Goal: Task Accomplishment & Management: Use online tool/utility

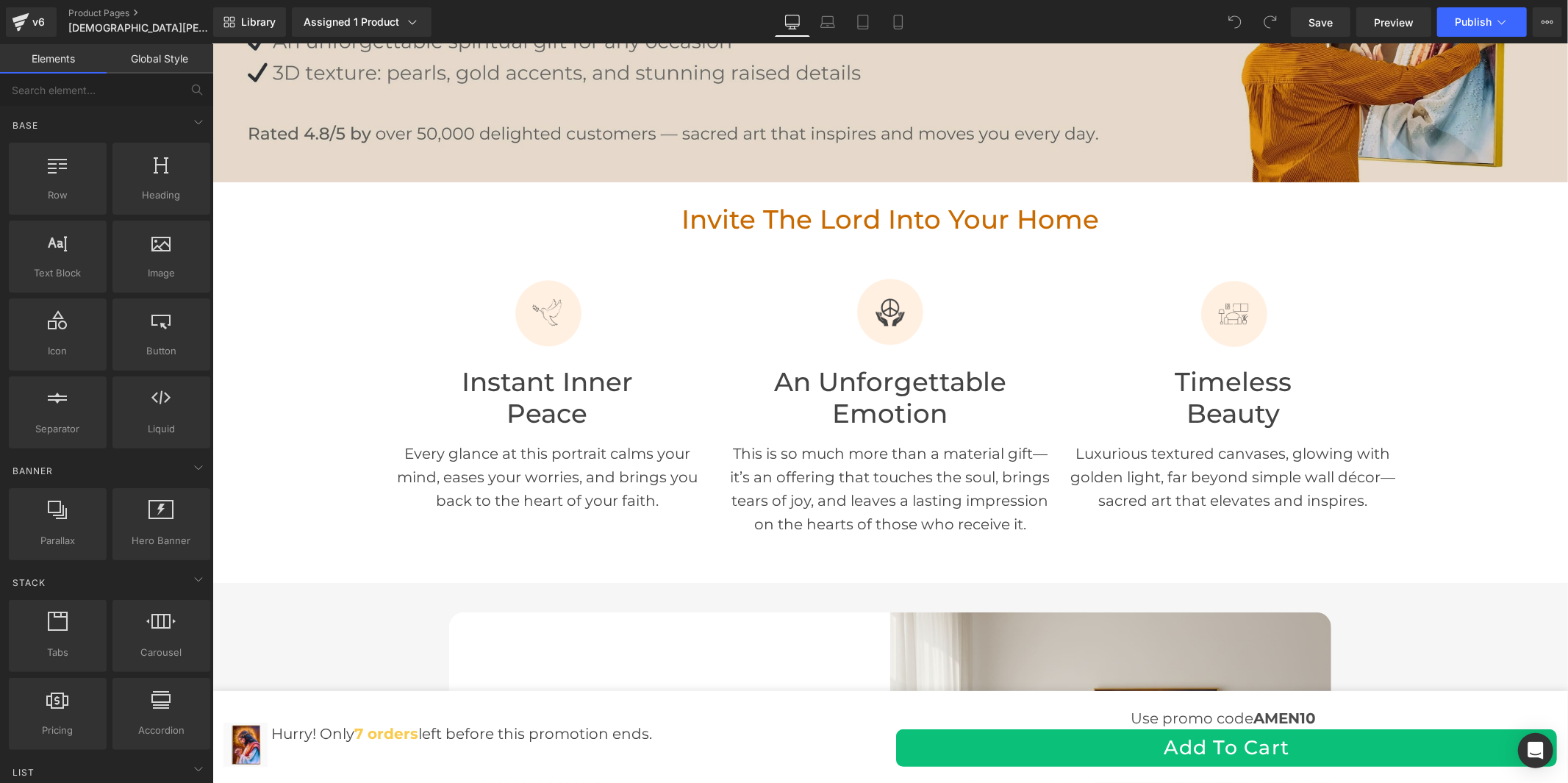
scroll to position [326, 0]
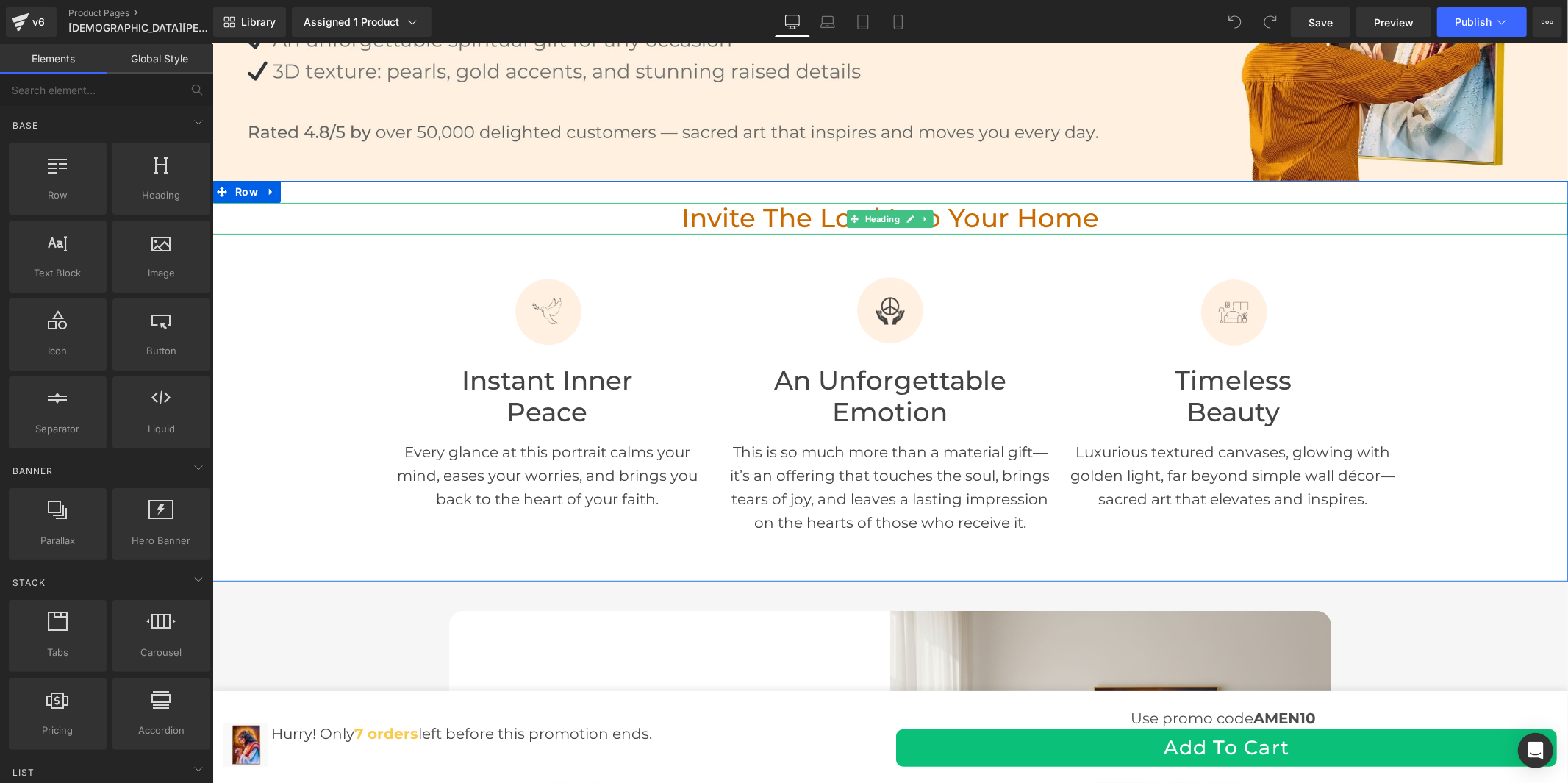
click at [1103, 215] on h2 "Invite the Lord Into Your Home" at bounding box center [890, 217] width 1355 height 31
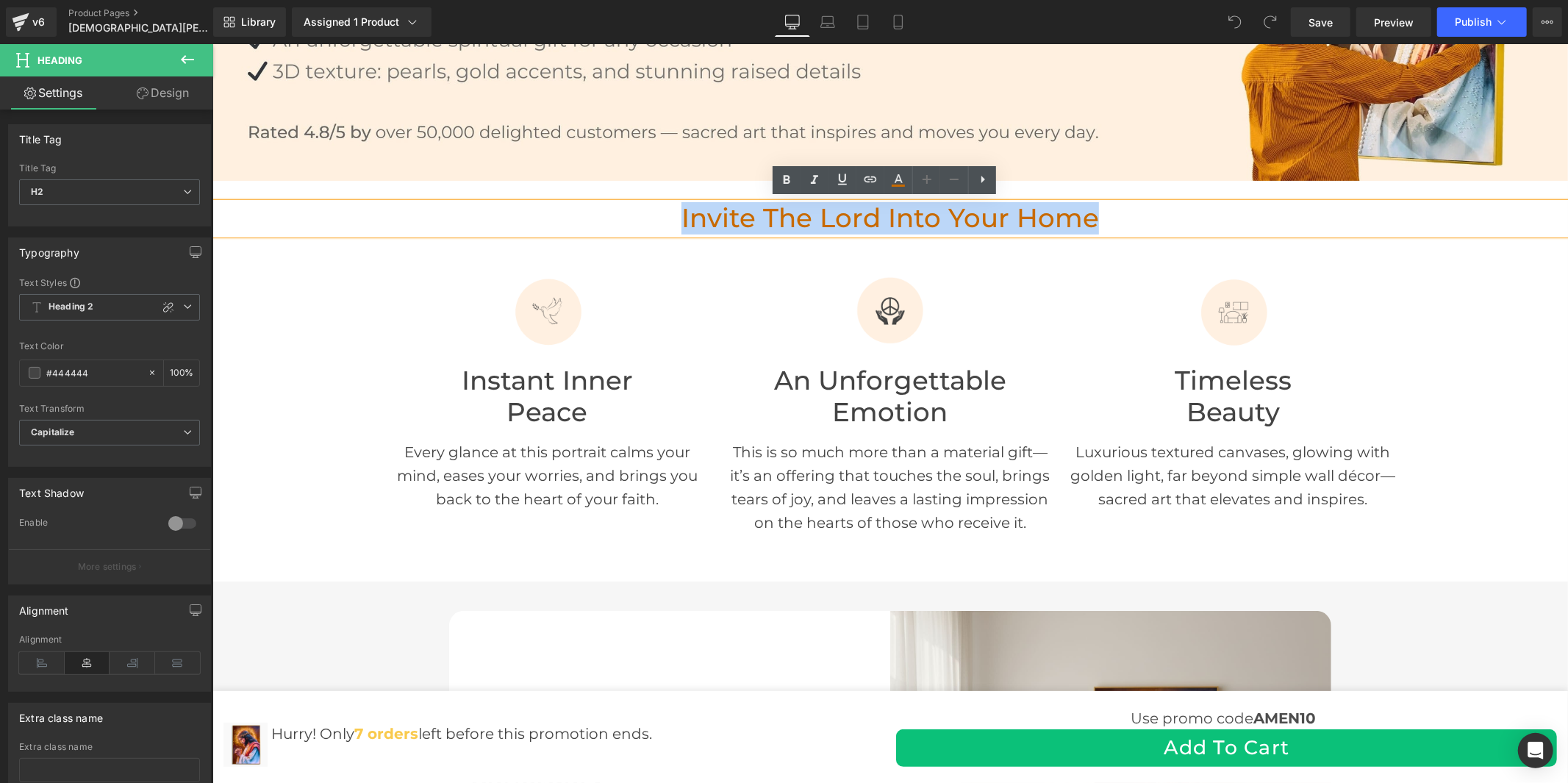
drag, startPoint x: 1103, startPoint y: 216, endPoint x: 669, endPoint y: 206, distance: 434.1
click at [669, 209] on h2 "Invite the Lord Into Your Home" at bounding box center [890, 217] width 1355 height 31
copy font "Invite the Lord Into Your Home"
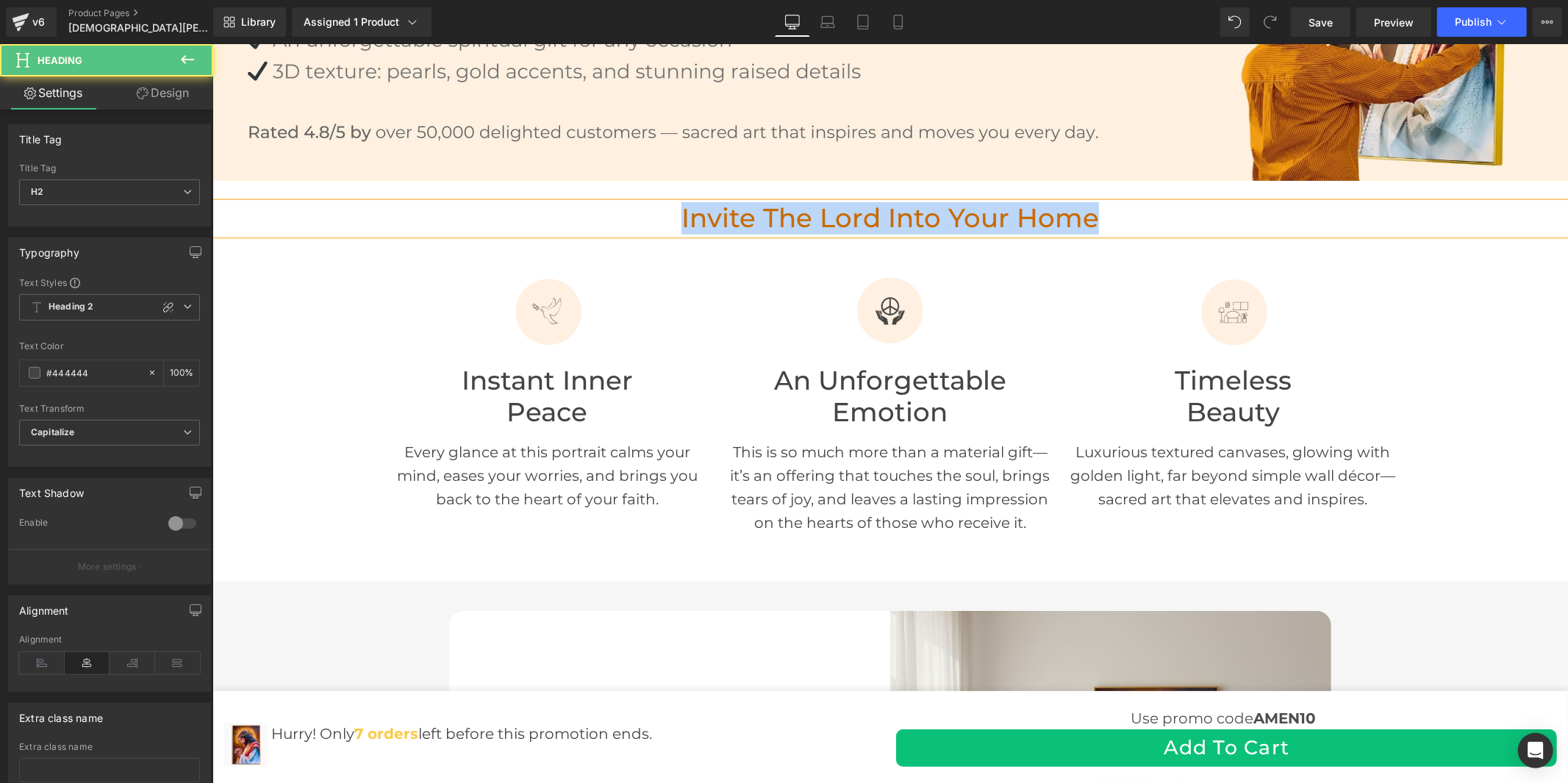
click at [1121, 211] on h2 "Invite the Lord Into Your Home" at bounding box center [890, 217] width 1355 height 31
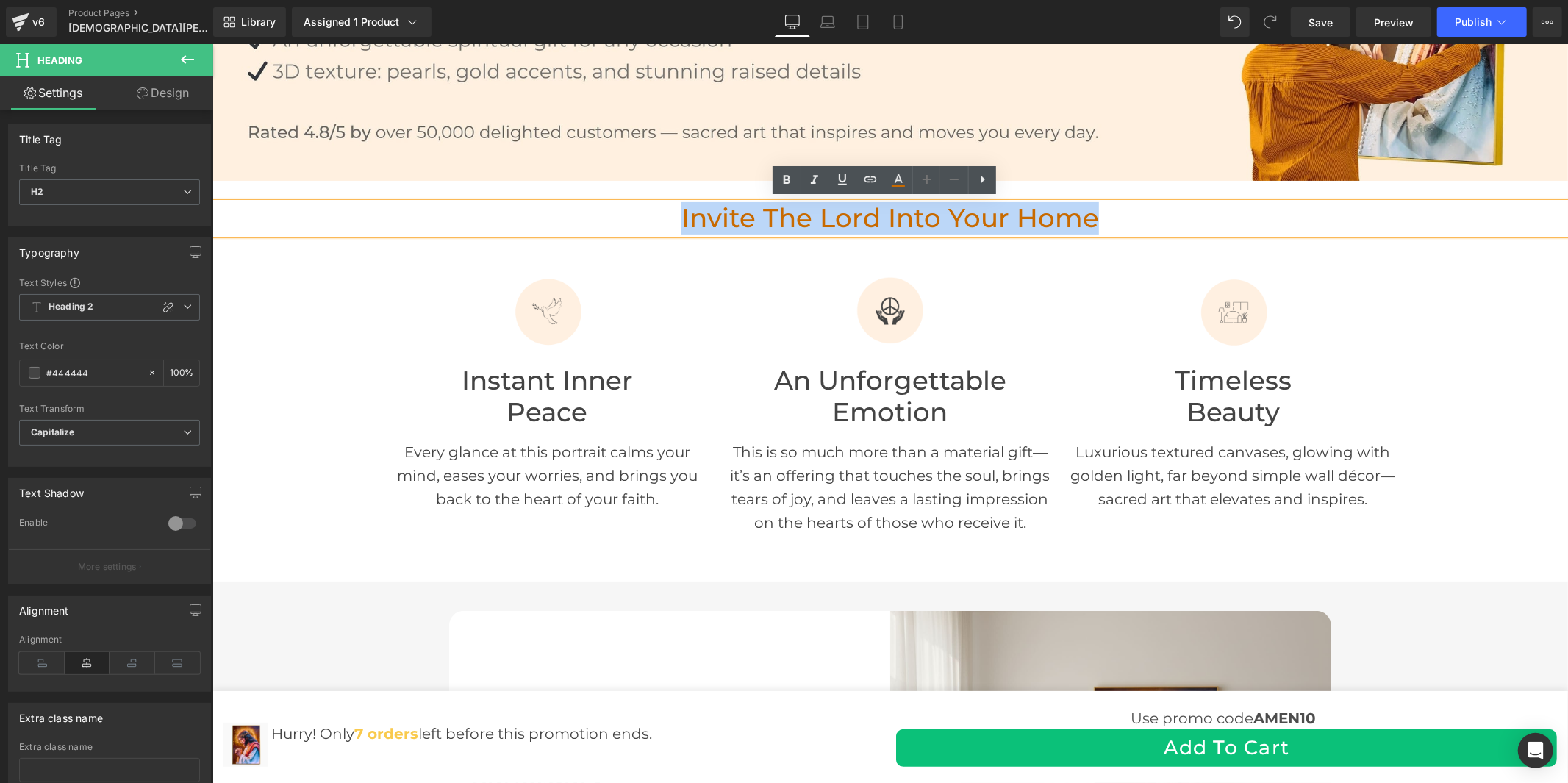
drag, startPoint x: 1120, startPoint y: 213, endPoint x: 642, endPoint y: 210, distance: 478.0
click at [642, 210] on h2 "Invite the Lord Into Your Home" at bounding box center [890, 217] width 1355 height 31
copy font "Invite the Lord Into Your Home"
click at [1129, 219] on h2 "Invite the Lord Into Your Home" at bounding box center [890, 217] width 1355 height 31
drag, startPoint x: 1114, startPoint y: 217, endPoint x: 657, endPoint y: 202, distance: 457.2
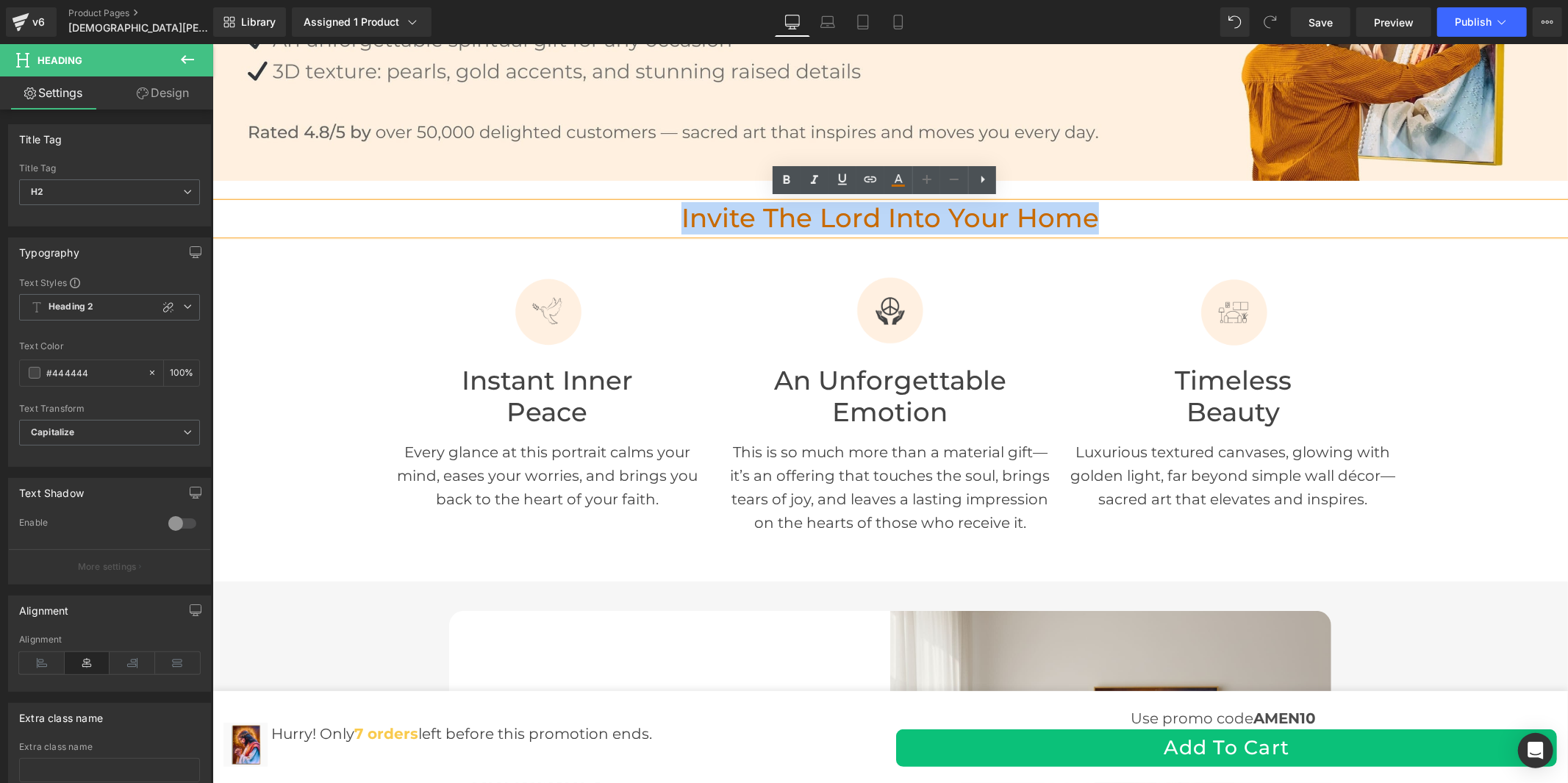
click at [657, 202] on h2 "Invite the Lord Into Your Home" at bounding box center [890, 217] width 1355 height 31
copy font "Invite the Lord Into Your Home"
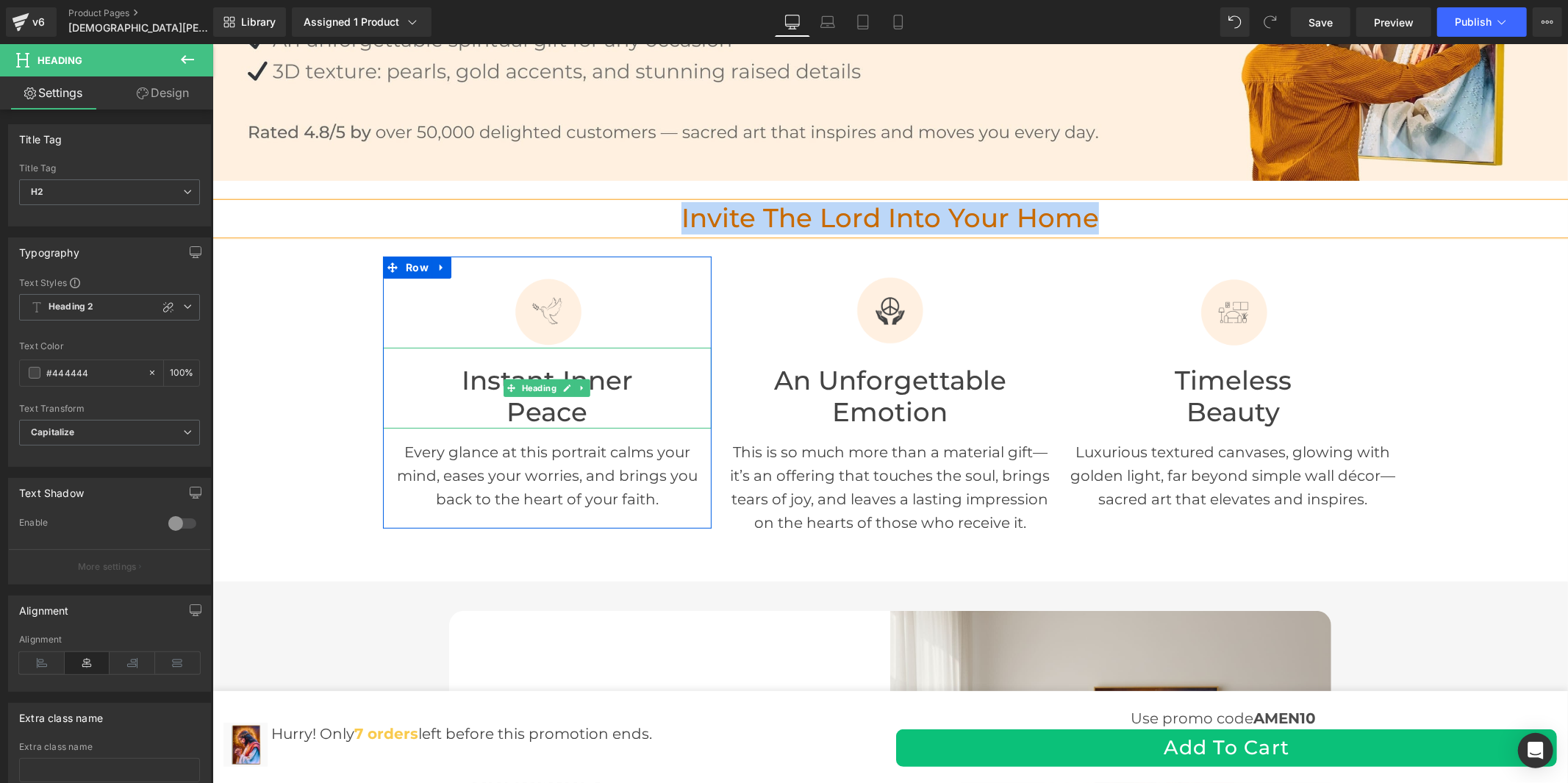
click at [554, 406] on h2 "Peace" at bounding box center [546, 411] width 328 height 31
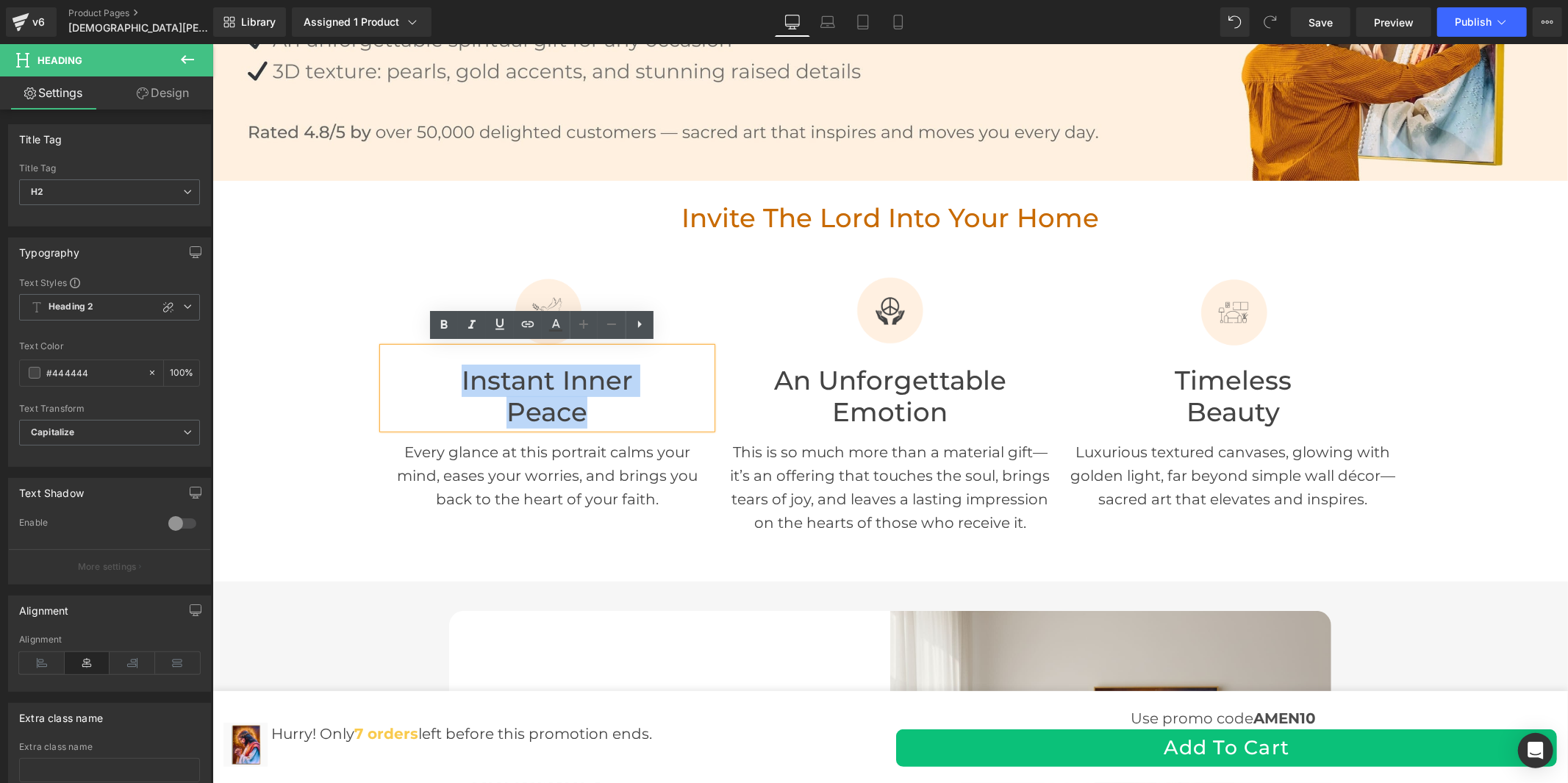
drag, startPoint x: 595, startPoint y: 408, endPoint x: 431, endPoint y: 371, distance: 168.1
click at [431, 371] on div "Instant Inner Peace" at bounding box center [546, 387] width 328 height 80
copy div "Instant Inner Peace"
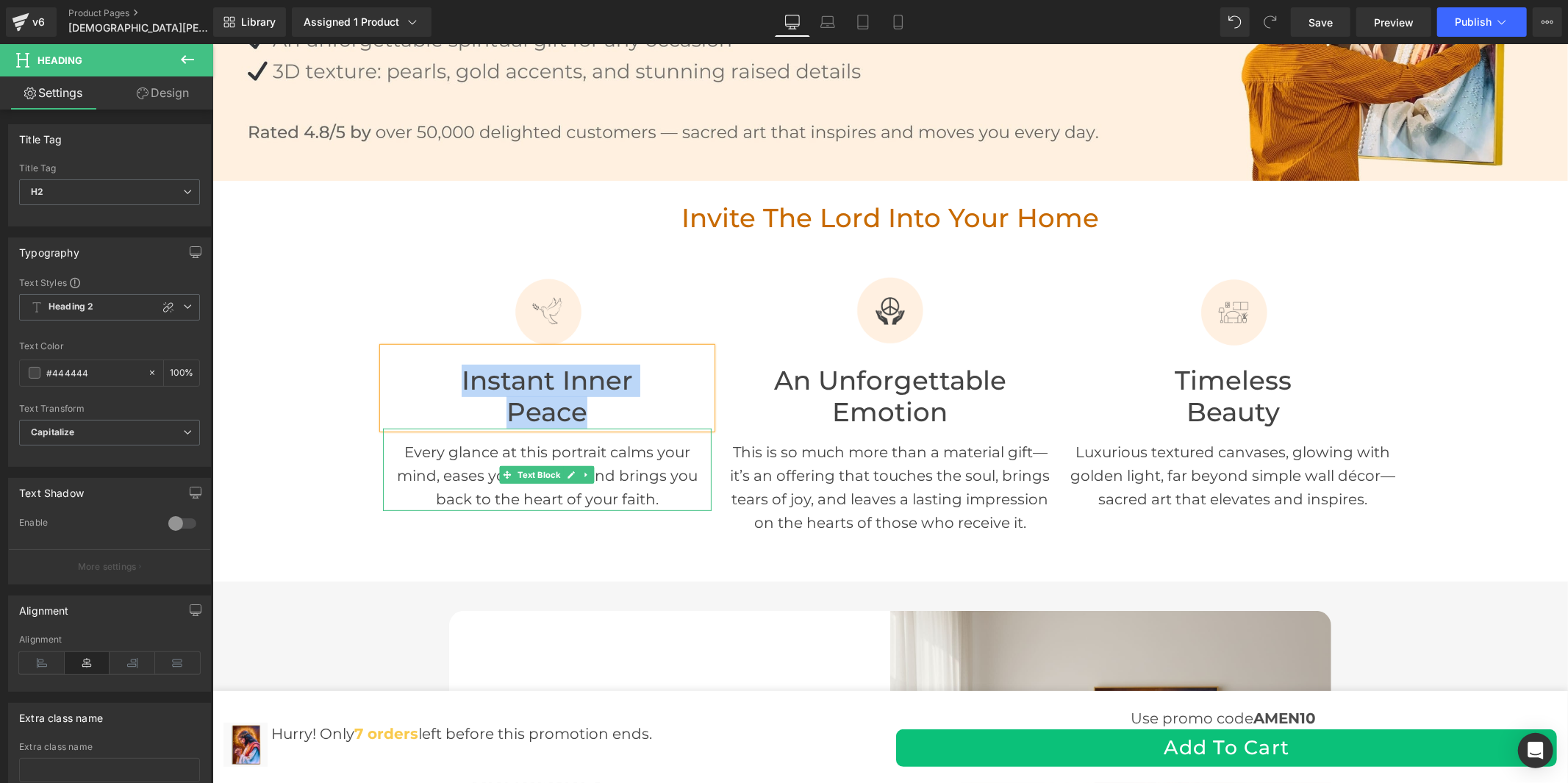
click at [579, 467] on link at bounding box center [586, 474] width 15 height 18
click at [631, 492] on p "Every glance at this portrait calms your mind, eases your worries, and brings y…" at bounding box center [546, 475] width 328 height 71
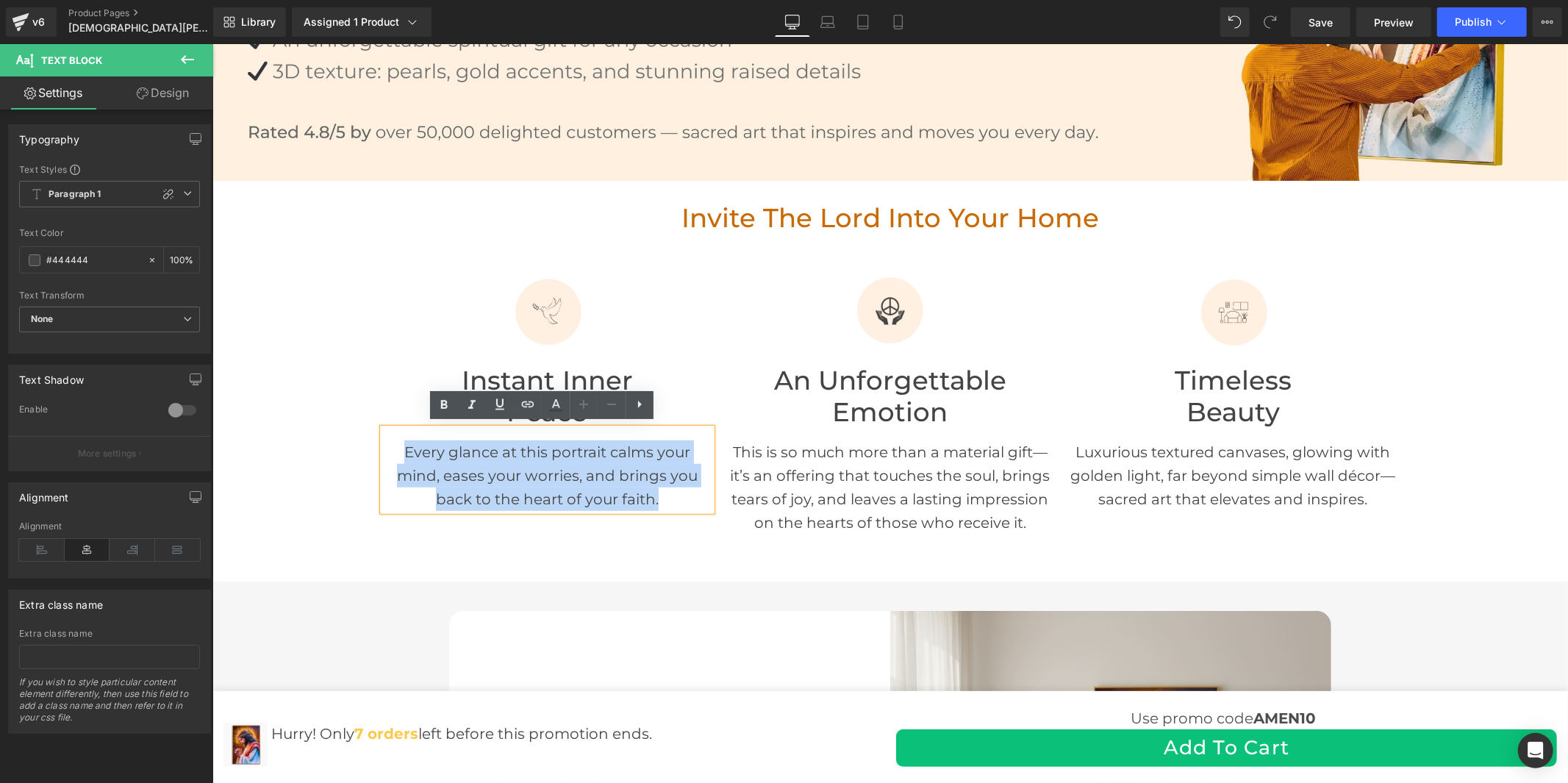
drag, startPoint x: 672, startPoint y: 491, endPoint x: 377, endPoint y: 448, distance: 298.1
click at [382, 448] on p "Every glance at this portrait calms your mind, eases your worries, and brings y…" at bounding box center [546, 475] width 328 height 71
copy p "Every glance at this portrait calms your mind, eases your worries, and brings y…"
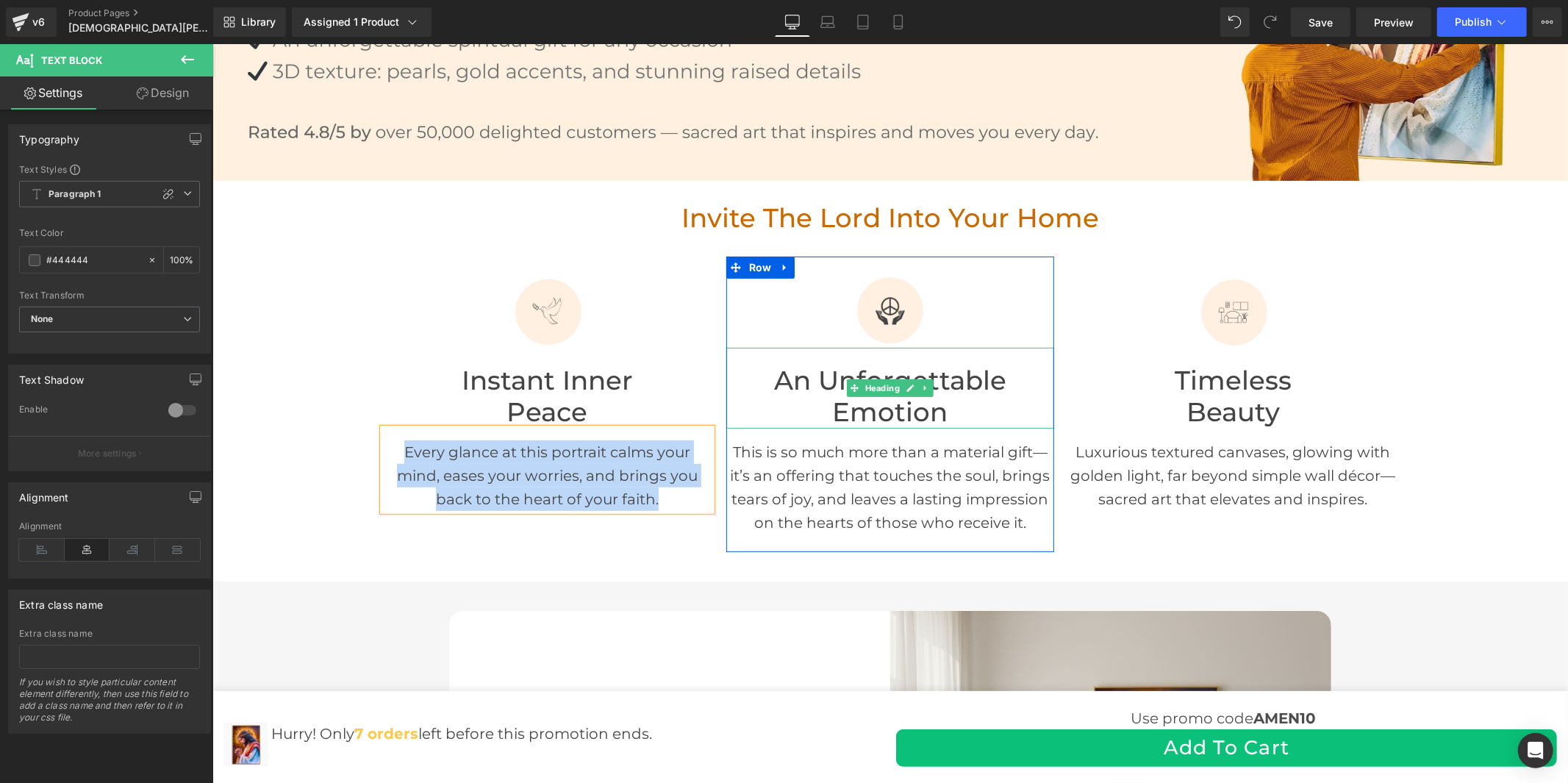
click at [944, 407] on h2 "An Unforgettable Emotion" at bounding box center [890, 395] width 328 height 62
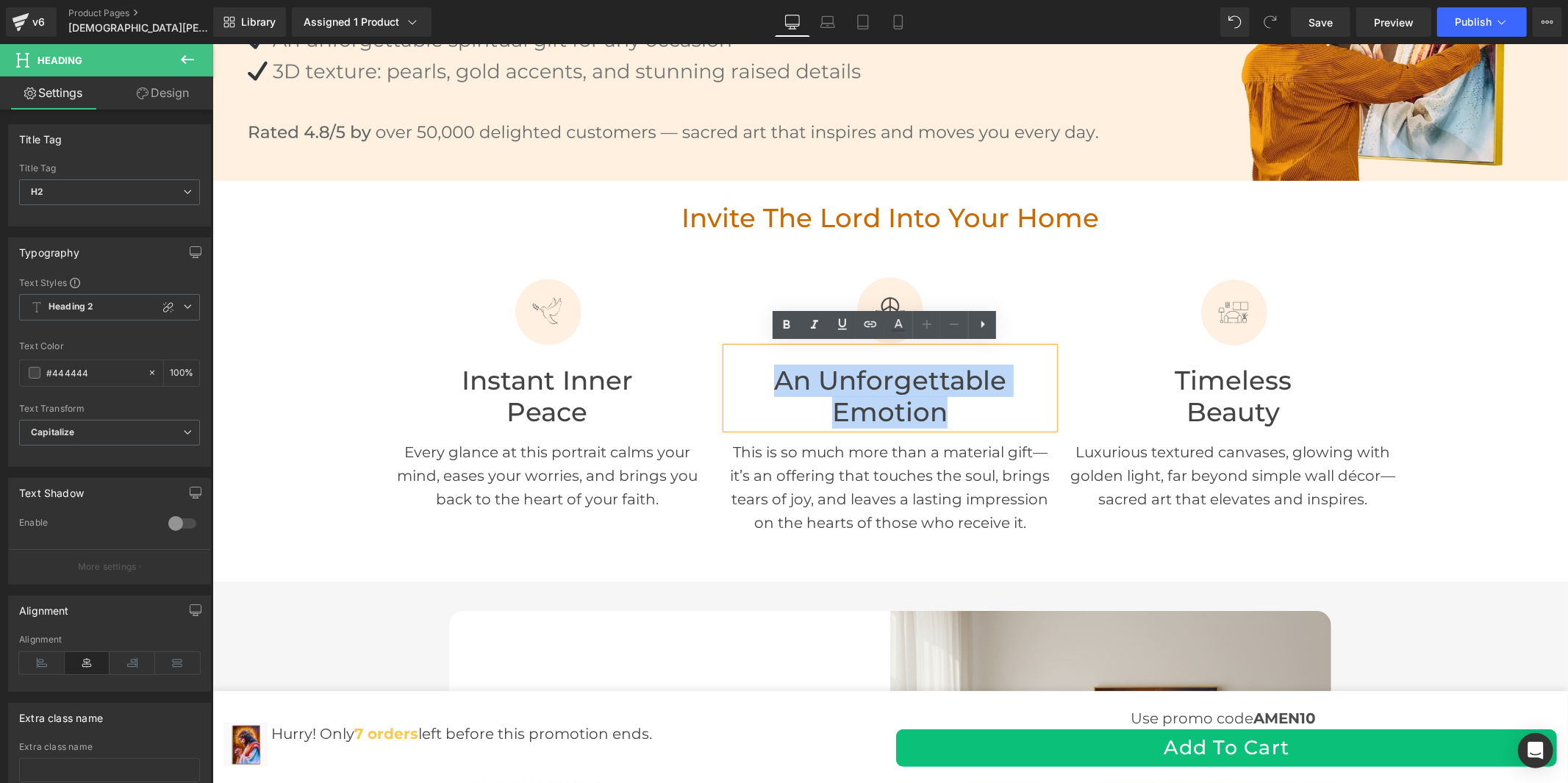
drag, startPoint x: 964, startPoint y: 413, endPoint x: 749, endPoint y: 380, distance: 217.5
click at [749, 380] on h2 "An Unforgettable Emotion" at bounding box center [890, 395] width 328 height 62
copy h2 "An Unforgettable Emotion"
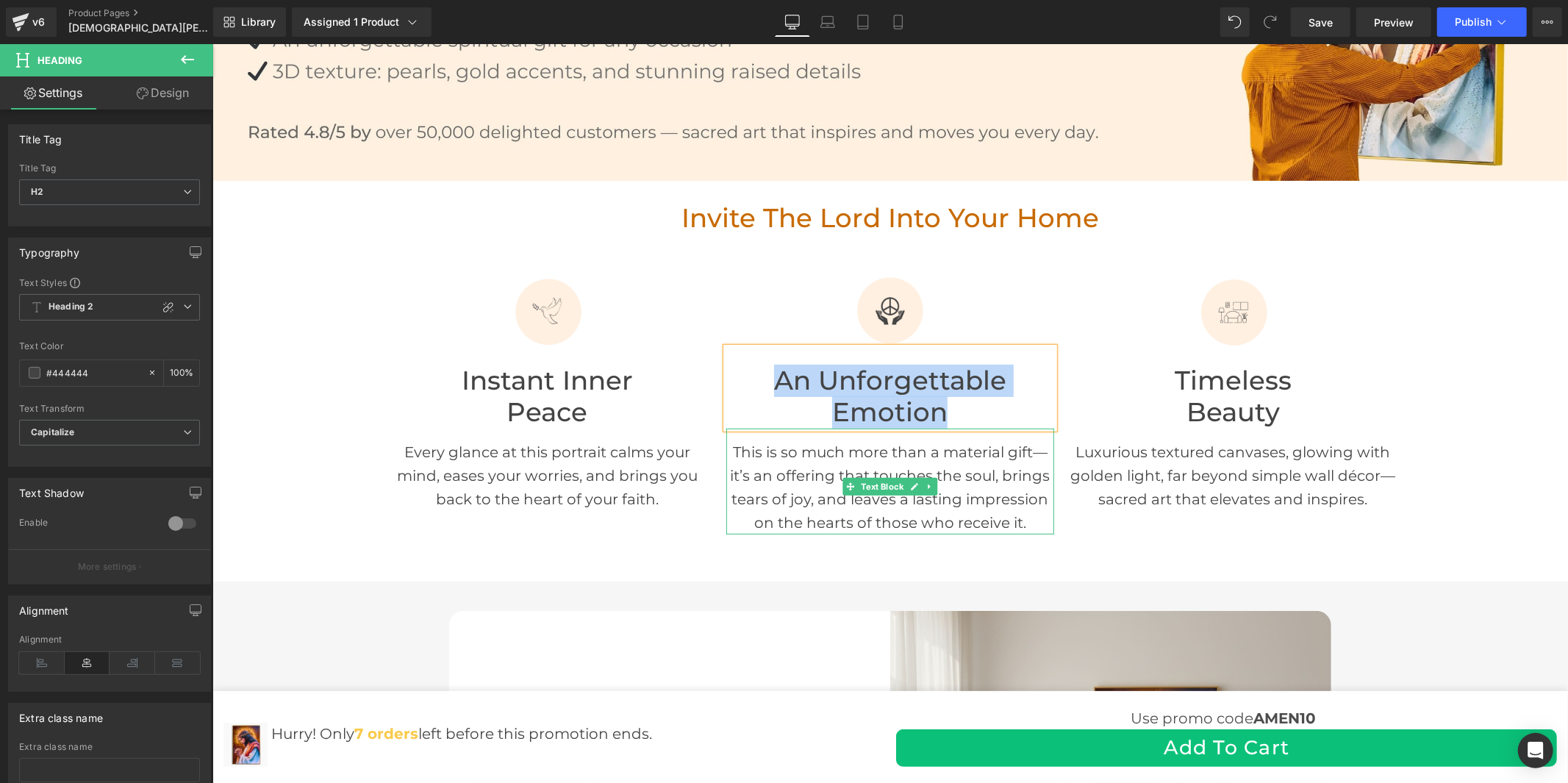
click at [787, 475] on p "This is so much more than a material gift—it’s an offering that touches the sou…" at bounding box center [890, 487] width 328 height 94
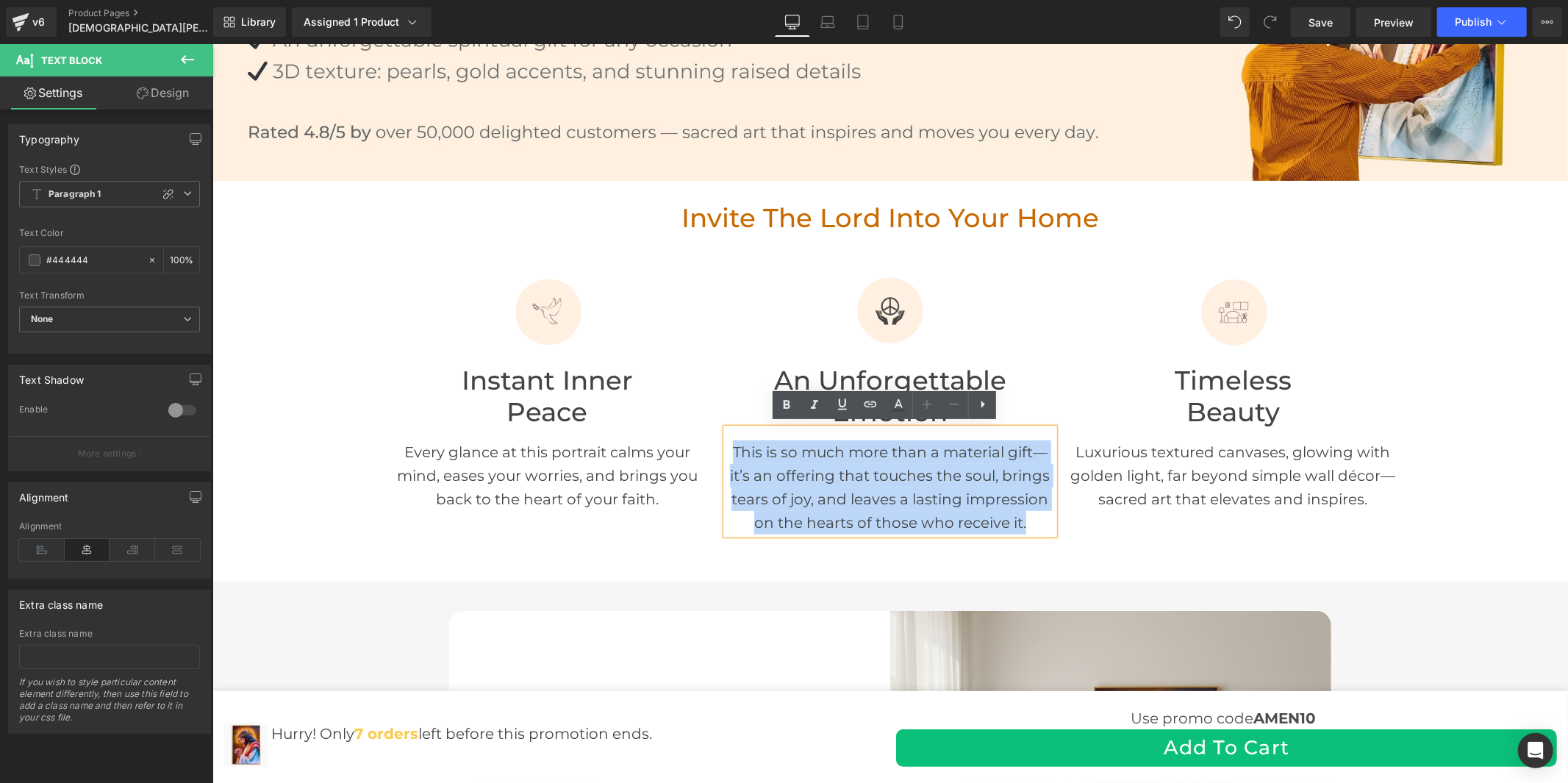
drag, startPoint x: 1021, startPoint y: 519, endPoint x: 728, endPoint y: 448, distance: 301.5
click at [726, 446] on p "This is so much more than a material gift—it’s an offering that touches the sou…" at bounding box center [890, 487] width 328 height 94
copy p "This is so much more than a material gift—it’s an offering that touches the sou…"
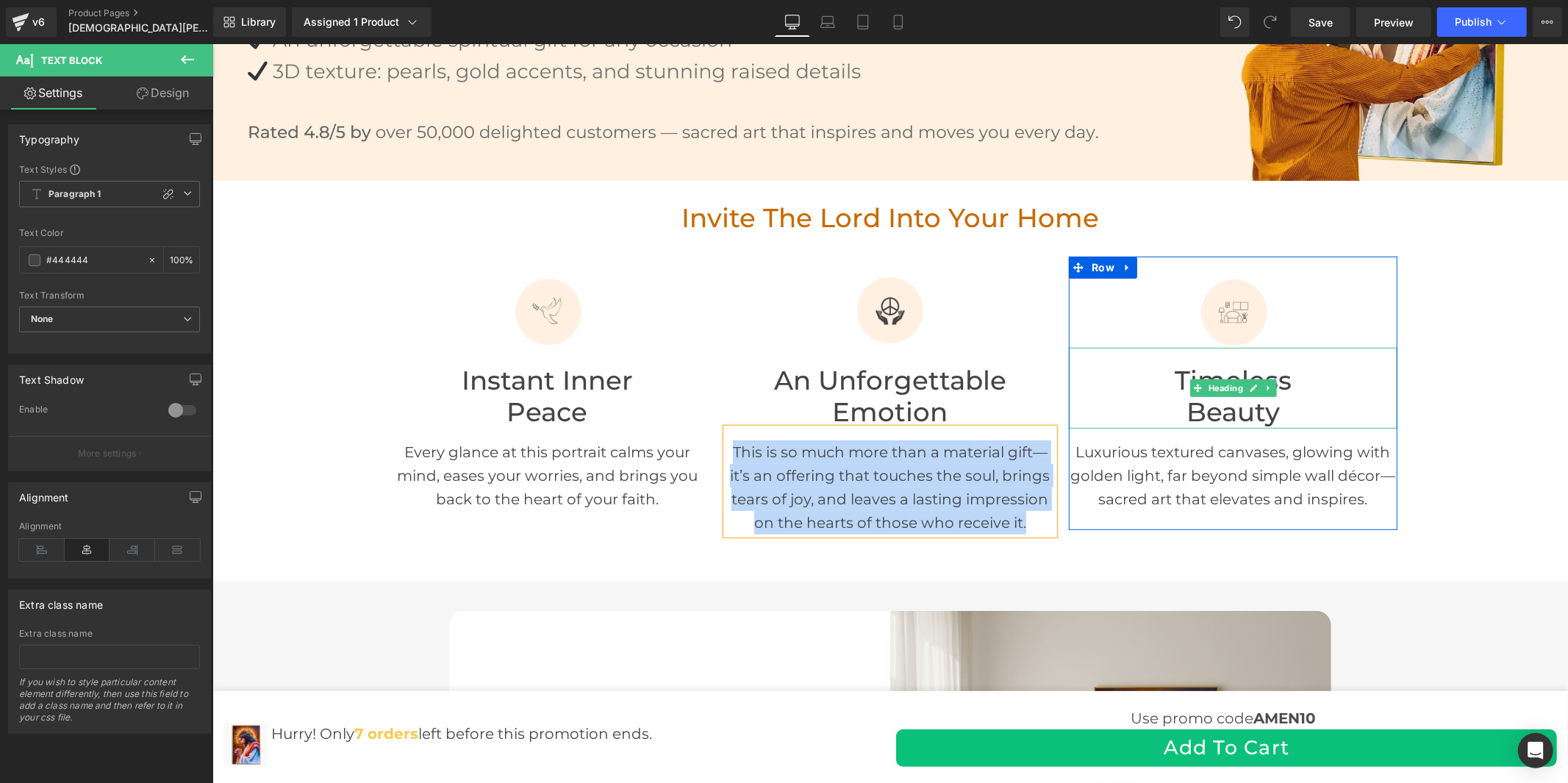
click at [1203, 398] on h2 "Beauty" at bounding box center [1233, 411] width 328 height 31
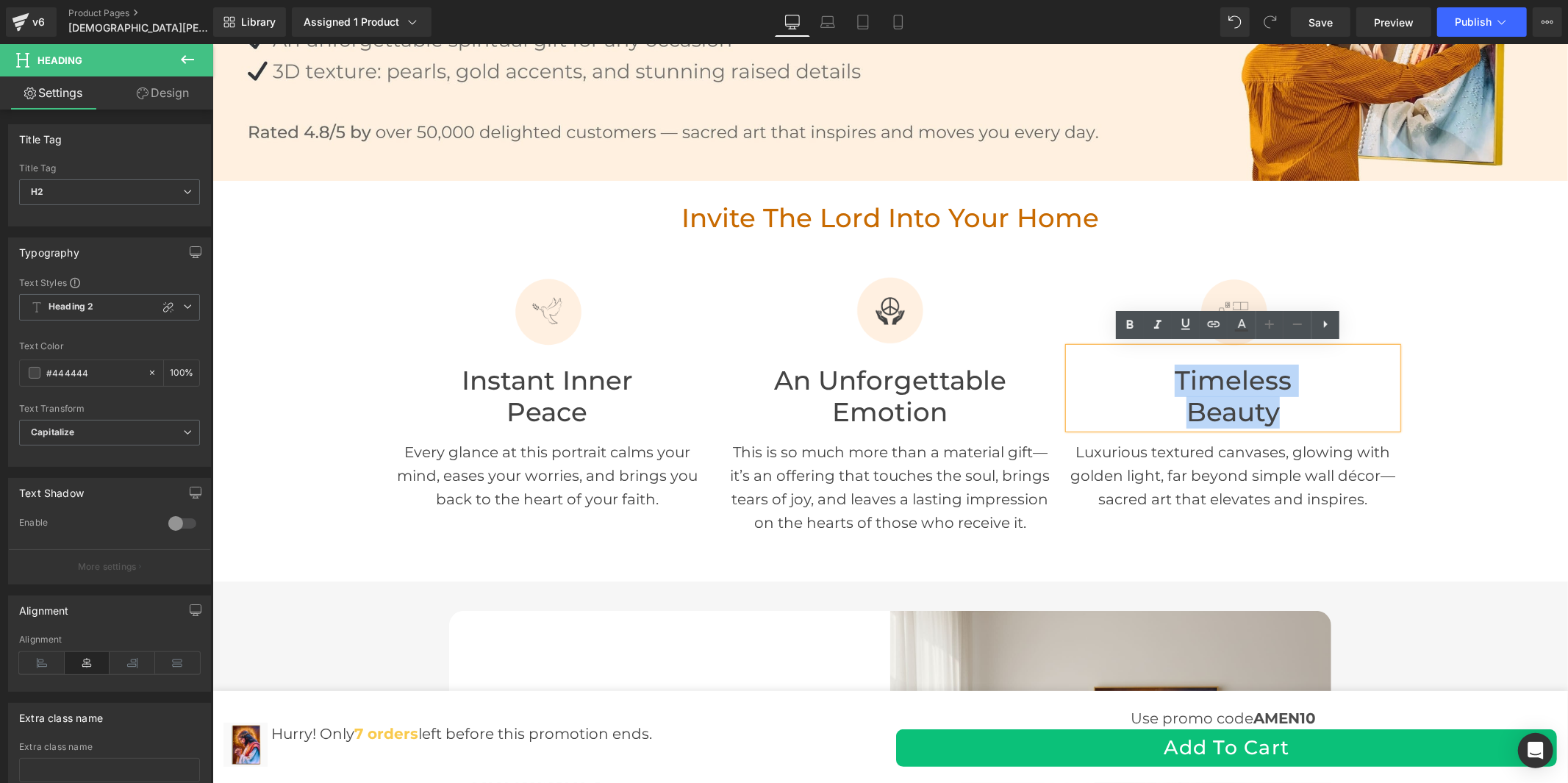
drag, startPoint x: 1298, startPoint y: 404, endPoint x: 1128, endPoint y: 390, distance: 170.6
click at [1128, 390] on div "Timeless Beauty" at bounding box center [1233, 387] width 328 height 80
copy div "Timeless Beauty"
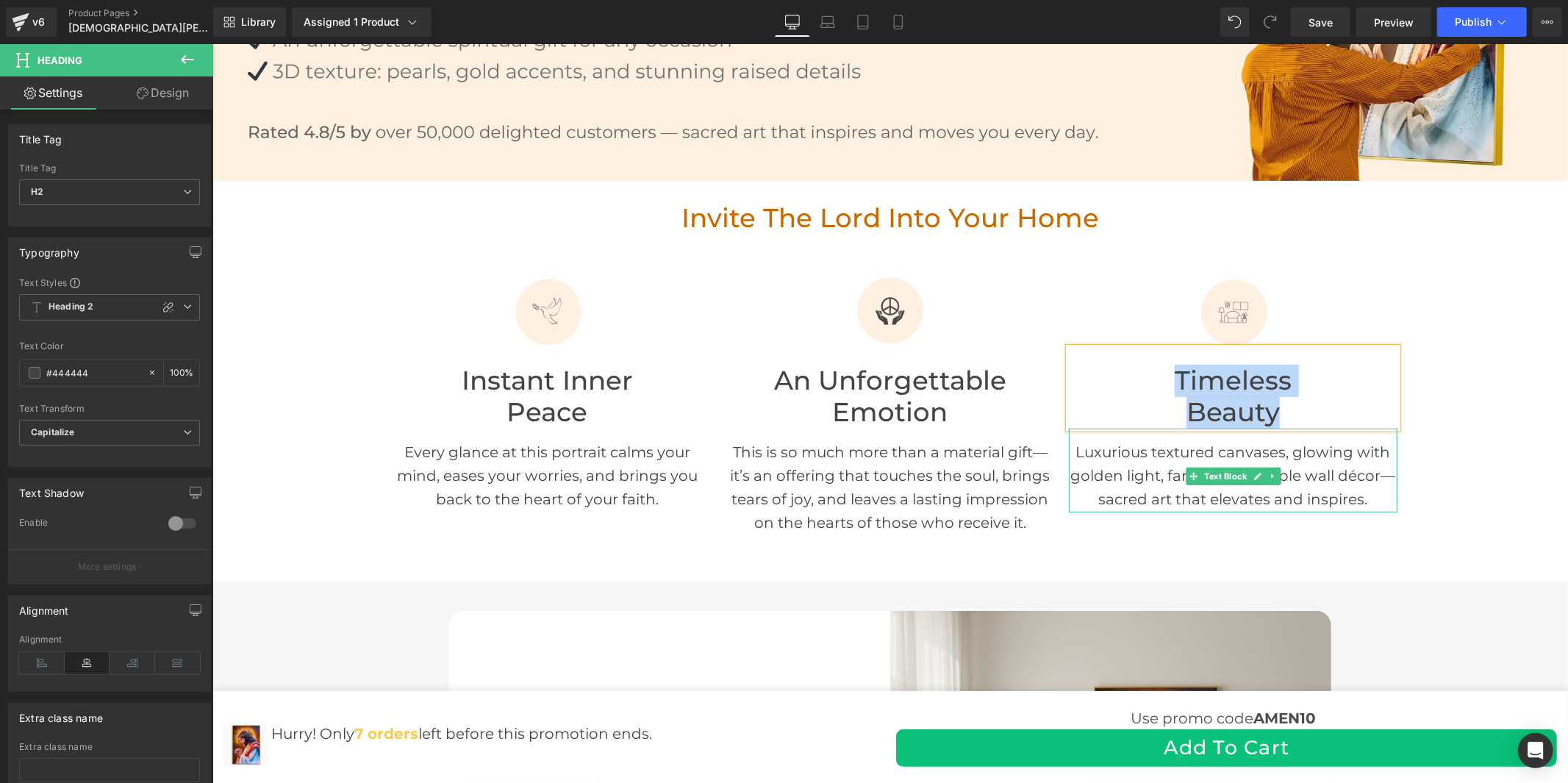
click at [1145, 479] on p "Luxurious textured canvases, glowing with golden light, far beyond simple wall …" at bounding box center [1233, 475] width 328 height 71
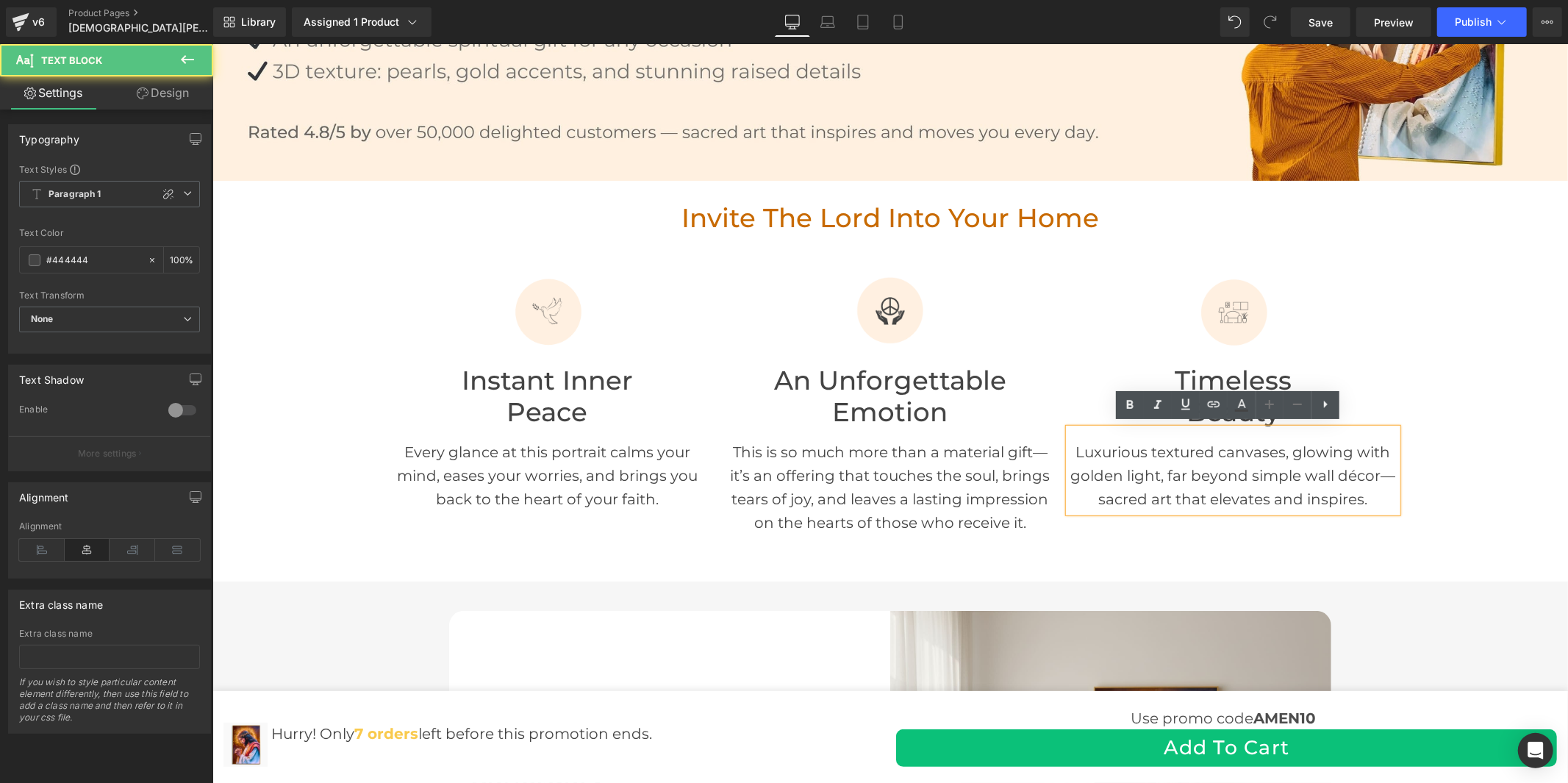
drag, startPoint x: 1362, startPoint y: 497, endPoint x: 1061, endPoint y: 446, distance: 305.3
click at [1068, 446] on div "Luxurious textured canvases, glowing with golden light, far beyond simple wall …" at bounding box center [1233, 470] width 328 height 84
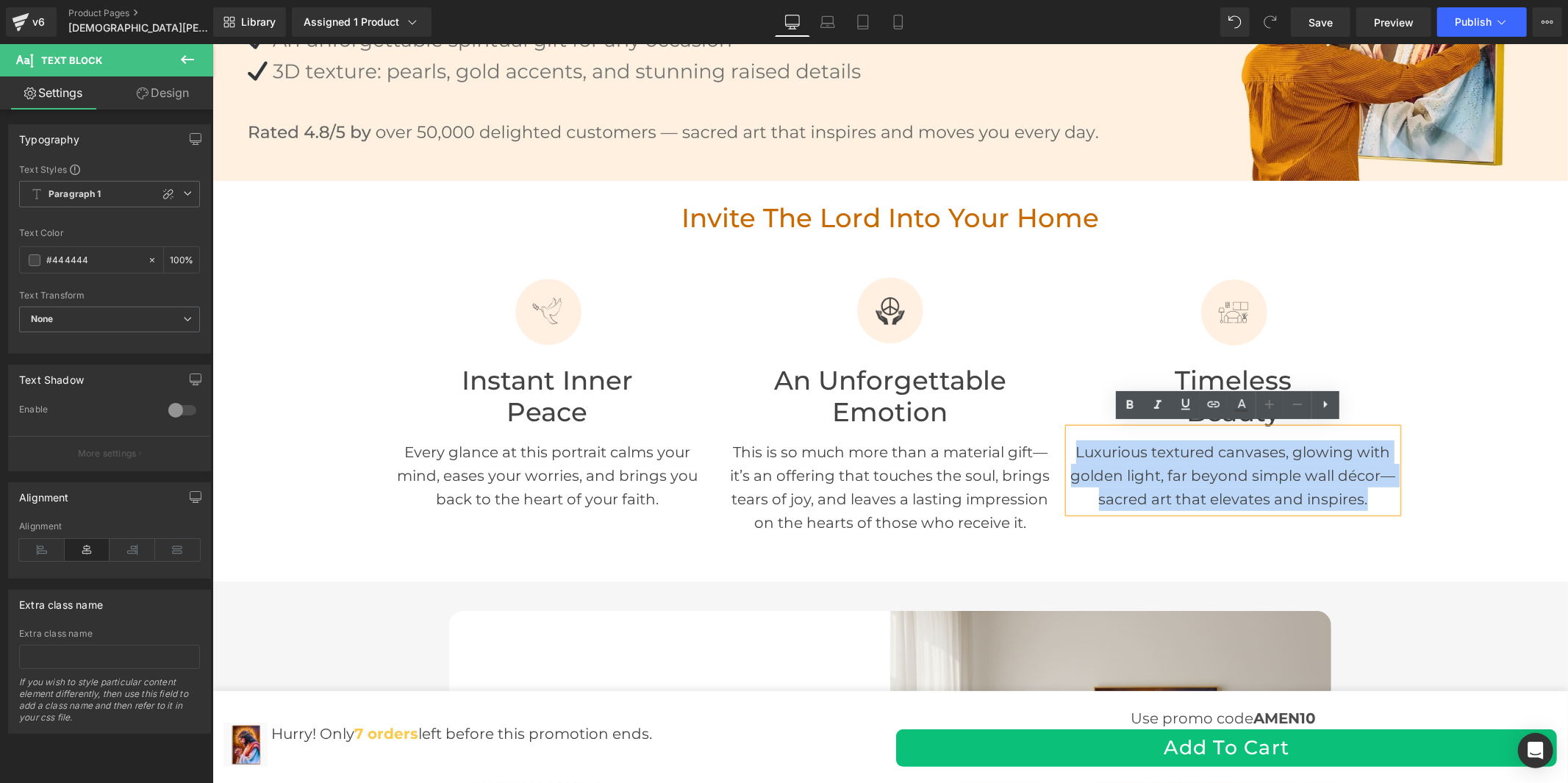
drag, startPoint x: 1065, startPoint y: 444, endPoint x: 1360, endPoint y: 486, distance: 298.0
click at [1360, 486] on p "Luxurious textured canvases, glowing with golden light, far beyond simple wall …" at bounding box center [1233, 475] width 328 height 71
copy p "Luxurious textured canvases, glowing with golden light, far beyond simple wall …"
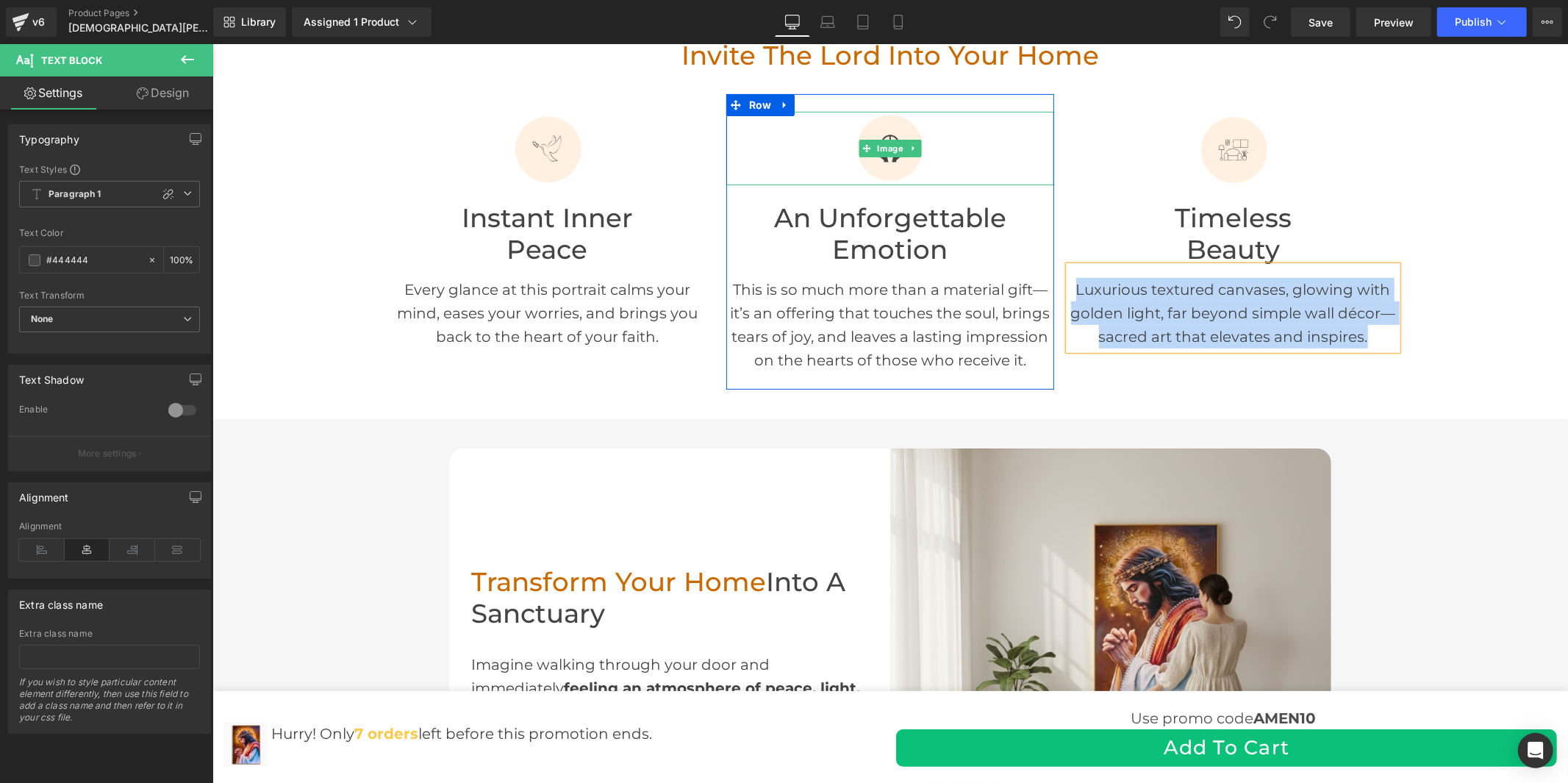
scroll to position [817, 0]
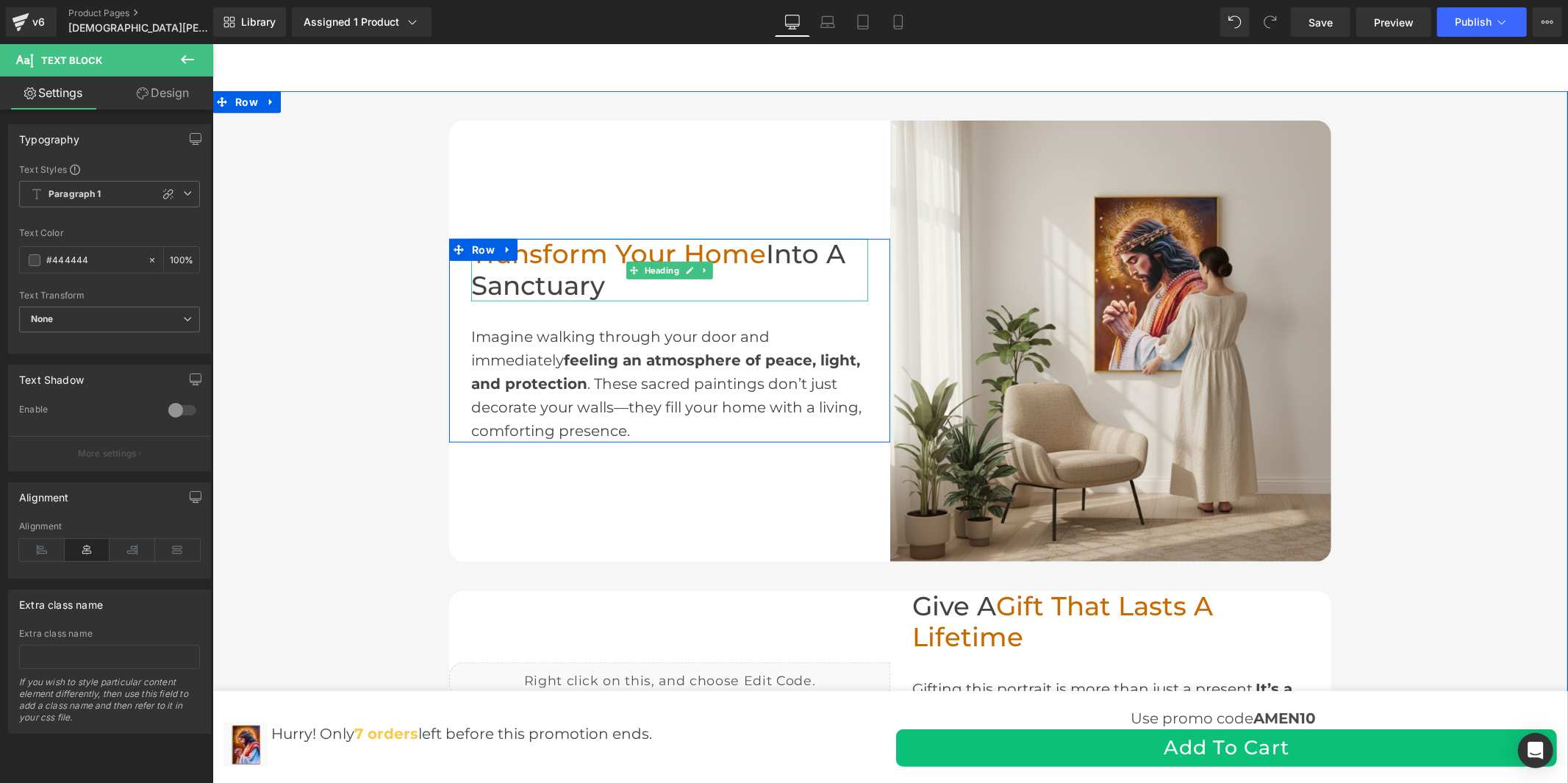
click at [616, 289] on h2 "Transform Your Home Into a Sanctuary" at bounding box center [668, 269] width 397 height 62
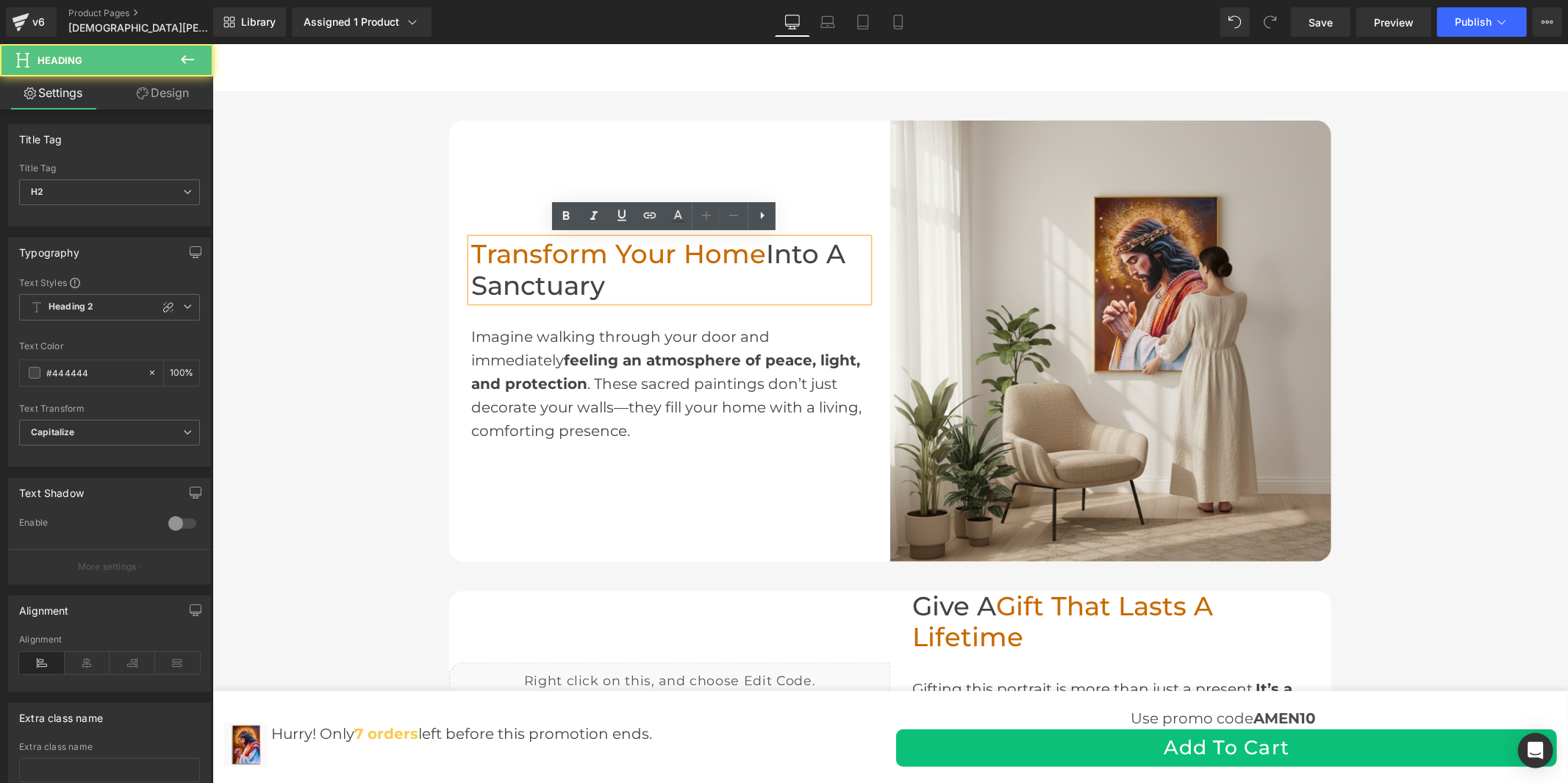
click at [609, 285] on h2 "Transform Your Home Into a Sanctuary" at bounding box center [668, 269] width 397 height 62
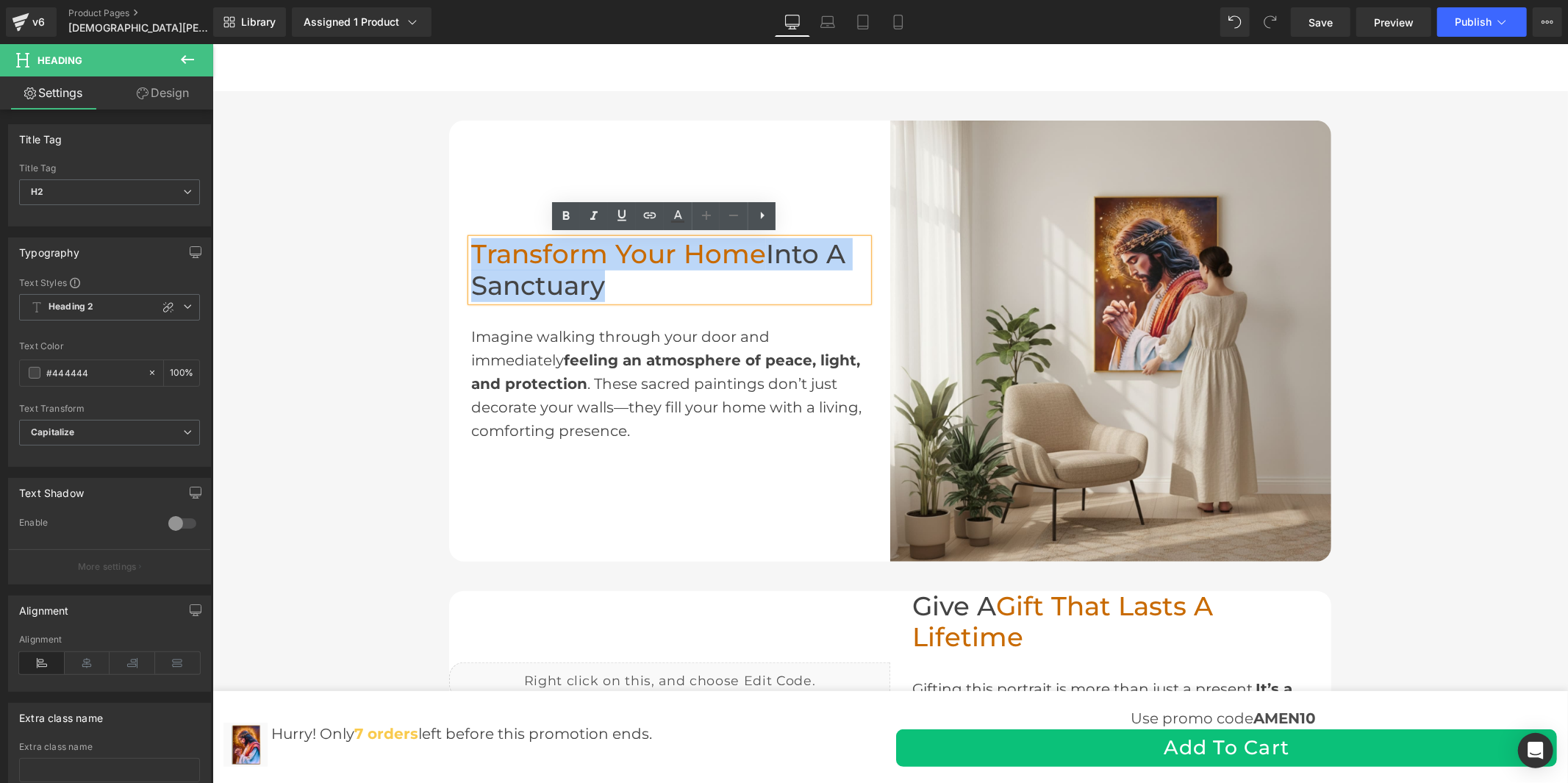
drag, startPoint x: 609, startPoint y: 285, endPoint x: 465, endPoint y: 251, distance: 148.0
click at [470, 251] on h2 "Transform Your Home Into a Sanctuary" at bounding box center [668, 269] width 397 height 62
copy h2 "Transform Your Home Into a Sanctuary"
click at [599, 364] on span "feeling an atmosphere of peace, light, and protection" at bounding box center [665, 372] width 389 height 41
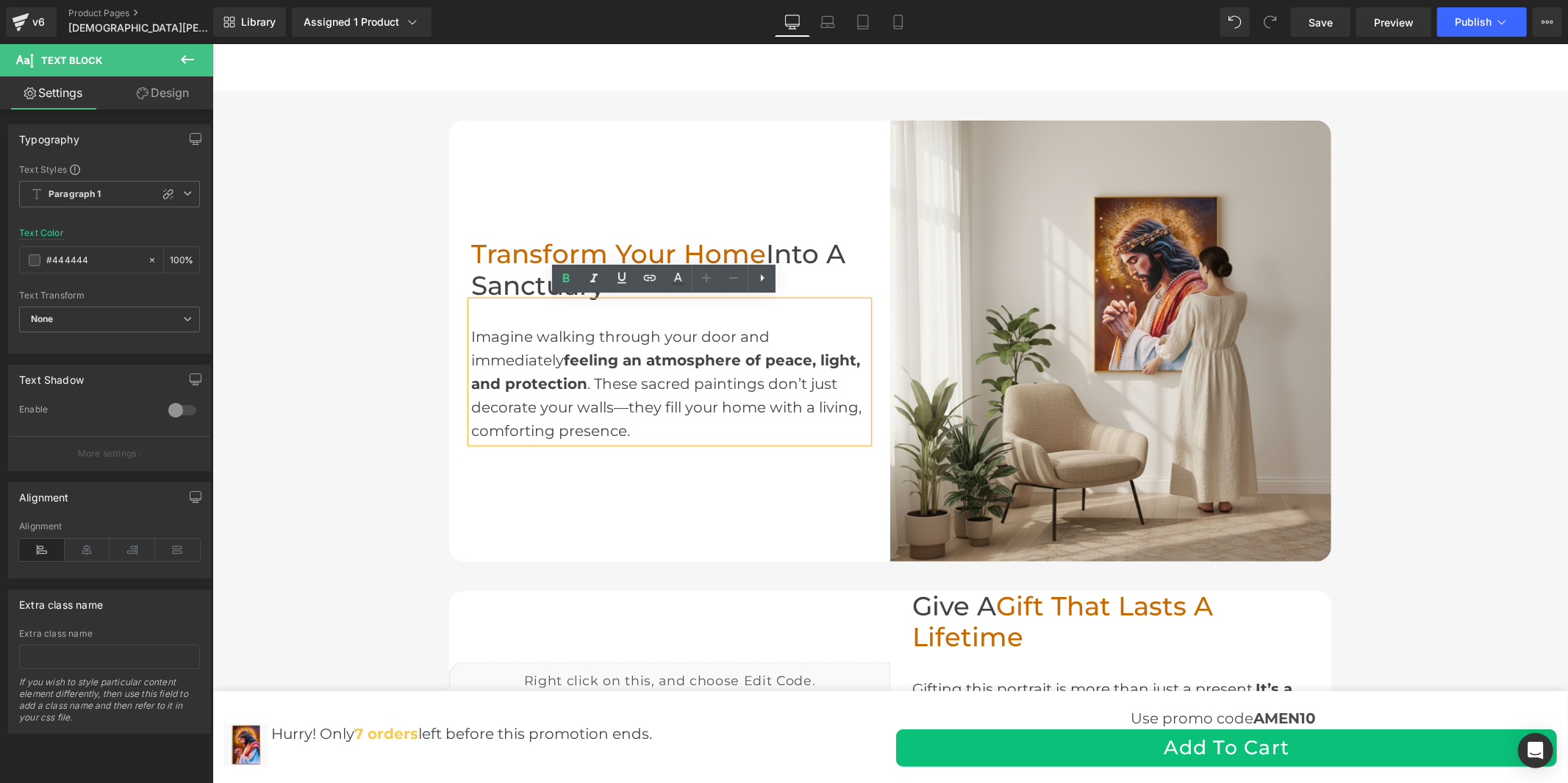
drag, startPoint x: 635, startPoint y: 431, endPoint x: 463, endPoint y: 345, distance: 192.3
click at [470, 345] on div "Imagine walking through your door and immediately feeling an atmosphere of peac…" at bounding box center [668, 372] width 397 height 141
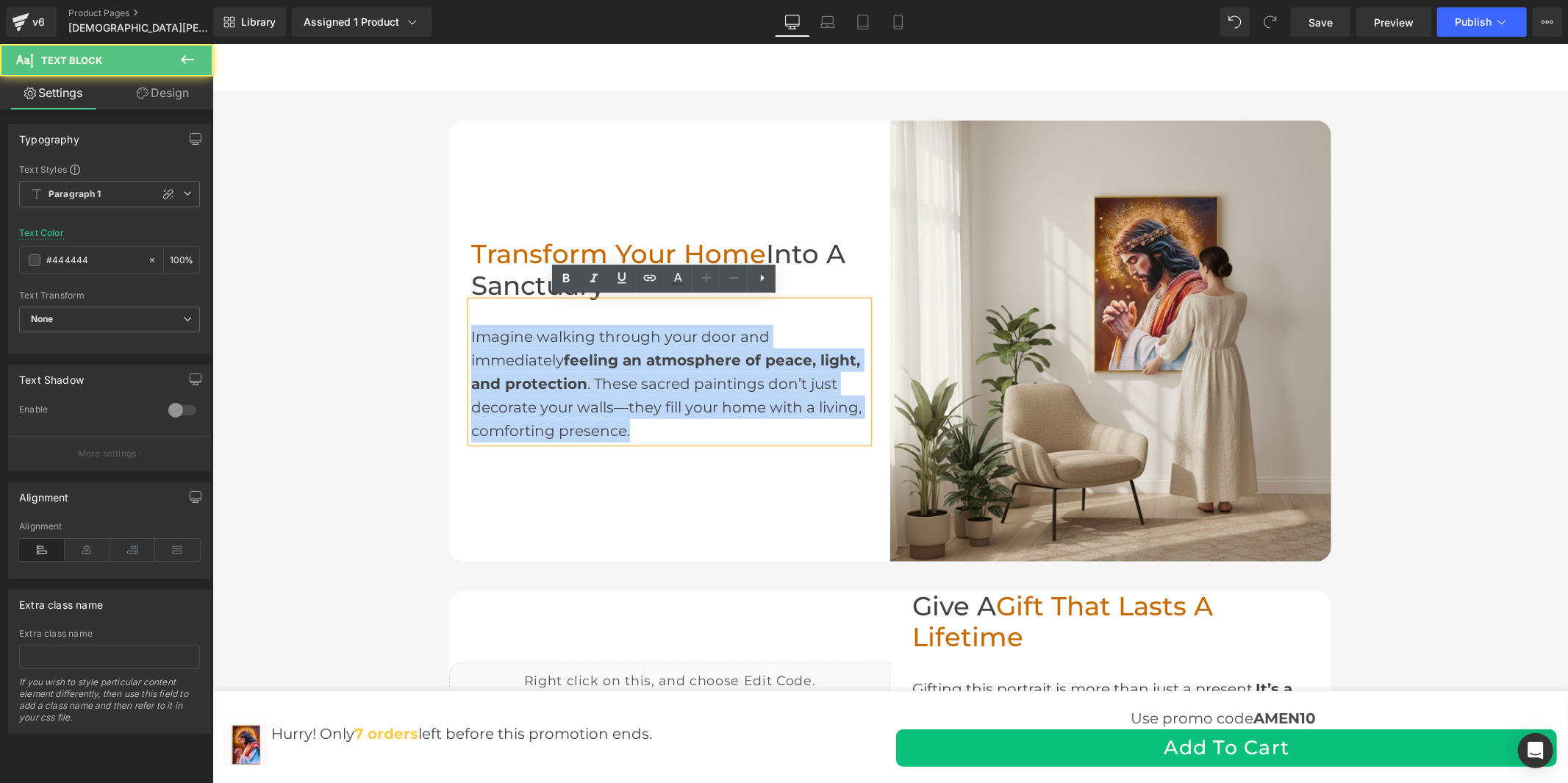
drag, startPoint x: 464, startPoint y: 331, endPoint x: 639, endPoint y: 427, distance: 199.6
click at [639, 427] on div "Imagine walking through your door and immediately feeling an atmosphere of peac…" at bounding box center [668, 372] width 397 height 141
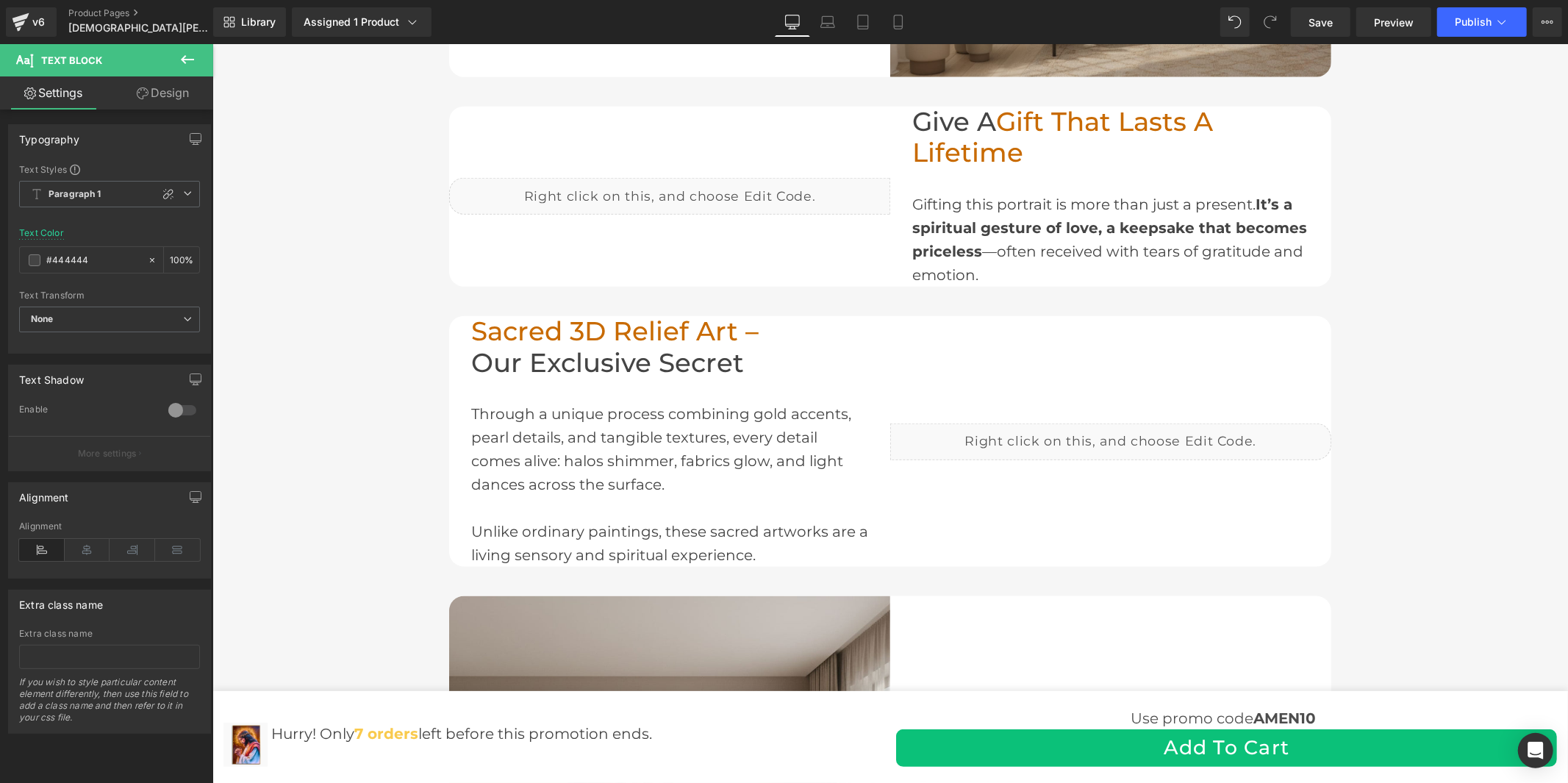
scroll to position [1307, 0]
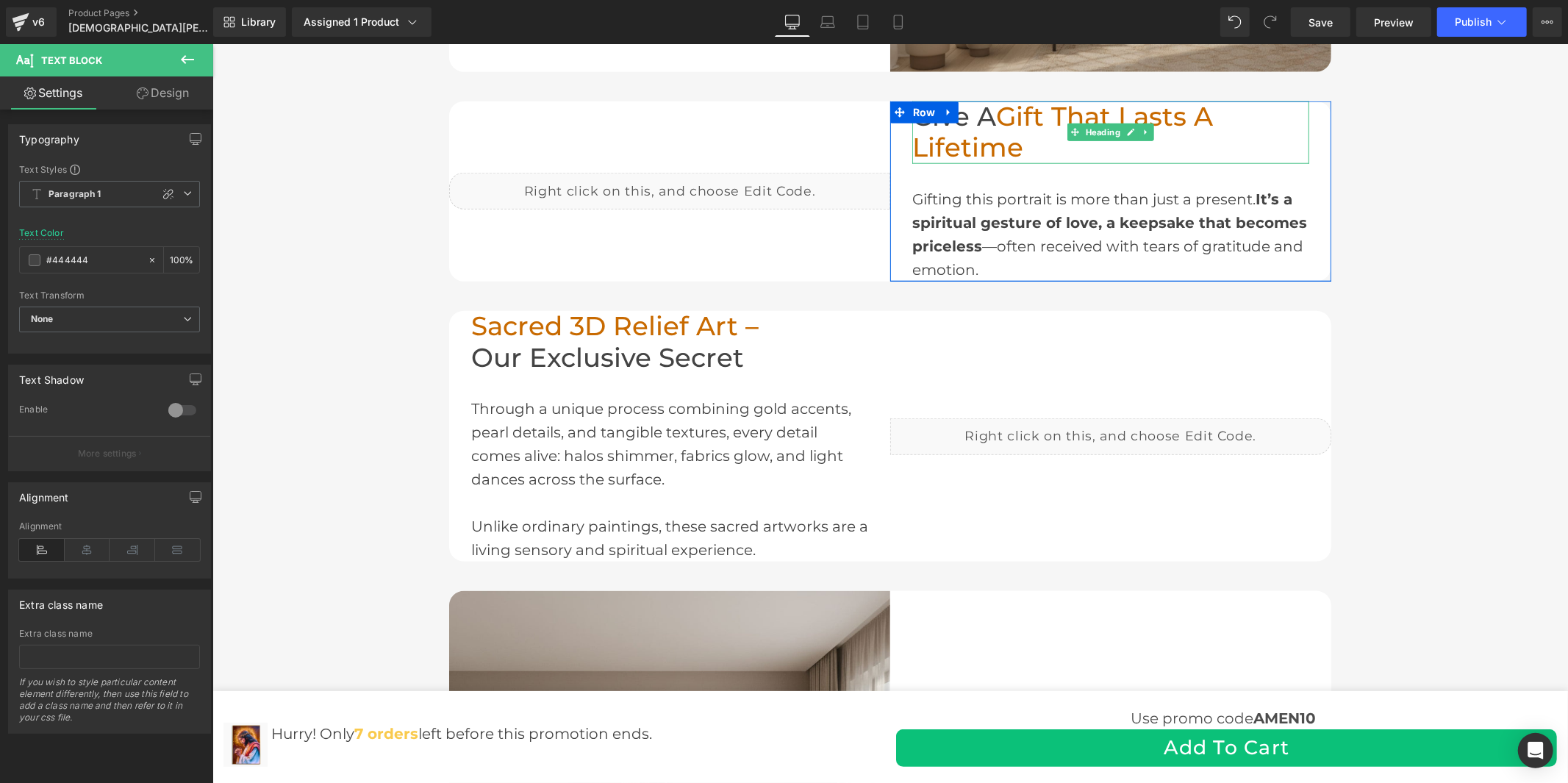
click at [953, 150] on span "Gift That Lasts a Lifetime" at bounding box center [1062, 131] width 301 height 63
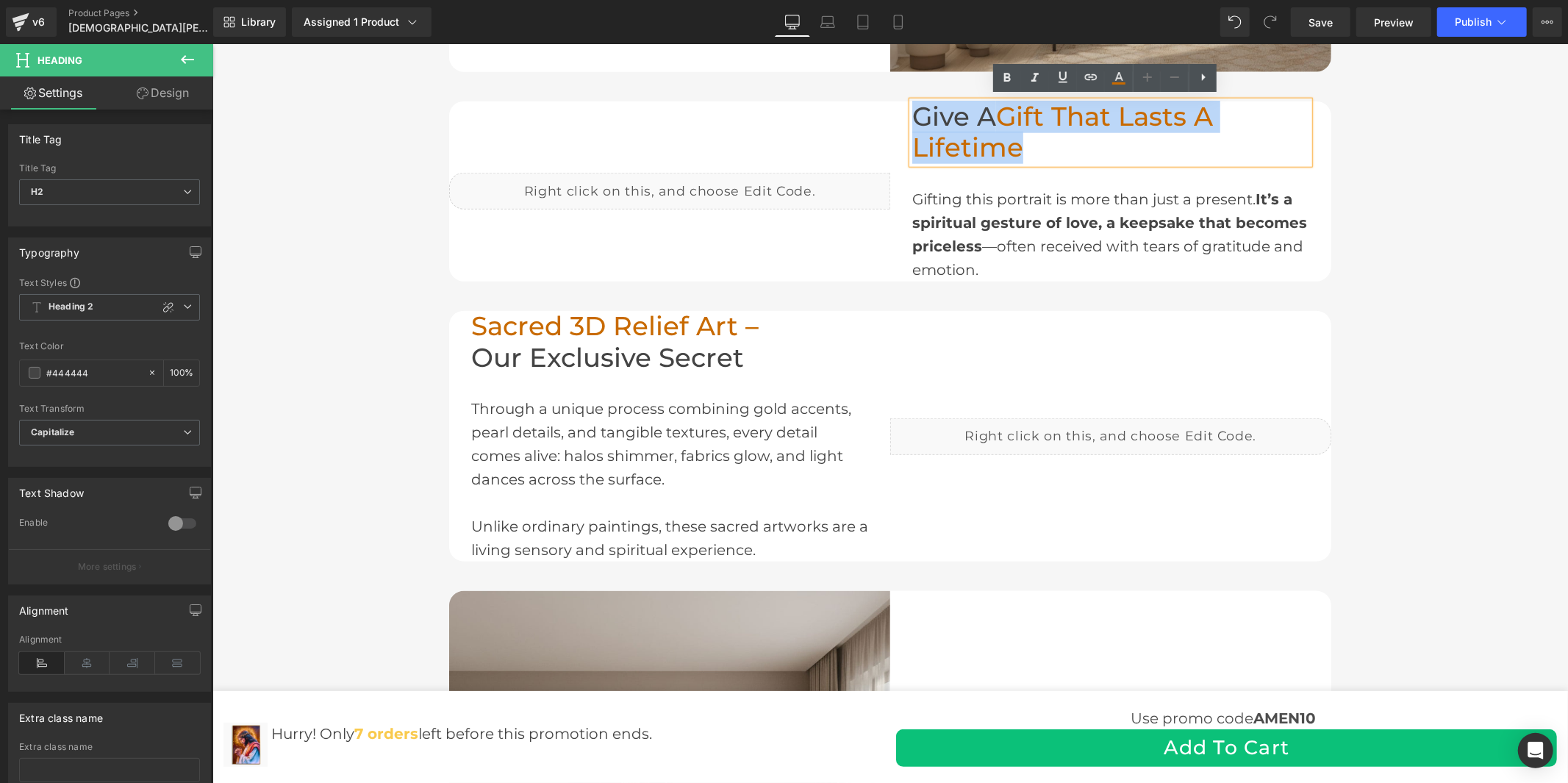
drag, startPoint x: 1032, startPoint y: 144, endPoint x: 909, endPoint y: 111, distance: 127.3
click at [912, 111] on h2 "Give a Gift That Lasts a Lifetime" at bounding box center [1110, 131] width 397 height 62
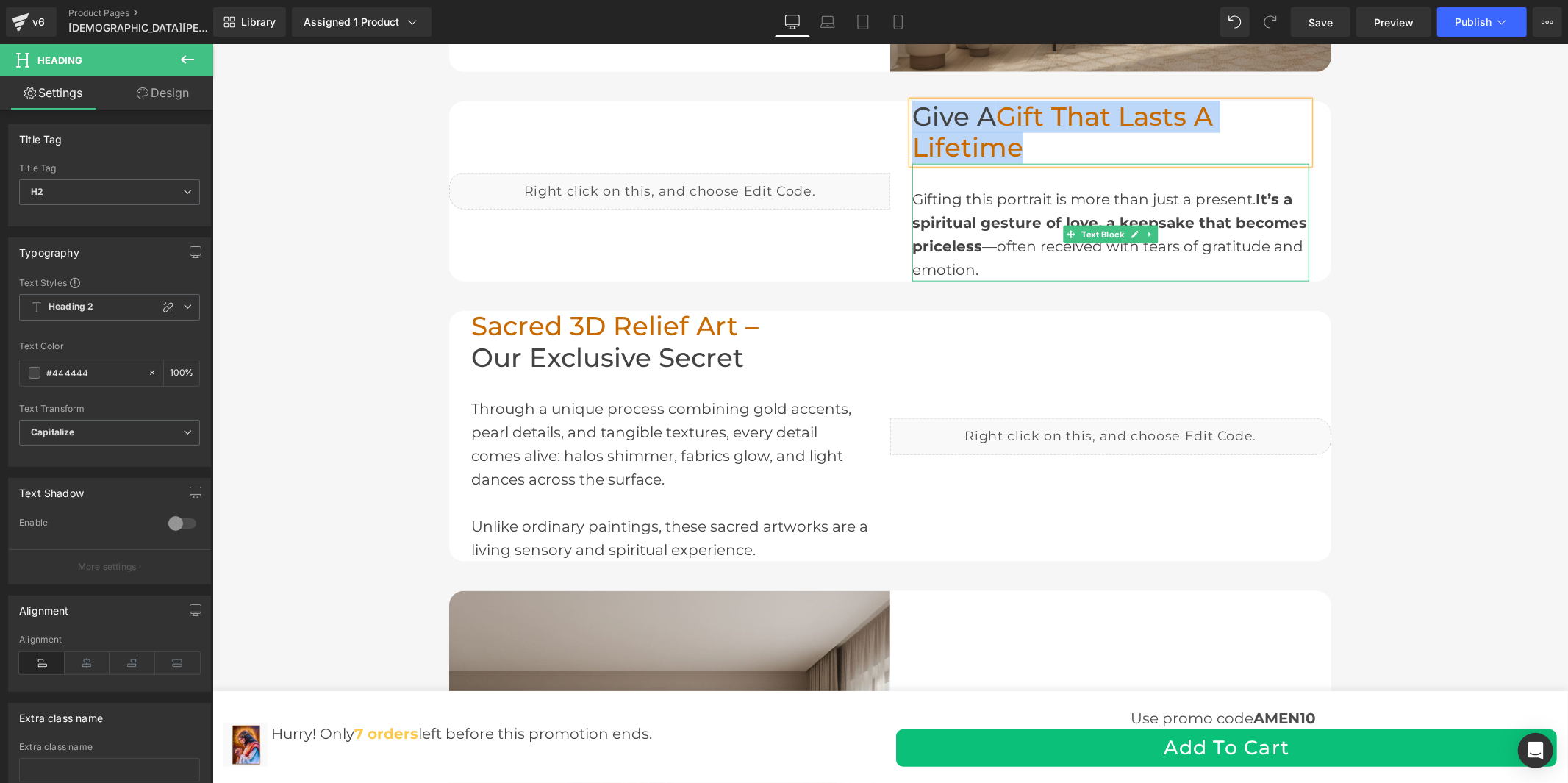
click at [989, 261] on div "Gifting this portrait is more than just a present. It’s a spiritual gesture of …" at bounding box center [1110, 222] width 397 height 117
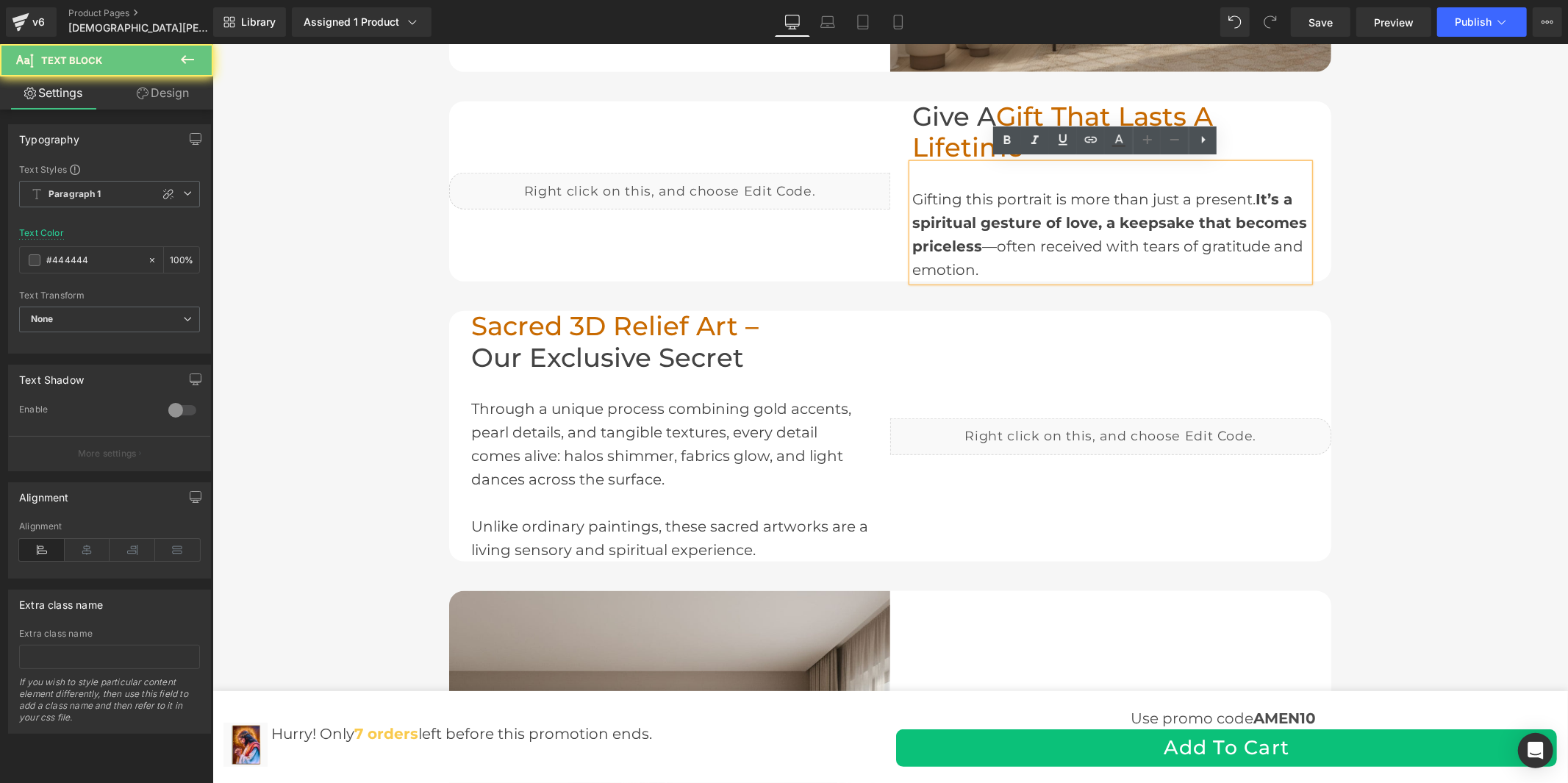
click at [983, 261] on div "Gifting this portrait is more than just a present. It’s a spiritual gesture of …" at bounding box center [1110, 222] width 397 height 117
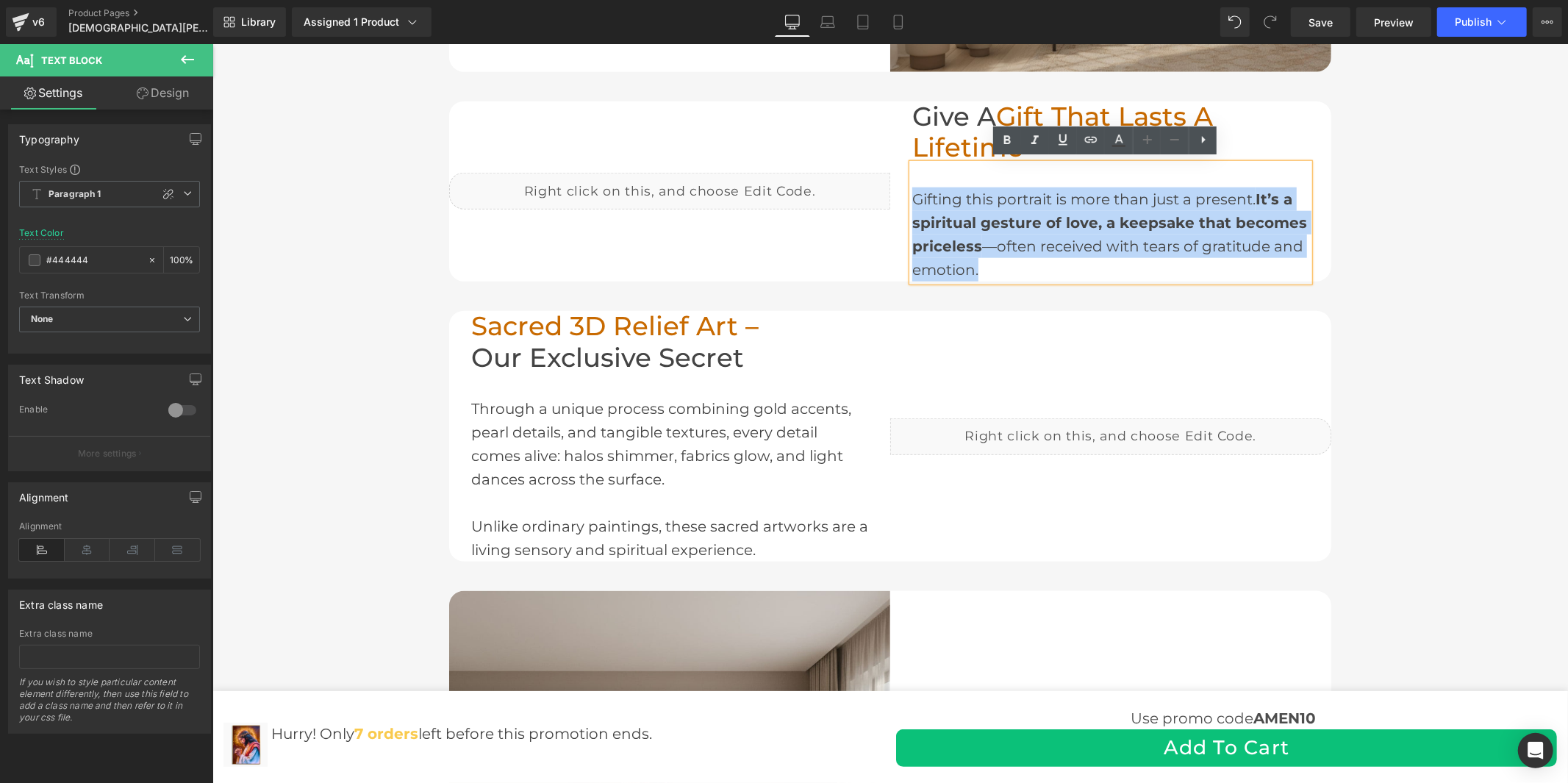
drag, startPoint x: 980, startPoint y: 267, endPoint x: 907, endPoint y: 201, distance: 98.4
click at [912, 201] on div "Gifting this portrait is more than just a present. It’s a spiritual gesture of …" at bounding box center [1110, 222] width 397 height 117
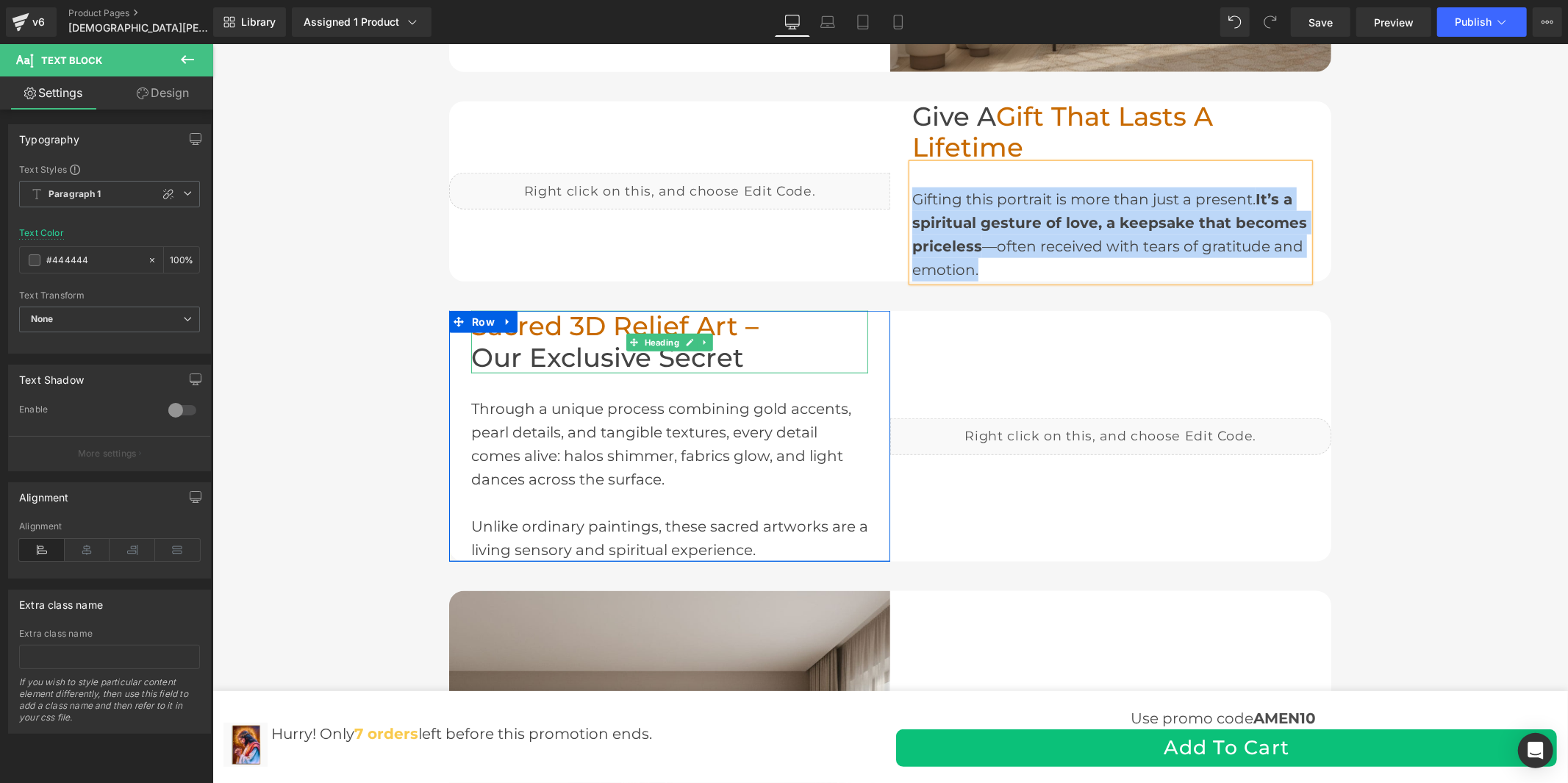
drag, startPoint x: 586, startPoint y: 333, endPoint x: 596, endPoint y: 333, distance: 10.0
click at [586, 333] on span "Sacred 3D Relief Art –" at bounding box center [614, 325] width 288 height 31
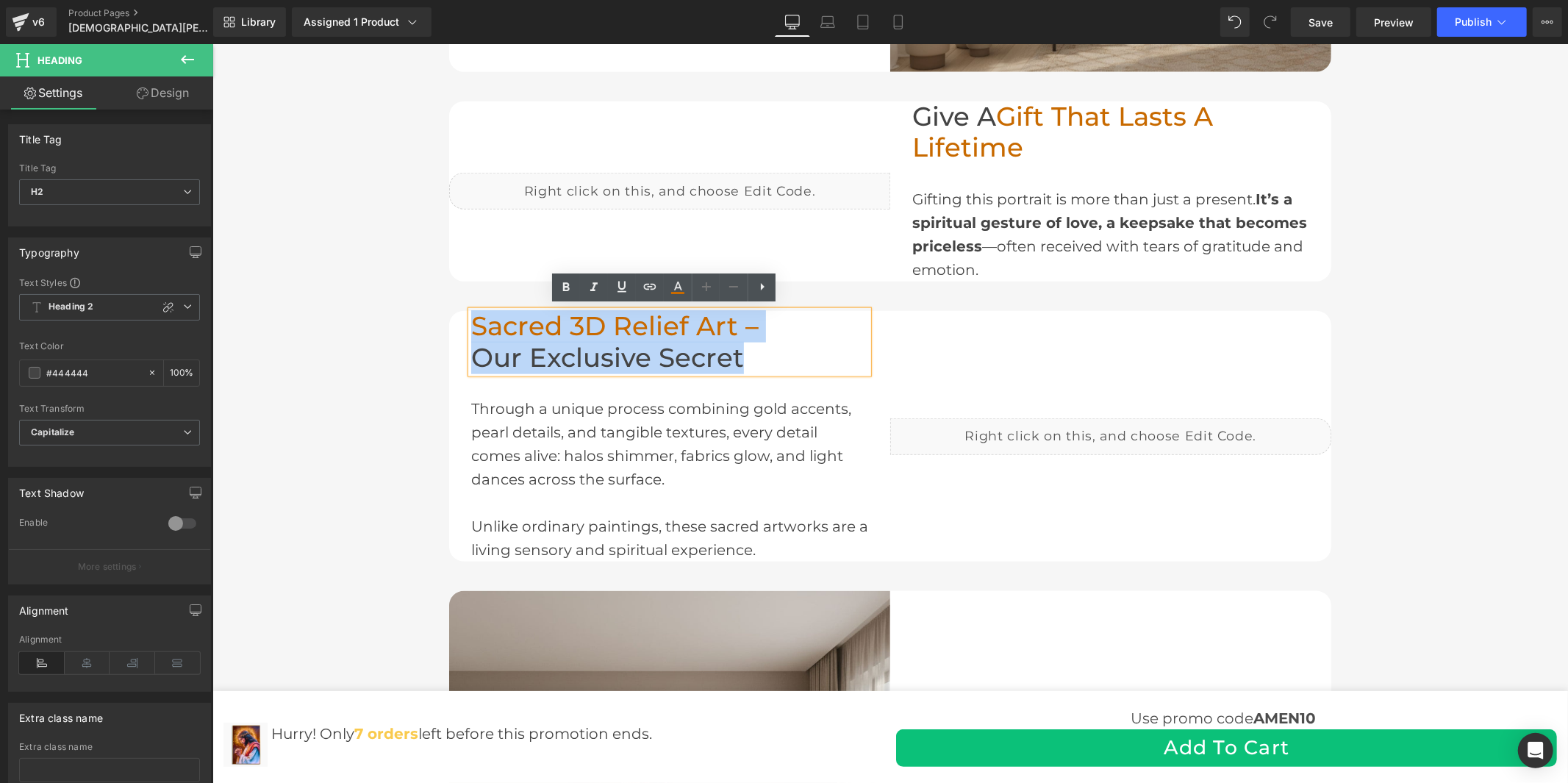
drag, startPoint x: 754, startPoint y: 349, endPoint x: 464, endPoint y: 314, distance: 292.1
click at [464, 314] on div "Liquid Sacred 3D Relief Art – Our Exclusive Secret Heading Through a unique pro…" at bounding box center [890, 435] width 883 height 251
click at [625, 437] on div "Through a unique process combining gold accents, pearl details, and tangible te…" at bounding box center [668, 467] width 397 height 188
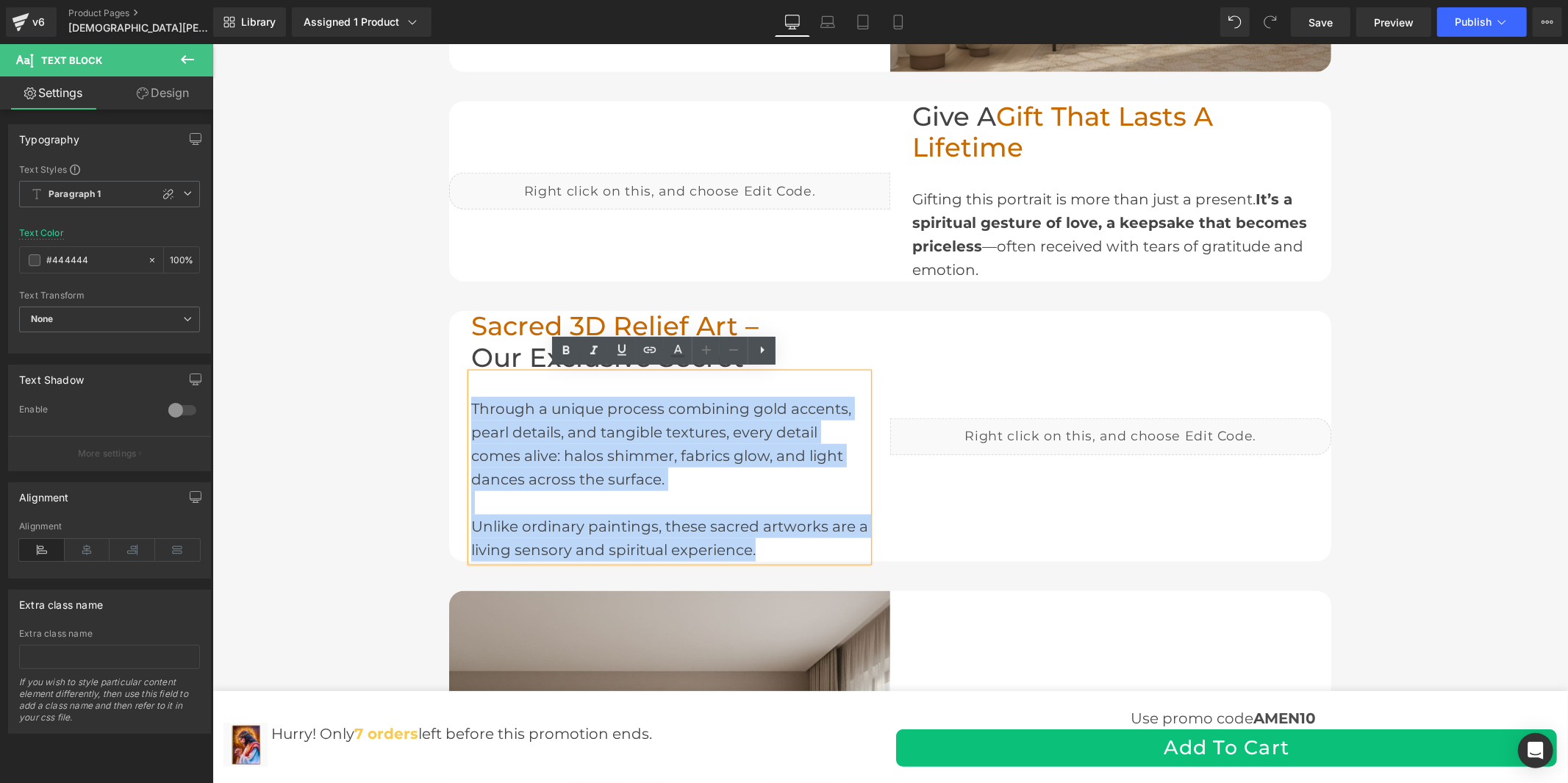
drag, startPoint x: 764, startPoint y: 551, endPoint x: 467, endPoint y: 410, distance: 328.8
click at [470, 410] on div "Through a unique process combining gold accents, pearl details, and tangible te…" at bounding box center [668, 467] width 397 height 188
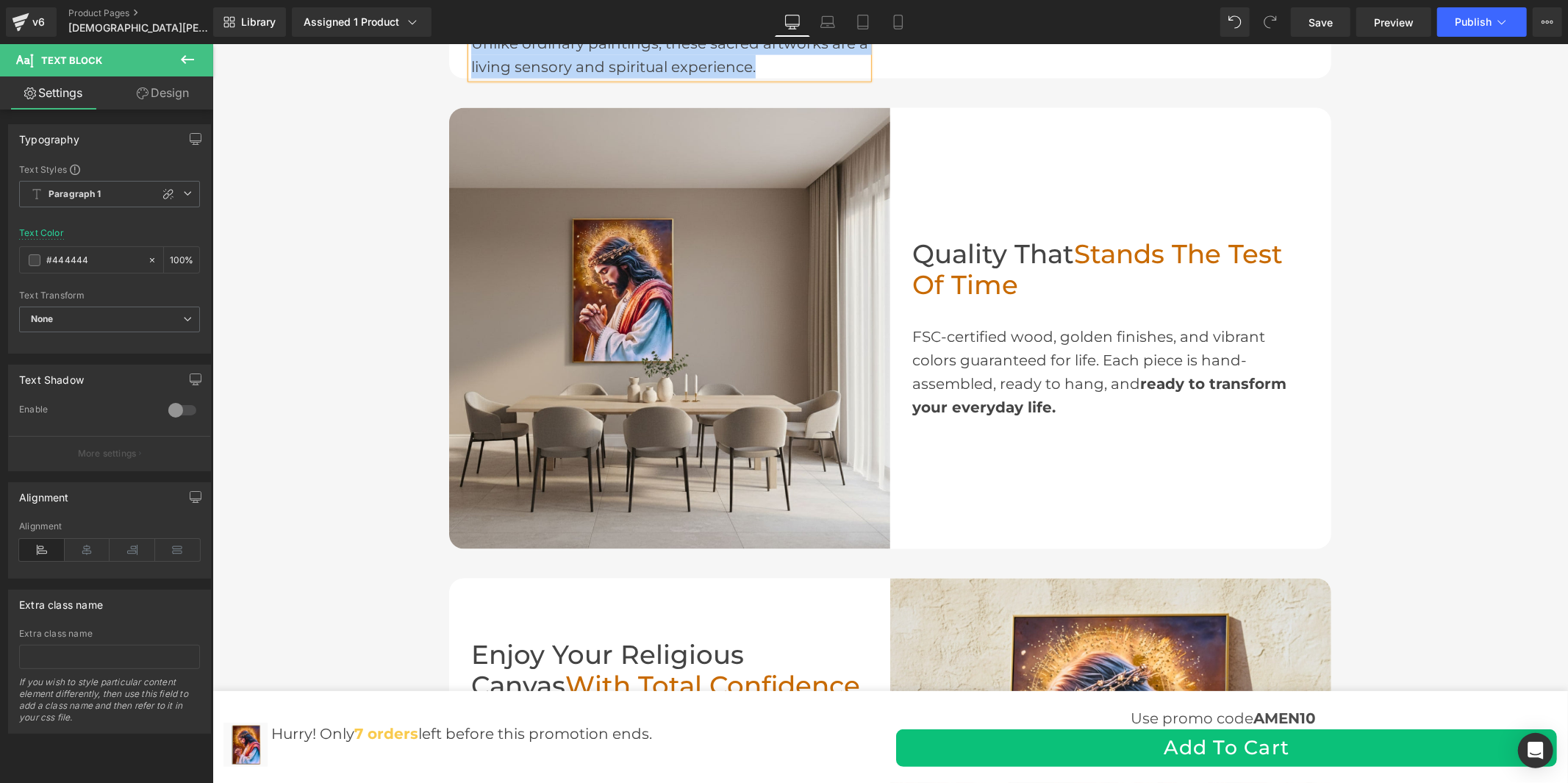
scroll to position [1797, 0]
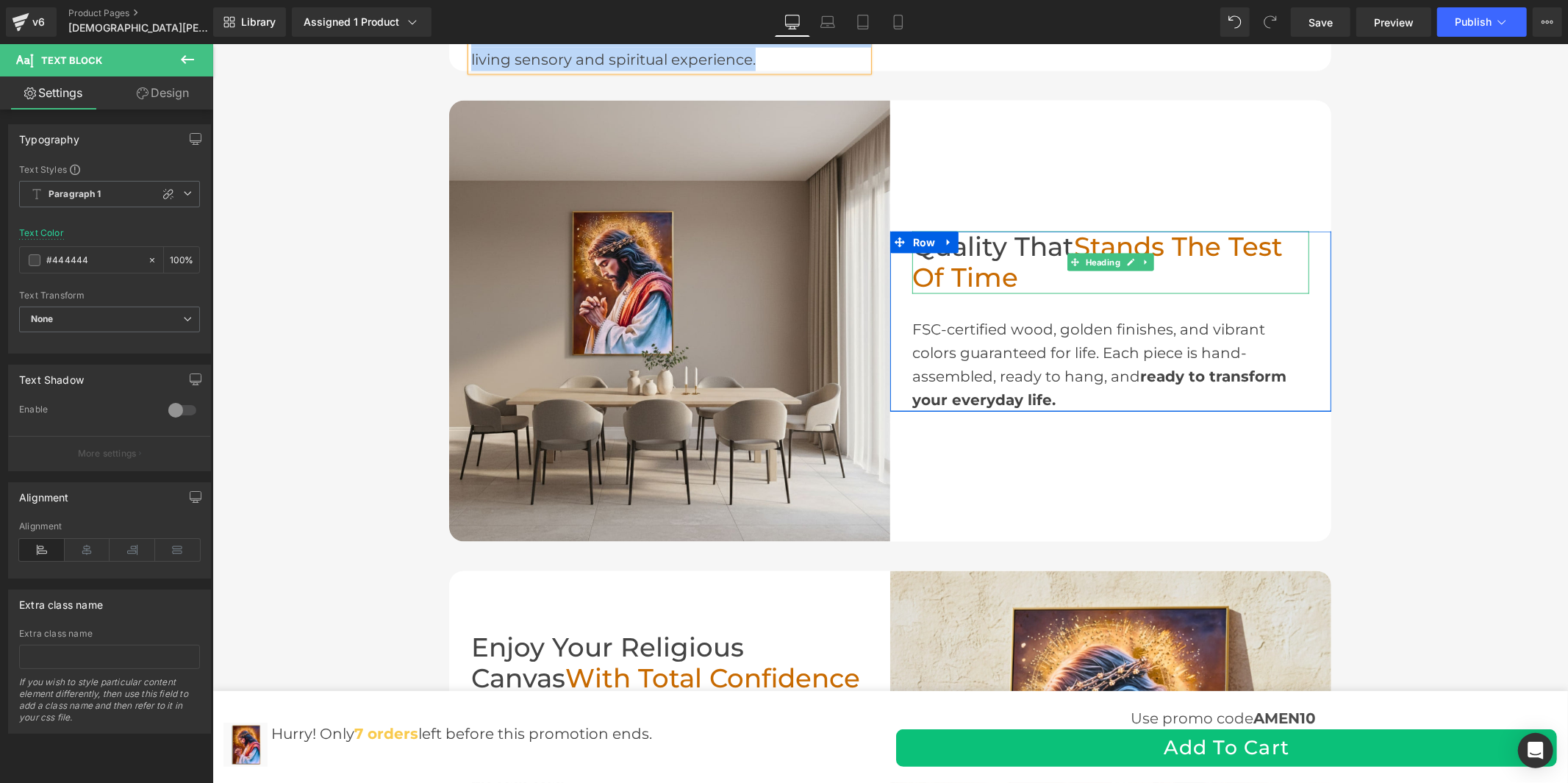
click at [1002, 276] on span "Stands the Test of Time" at bounding box center [1097, 262] width 371 height 63
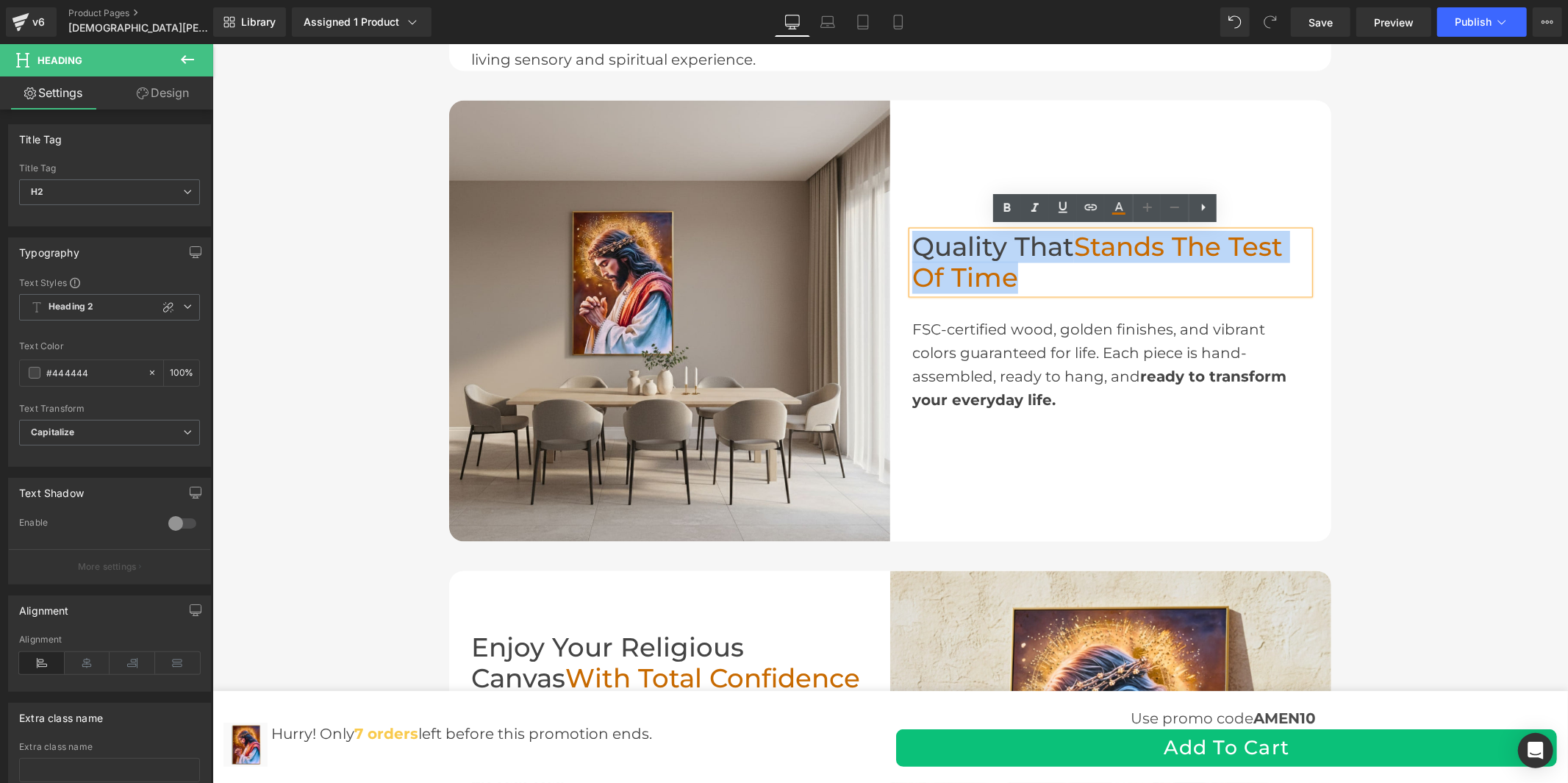
drag, startPoint x: 1029, startPoint y: 275, endPoint x: 910, endPoint y: 245, distance: 122.7
click at [912, 245] on h2 "Quality That Stands the Test of Time" at bounding box center [1110, 262] width 397 height 62
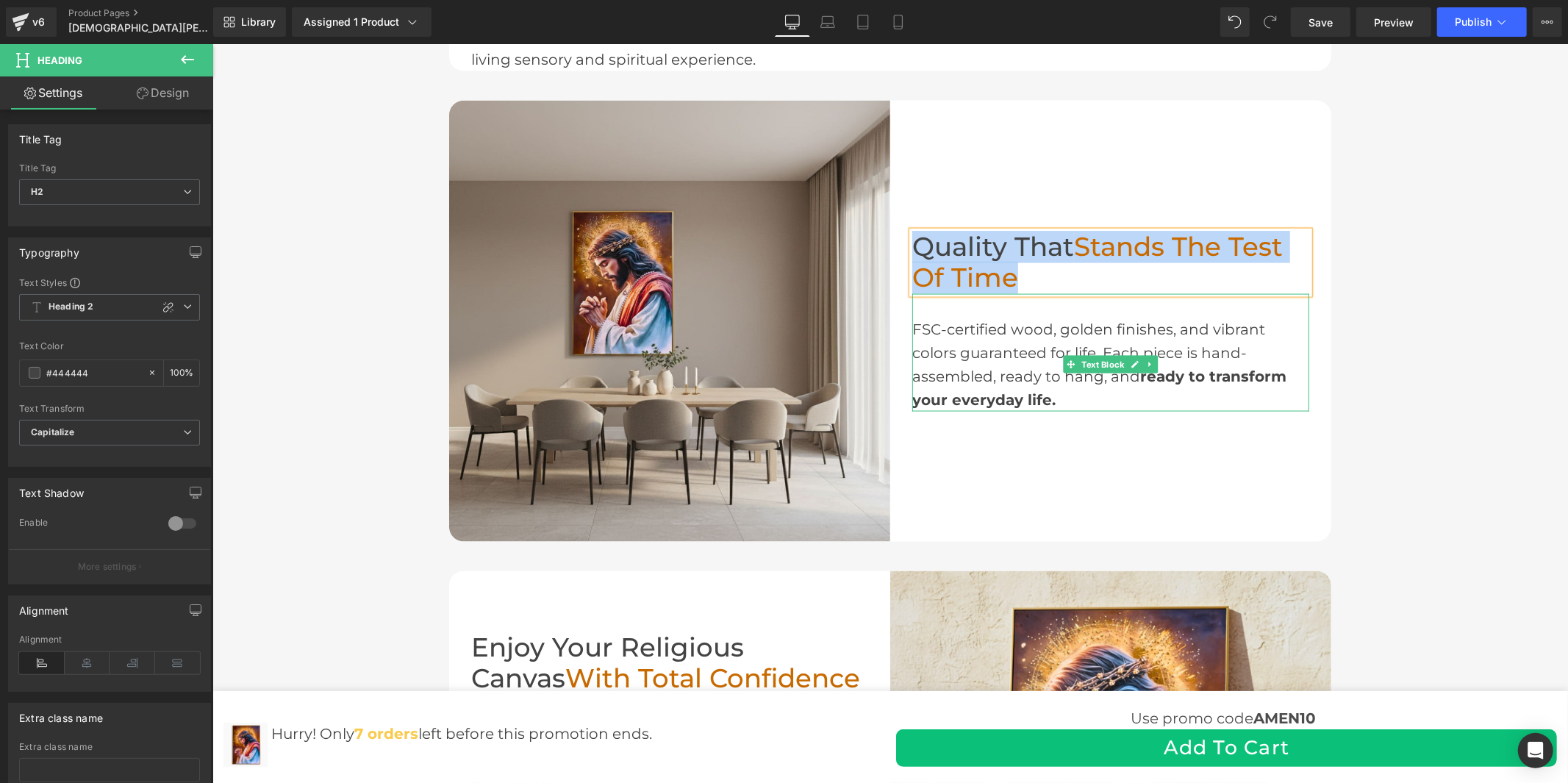
click at [1005, 343] on div "FSC-certified wood, golden finishes, and vibrant colors guaranteed for life. Ea…" at bounding box center [1110, 364] width 397 height 94
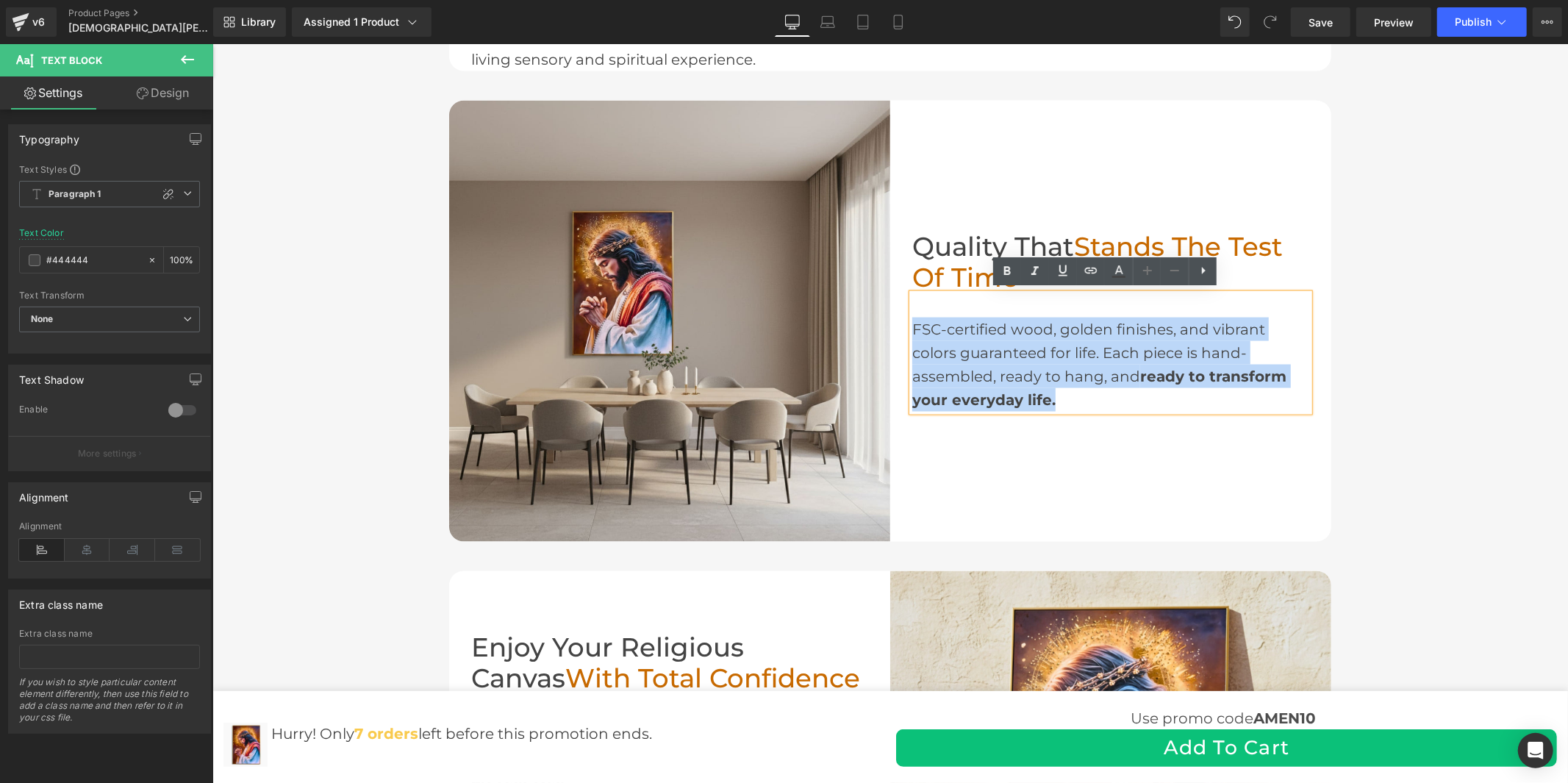
drag, startPoint x: 1058, startPoint y: 393, endPoint x: 909, endPoint y: 333, distance: 160.6
click at [912, 333] on div "FSC-certified wood, golden finishes, and vibrant colors guaranteed for life. Ea…" at bounding box center [1110, 364] width 397 height 94
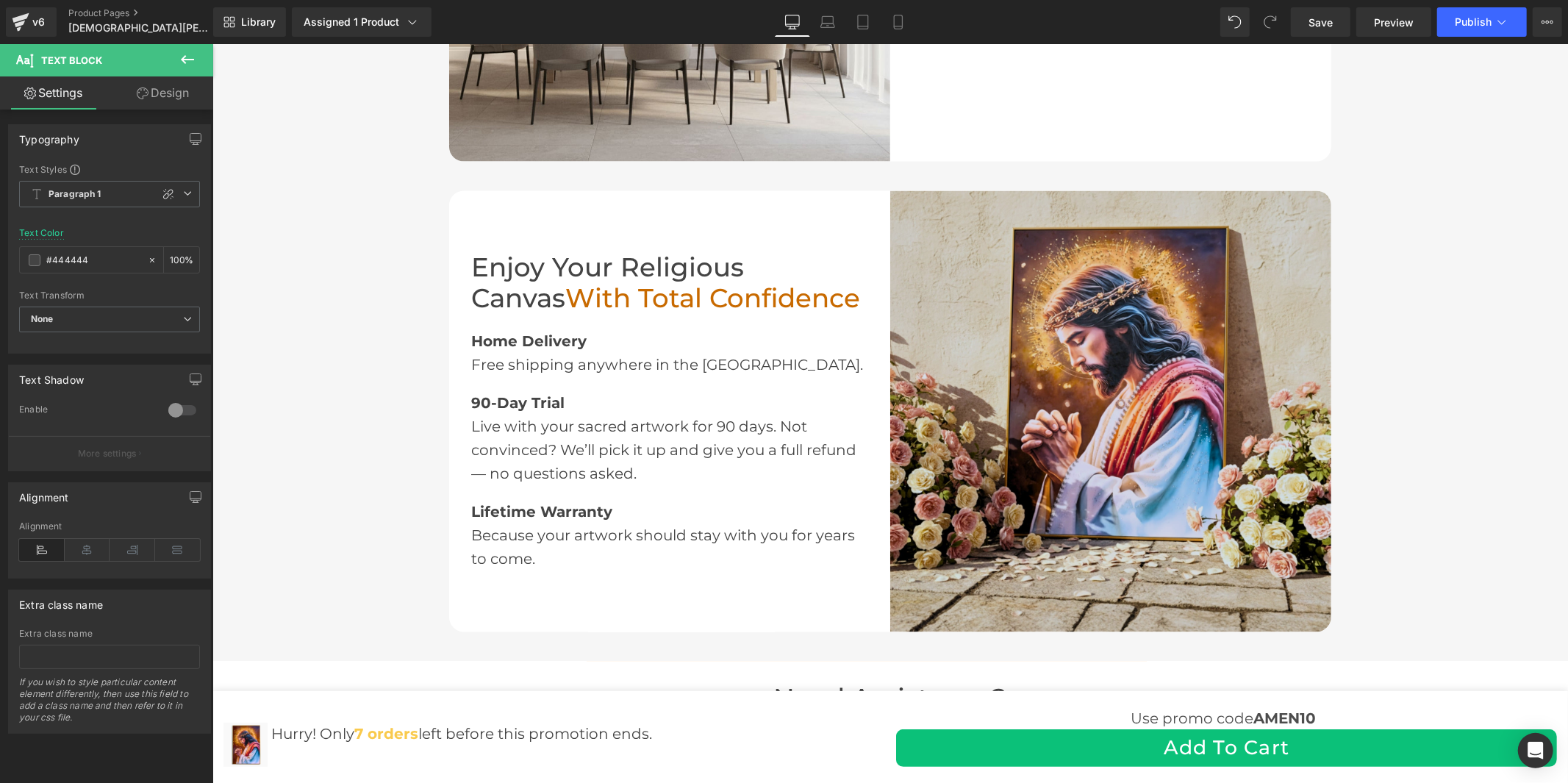
scroll to position [2206, 0]
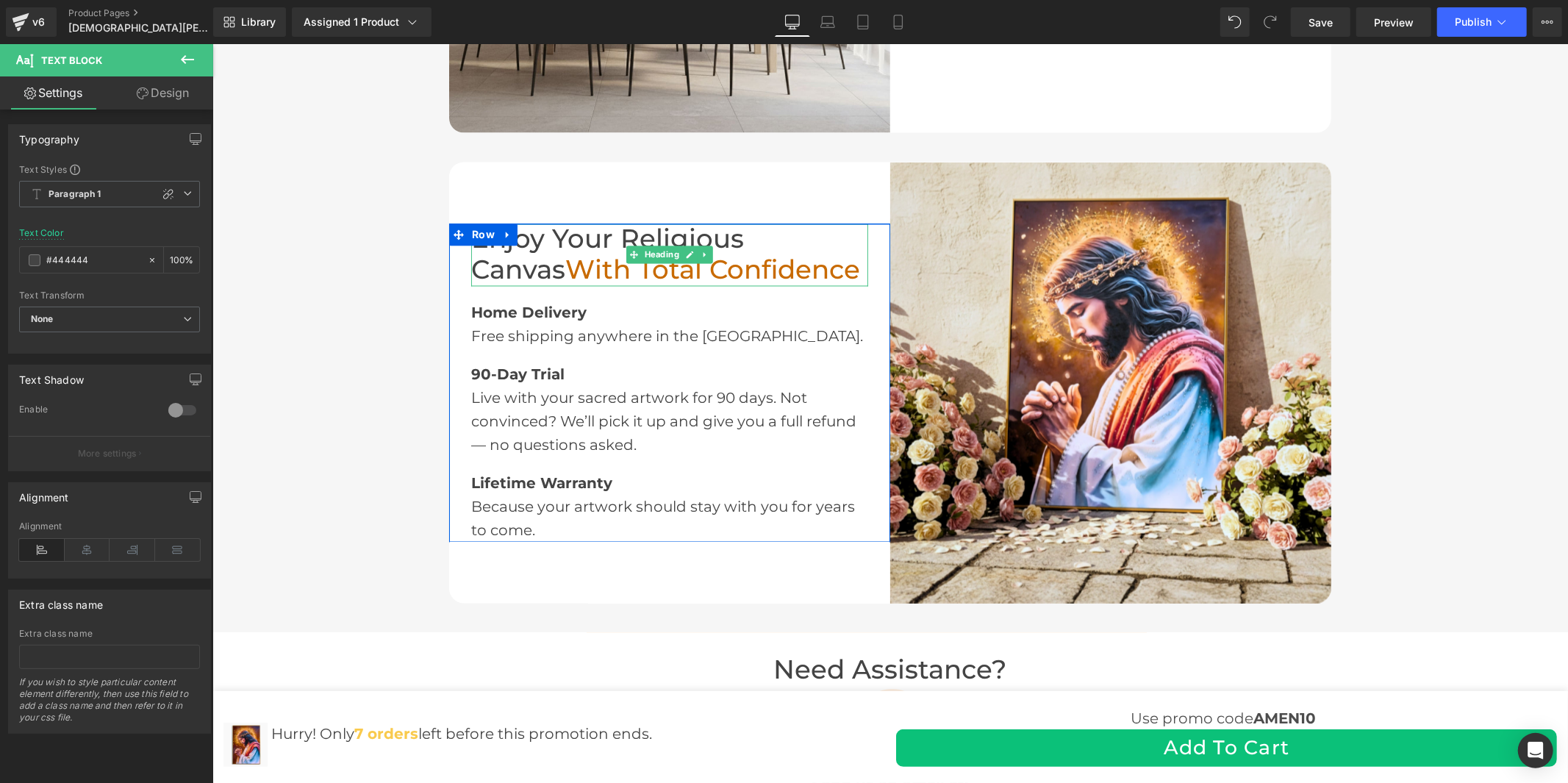
click at [576, 248] on h2 "Enjoy Your Religious Canvas With Total Confidence" at bounding box center [668, 254] width 397 height 62
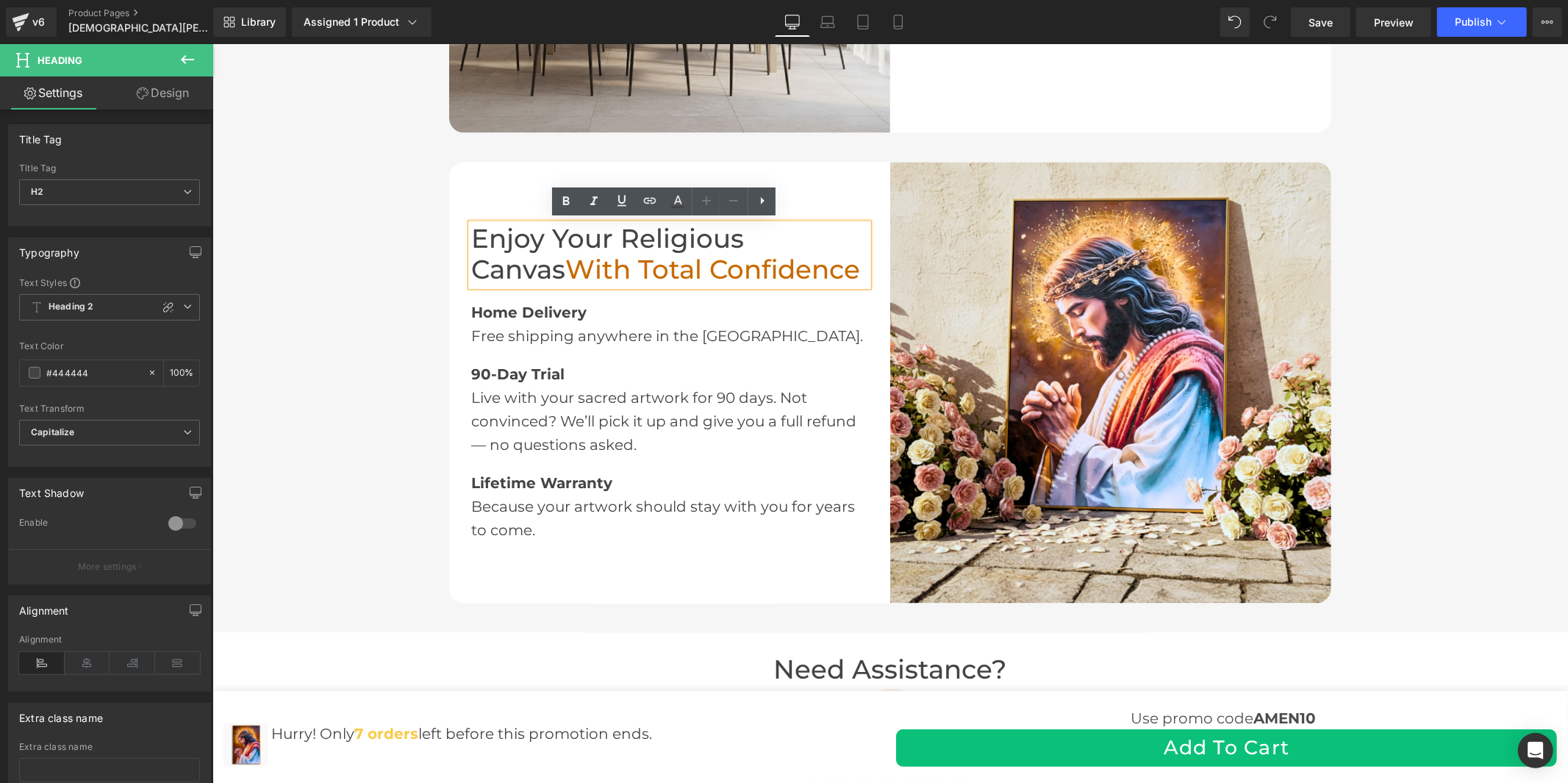
drag, startPoint x: 771, startPoint y: 270, endPoint x: 463, endPoint y: 230, distance: 310.6
click at [470, 230] on div "Enjoy Your Religious Canvas With Total Confidence" at bounding box center [668, 254] width 397 height 62
click at [507, 240] on h2 "Enjoy Your Religious Canvas With Total Confidence" at bounding box center [668, 254] width 397 height 62
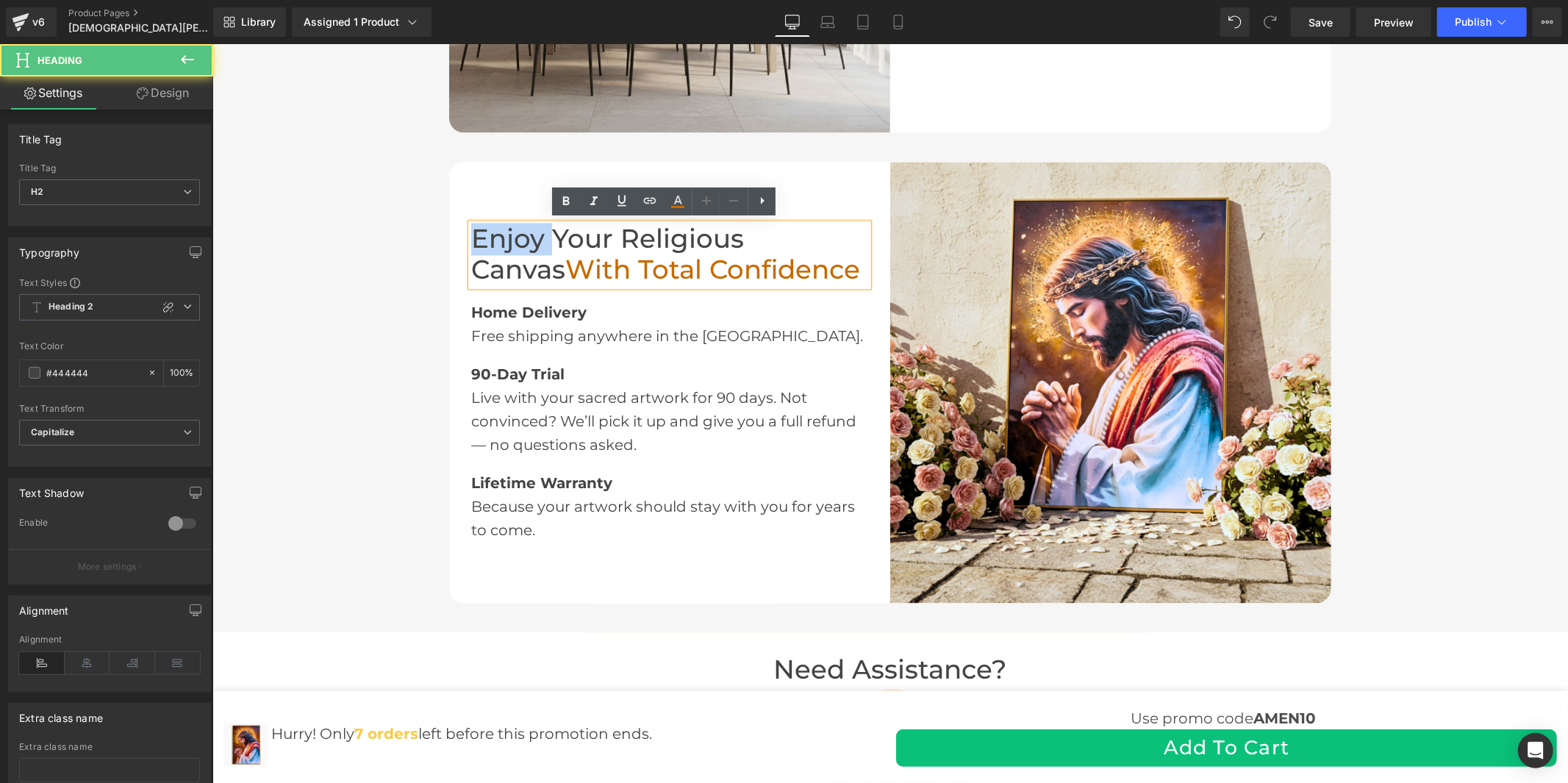
click at [507, 240] on h2 "Enjoy Your Religious Canvas With Total Confidence" at bounding box center [668, 254] width 397 height 62
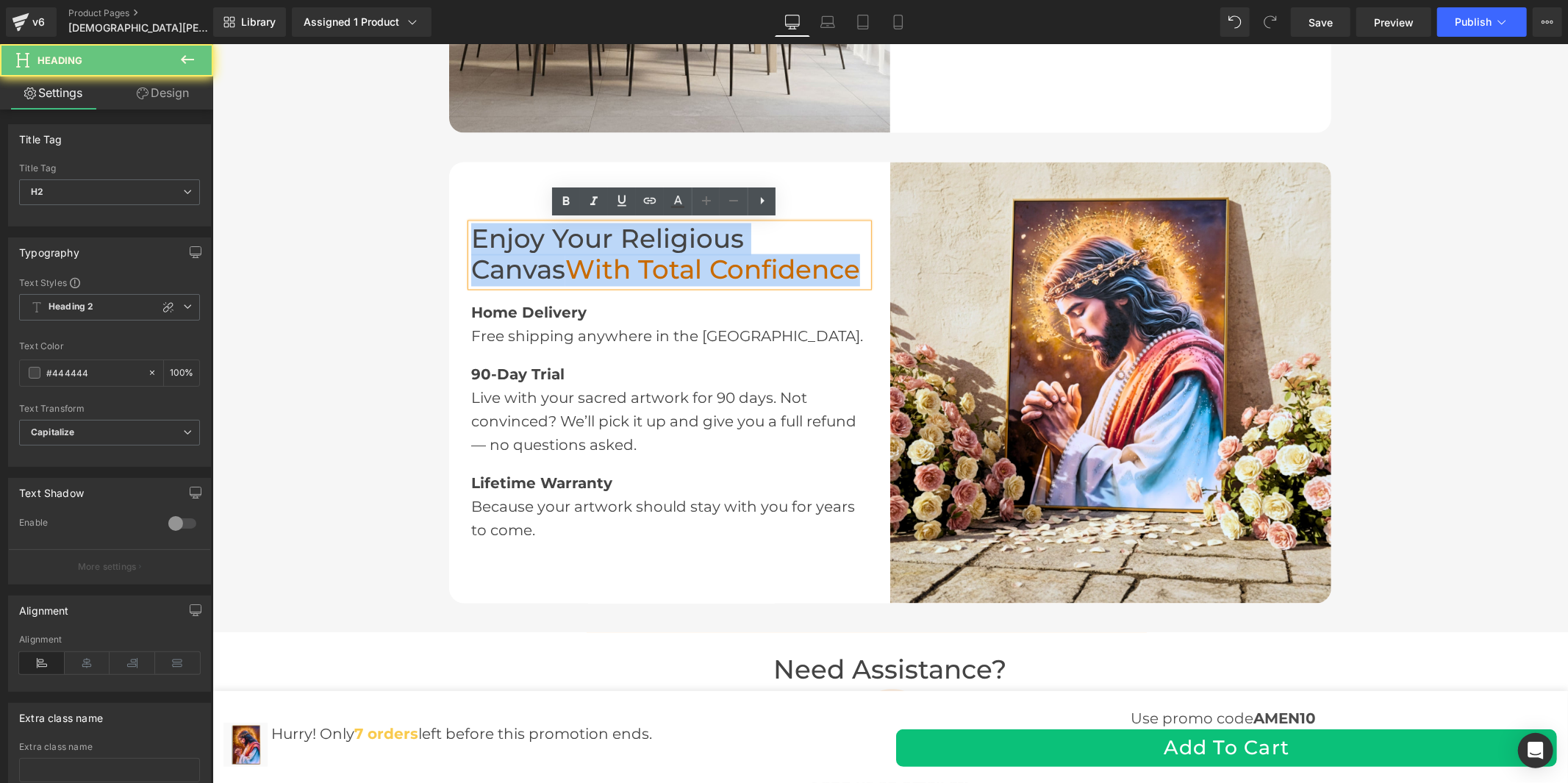
click at [507, 240] on h2 "Enjoy Your Religious Canvas With Total Confidence" at bounding box center [668, 254] width 397 height 62
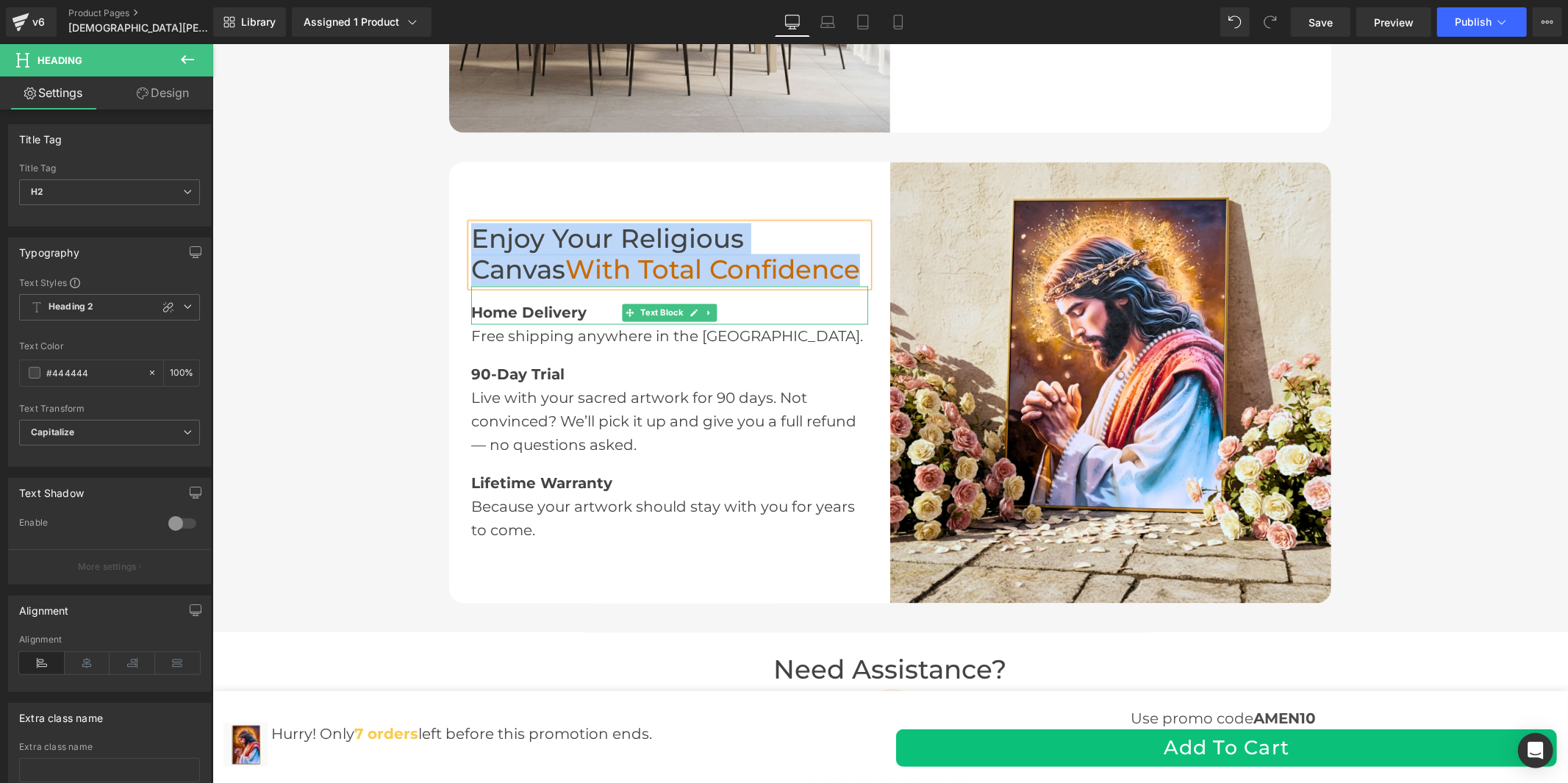
click at [515, 304] on span "Home Delivery" at bounding box center [528, 312] width 115 height 18
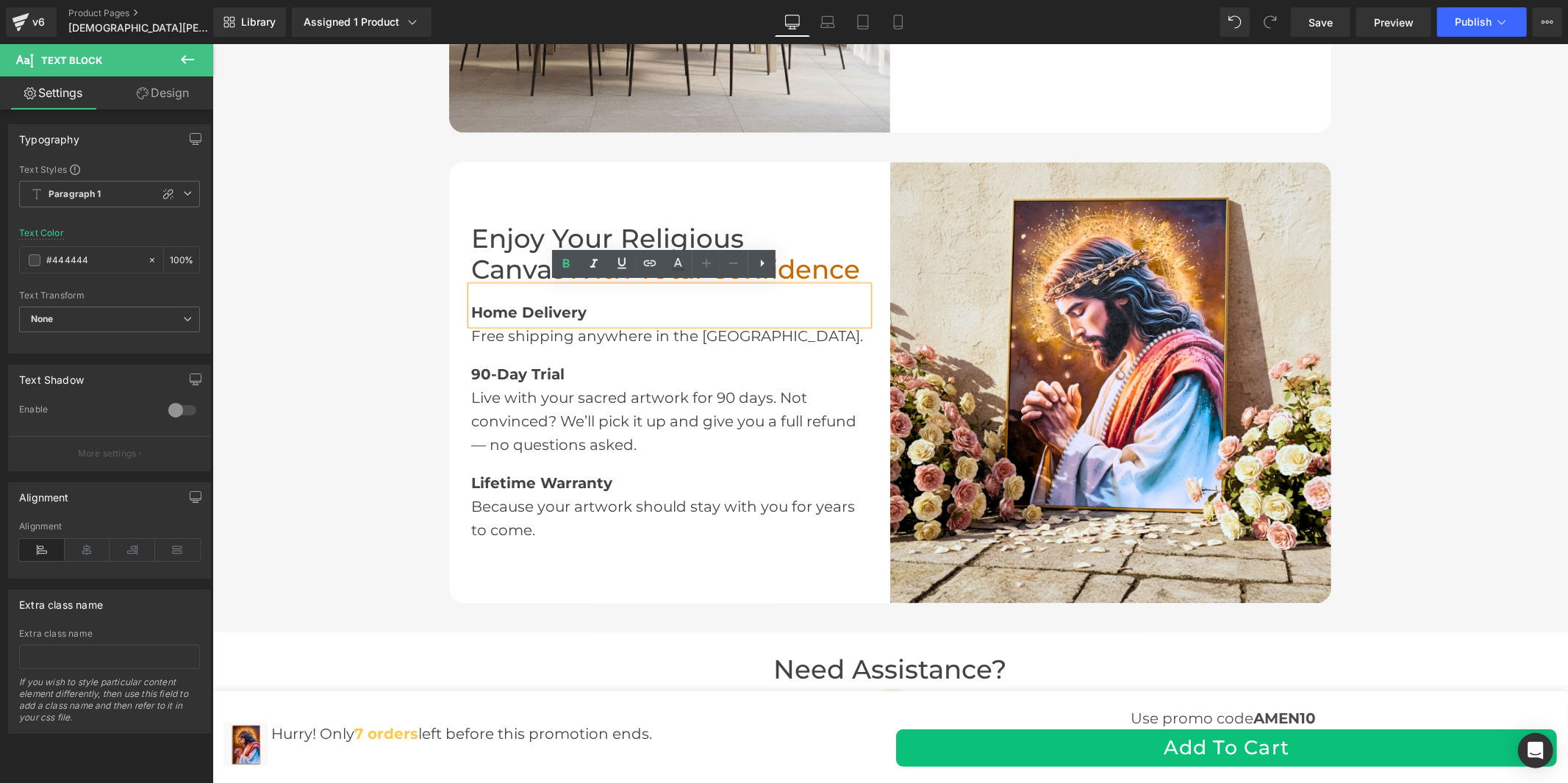
drag, startPoint x: 589, startPoint y: 308, endPoint x: 463, endPoint y: 306, distance: 126.0
click at [470, 306] on div "Home Delivery" at bounding box center [668, 306] width 397 height 38
click at [496, 306] on span "Home Delivery" at bounding box center [528, 312] width 115 height 18
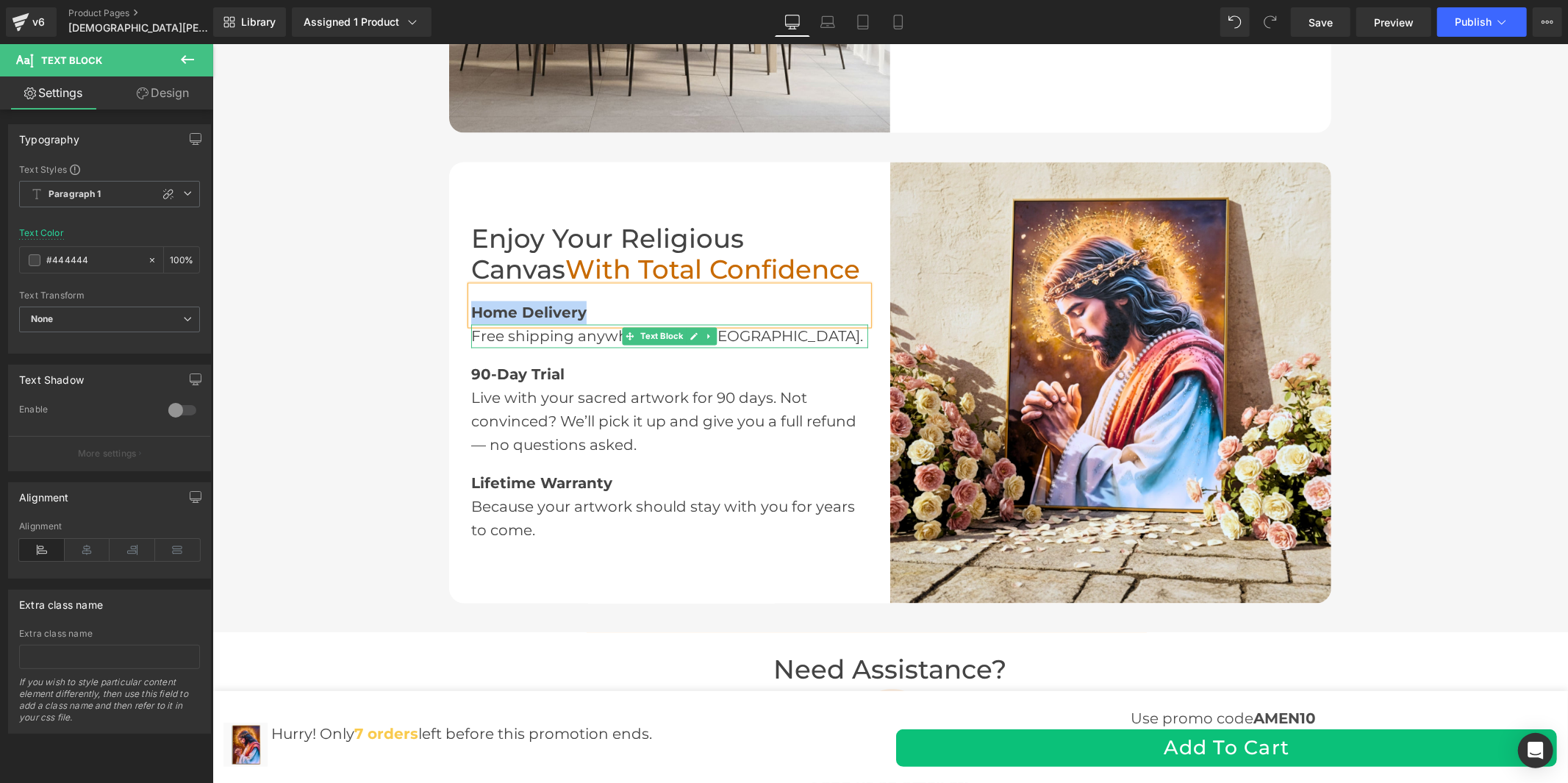
click at [524, 335] on div "Free shipping anywhere in the [GEOGRAPHIC_DATA]." at bounding box center [668, 335] width 397 height 24
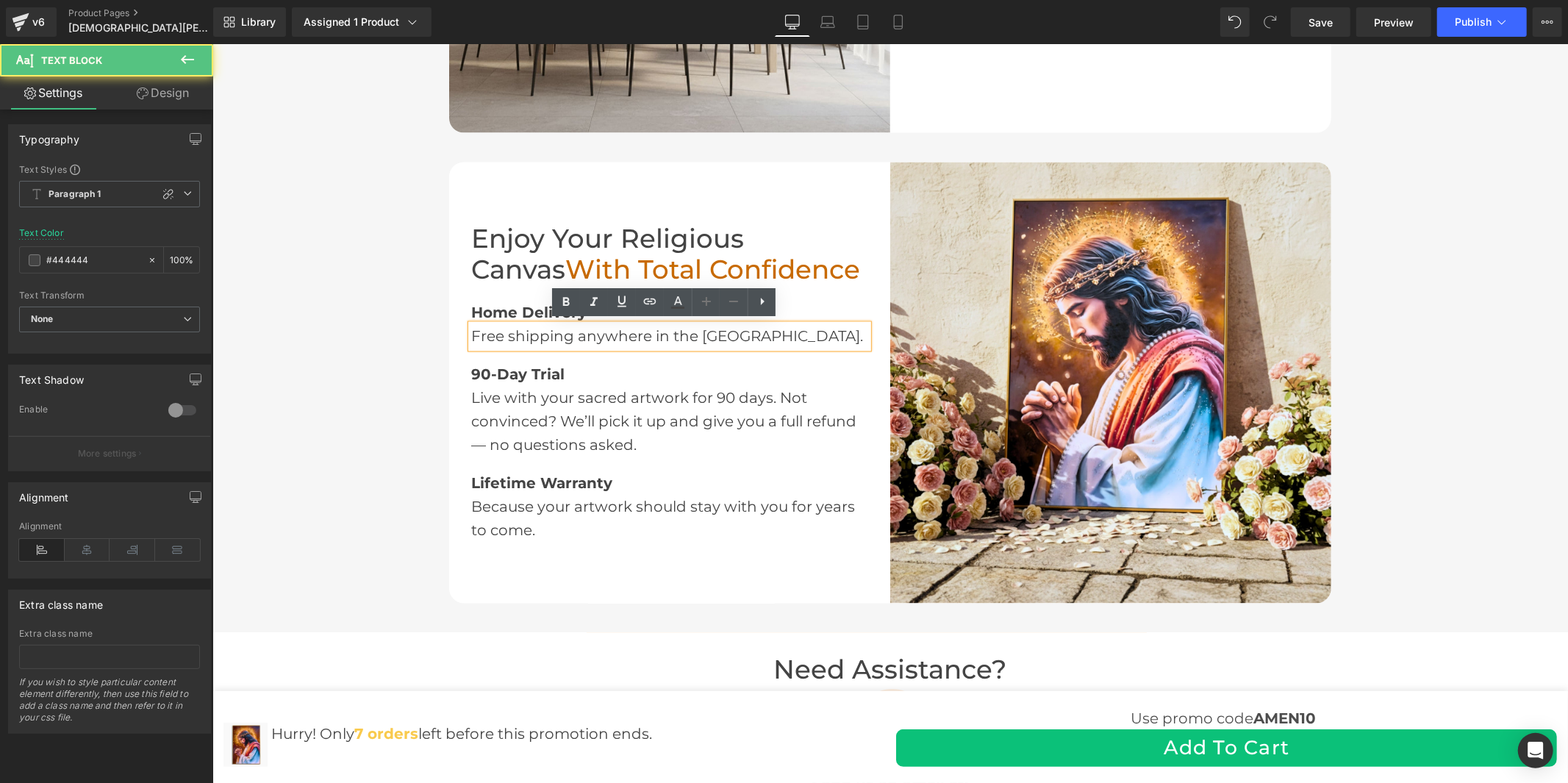
click at [528, 332] on div "Free shipping anywhere in the [GEOGRAPHIC_DATA]." at bounding box center [668, 335] width 397 height 24
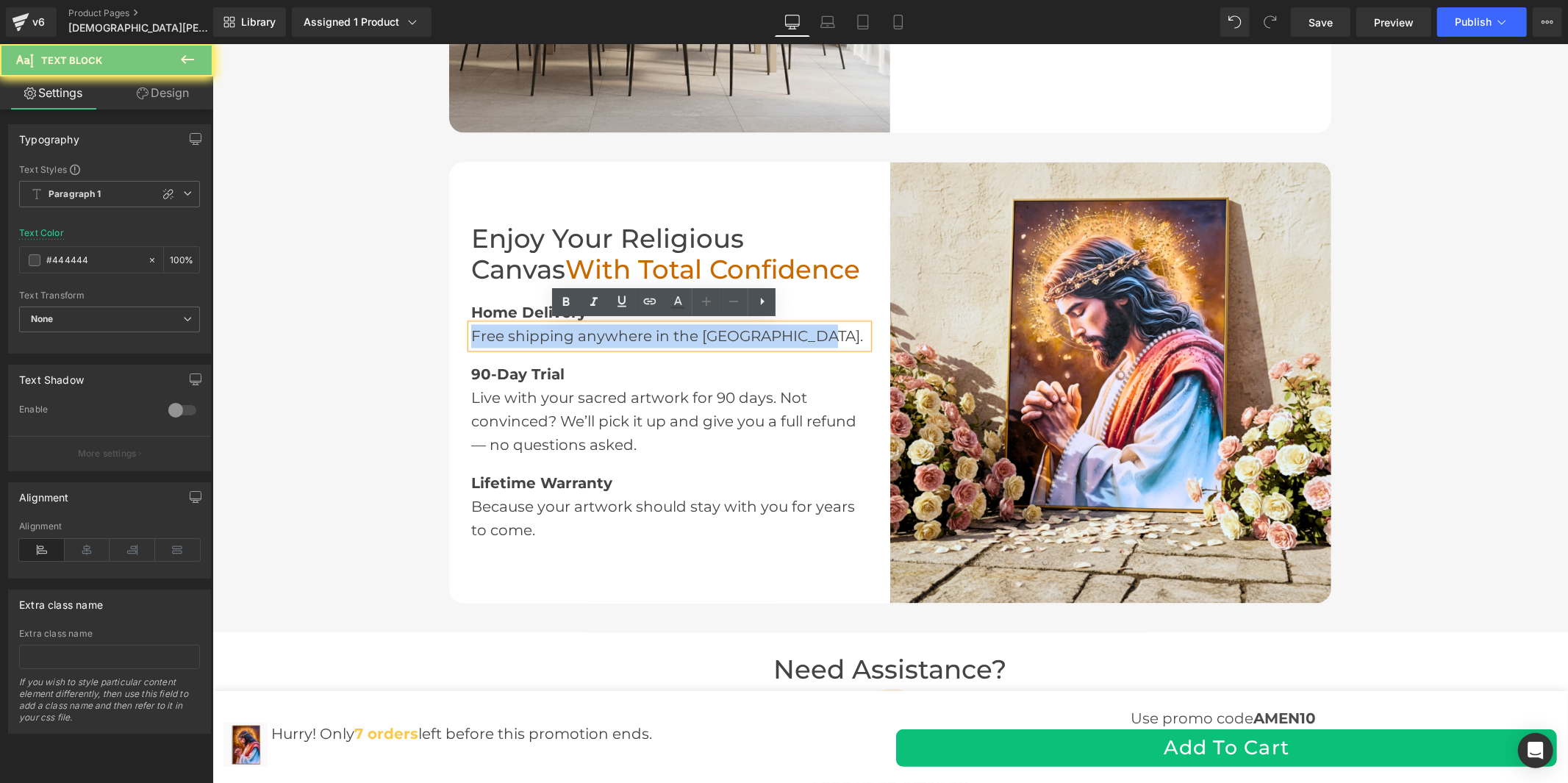
click at [528, 332] on div "Free shipping anywhere in the [GEOGRAPHIC_DATA]." at bounding box center [668, 335] width 397 height 24
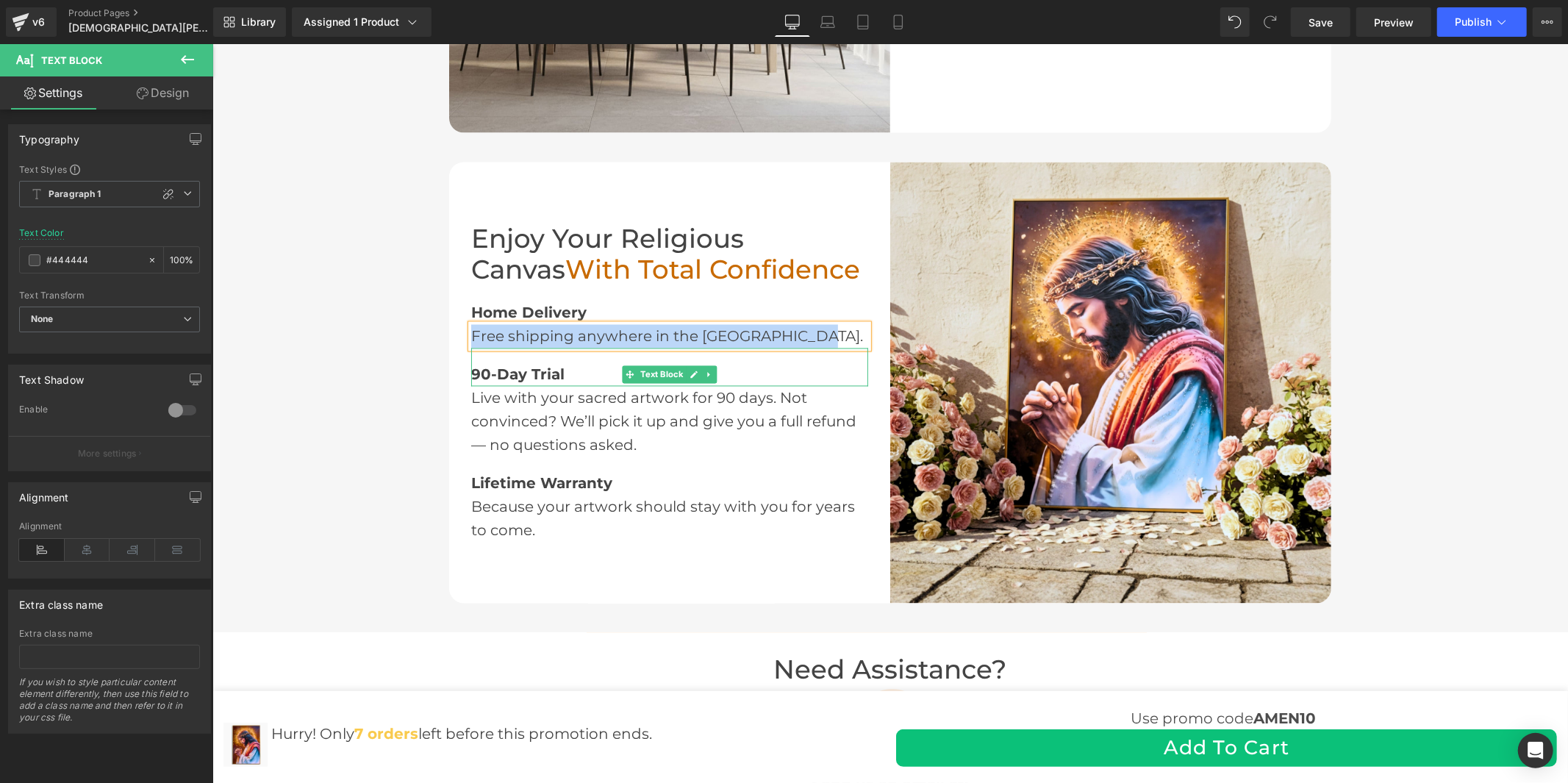
click at [510, 373] on span "90-Day Trial" at bounding box center [517, 374] width 94 height 18
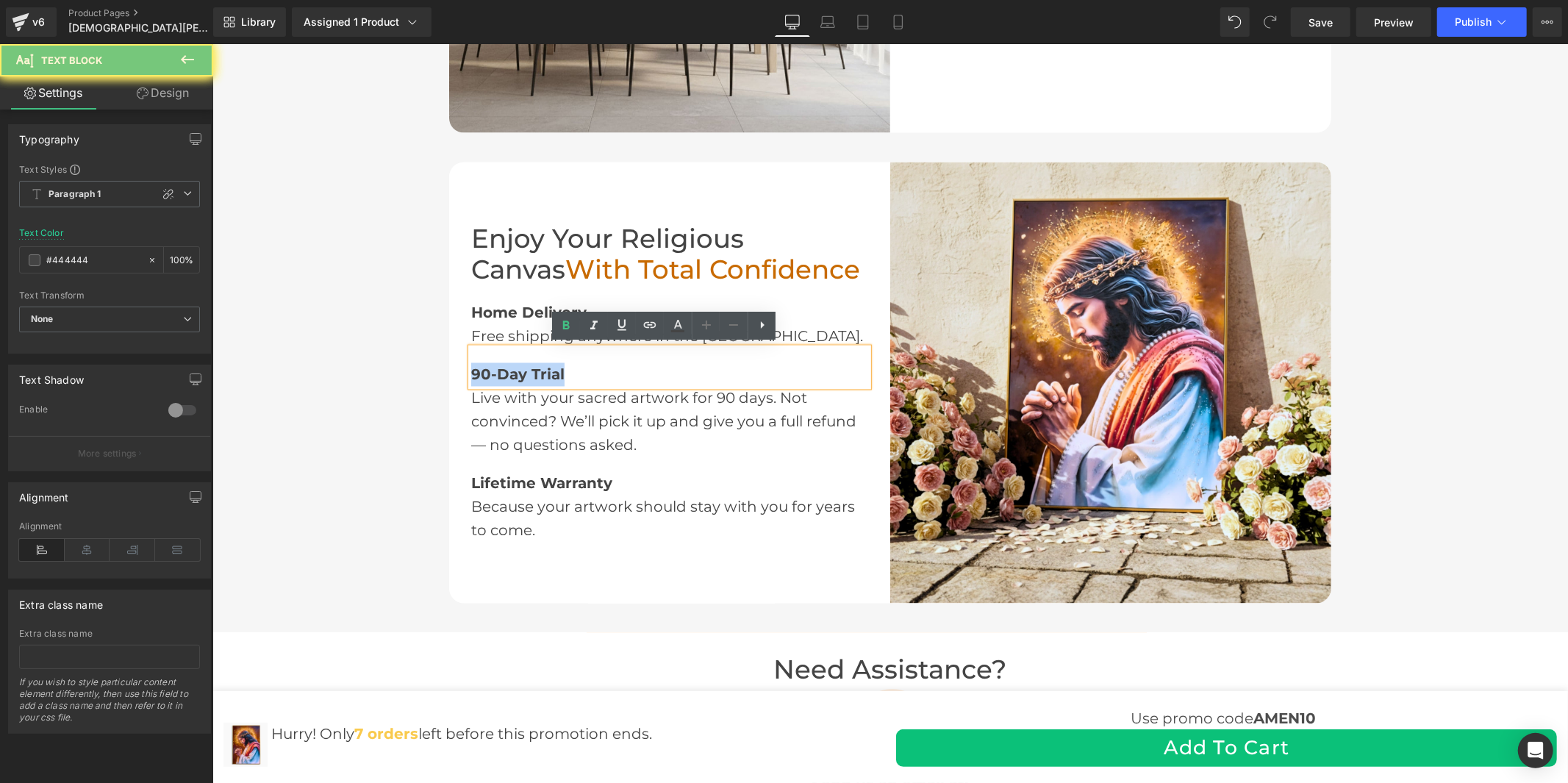
click at [510, 373] on span "90-Day Trial" at bounding box center [517, 374] width 94 height 18
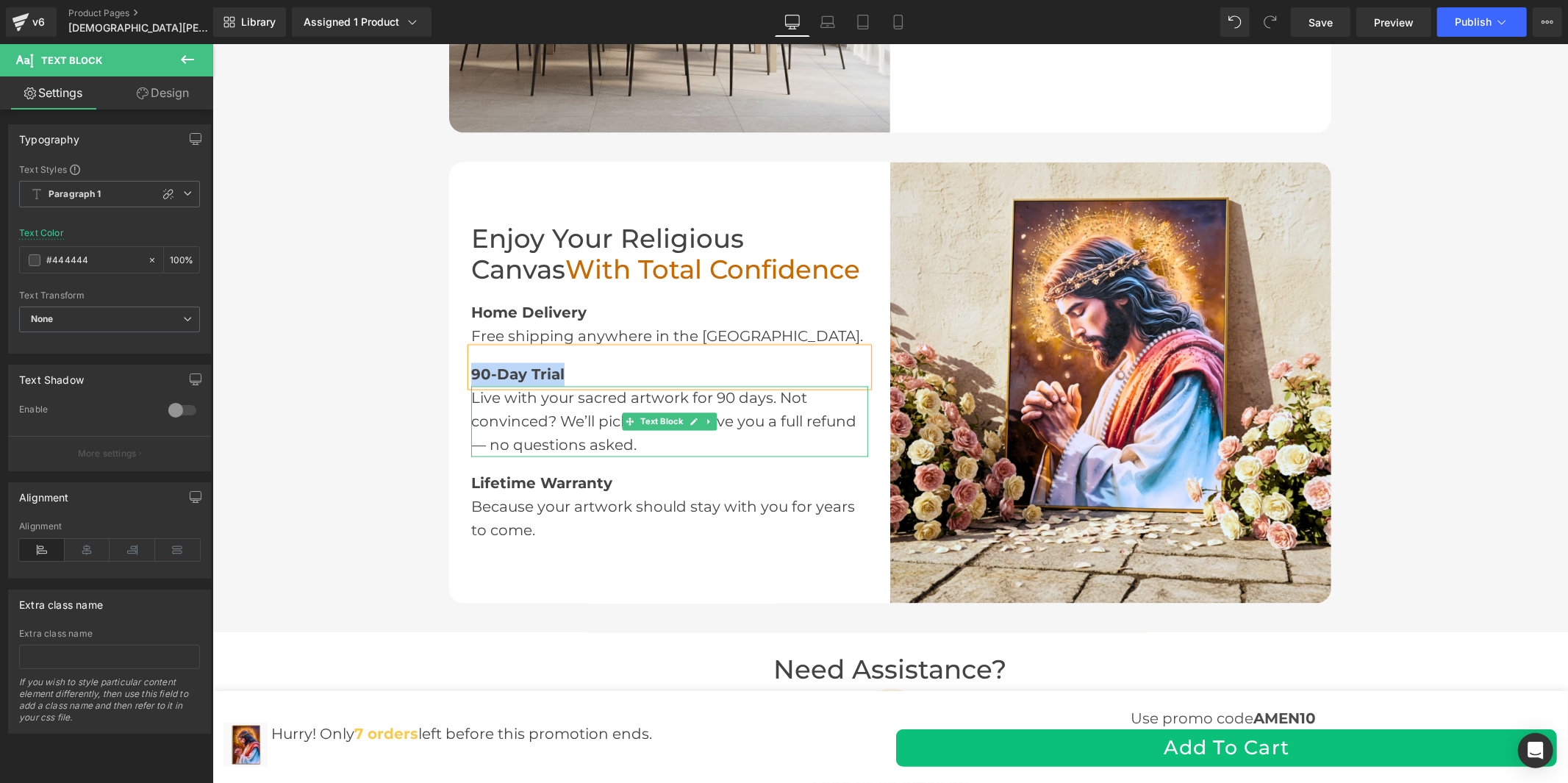
click at [536, 412] on div "Live with your sacred artwork for 90 days. Not convinced? We’ll pick it up and …" at bounding box center [668, 421] width 397 height 71
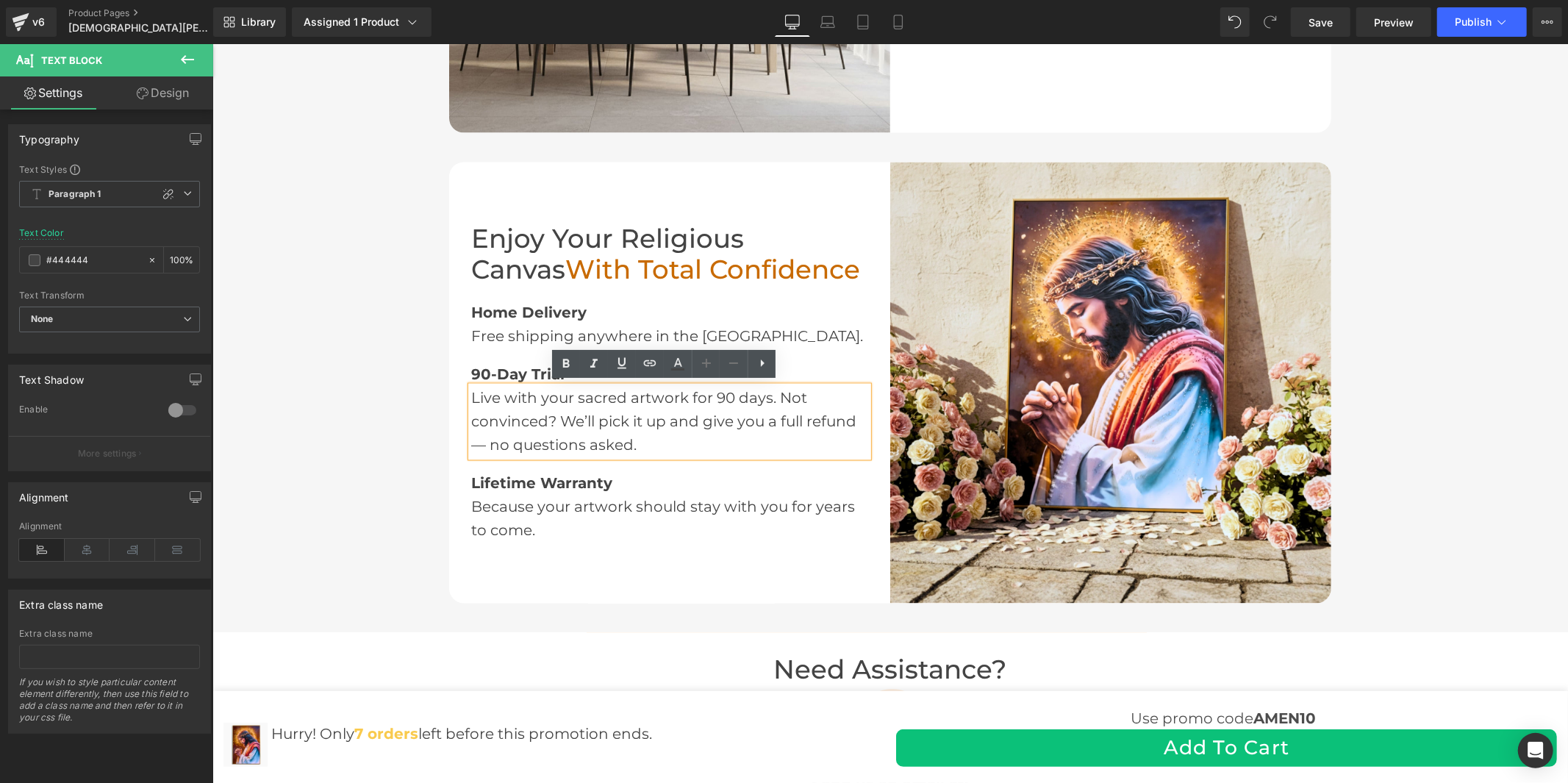
drag, startPoint x: 642, startPoint y: 444, endPoint x: 462, endPoint y: 397, distance: 186.0
click at [470, 397] on div "Live with your sacred artwork for 90 days. Not convinced? We’ll pick it up and …" at bounding box center [668, 421] width 397 height 71
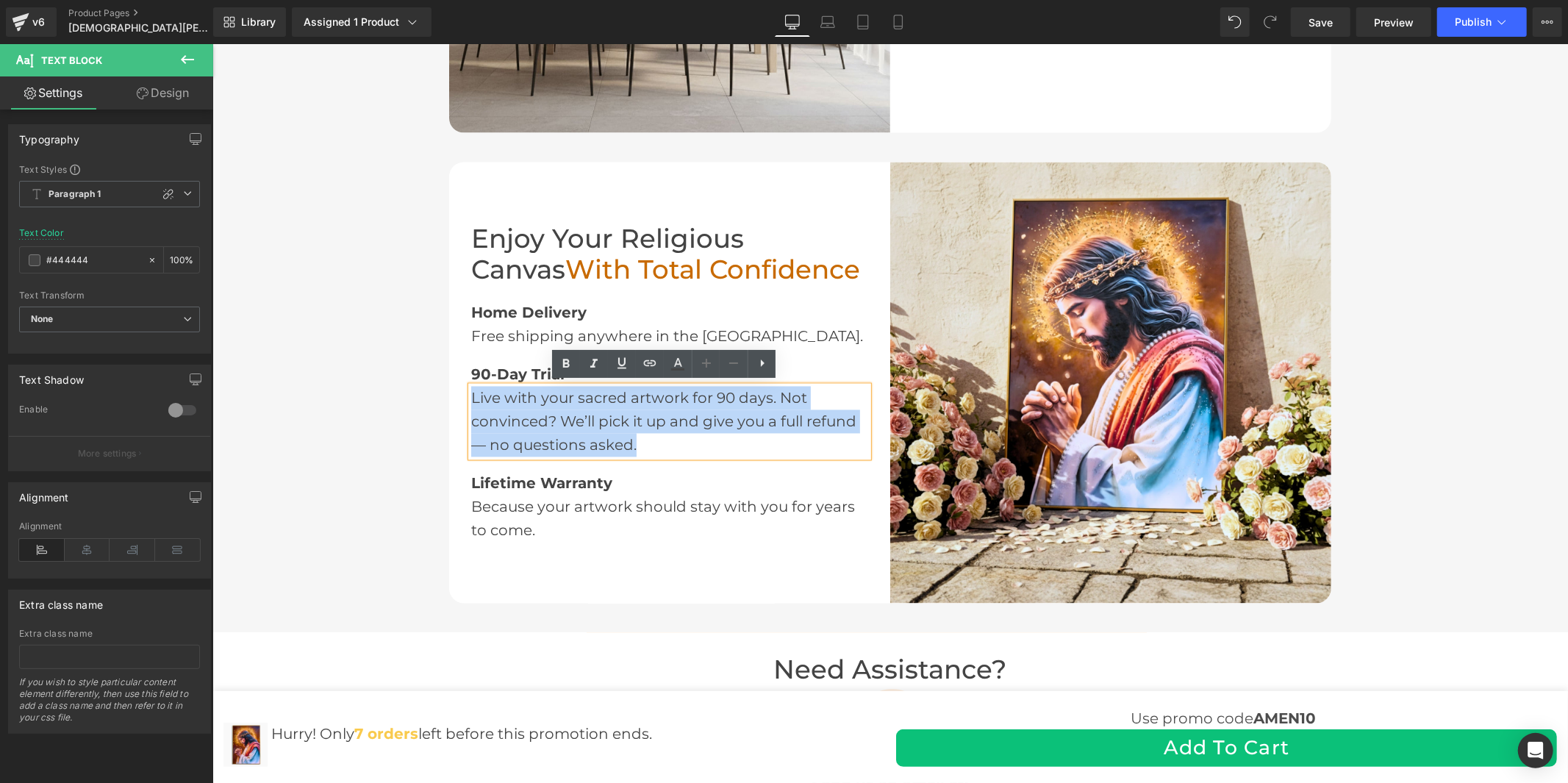
drag, startPoint x: 644, startPoint y: 444, endPoint x: 464, endPoint y: 395, distance: 186.6
click at [470, 395] on div "Live with your sacred artwork for 90 days. Not convinced? We’ll pick it up and …" at bounding box center [668, 421] width 397 height 71
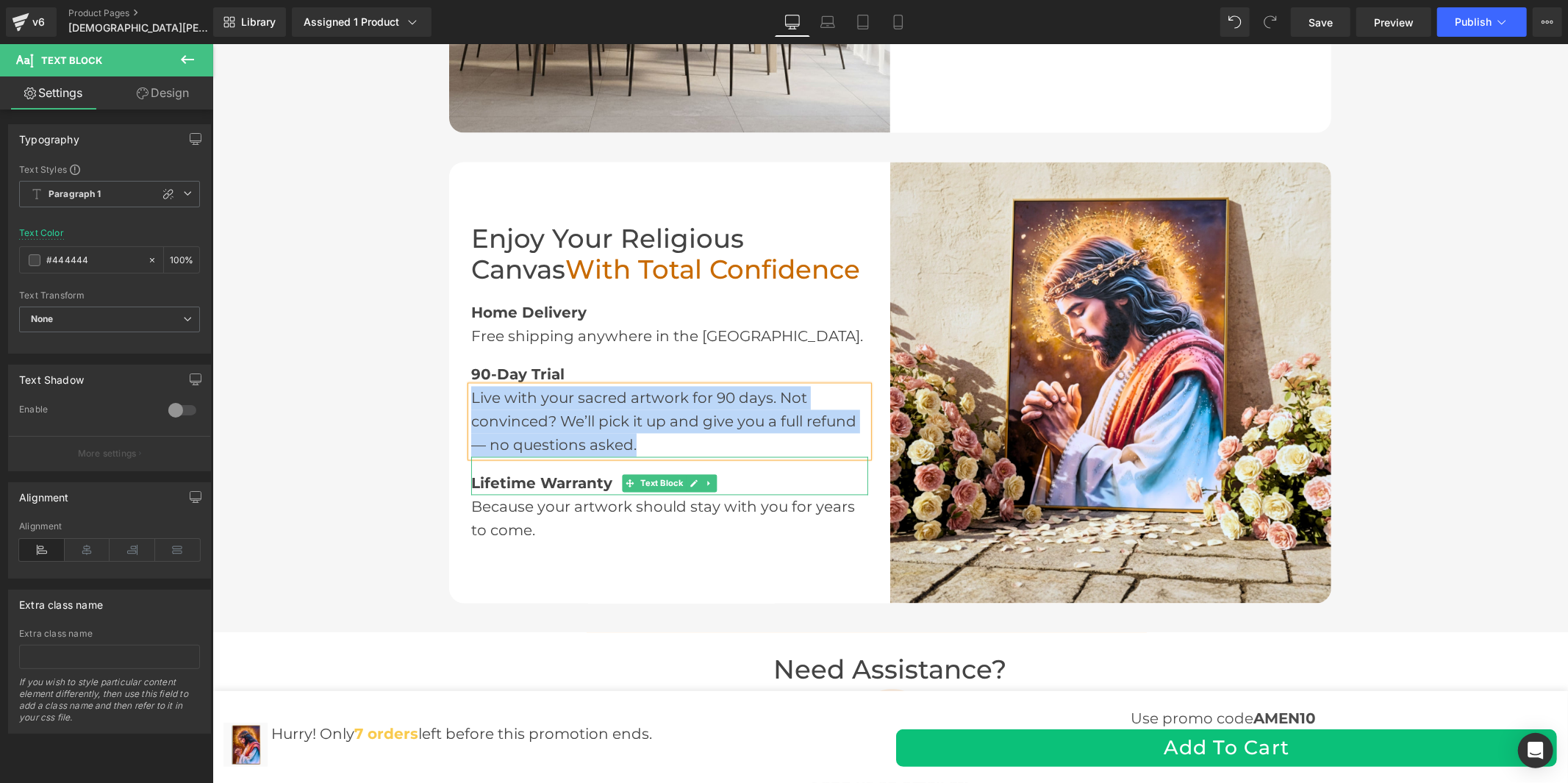
click at [503, 476] on span "Lifetime Warranty" at bounding box center [541, 483] width 141 height 18
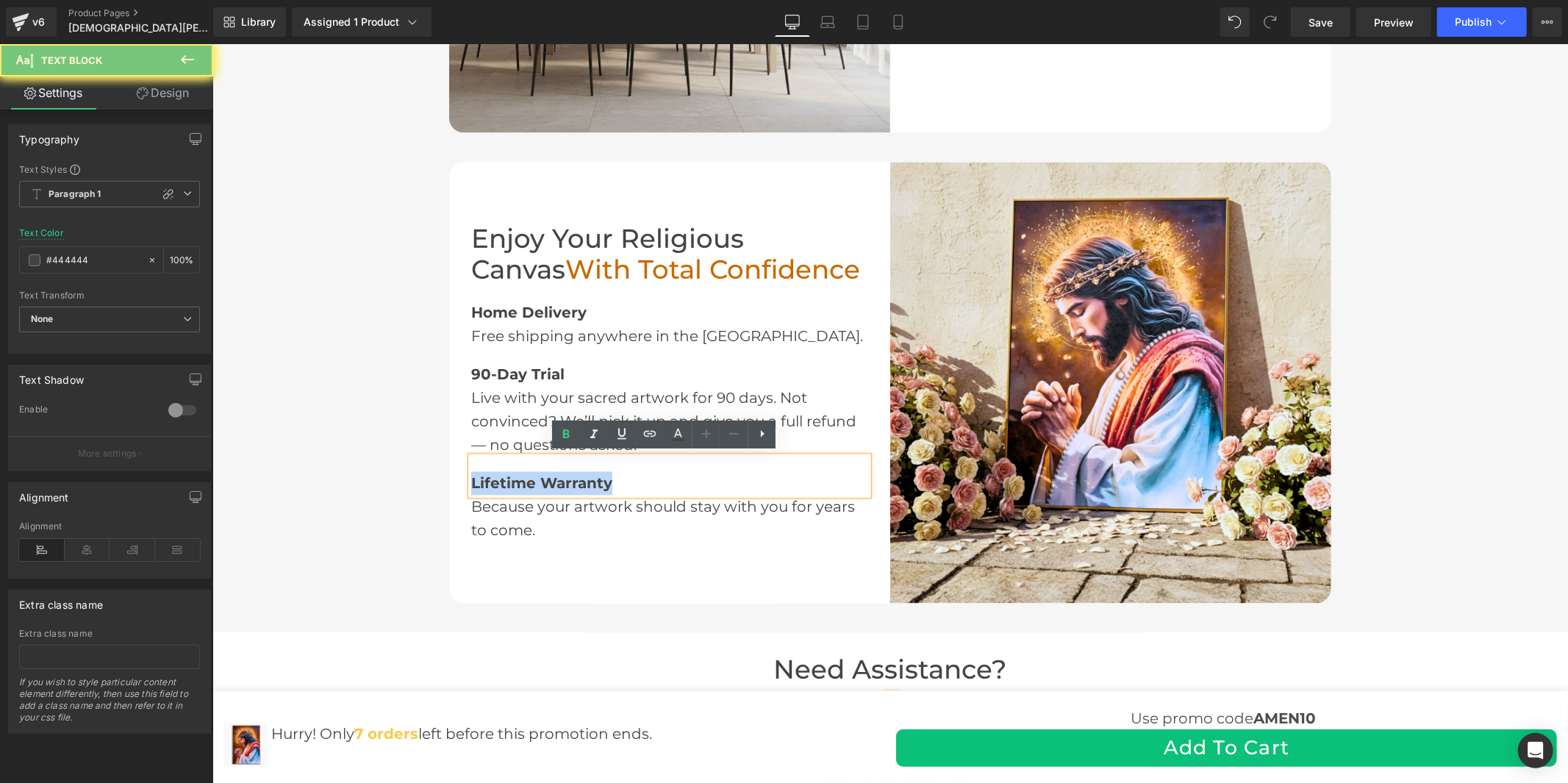
click at [503, 476] on span "Lifetime Warranty" at bounding box center [541, 483] width 141 height 18
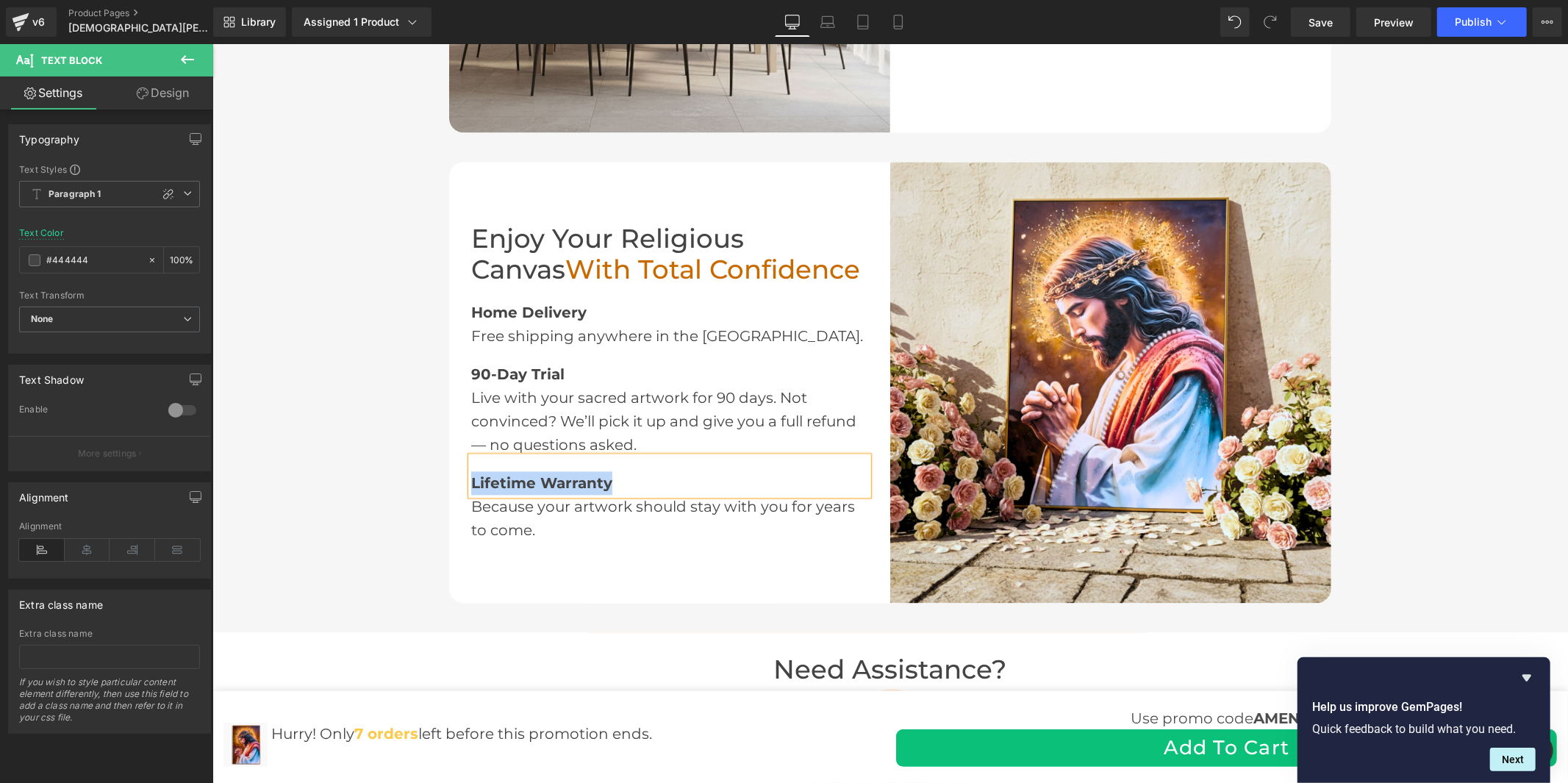
click at [551, 508] on div "Because your artwork should stay with you for years to come." at bounding box center [668, 518] width 397 height 47
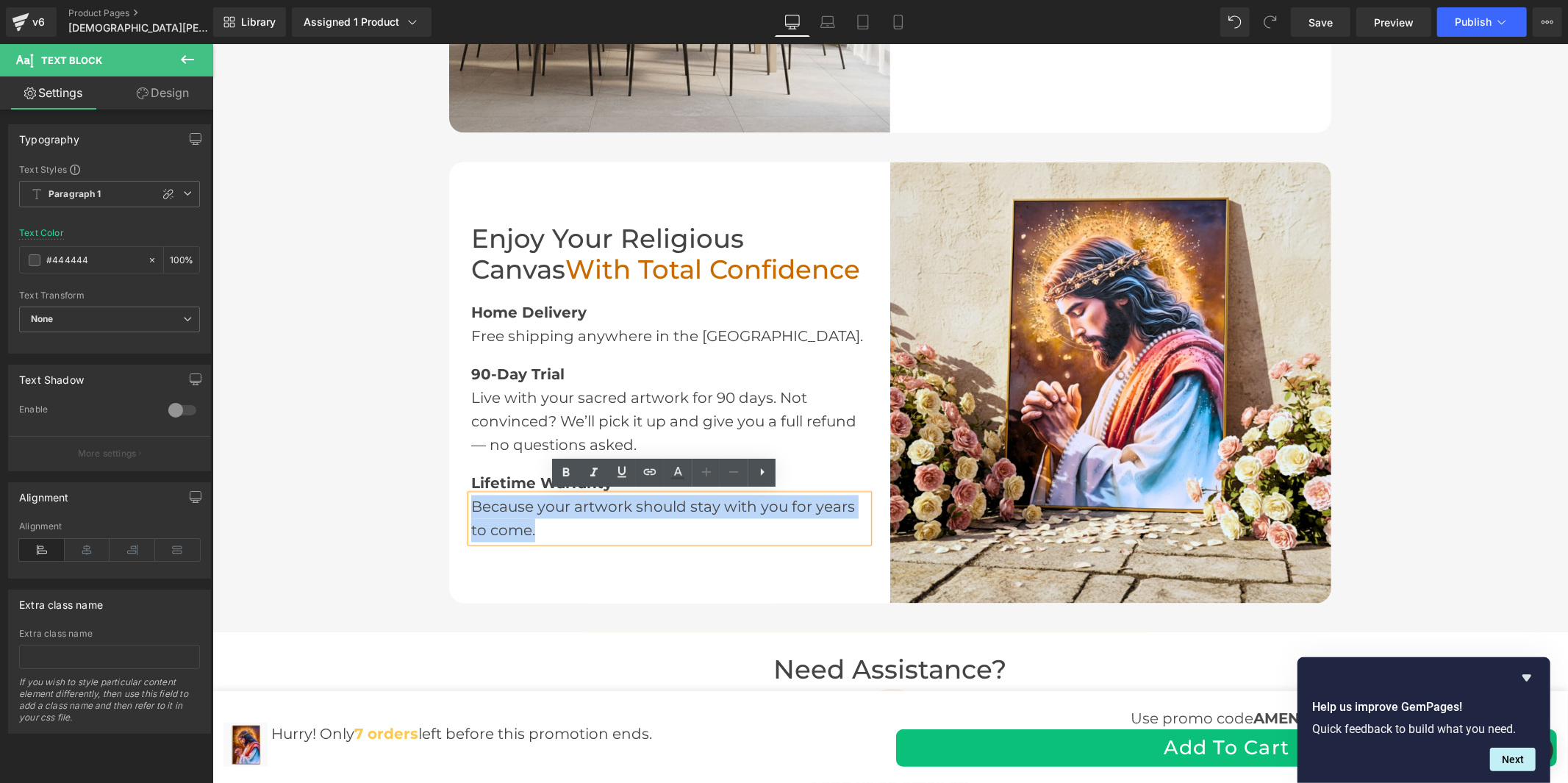
drag, startPoint x: 537, startPoint y: 530, endPoint x: 464, endPoint y: 509, distance: 76.0
click at [470, 509] on div "Because your artwork should stay with you for years to come." at bounding box center [668, 518] width 397 height 47
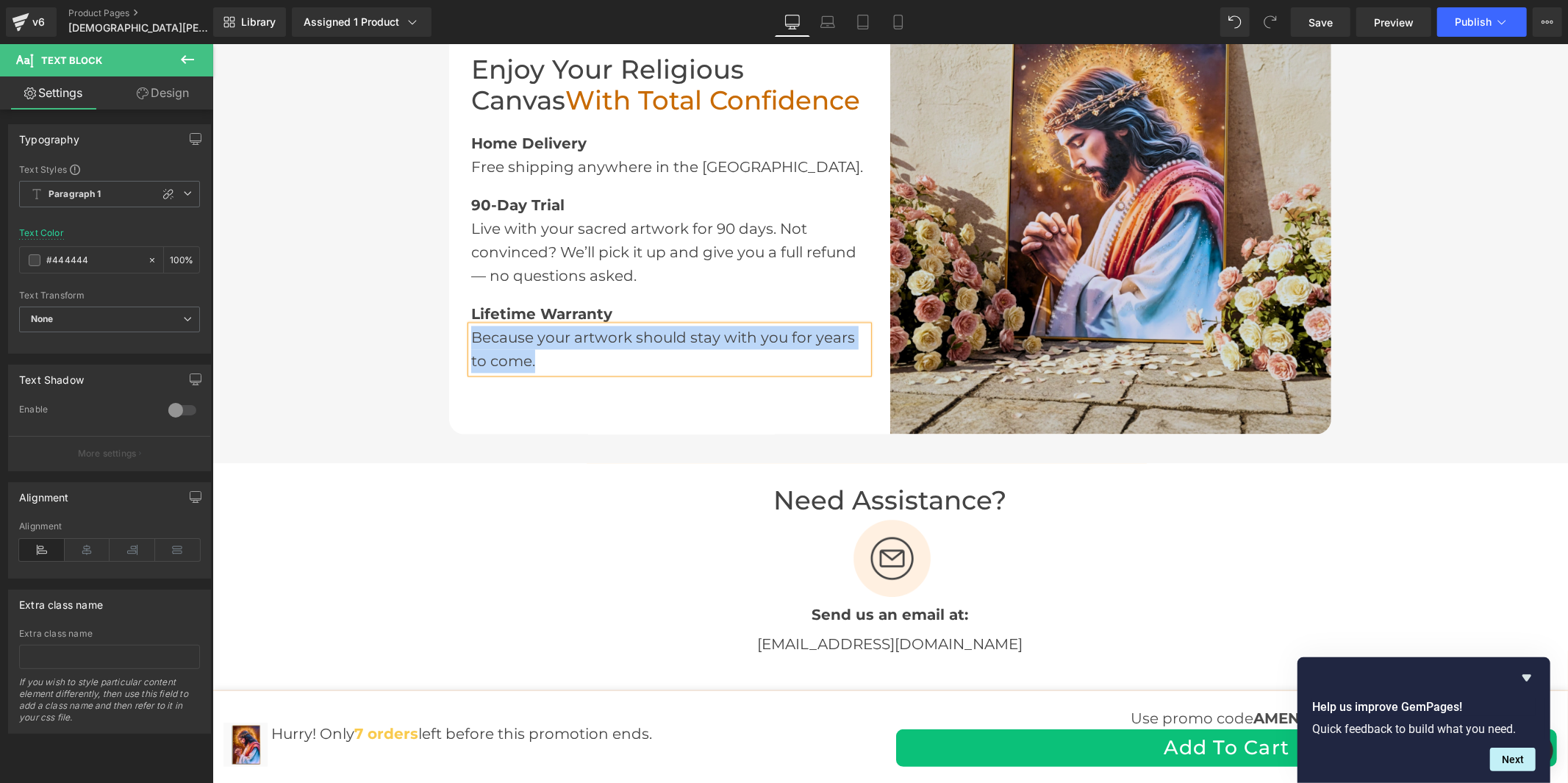
scroll to position [2696, 0]
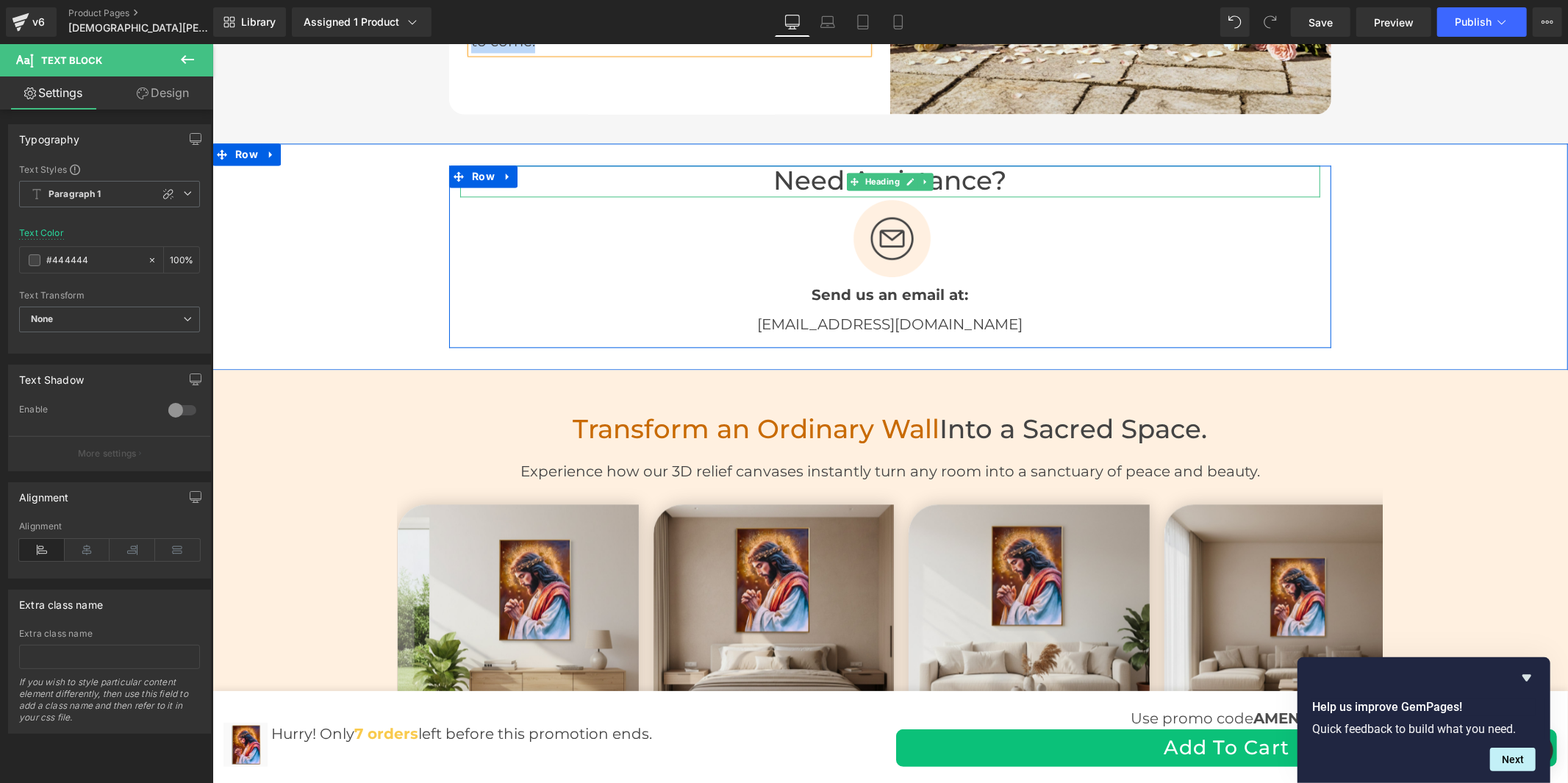
click at [997, 176] on h2 "Need Assistance?" at bounding box center [890, 180] width 860 height 31
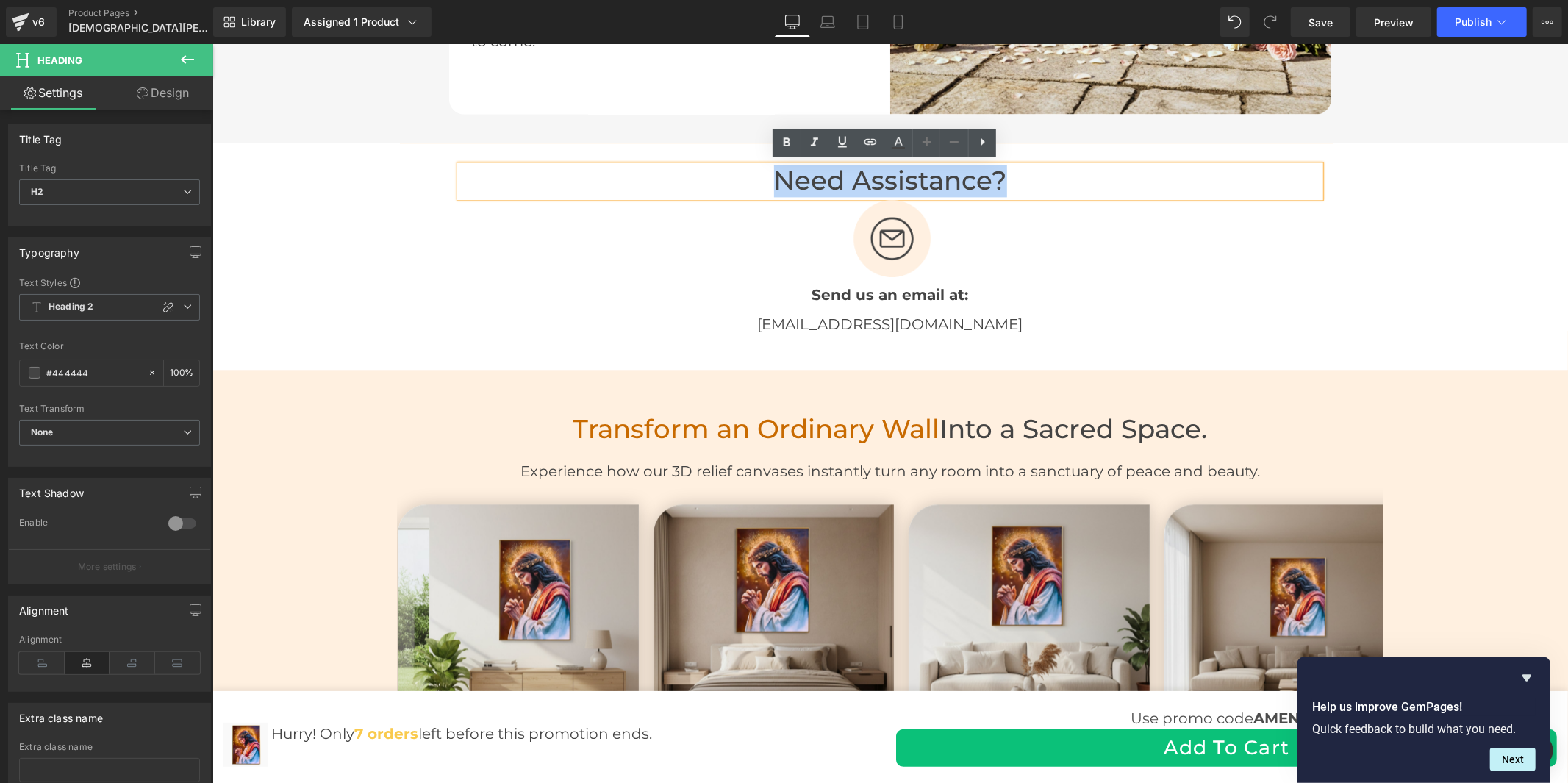
drag, startPoint x: 1009, startPoint y: 180, endPoint x: 772, endPoint y: 183, distance: 237.0
click at [772, 183] on h2 "Need Assistance?" at bounding box center [890, 180] width 860 height 31
click at [959, 289] on span "Send us an email at:" at bounding box center [890, 294] width 157 height 18
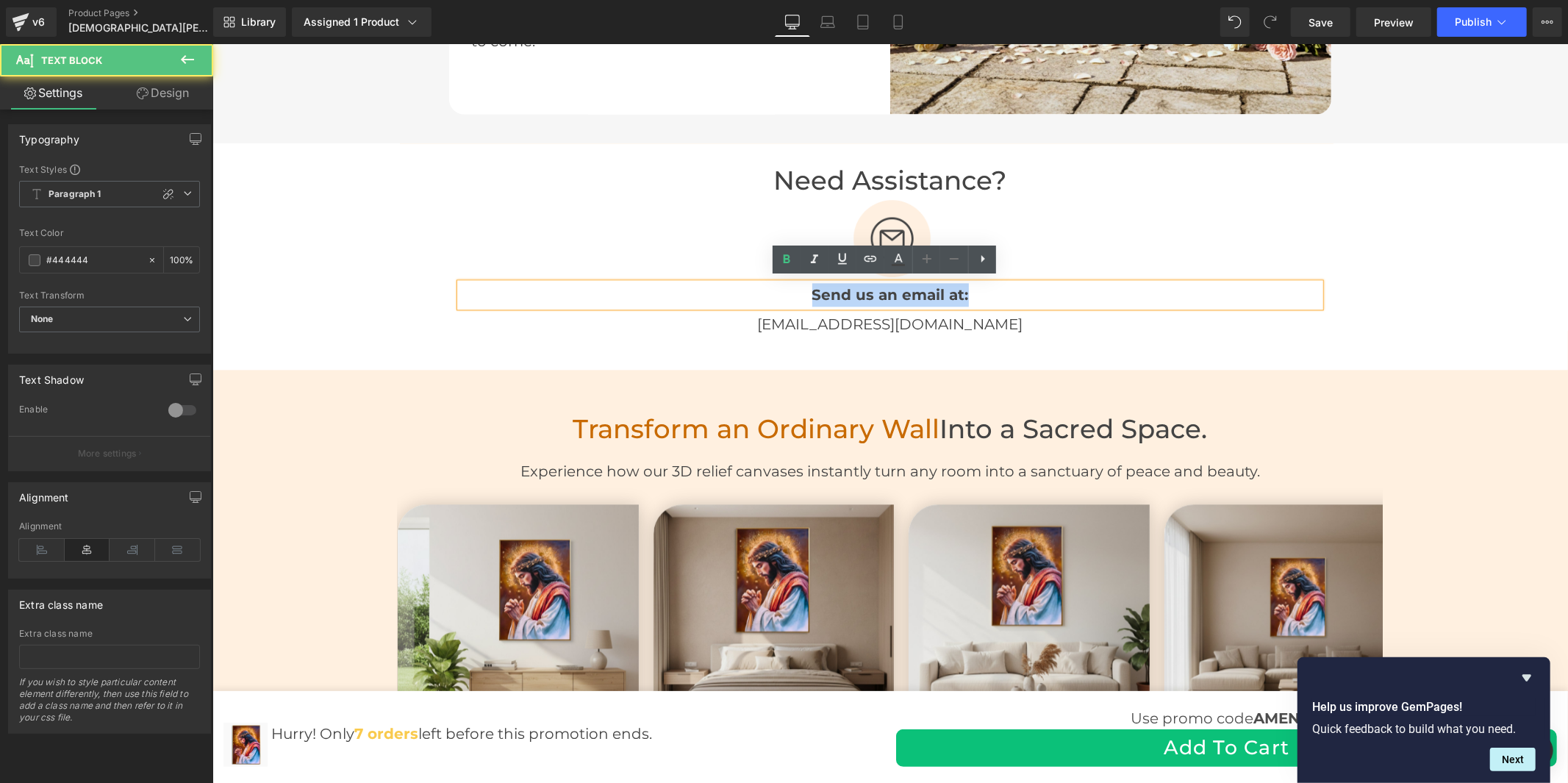
drag, startPoint x: 969, startPoint y: 289, endPoint x: 807, endPoint y: 290, distance: 162.0
click at [807, 290] on p "Send us an email at:" at bounding box center [890, 294] width 860 height 24
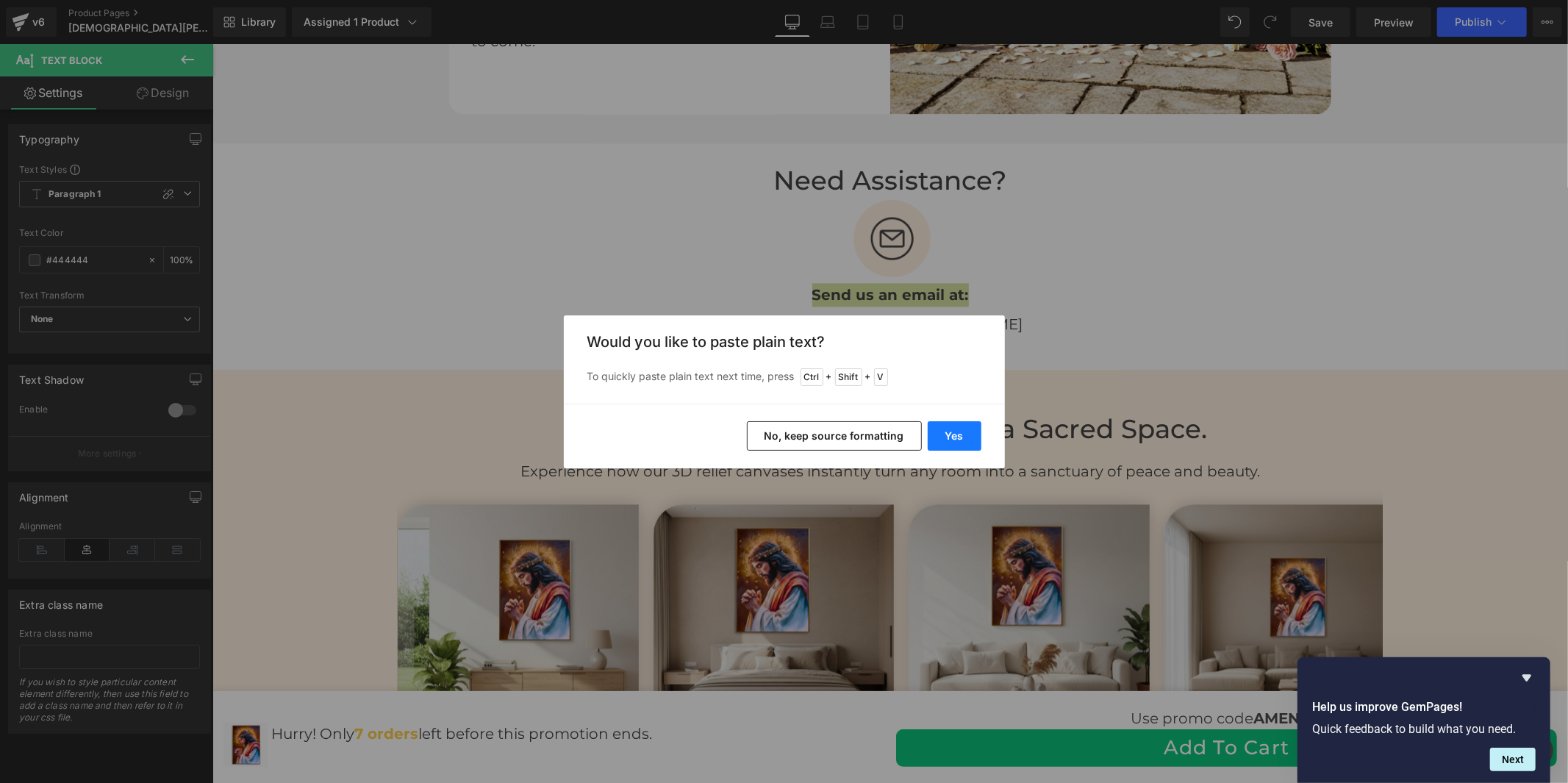
click at [954, 435] on button "Yes" at bounding box center [955, 436] width 54 height 29
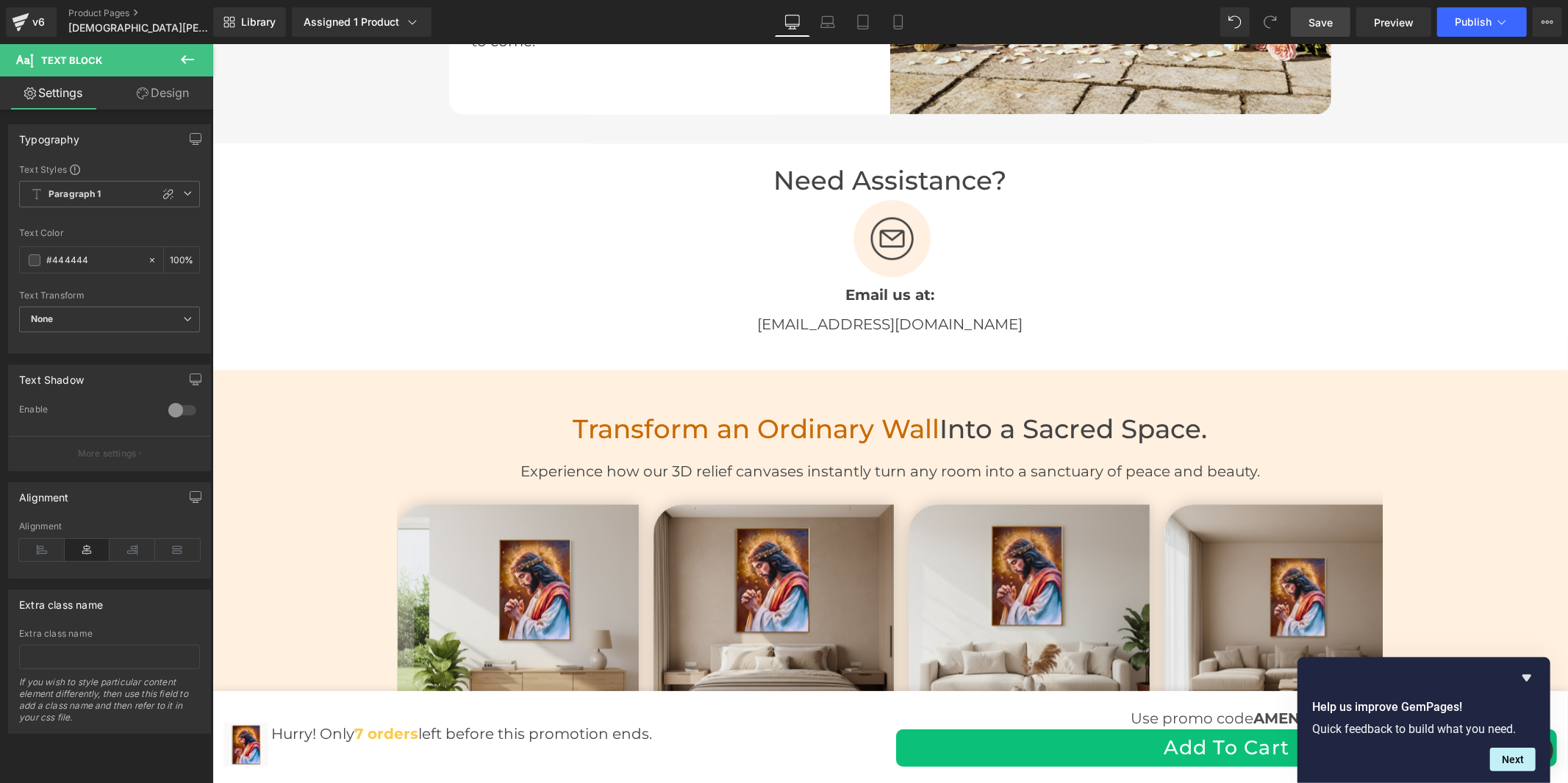
drag, startPoint x: 1331, startPoint y: 22, endPoint x: 969, endPoint y: 384, distance: 511.9
click at [1331, 22] on span "Save" at bounding box center [1321, 22] width 25 height 15
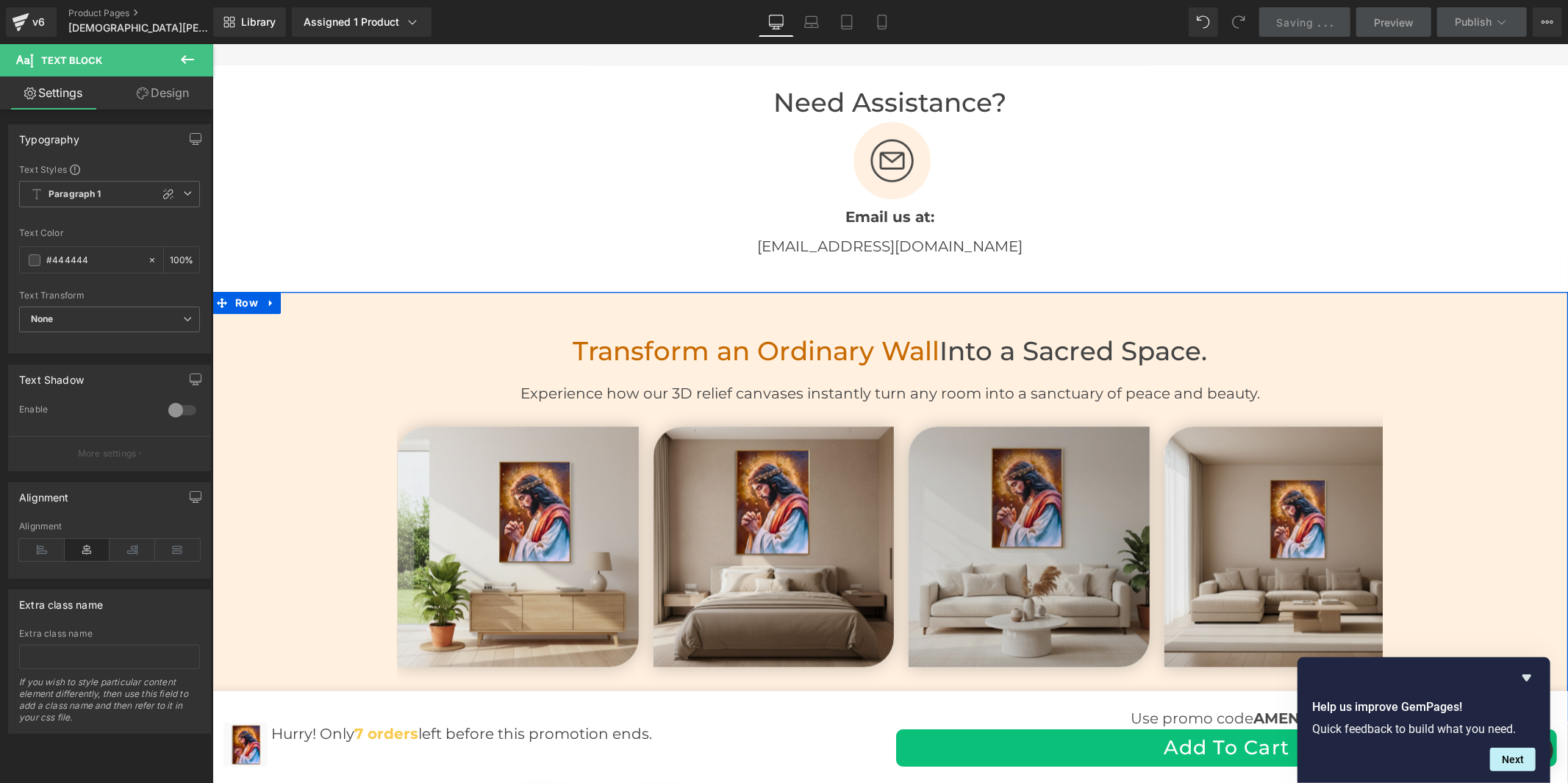
scroll to position [2942, 0]
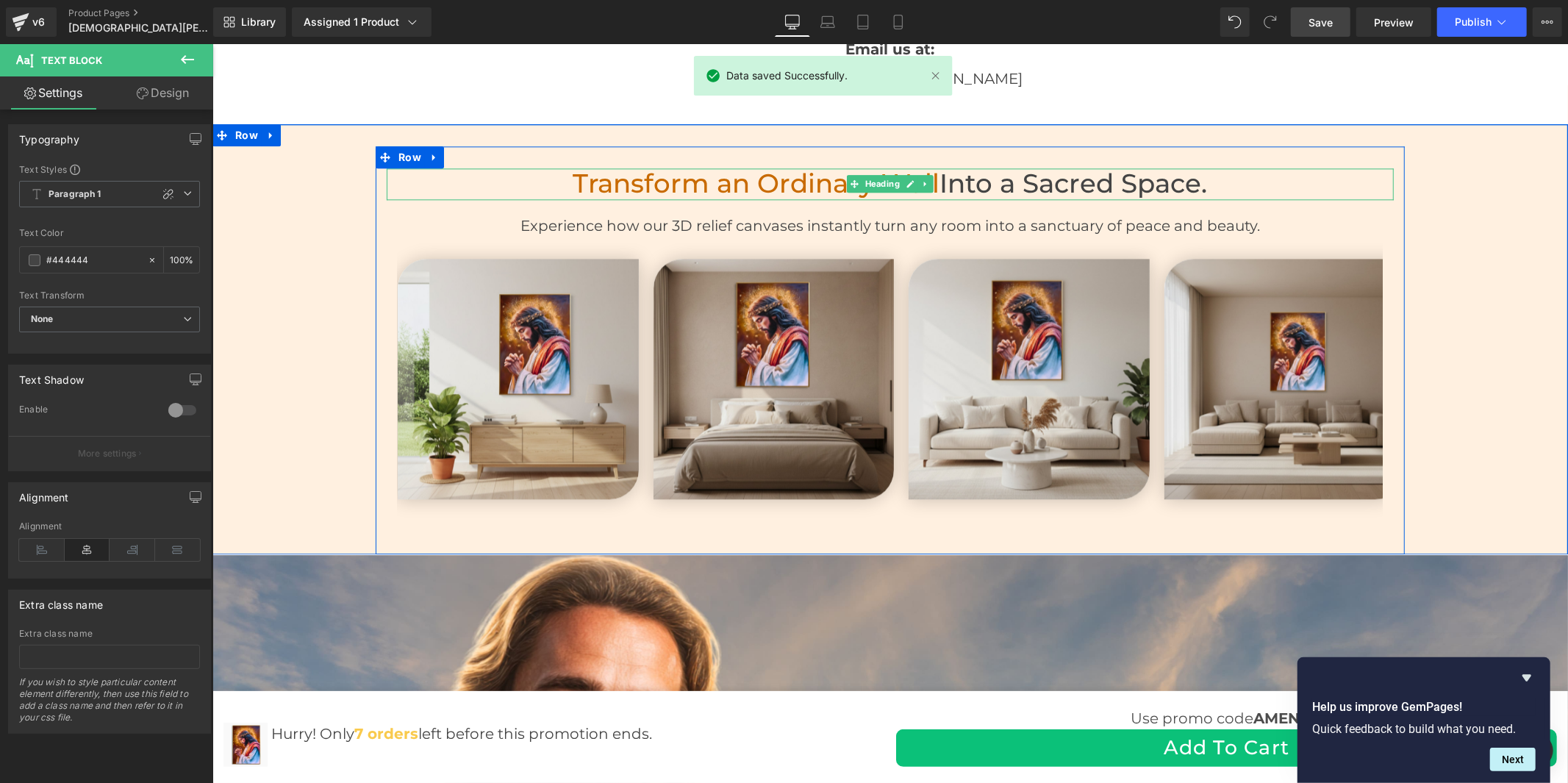
click at [1105, 179] on h2 "Transform an Ordinary Wall Into a Sacred Space." at bounding box center [890, 183] width 1007 height 31
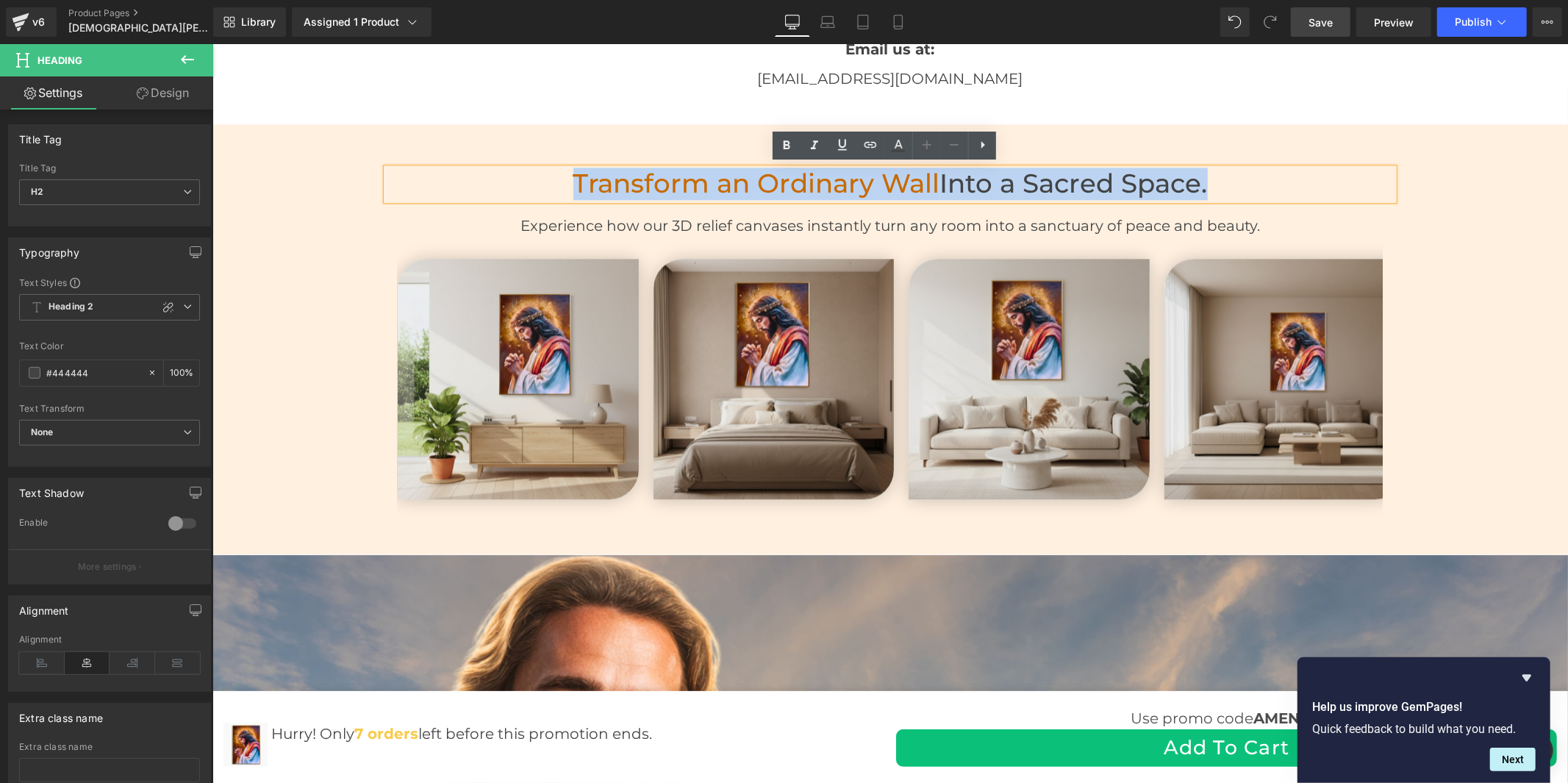
drag, startPoint x: 1212, startPoint y: 176, endPoint x: 567, endPoint y: 174, distance: 645.0
click at [567, 174] on h2 "Transform an Ordinary Wall Into a Sacred Space." at bounding box center [890, 183] width 1007 height 31
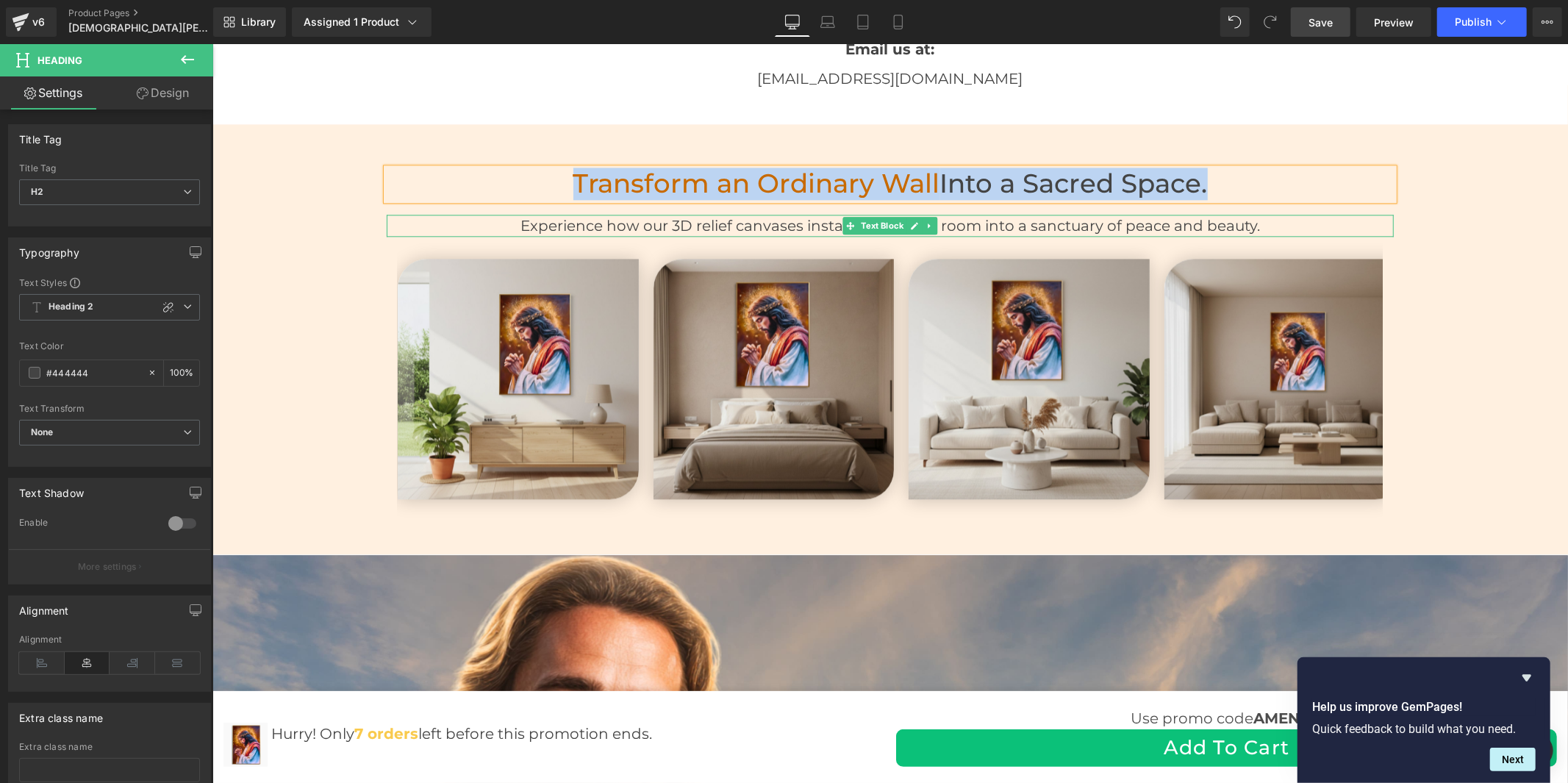
click at [980, 221] on p "Experience how our 3D relief canvases instantly turn any room into a sanctuary …" at bounding box center [890, 225] width 1007 height 22
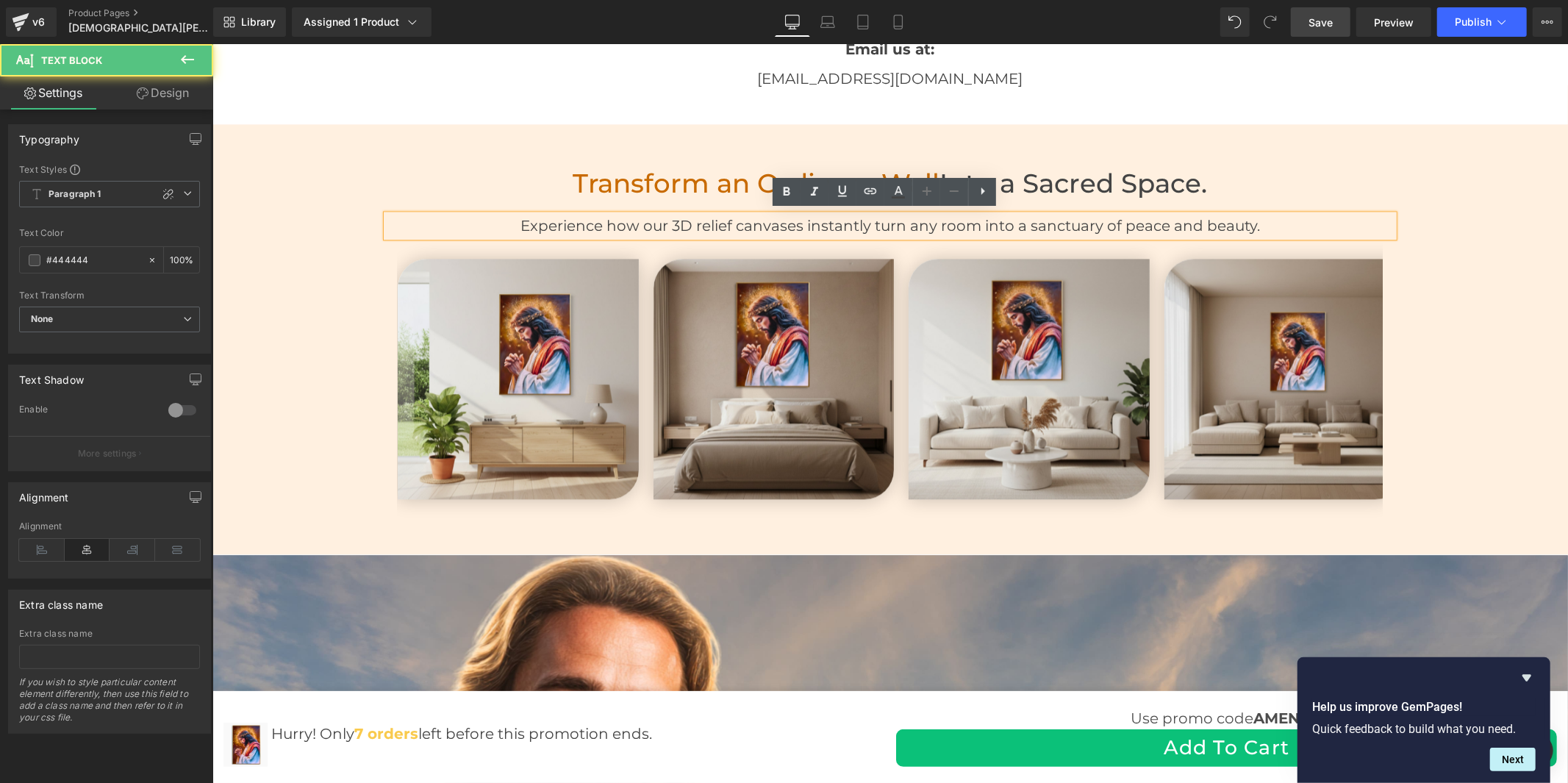
click at [1057, 218] on p "Experience how our 3D relief canvases instantly turn any room into a sanctuary …" at bounding box center [890, 225] width 1007 height 22
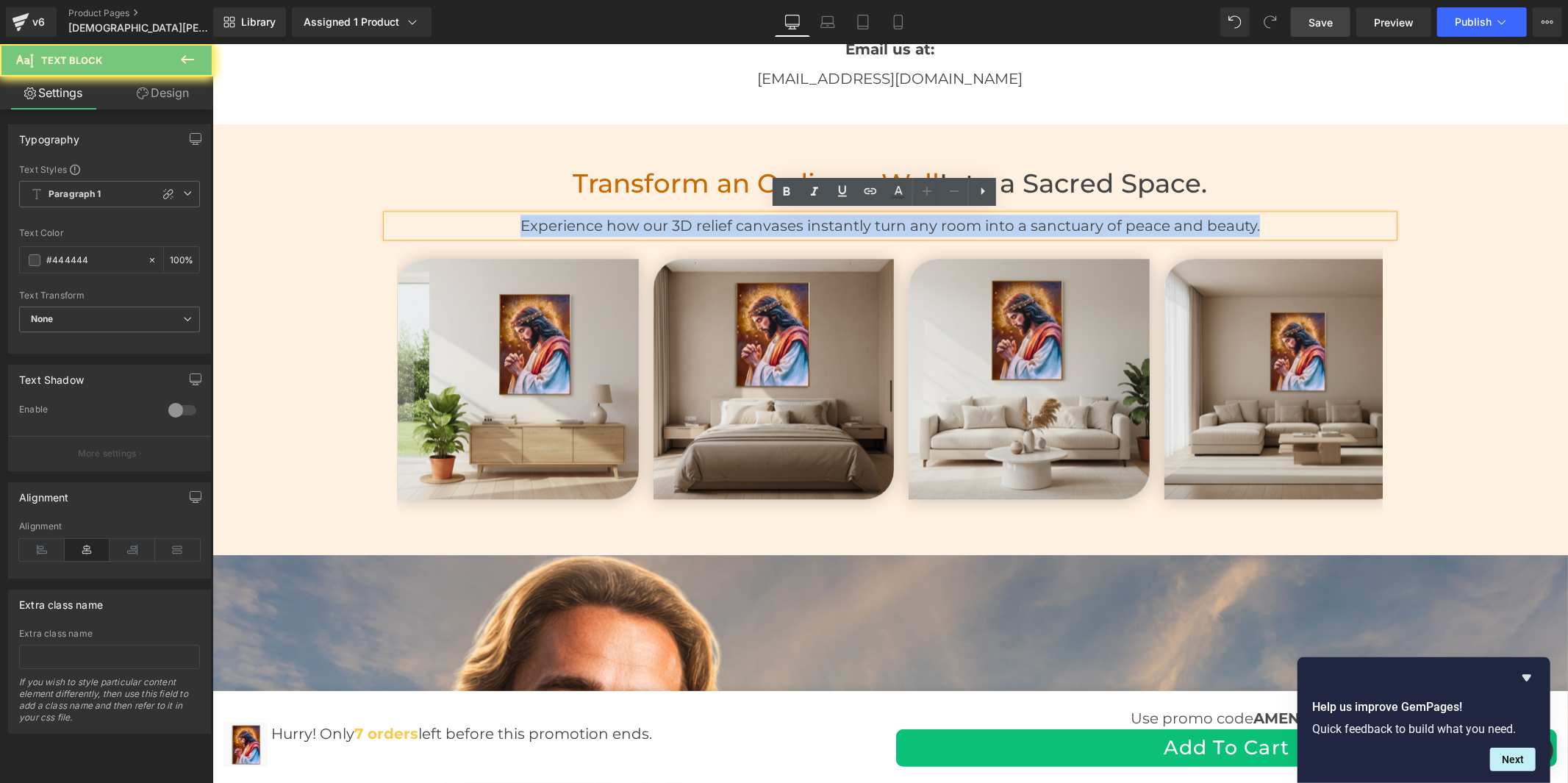
click at [1057, 218] on p "Experience how our 3D relief canvases instantly turn any room into a sanctuary …" at bounding box center [890, 225] width 1007 height 22
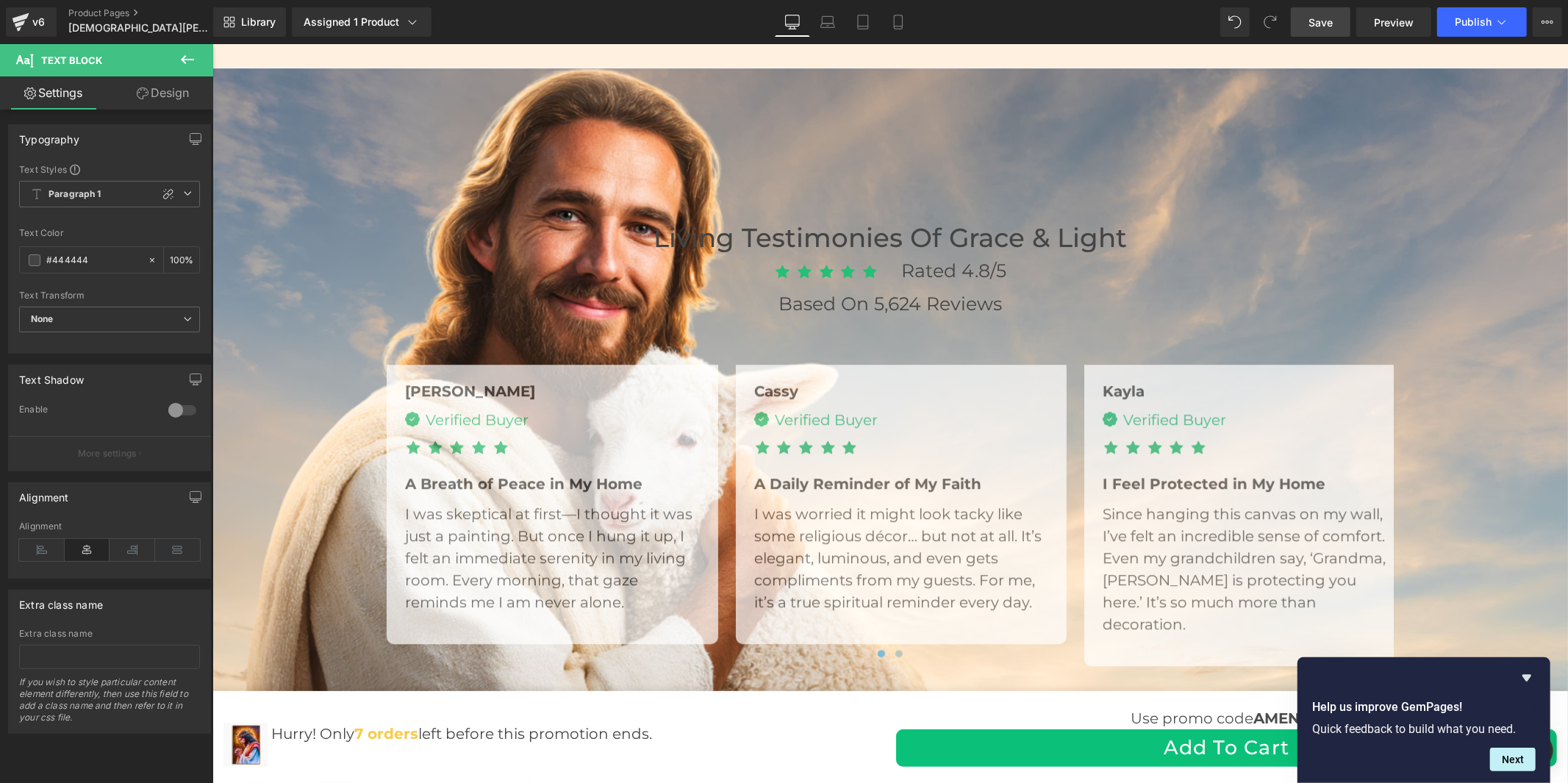
scroll to position [3431, 0]
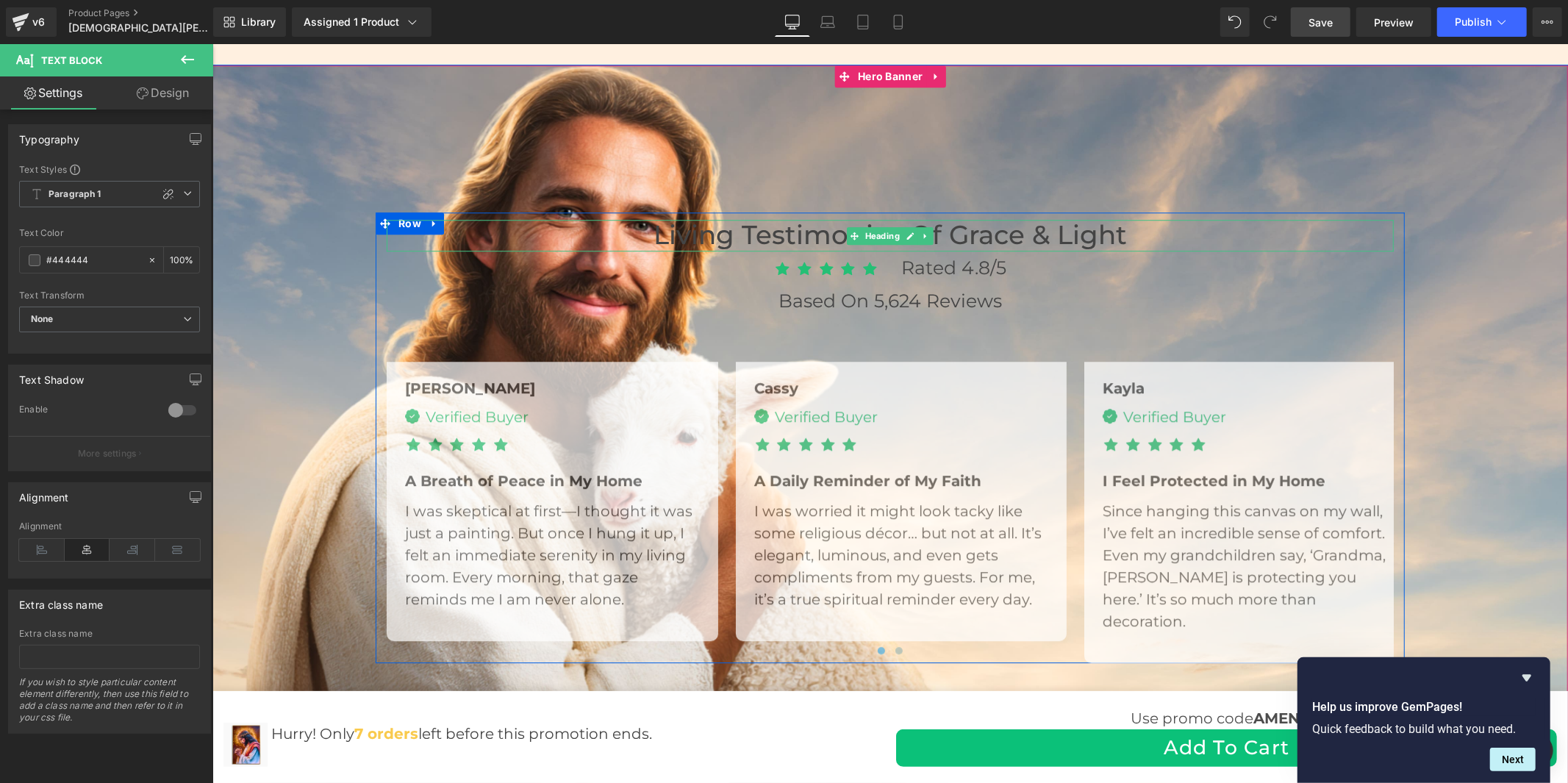
click at [1055, 236] on h3 "Living Testimonies of Grace & Light" at bounding box center [890, 234] width 1007 height 31
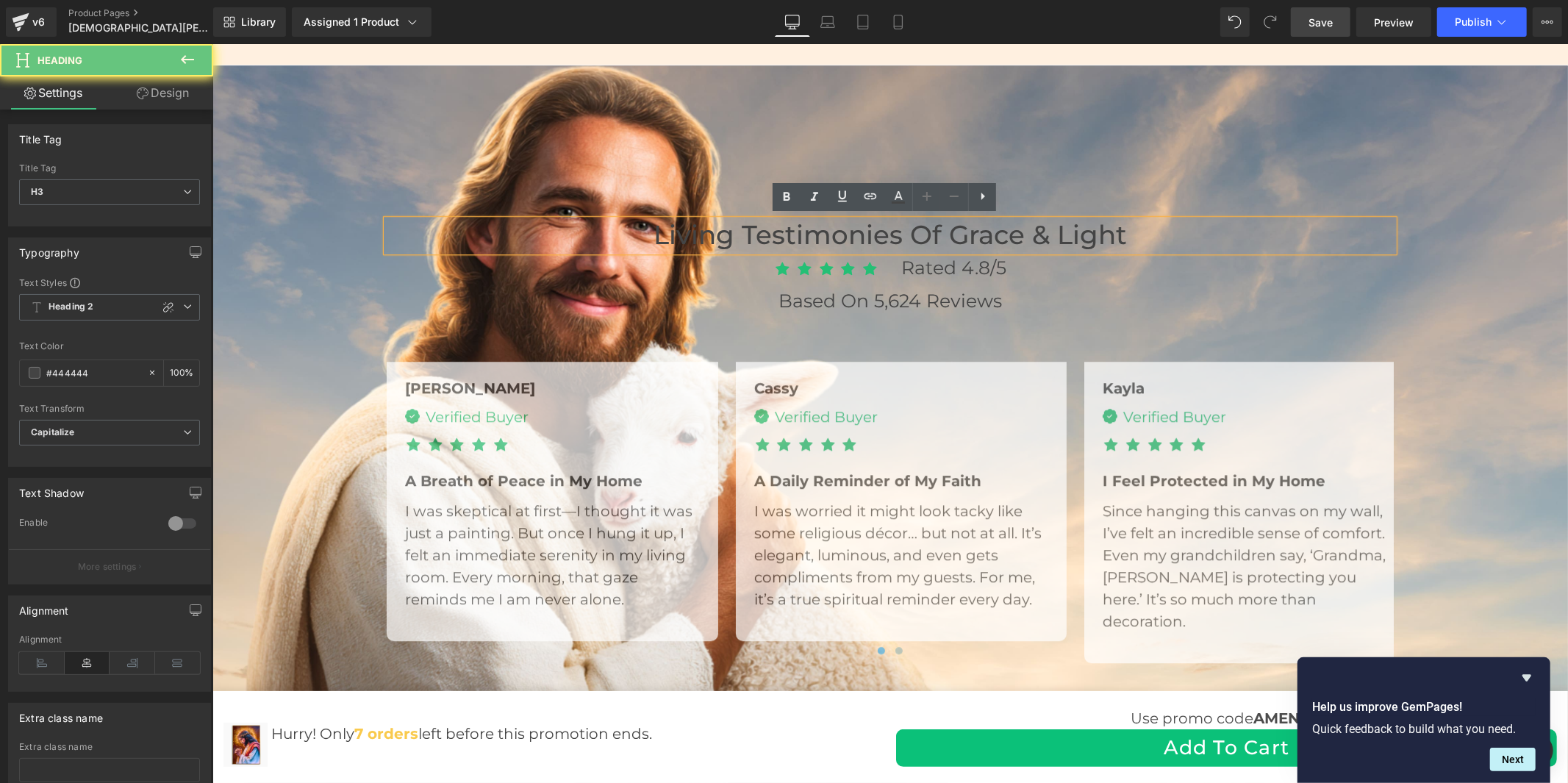
click at [1055, 236] on h3 "Living Testimonies of Grace & Light" at bounding box center [890, 234] width 1007 height 31
click at [1160, 237] on h3 "Living Testimonies of Grace & Light" at bounding box center [890, 234] width 1007 height 31
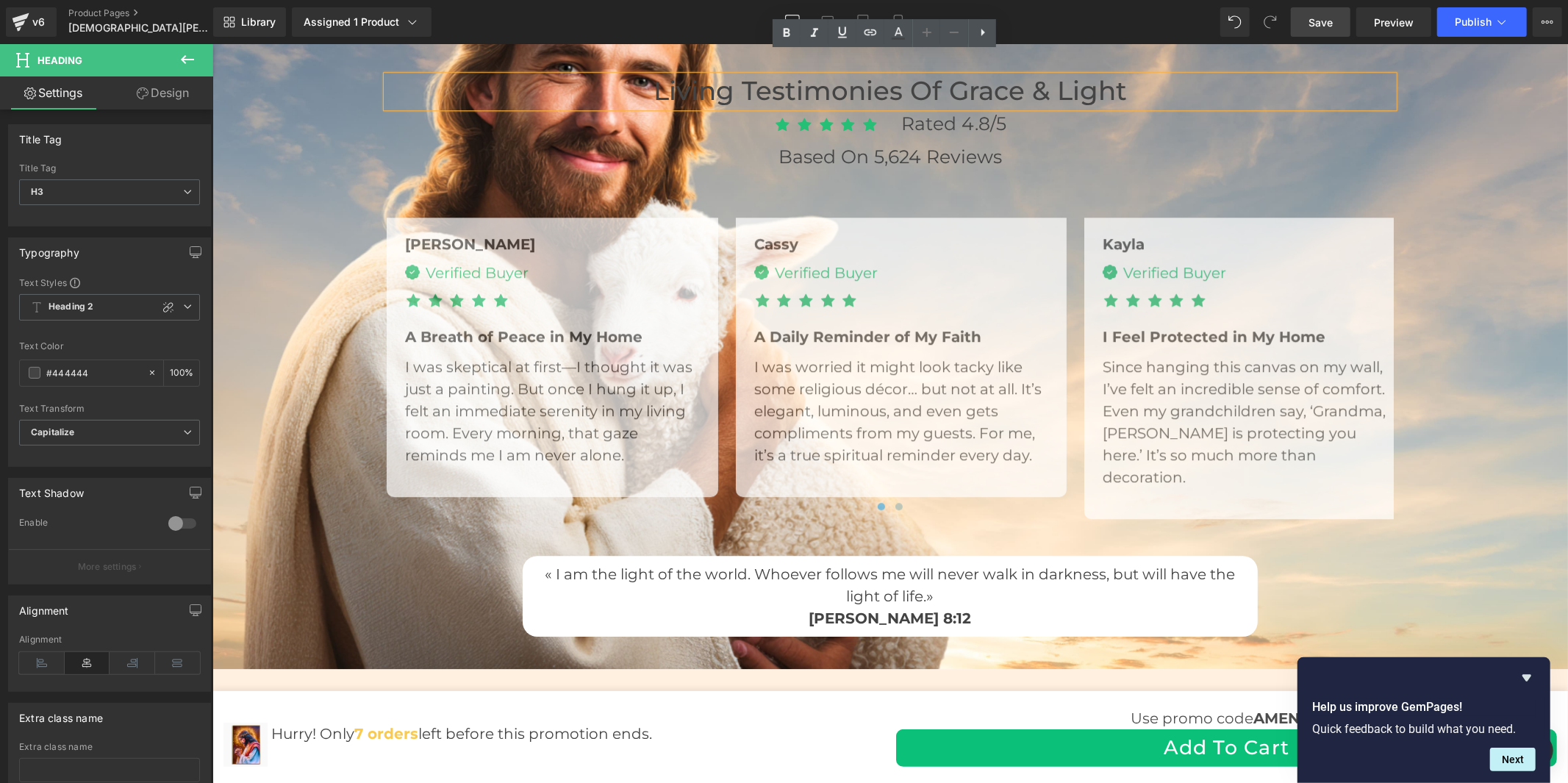
scroll to position [3594, 0]
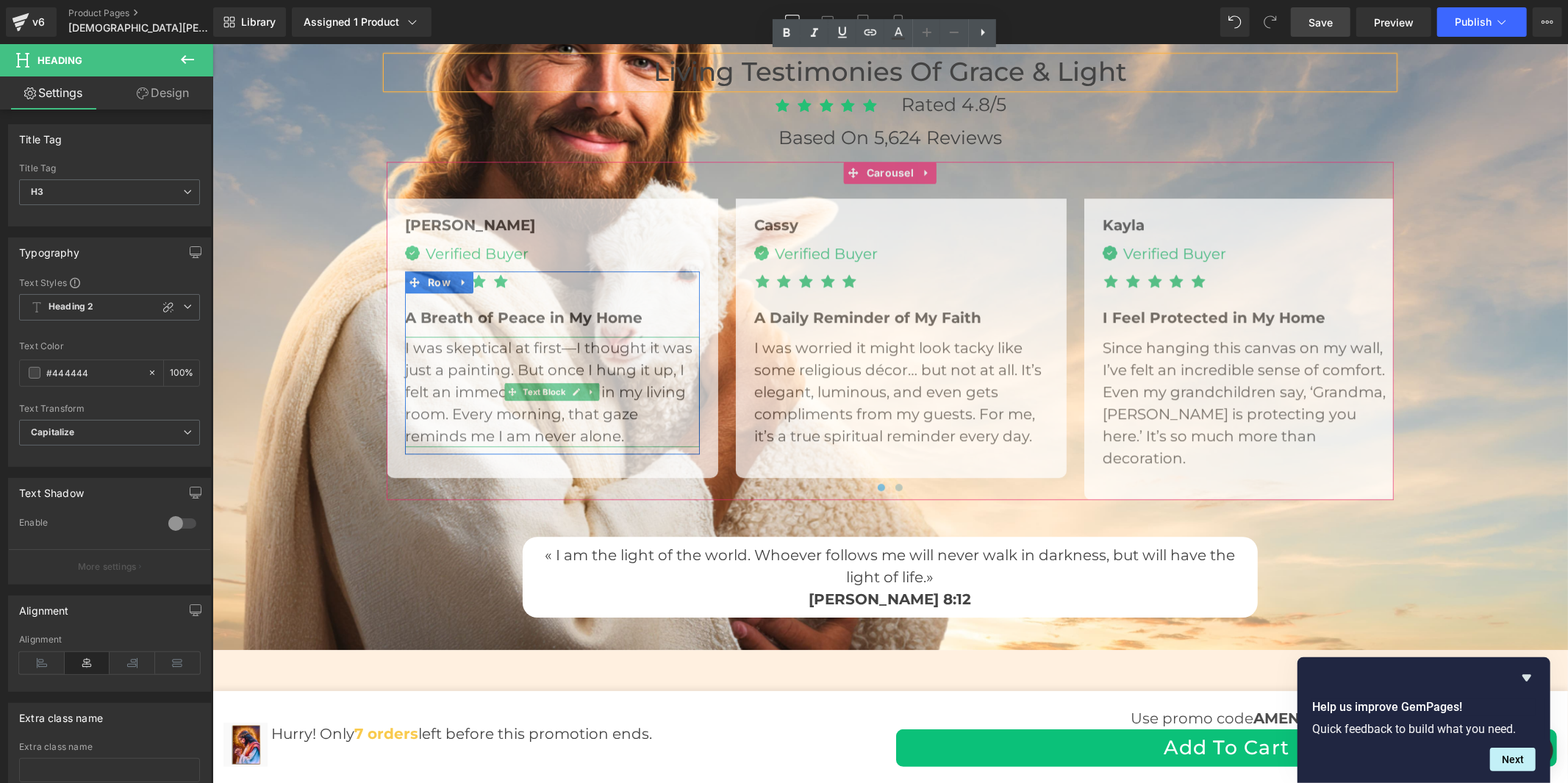
click at [505, 356] on p "I was skeptical at first—I thought it was just a painting. But once I hung it u…" at bounding box center [552, 392] width 295 height 111
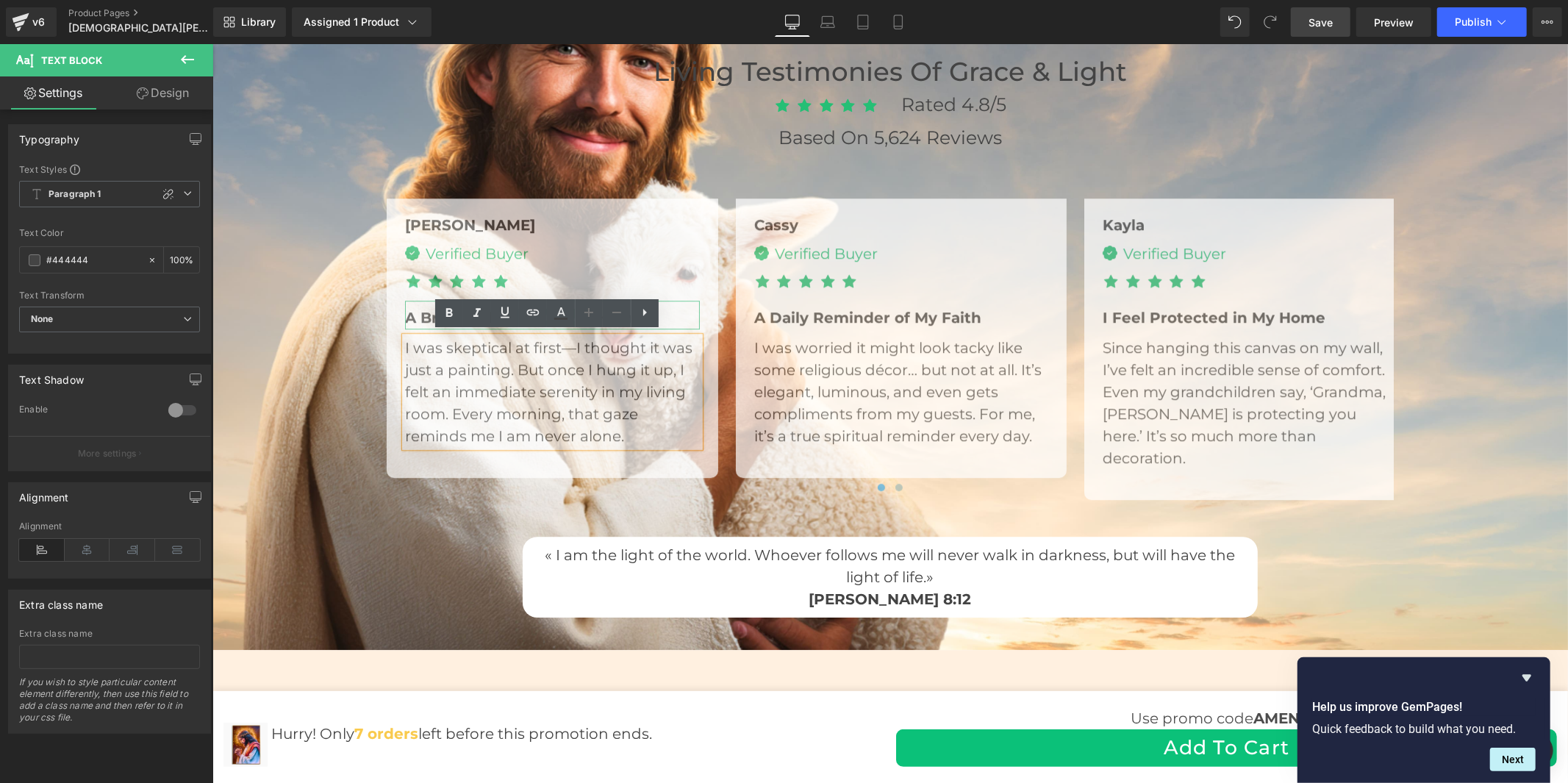
click at [418, 313] on span "A Breath of Peace in My Home" at bounding box center [523, 316] width 237 height 18
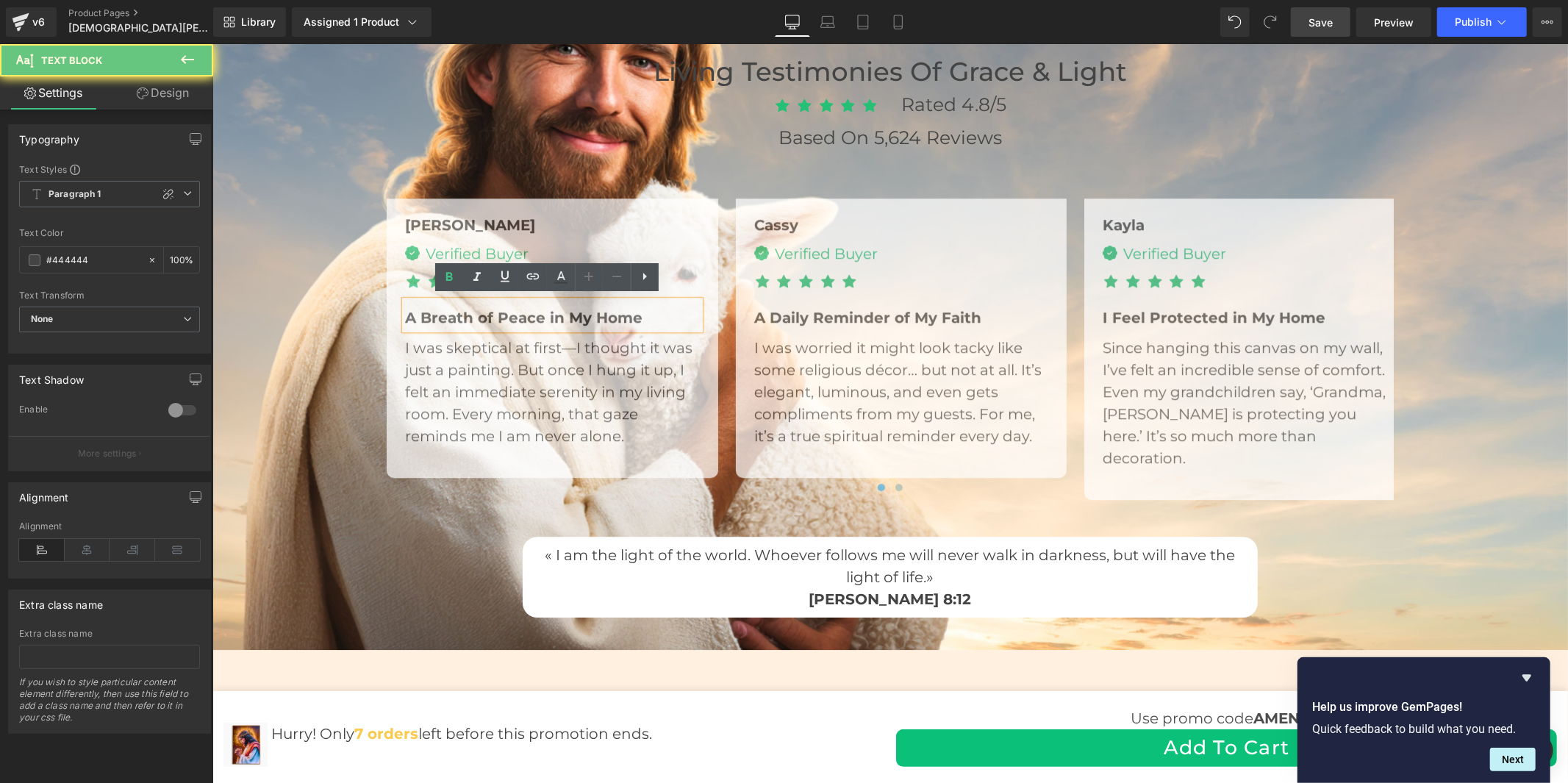
click at [418, 313] on span "A Breath of Peace in My Home" at bounding box center [523, 316] width 237 height 18
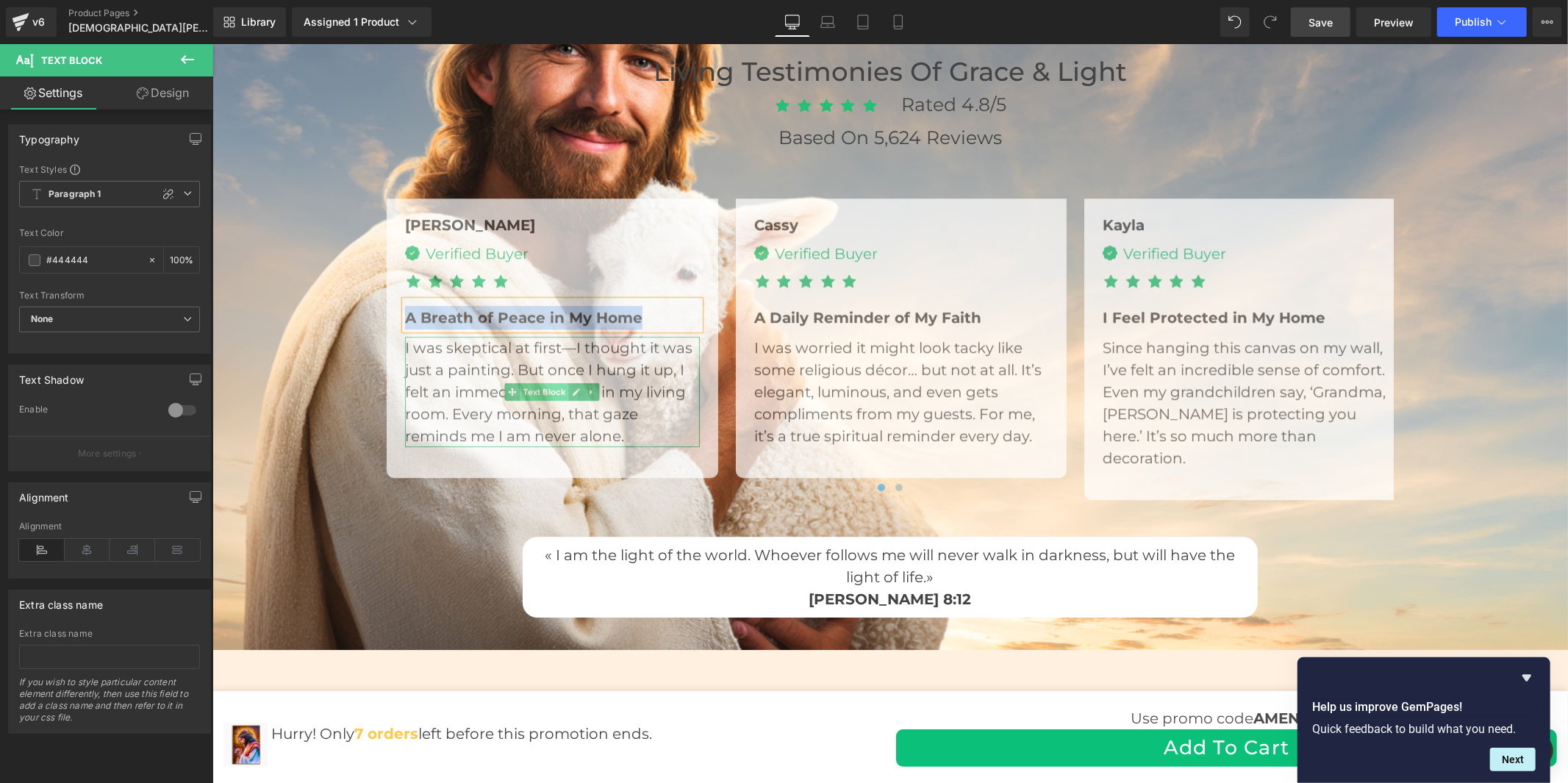
click at [562, 385] on span "Text Block" at bounding box center [543, 391] width 48 height 18
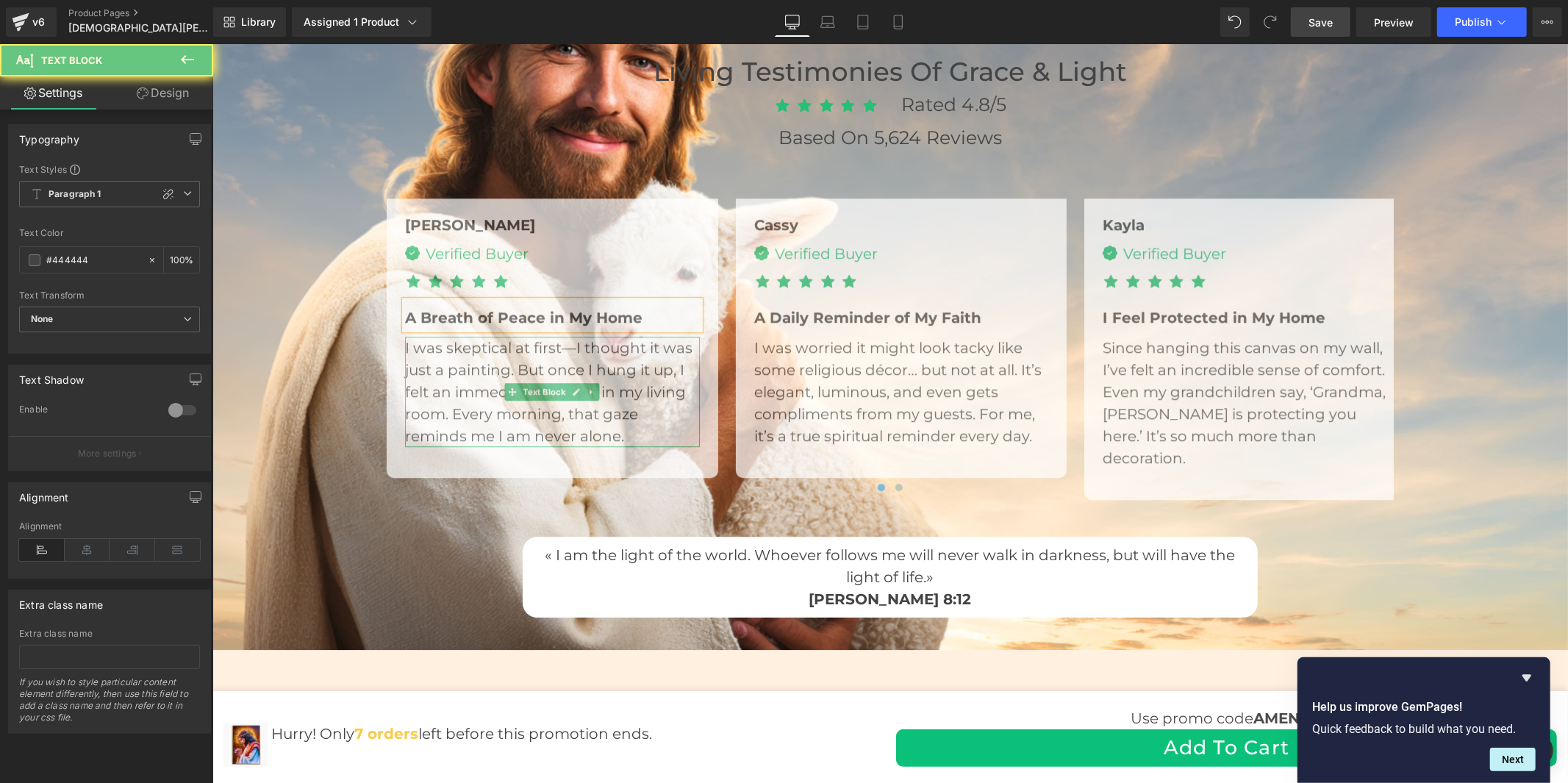
click at [521, 365] on p "I was skeptical at first—I thought it was just a painting. But once I hung it u…" at bounding box center [552, 392] width 295 height 111
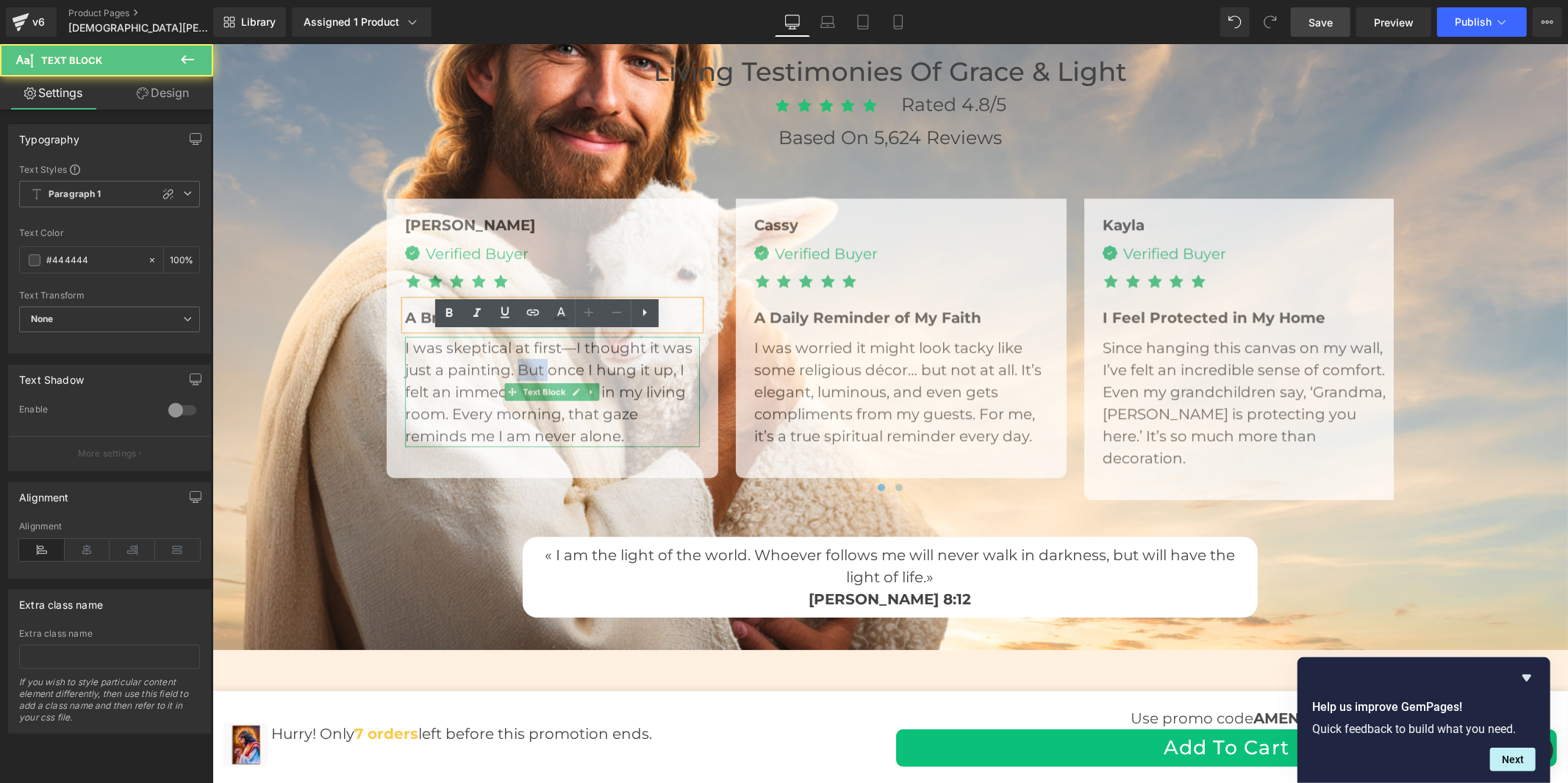
click at [521, 365] on p "I was skeptical at first—I thought it was just a painting. But once I hung it u…" at bounding box center [552, 392] width 295 height 111
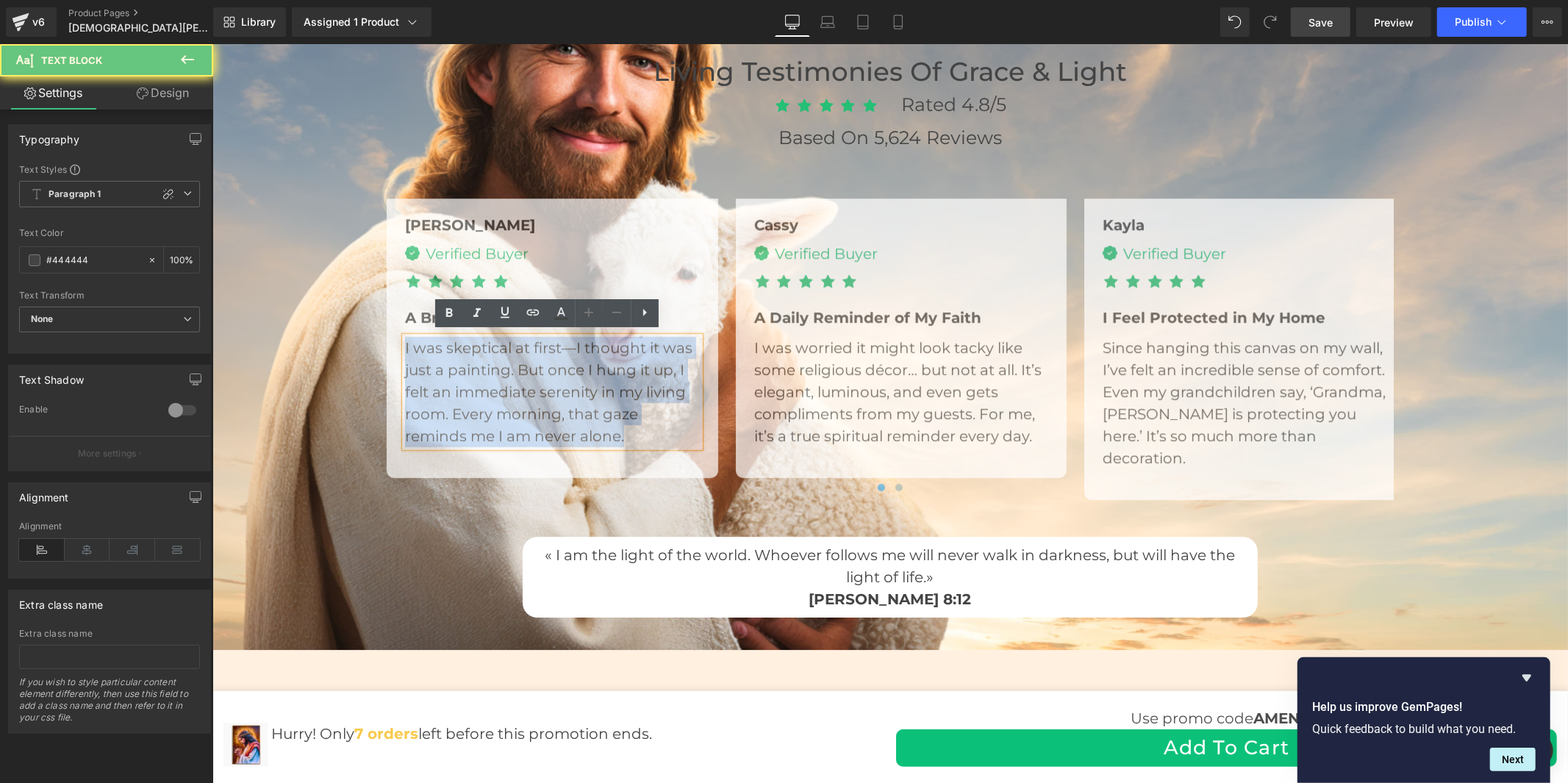
click at [521, 365] on p "I was skeptical at first—I thought it was just a painting. But once I hung it u…" at bounding box center [552, 392] width 295 height 111
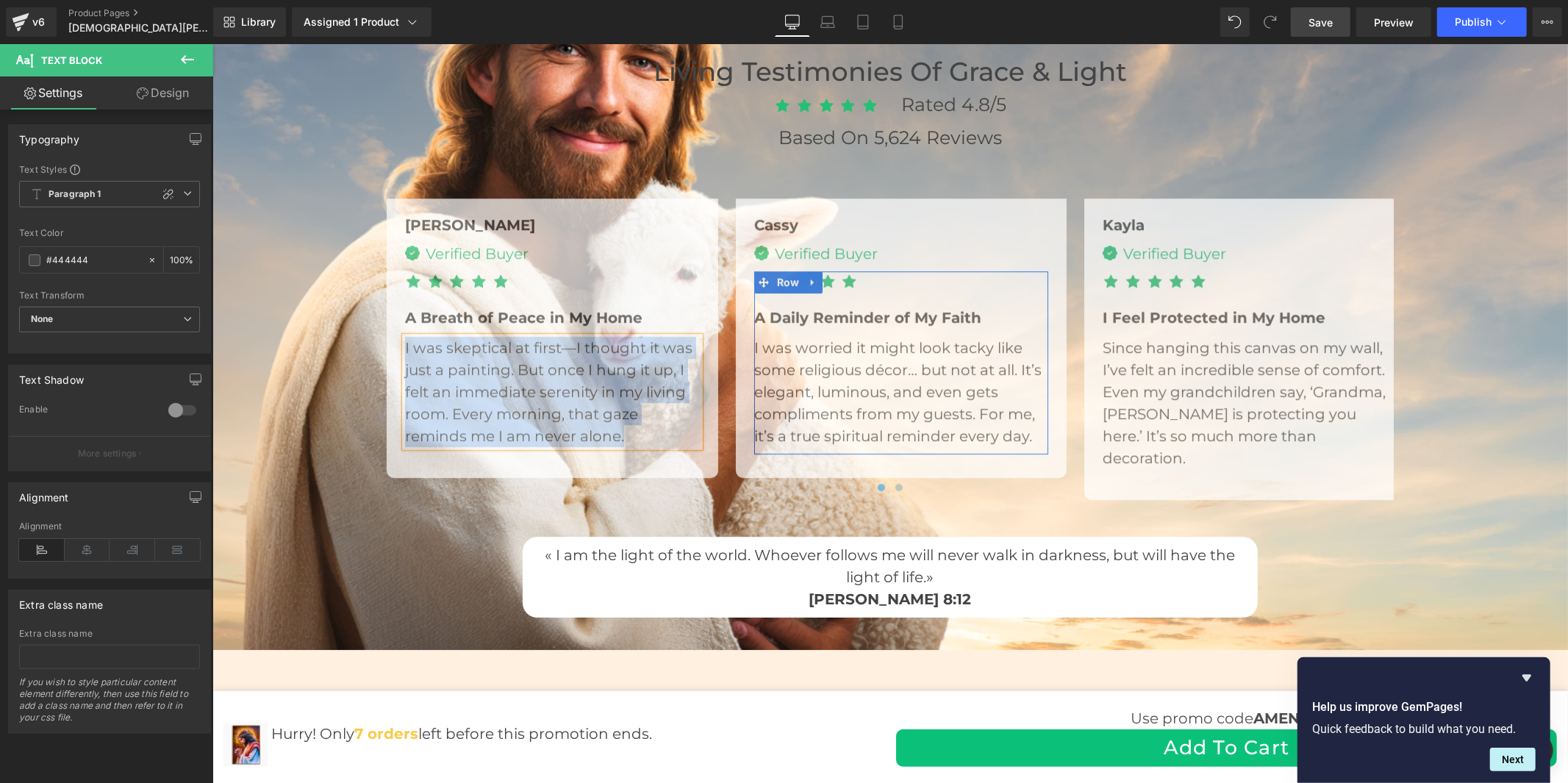
click at [820, 313] on span "A Daily Reminder of My Faith" at bounding box center [867, 316] width 227 height 18
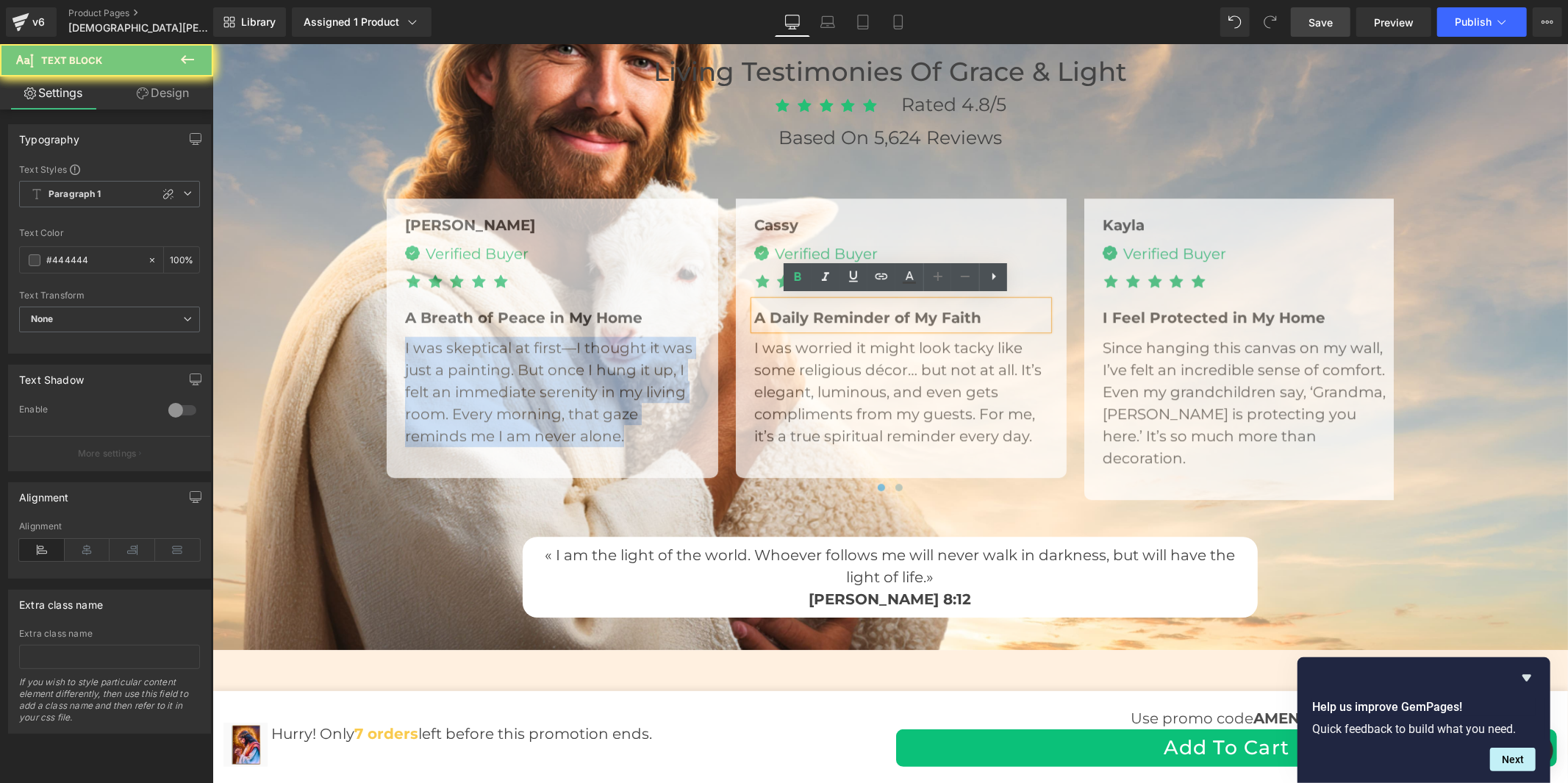
click at [820, 313] on span "A Daily Reminder of My Faith" at bounding box center [867, 316] width 227 height 18
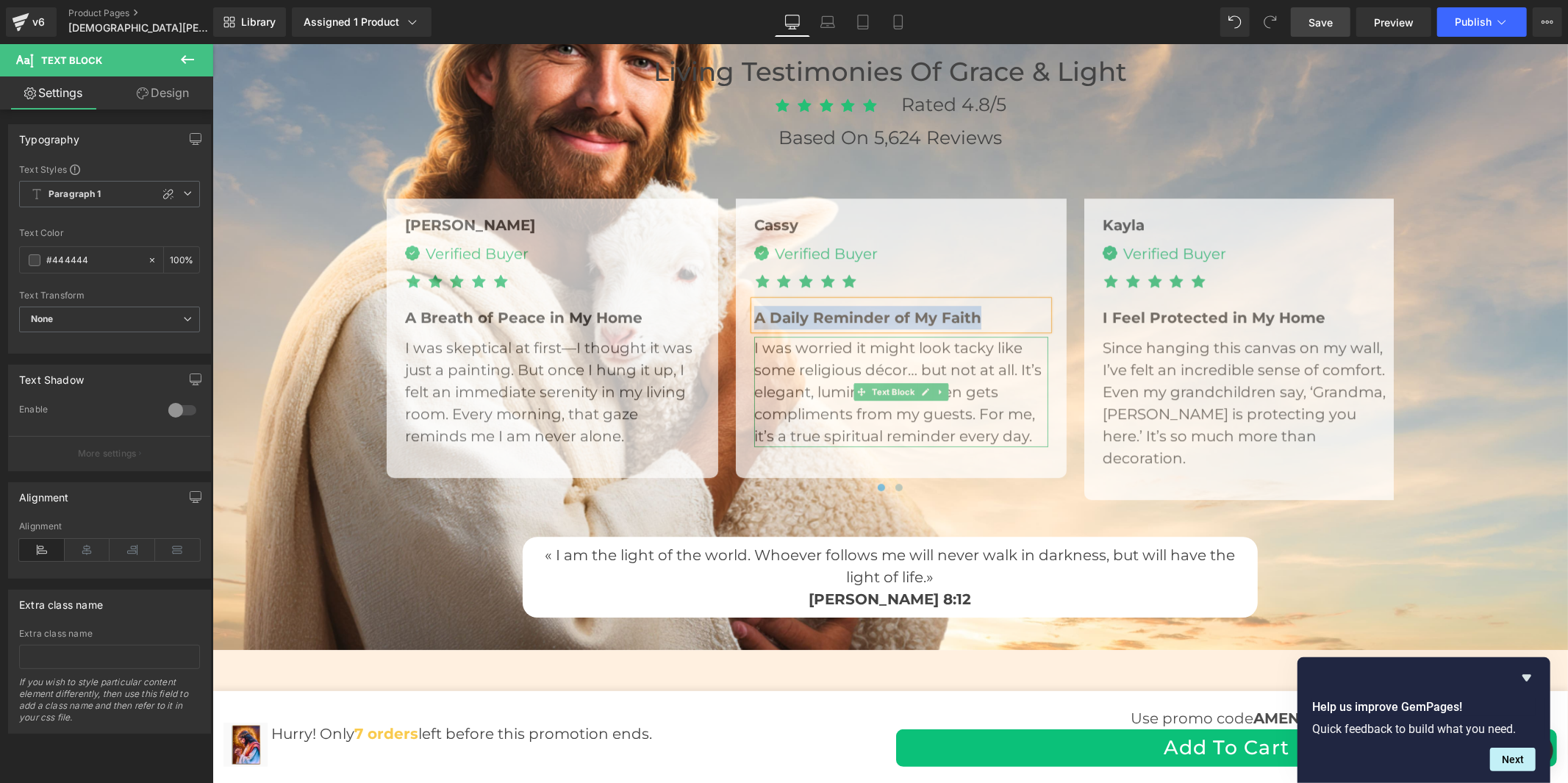
click at [833, 372] on p "I was worried it might look tacky like some religious décor… but not at all. It…" at bounding box center [901, 392] width 295 height 111
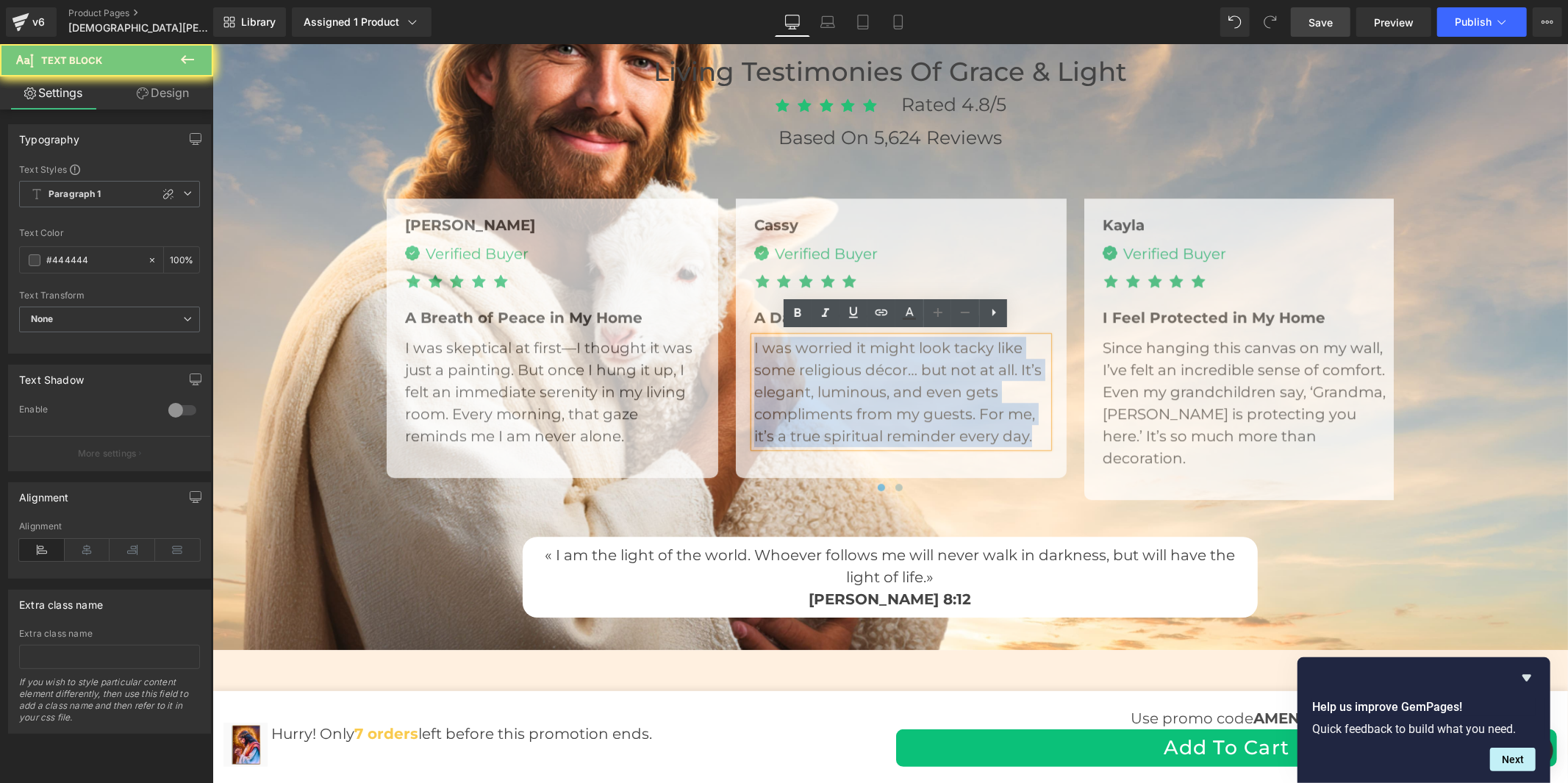
click at [833, 372] on p "I was worried it might look tacky like some religious décor… but not at all. It…" at bounding box center [901, 392] width 295 height 111
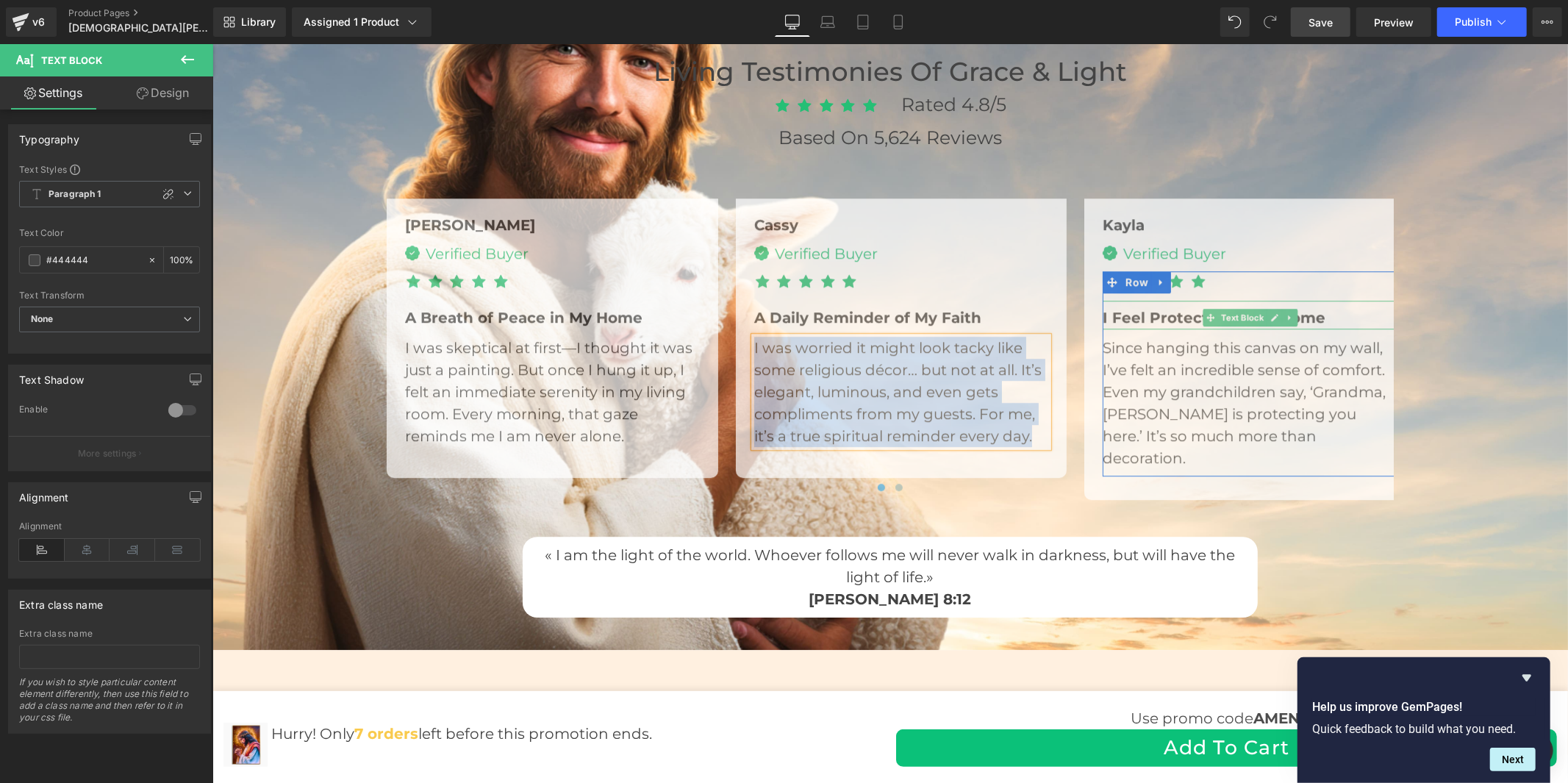
click at [1137, 312] on span "I Feel Protected in My Home" at bounding box center [1213, 316] width 223 height 18
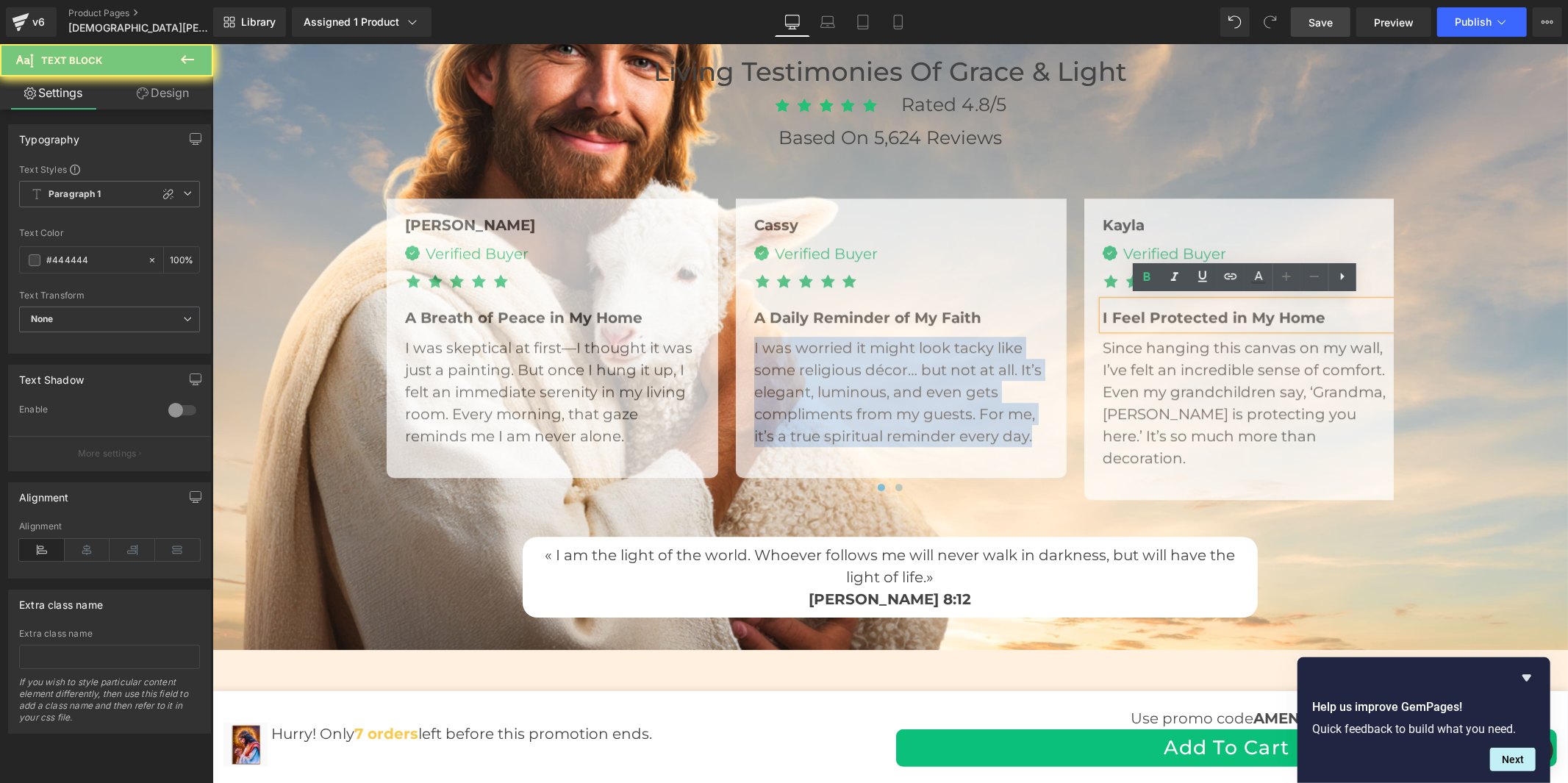
click at [1137, 312] on span "I Feel Protected in My Home" at bounding box center [1213, 316] width 223 height 18
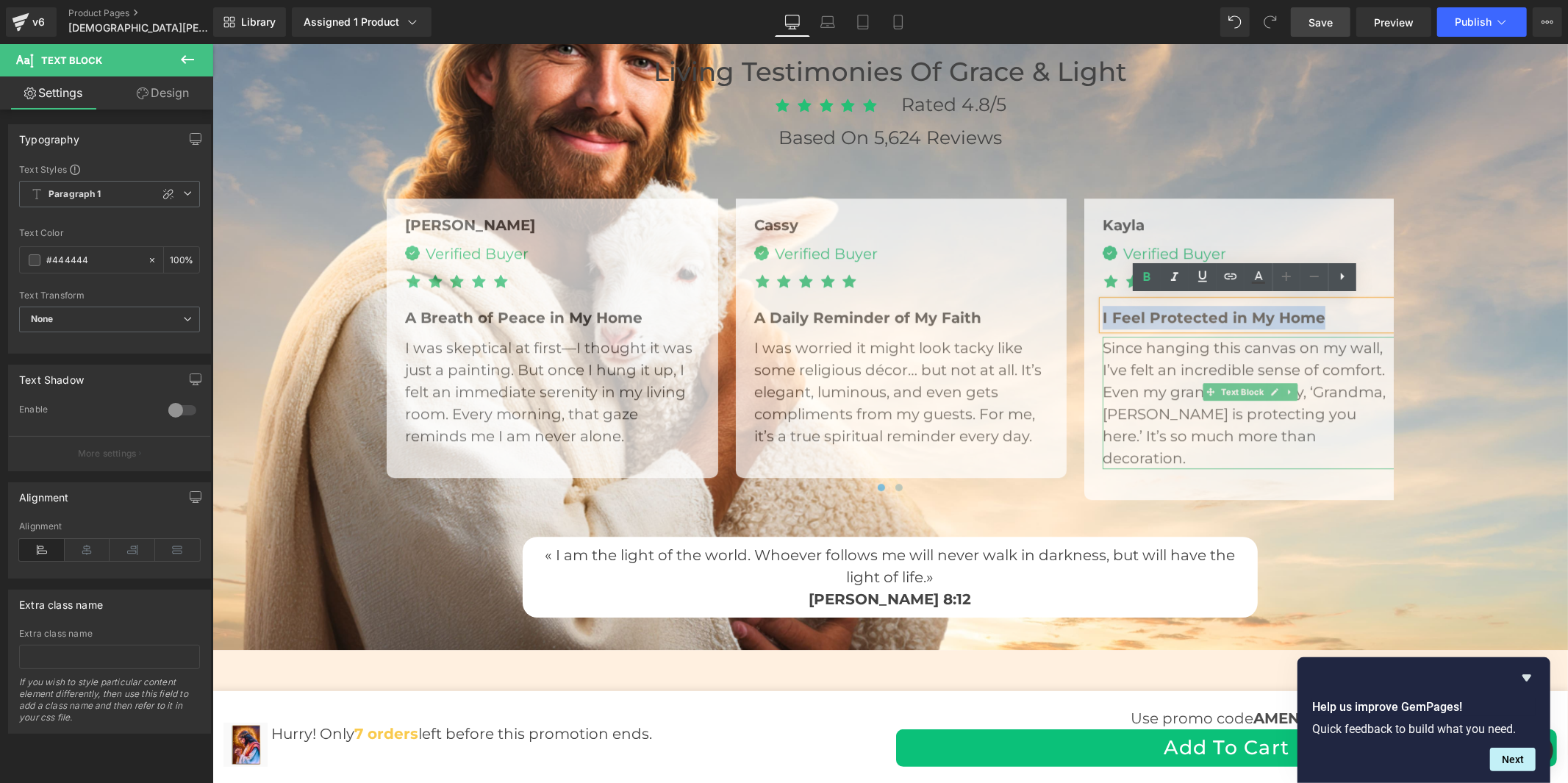
click at [1167, 362] on div "Since hanging this canvas on my wall, I’ve felt an incredible sense of comfort.…" at bounding box center [1249, 402] width 295 height 132
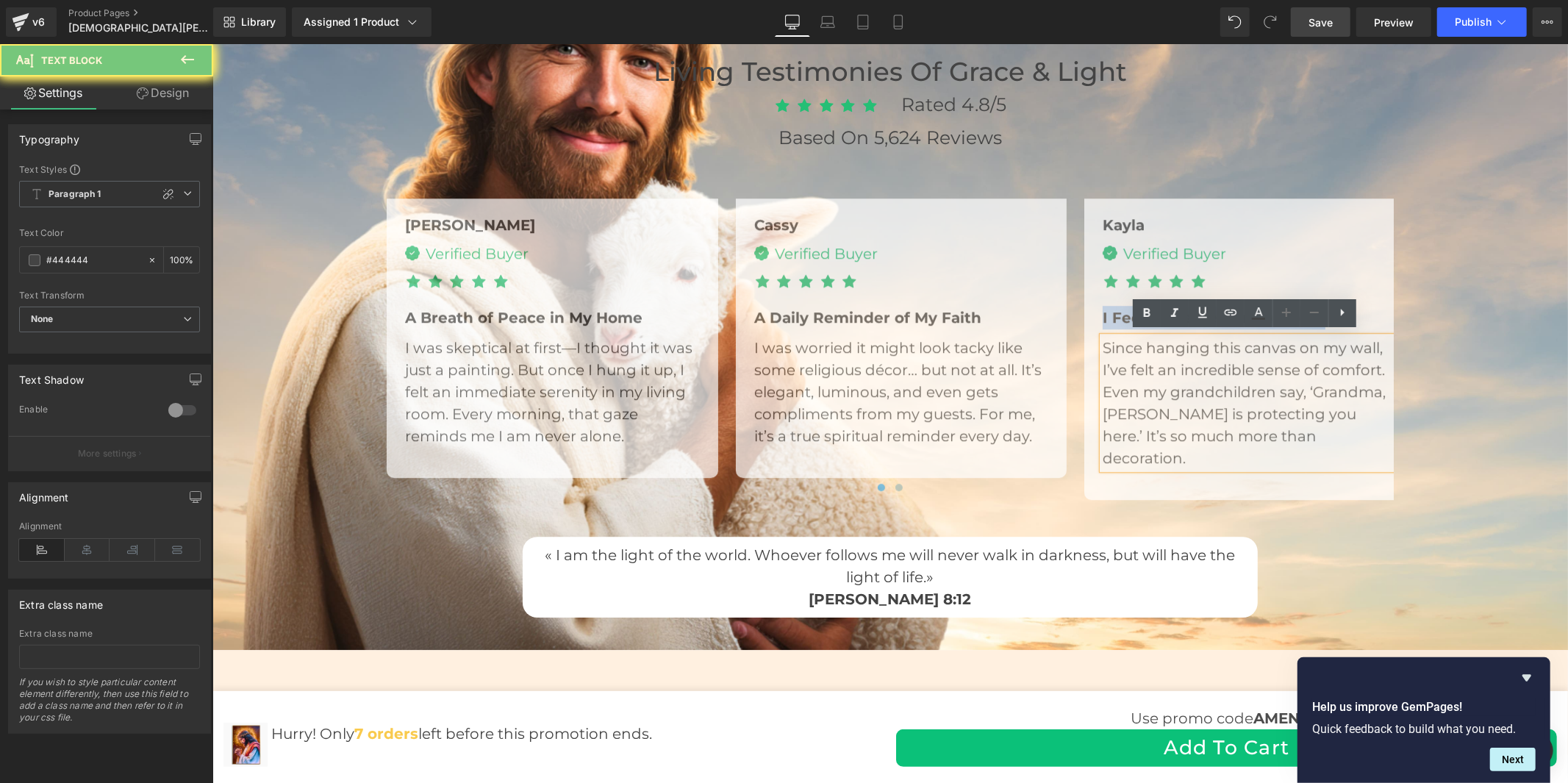
click at [1167, 362] on div "Since hanging this canvas on my wall, I’ve felt an incredible sense of comfort.…" at bounding box center [1249, 402] width 295 height 132
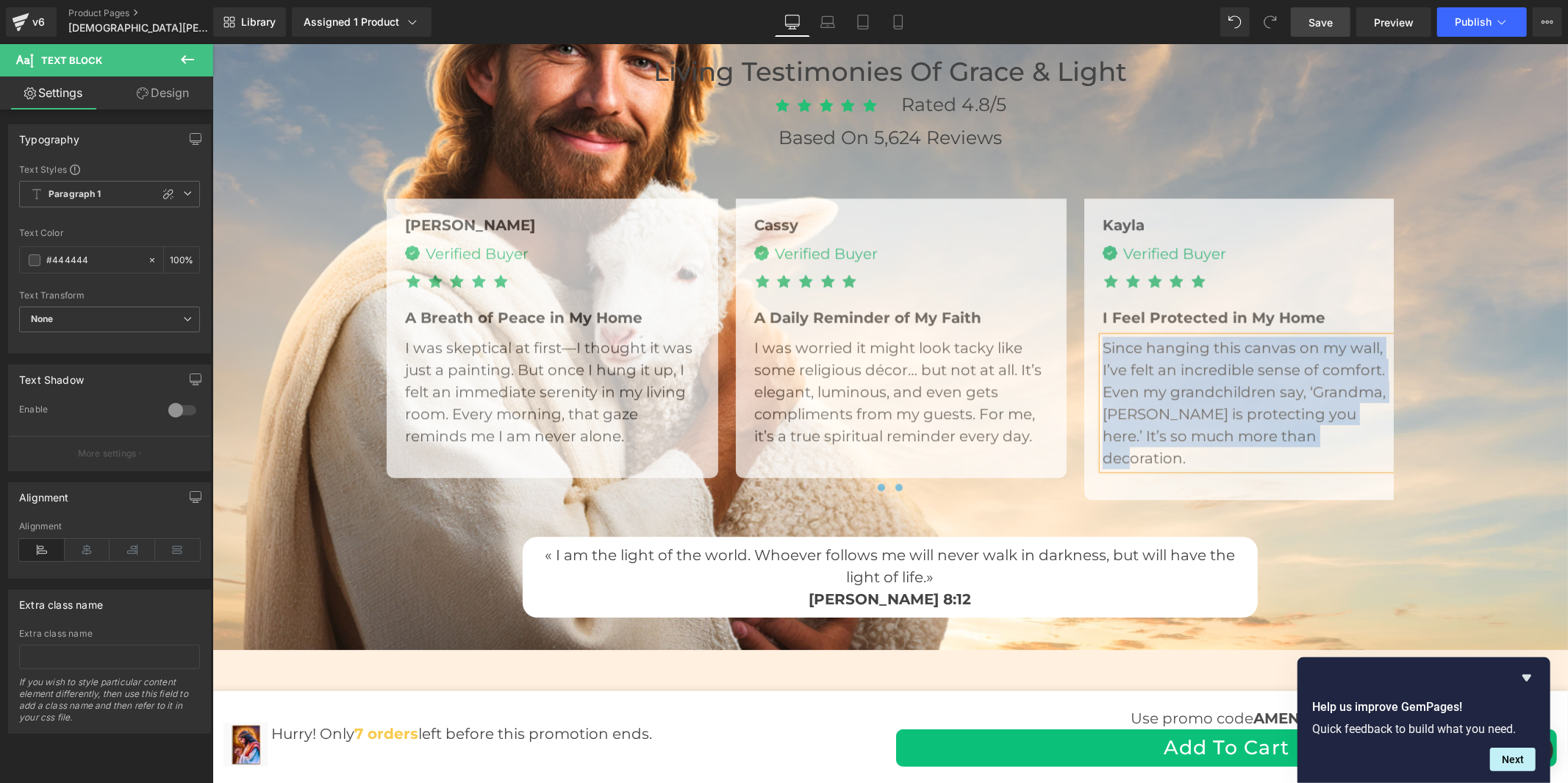
click at [896, 484] on button at bounding box center [898, 487] width 18 height 15
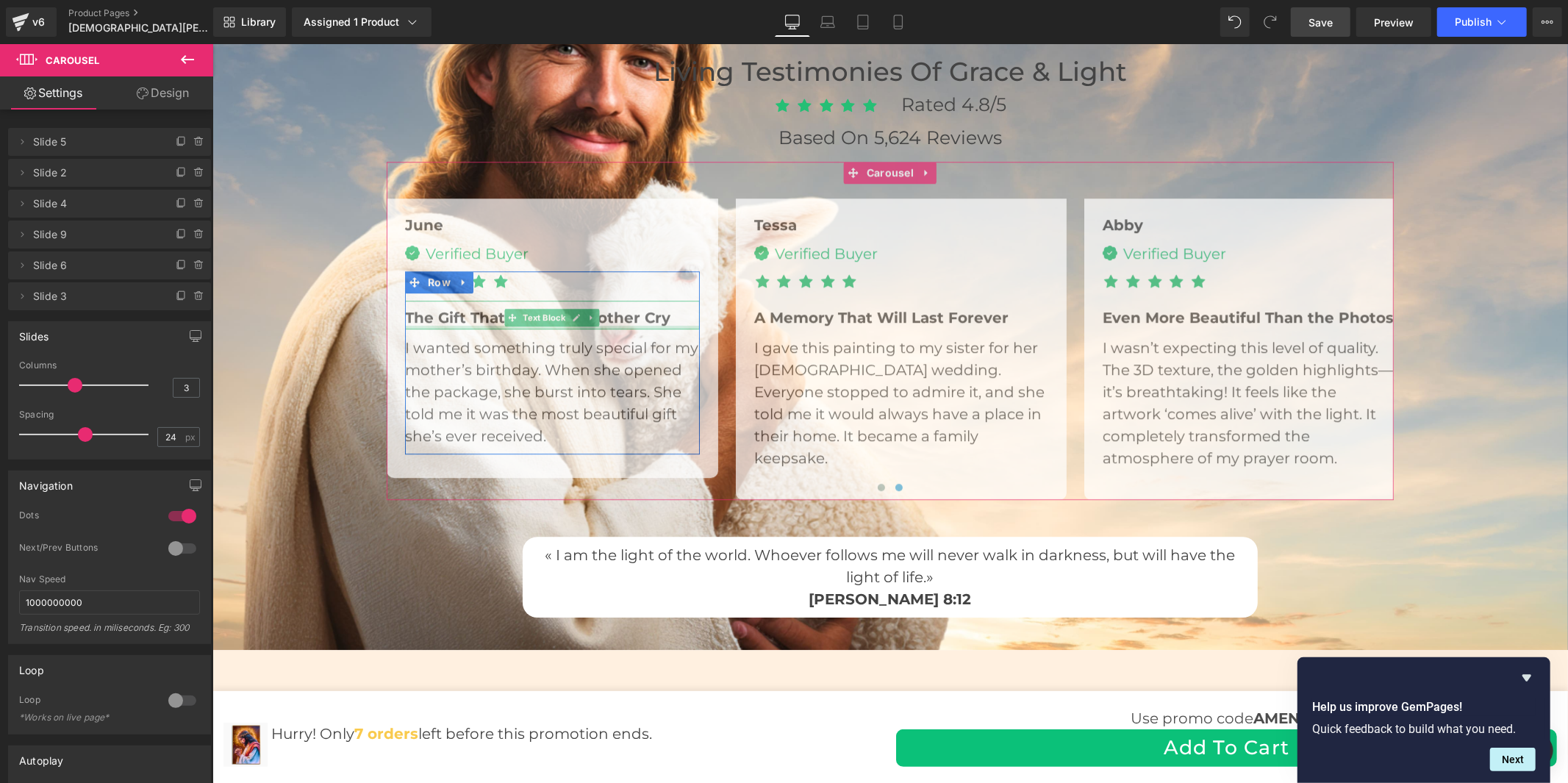
click at [464, 325] on div at bounding box center [552, 326] width 295 height 4
click at [464, 322] on div "The Gift That Made My Mother Cry" at bounding box center [552, 314] width 295 height 28
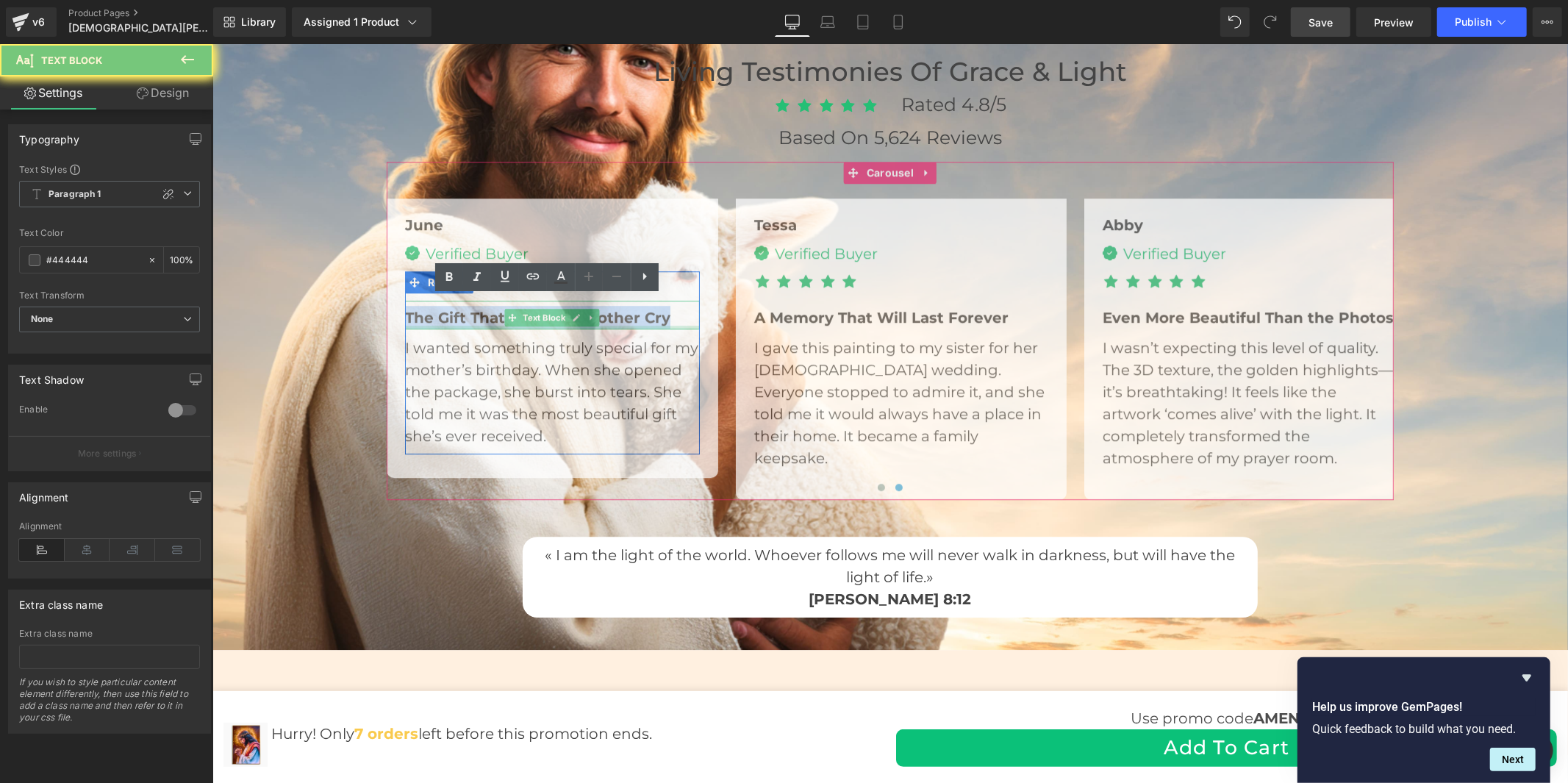
click at [464, 322] on div "The Gift That Made My Mother Cry" at bounding box center [552, 314] width 295 height 28
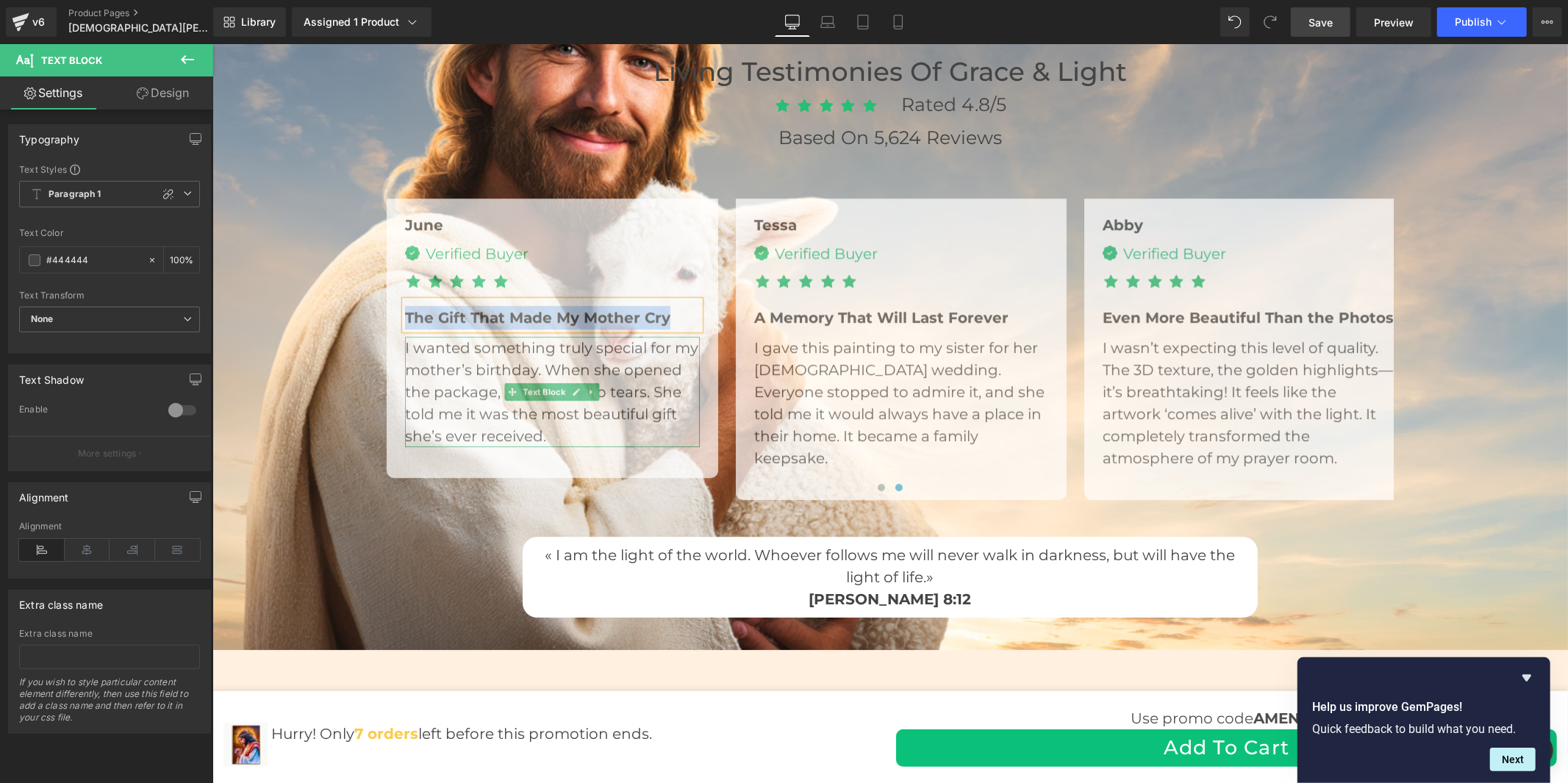
click at [447, 386] on p "I wanted something truly special for my mother’s birthday. When she opened the …" at bounding box center [552, 392] width 295 height 111
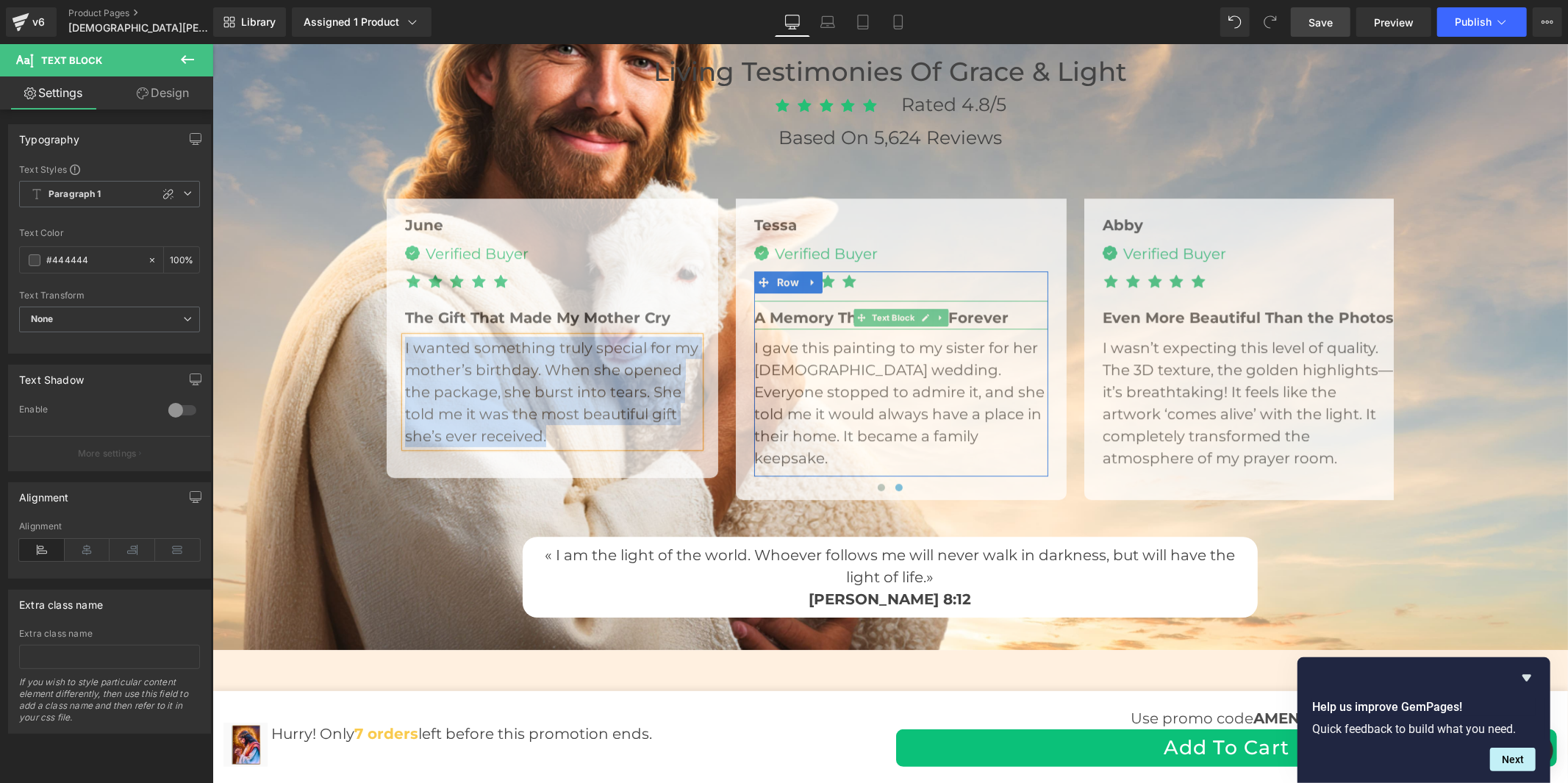
click at [846, 309] on span "A Memory That Will Last Forever" at bounding box center [880, 316] width 254 height 18
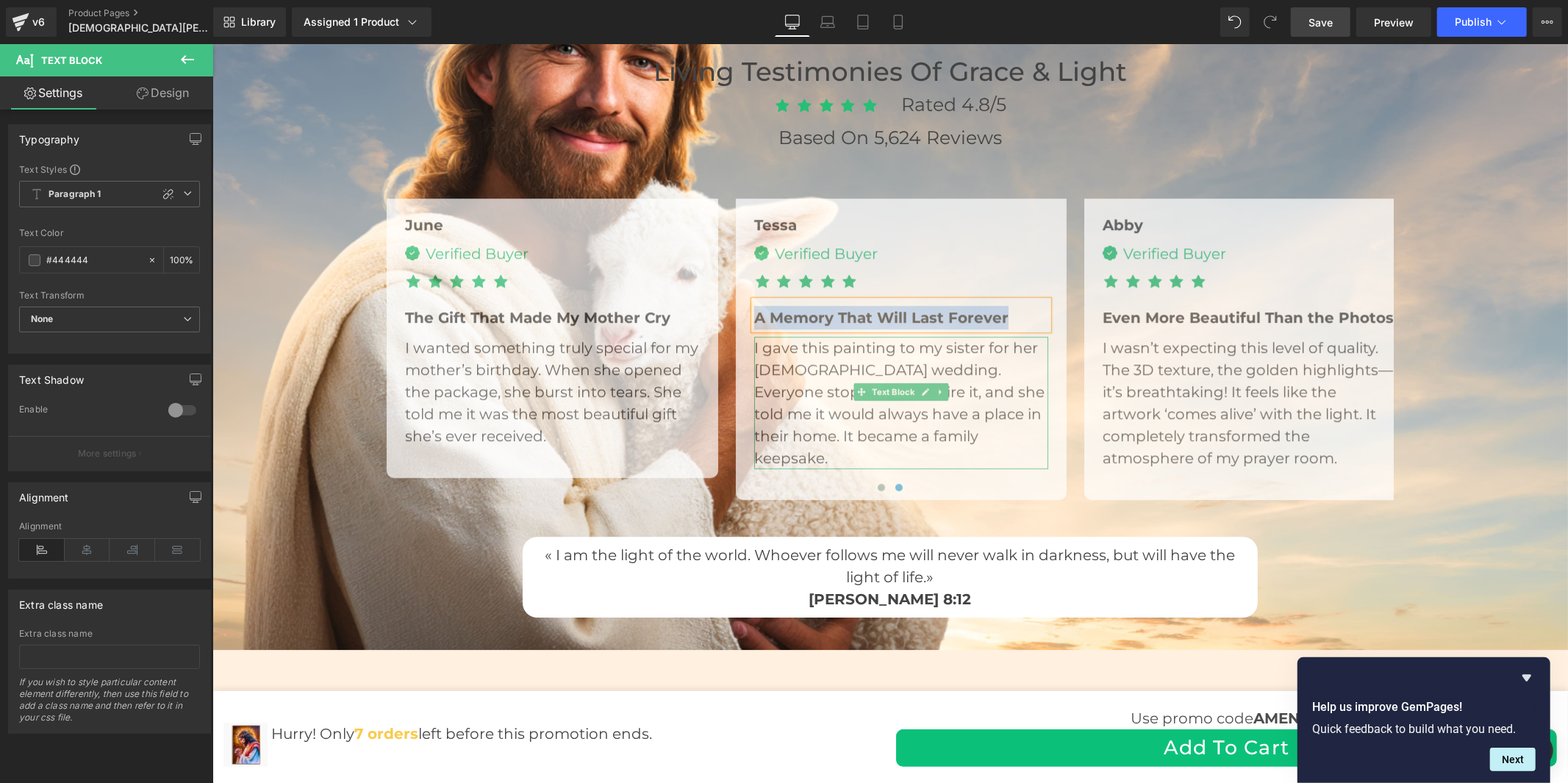
click at [819, 378] on div "I gave this painting to my sister for her [DEMOGRAPHIC_DATA] wedding. Everyone …" at bounding box center [901, 402] width 295 height 132
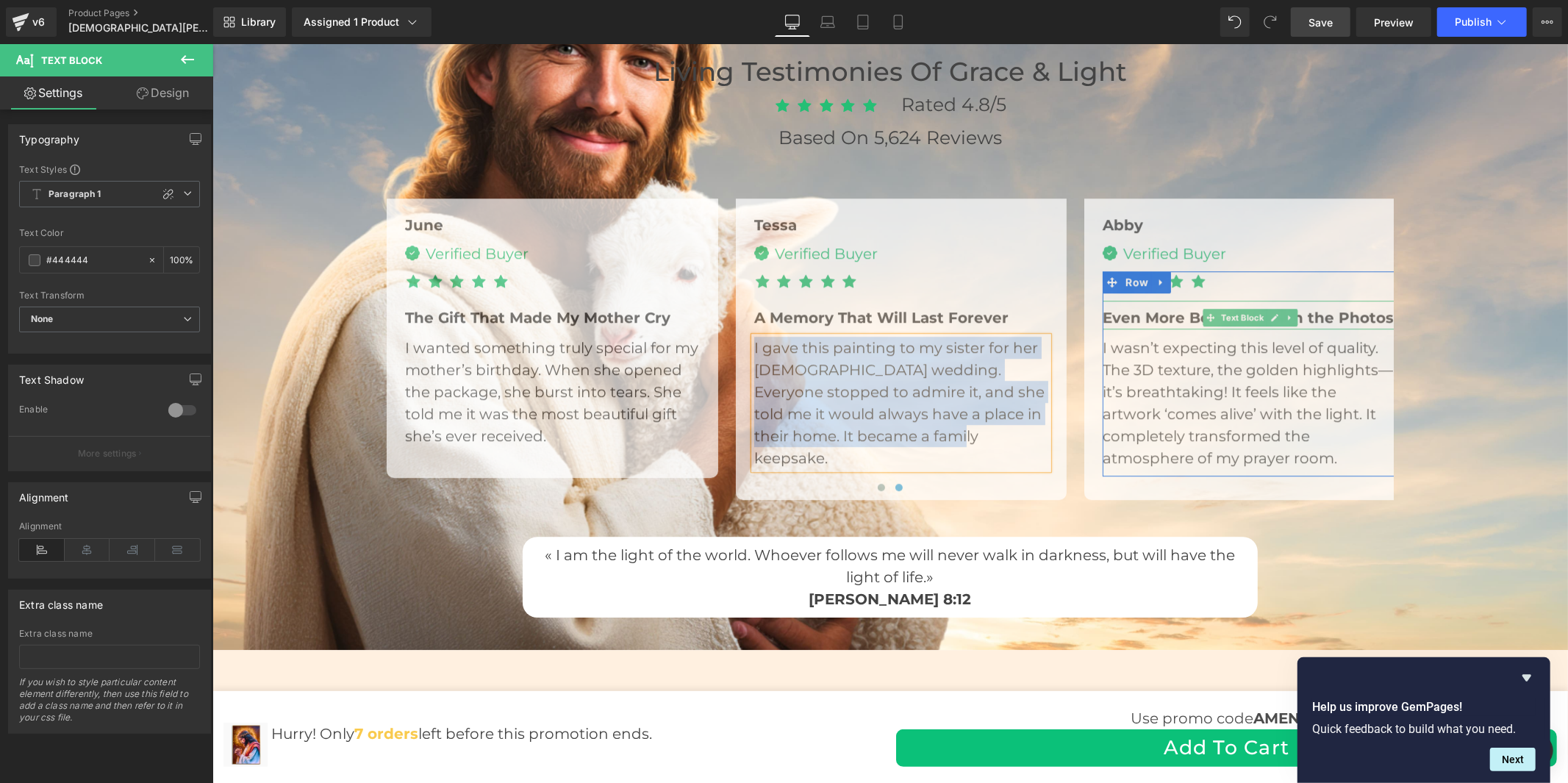
click at [1179, 313] on span "Even More Beautiful Than the Photos" at bounding box center [1247, 316] width 291 height 18
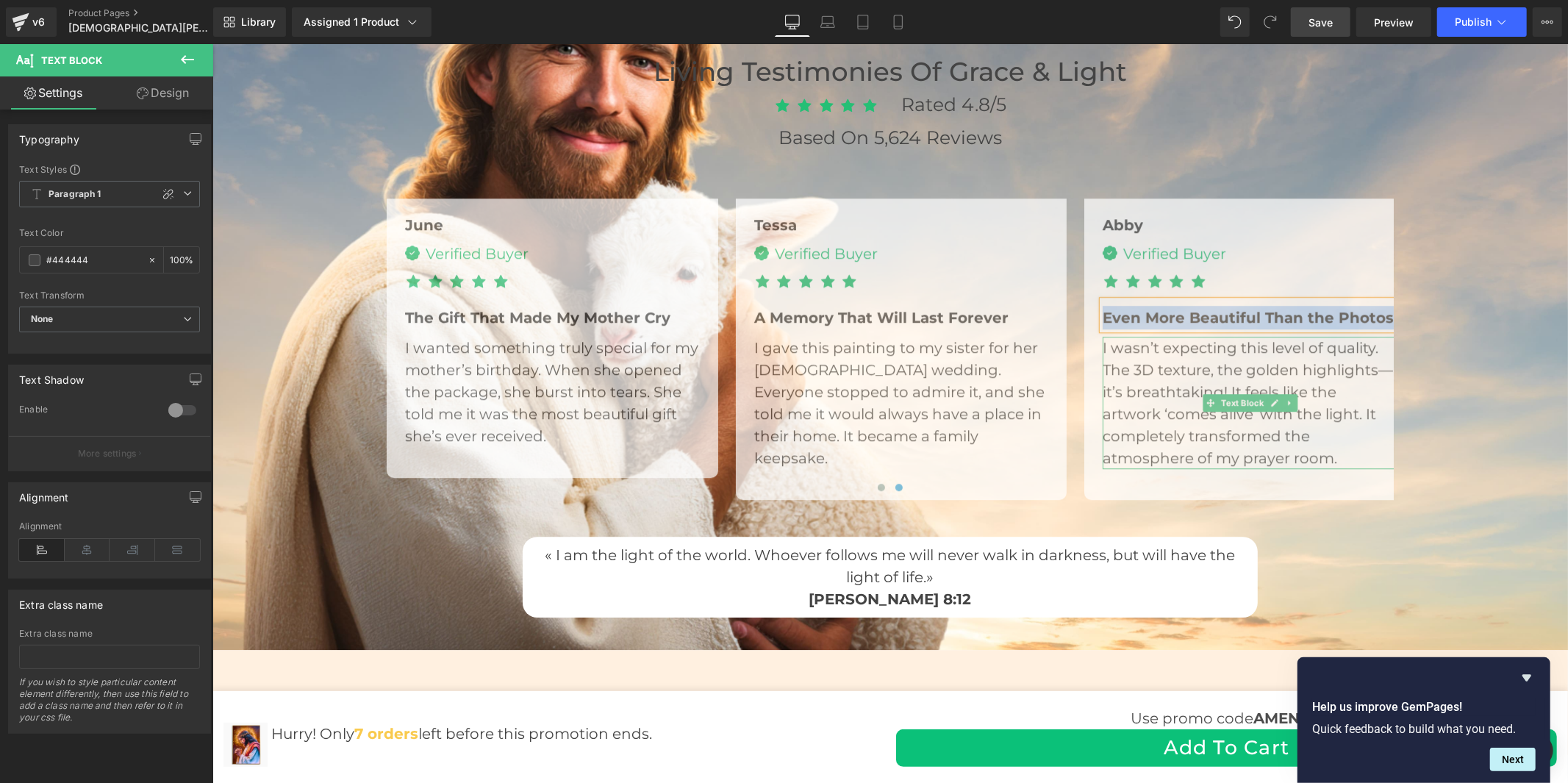
click at [1164, 411] on p "I wasn’t expecting this level of quality. The 3D texture, the golden highlights…" at bounding box center [1249, 402] width 295 height 132
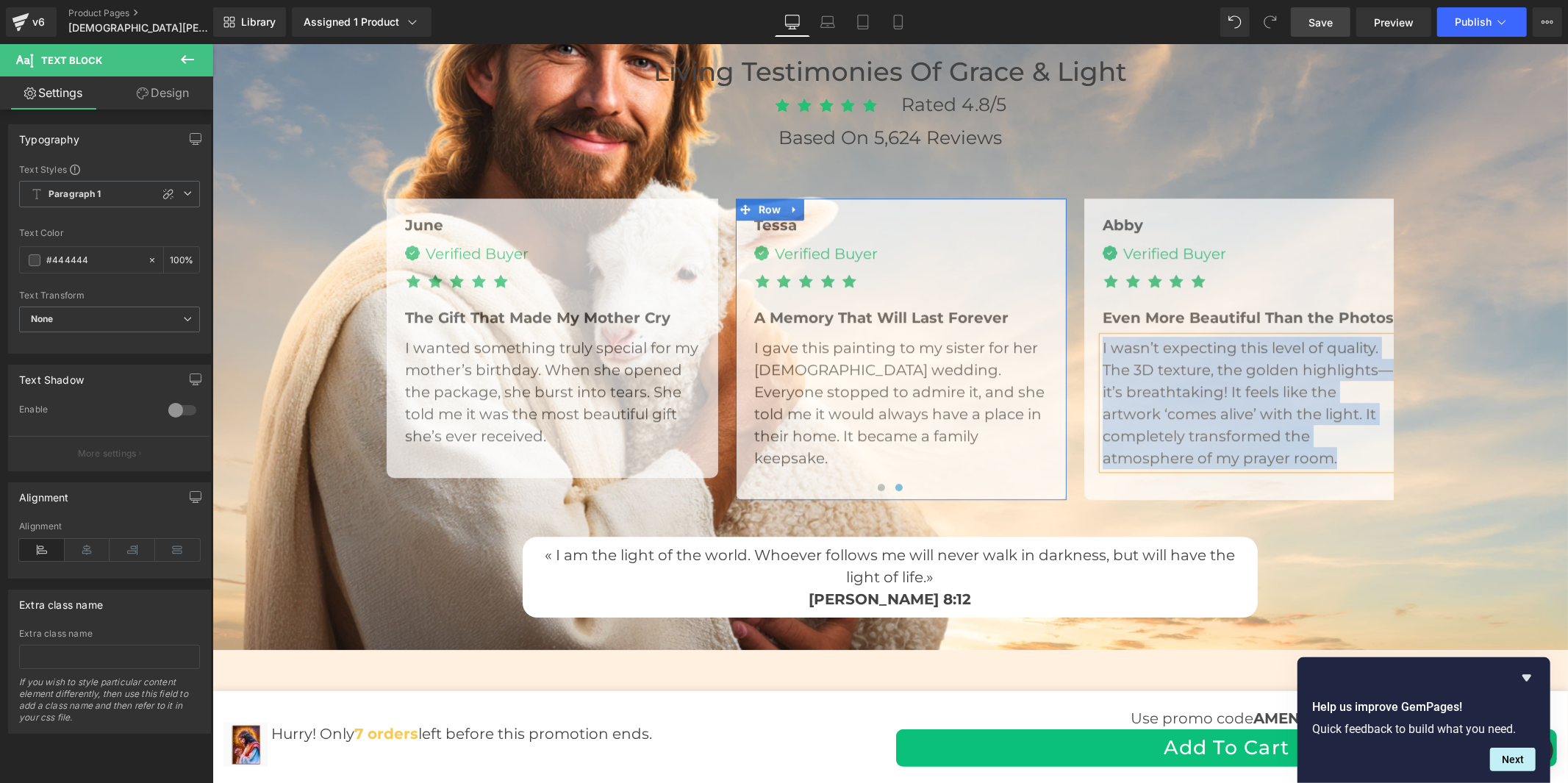
scroll to position [3758, 0]
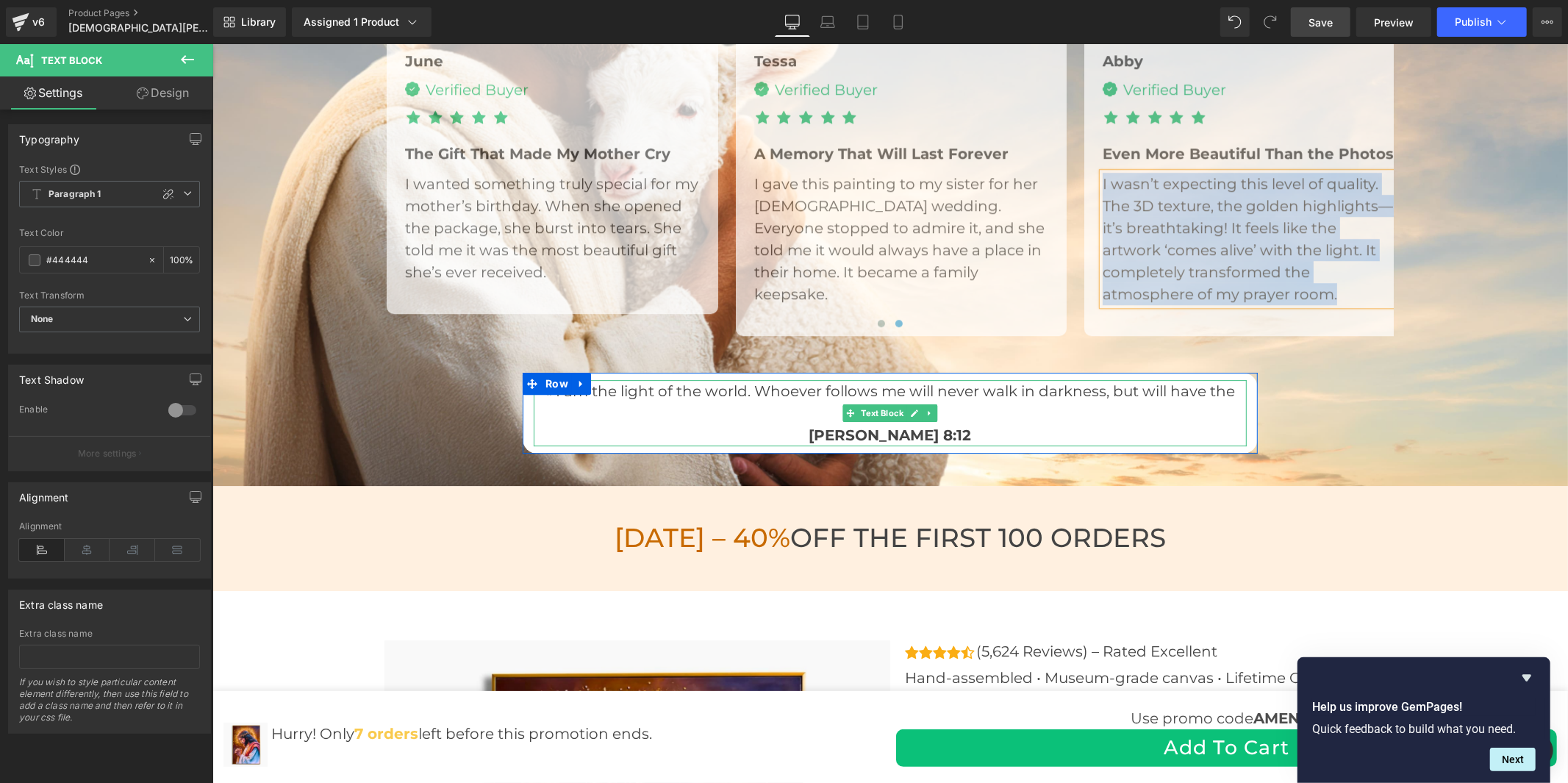
click at [936, 416] on p "« I am the light of the world. Whoever follows me will never walk in darkness, …" at bounding box center [890, 401] width 713 height 44
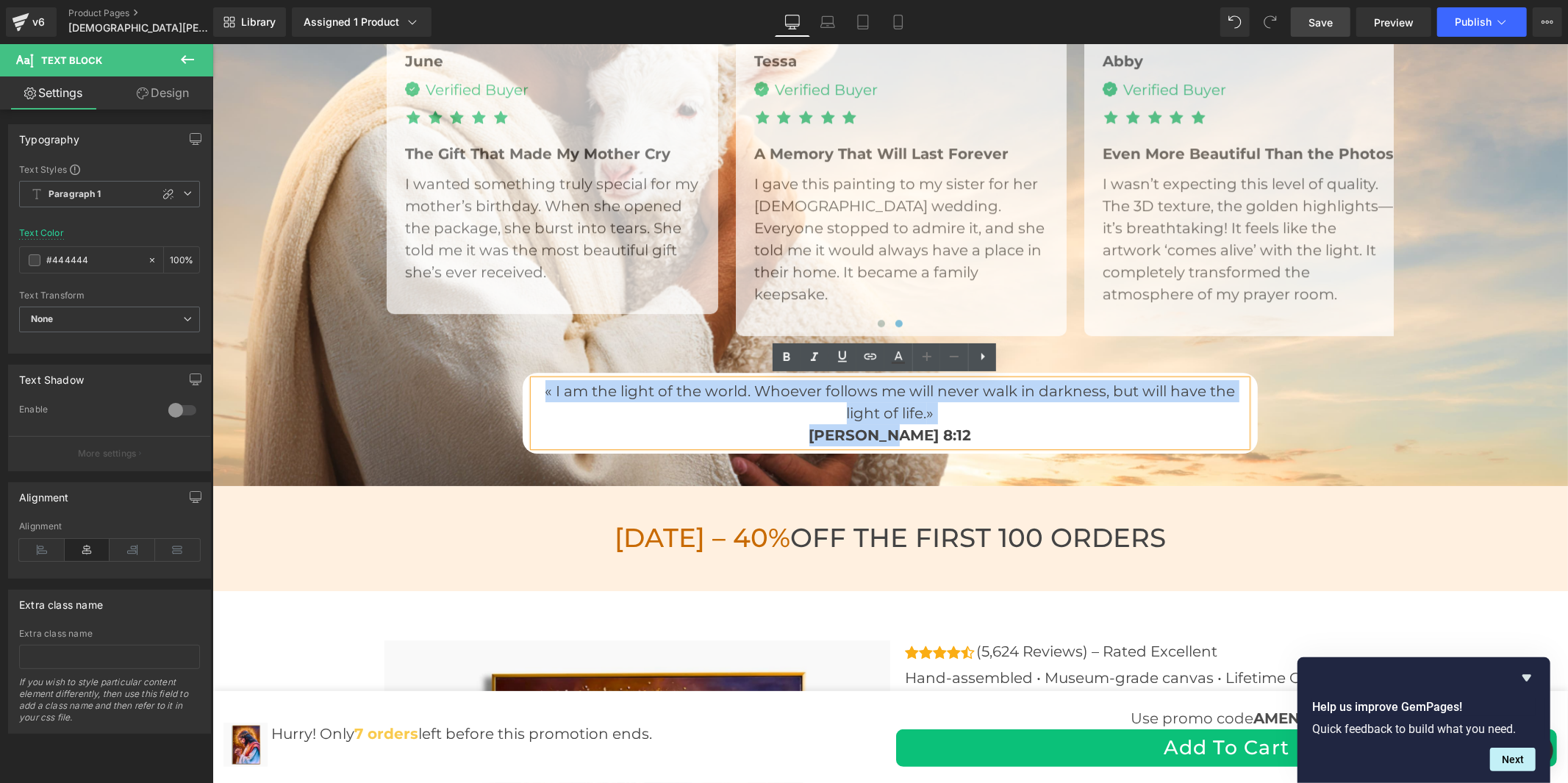
drag, startPoint x: 924, startPoint y: 429, endPoint x: 543, endPoint y: 396, distance: 382.4
click at [543, 396] on div "« I am the light of the world. Whoever follows me will never walk in darkness, …" at bounding box center [890, 412] width 713 height 66
click at [956, 412] on p "« I am the light of the world. Whoever follows me will never walk in darkness, …" at bounding box center [890, 401] width 713 height 44
drag, startPoint x: 916, startPoint y: 410, endPoint x: 550, endPoint y: 388, distance: 366.7
click at [550, 388] on p "« I am the light of the world. Whoever follows me will never walk in darkness, …" at bounding box center [890, 401] width 713 height 44
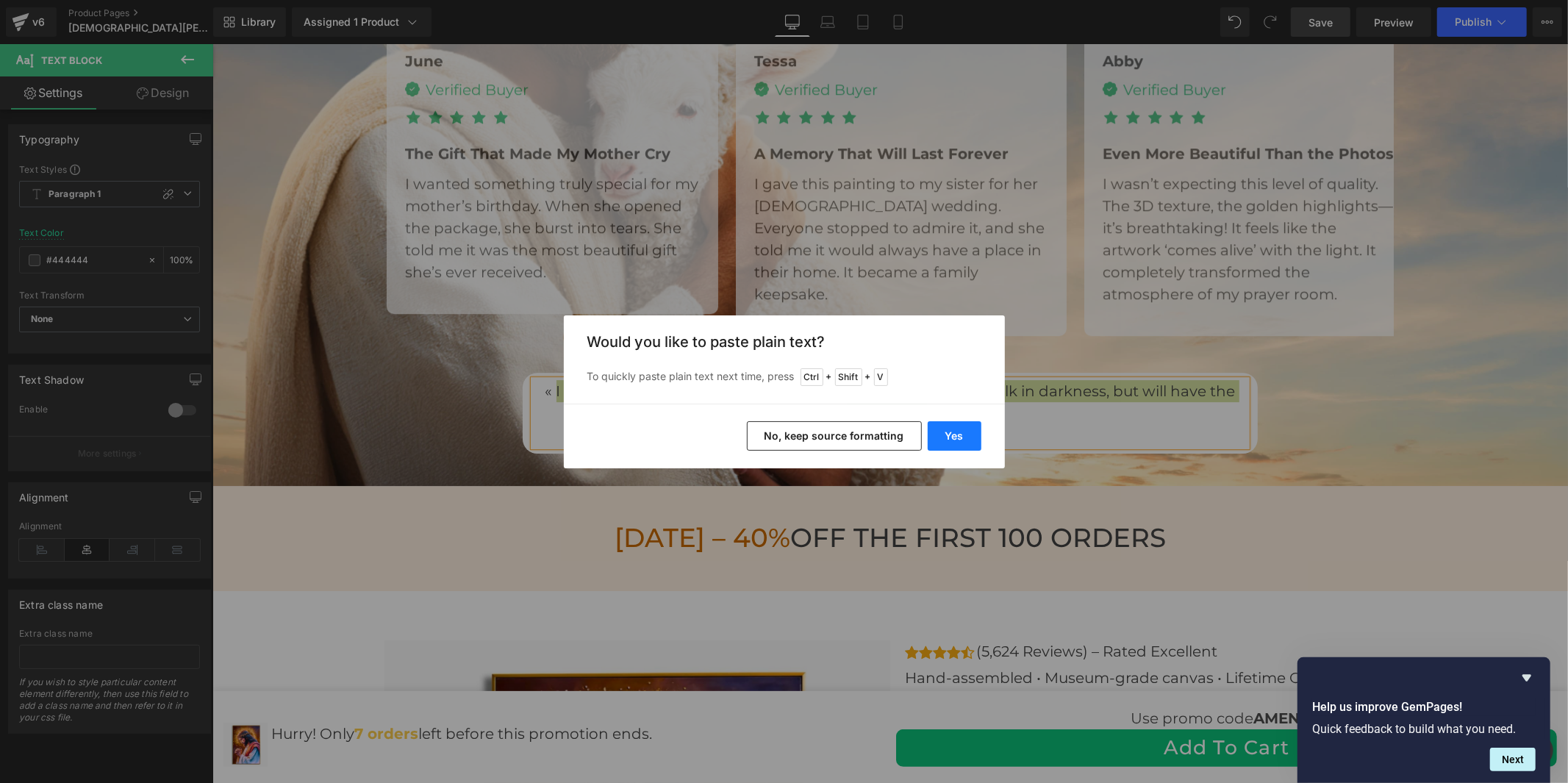
click at [946, 435] on button "Yes" at bounding box center [955, 436] width 54 height 29
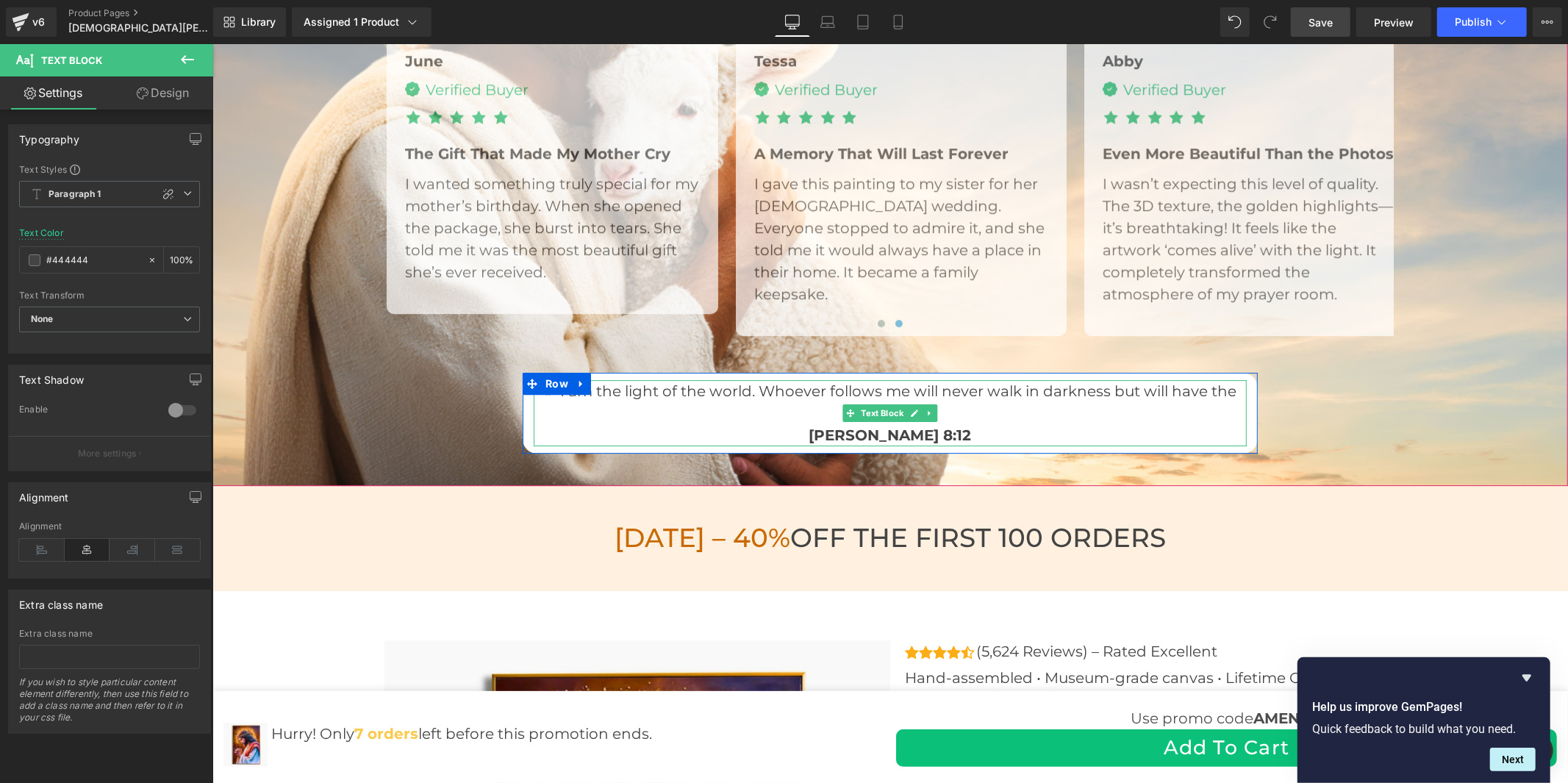
click at [1033, 413] on p "« “I am the light of the world. Whoever follows me will never walk in darkness …" at bounding box center [890, 401] width 713 height 44
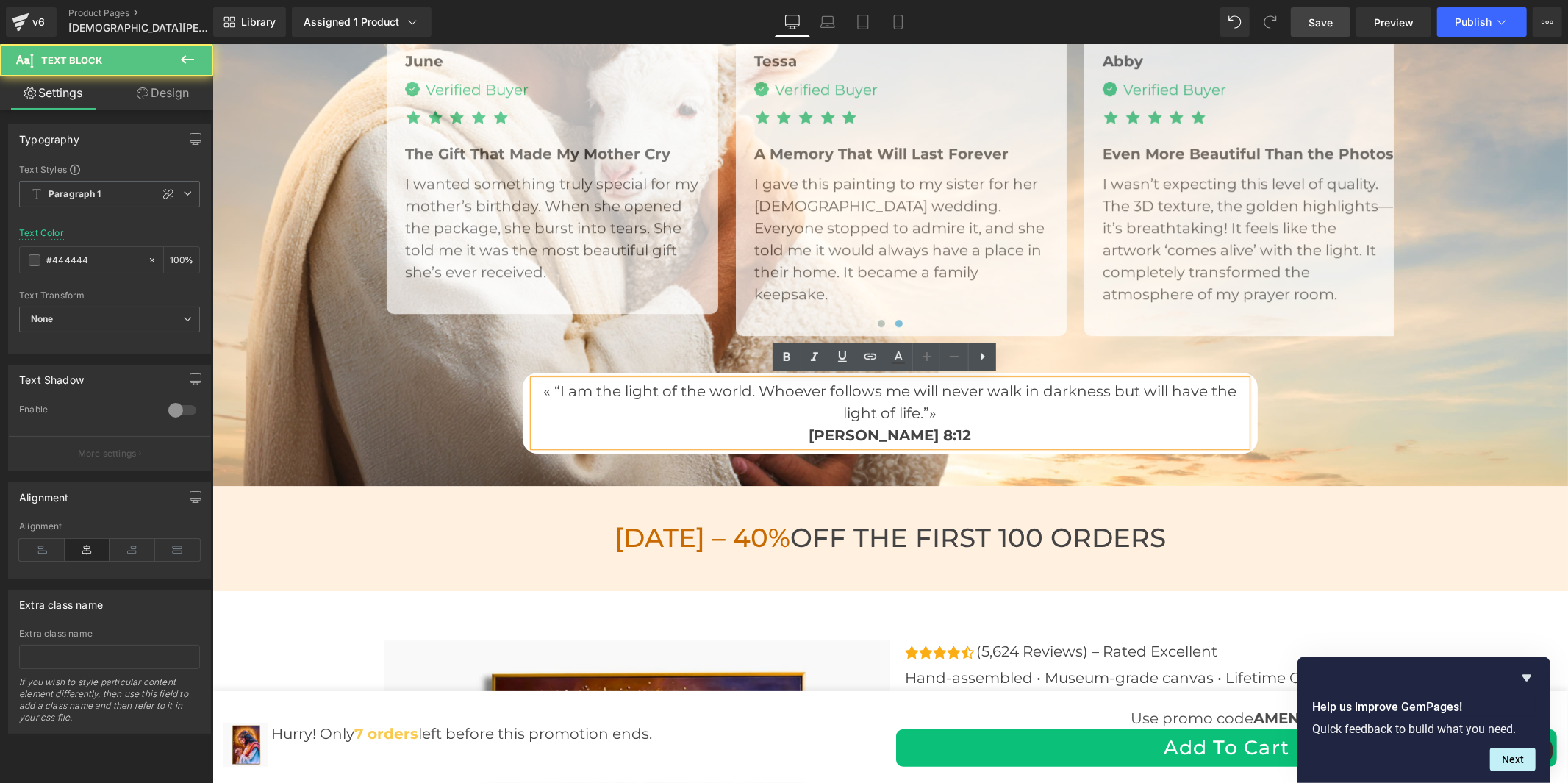
click at [917, 410] on p "« “I am the light of the world. Whoever follows me will never walk in darkness …" at bounding box center [890, 401] width 713 height 44
click at [551, 387] on p "« “I am the light of the world. Whoever follows me will never walk in darkness …" at bounding box center [890, 401] width 713 height 44
click at [554, 385] on p "« “I am the light of the world. Whoever follows me will never walk in darkness …" at bounding box center [890, 401] width 713 height 44
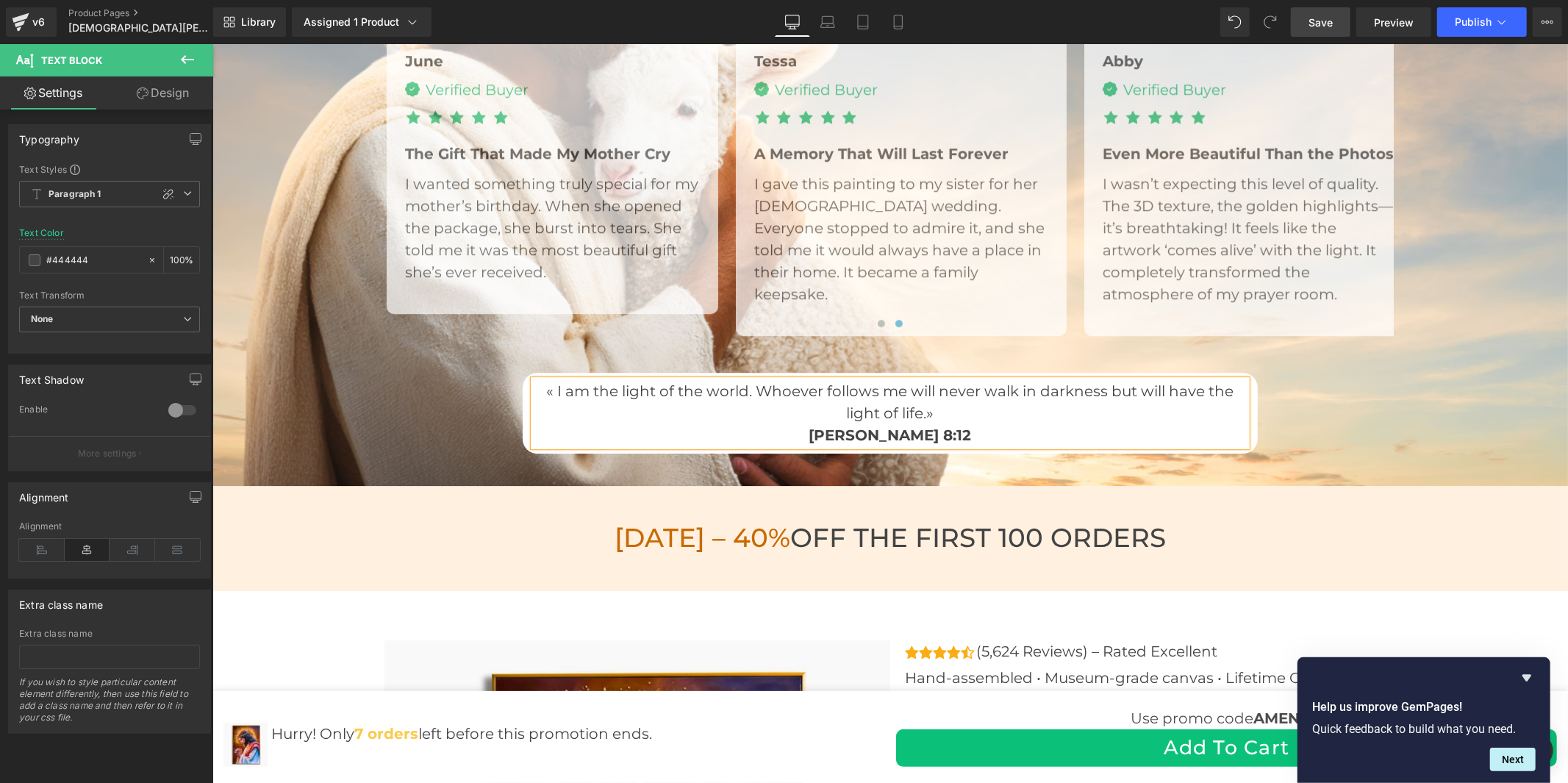
scroll to position [4330, 0]
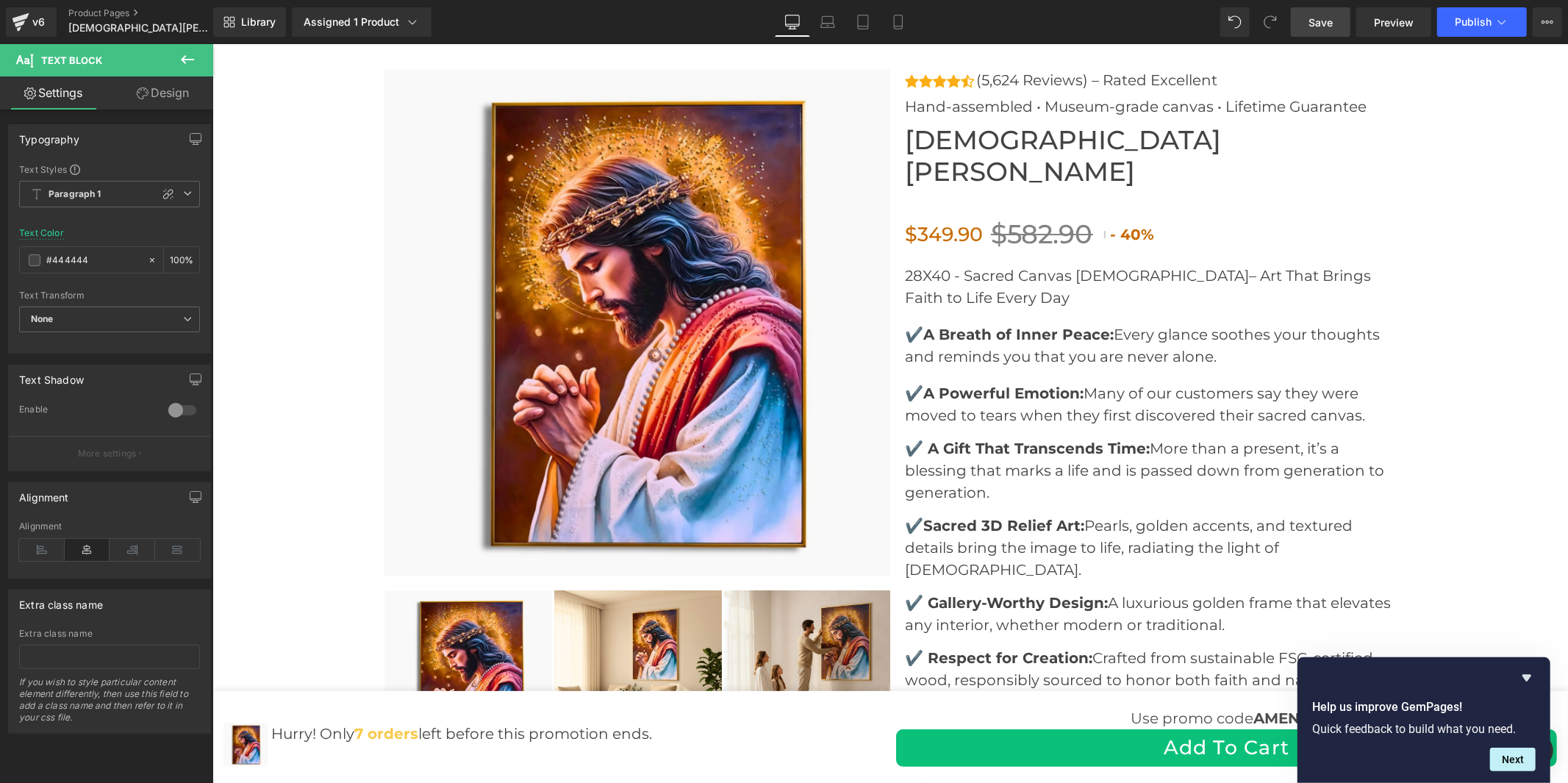
click at [1307, 18] on link "Save" at bounding box center [1321, 22] width 60 height 29
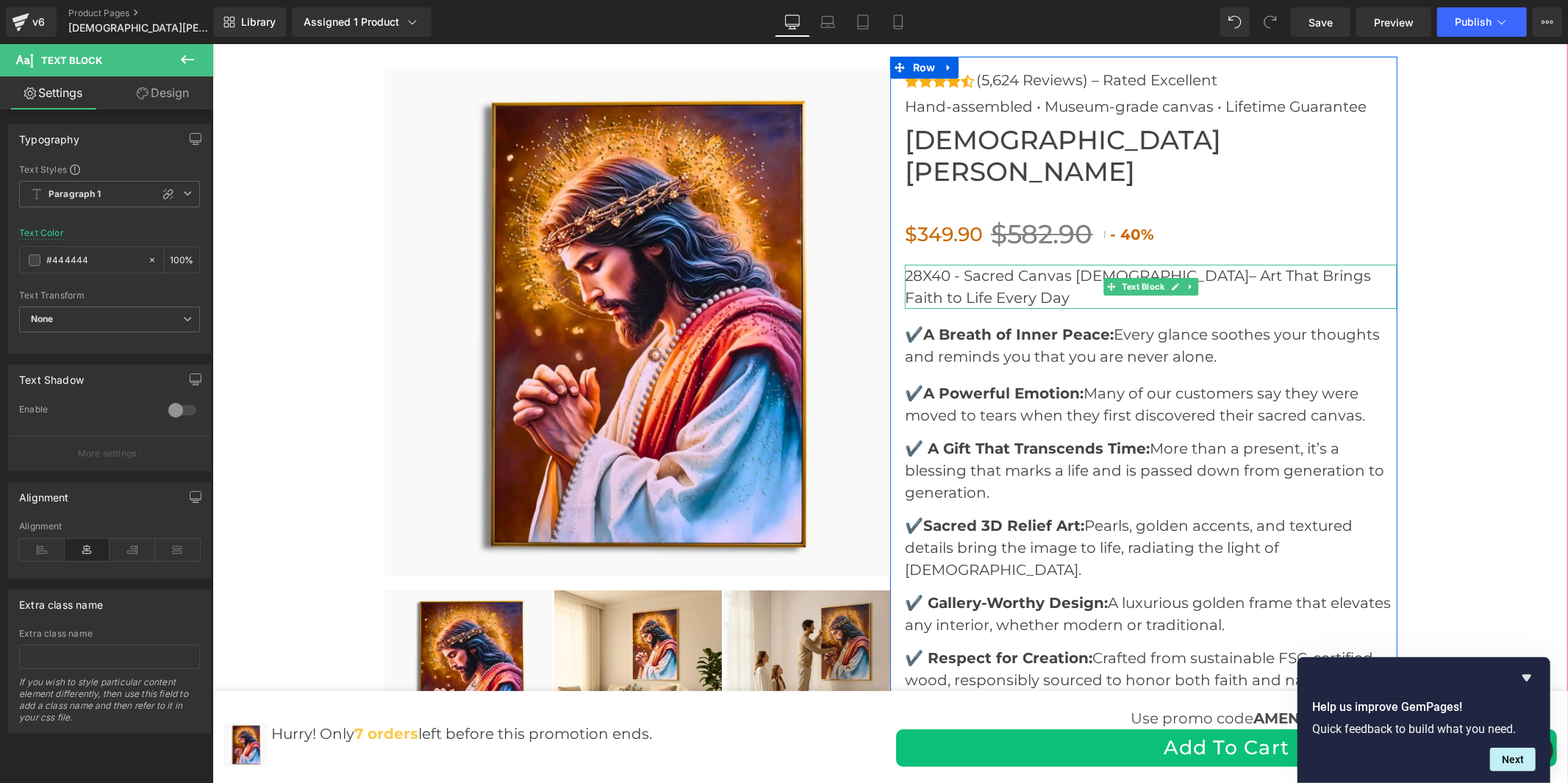
drag, startPoint x: 948, startPoint y: 242, endPoint x: 934, endPoint y: 250, distance: 16.1
click at [948, 264] on p "28X40 - Sacred Canvas [DEMOGRAPHIC_DATA]– Art That Brings Faith to Life Every D…" at bounding box center [1150, 286] width 493 height 44
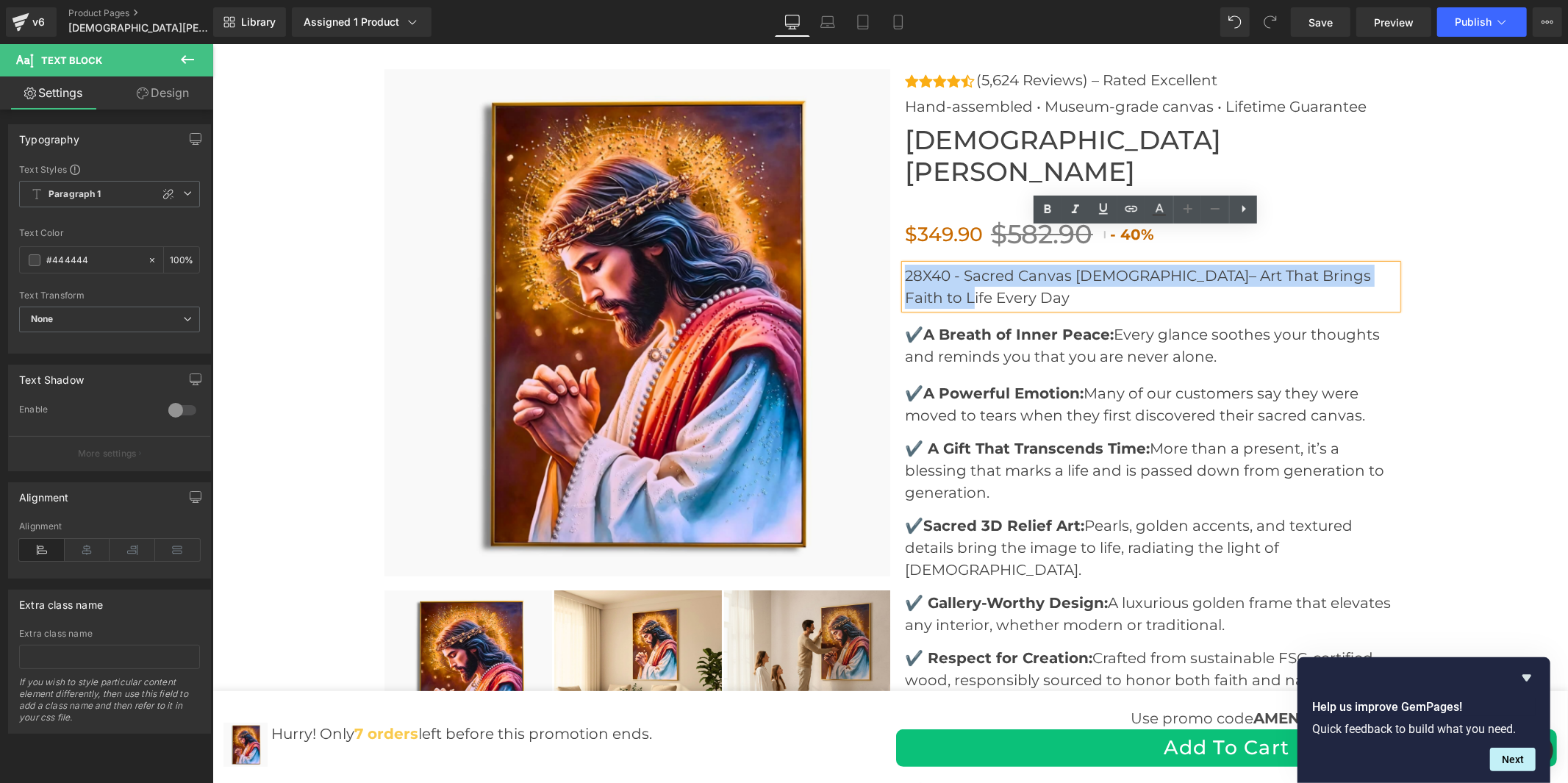
drag, startPoint x: 931, startPoint y: 267, endPoint x: 890, endPoint y: 236, distance: 51.4
click at [890, 236] on div "Icon Icon Icon Icon Icon Icon List Hoz (5,624 Reviews) – Rated Excellent Text B…" at bounding box center [1143, 647] width 507 height 1183
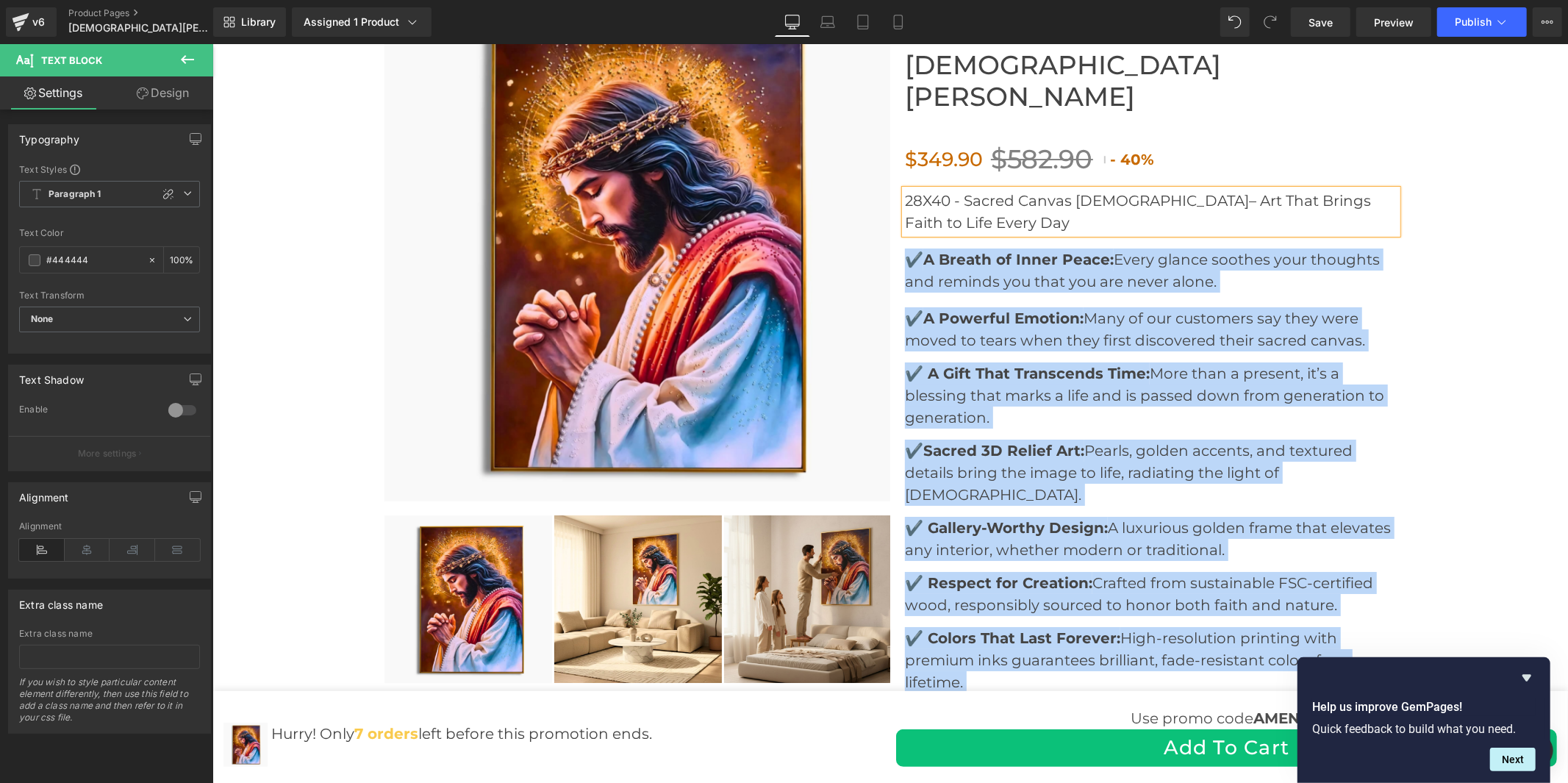
scroll to position [4400, 0]
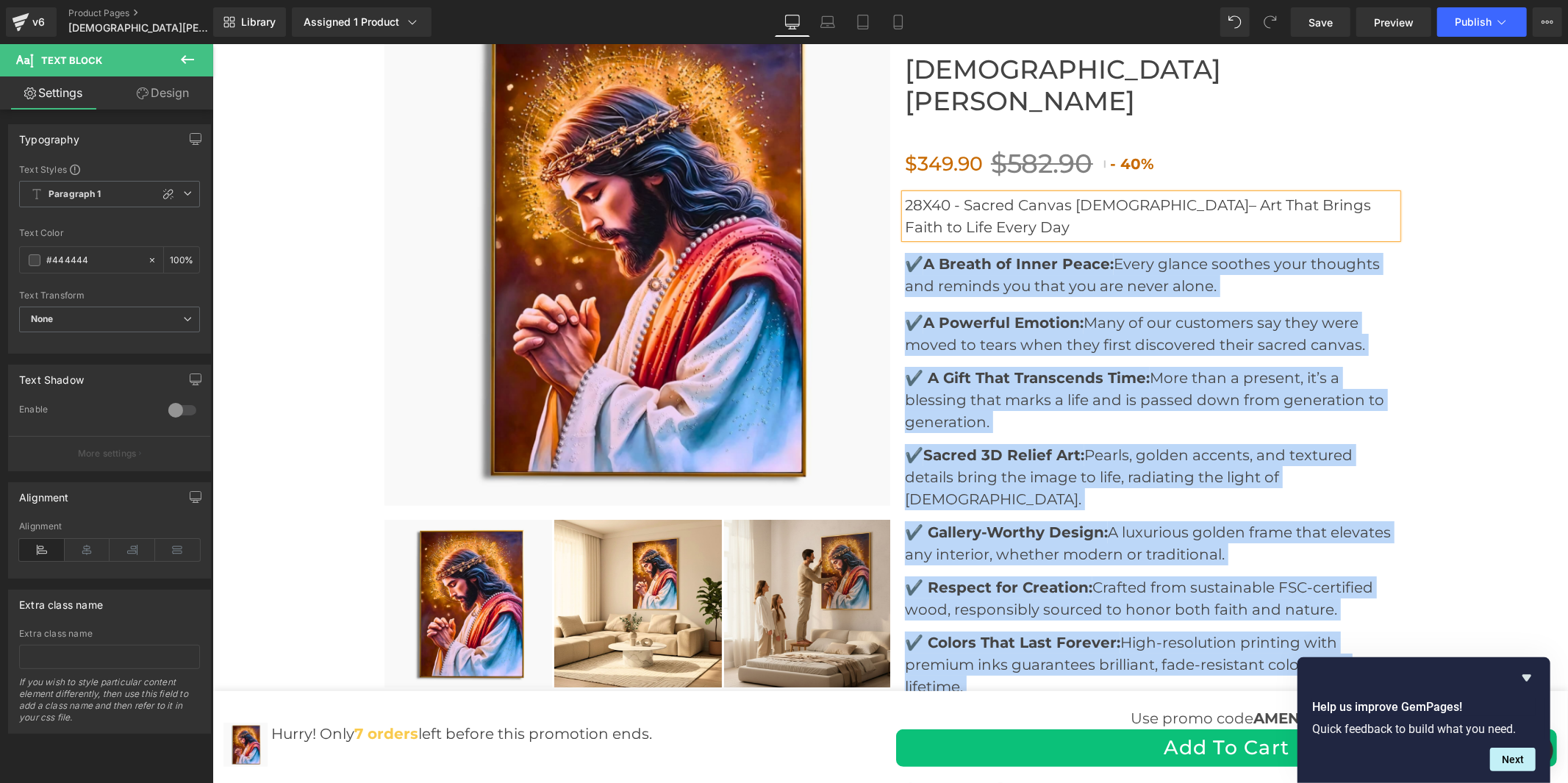
drag, startPoint x: 935, startPoint y: 377, endPoint x: 892, endPoint y: 208, distance: 174.4
click at [892, 208] on div "Icon Icon Icon Icon Icon Icon List Hoz (5,624 Reviews) – Rated Excellent Text B…" at bounding box center [1143, 577] width 507 height 1183
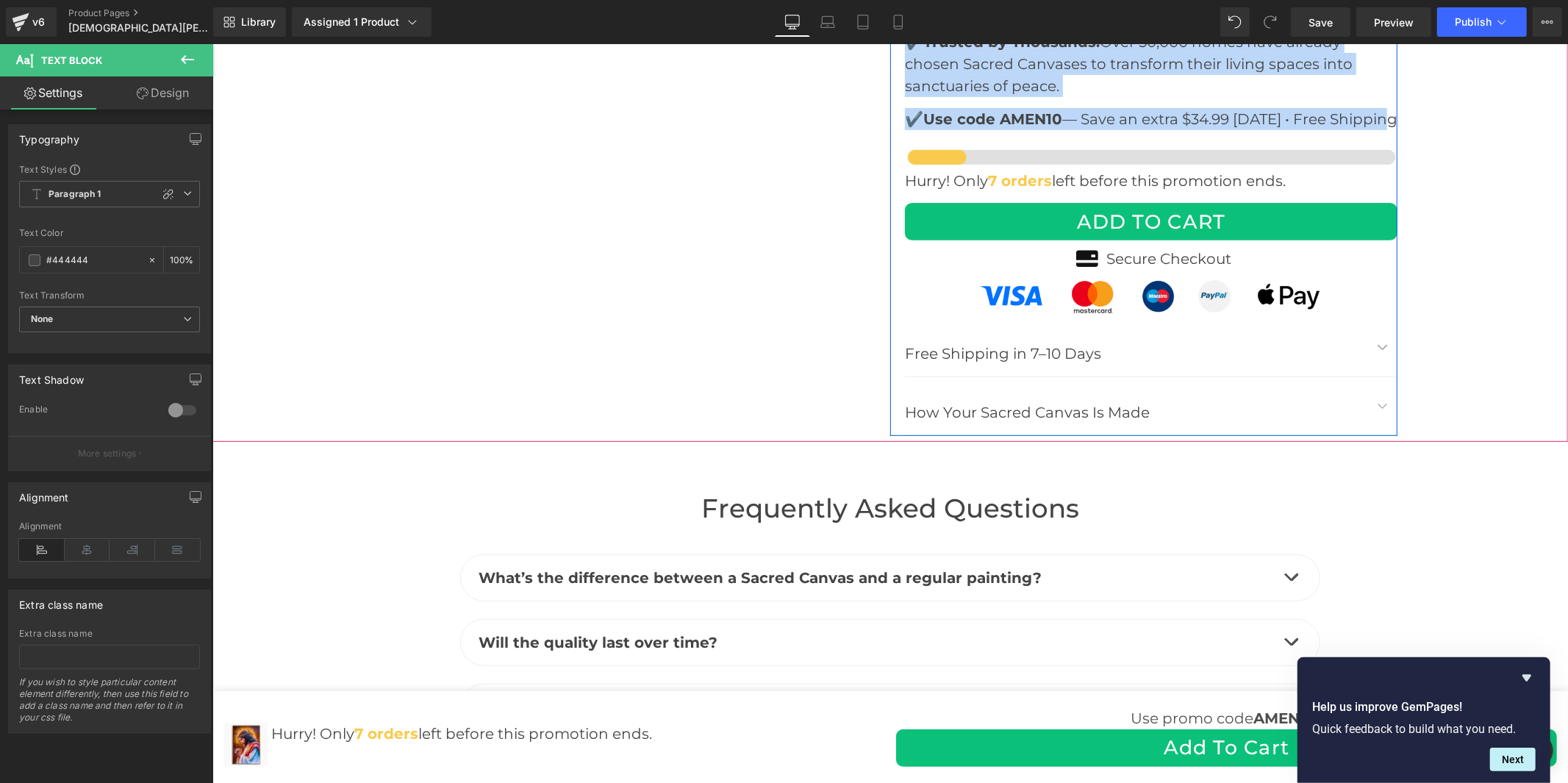
scroll to position [5136, 0]
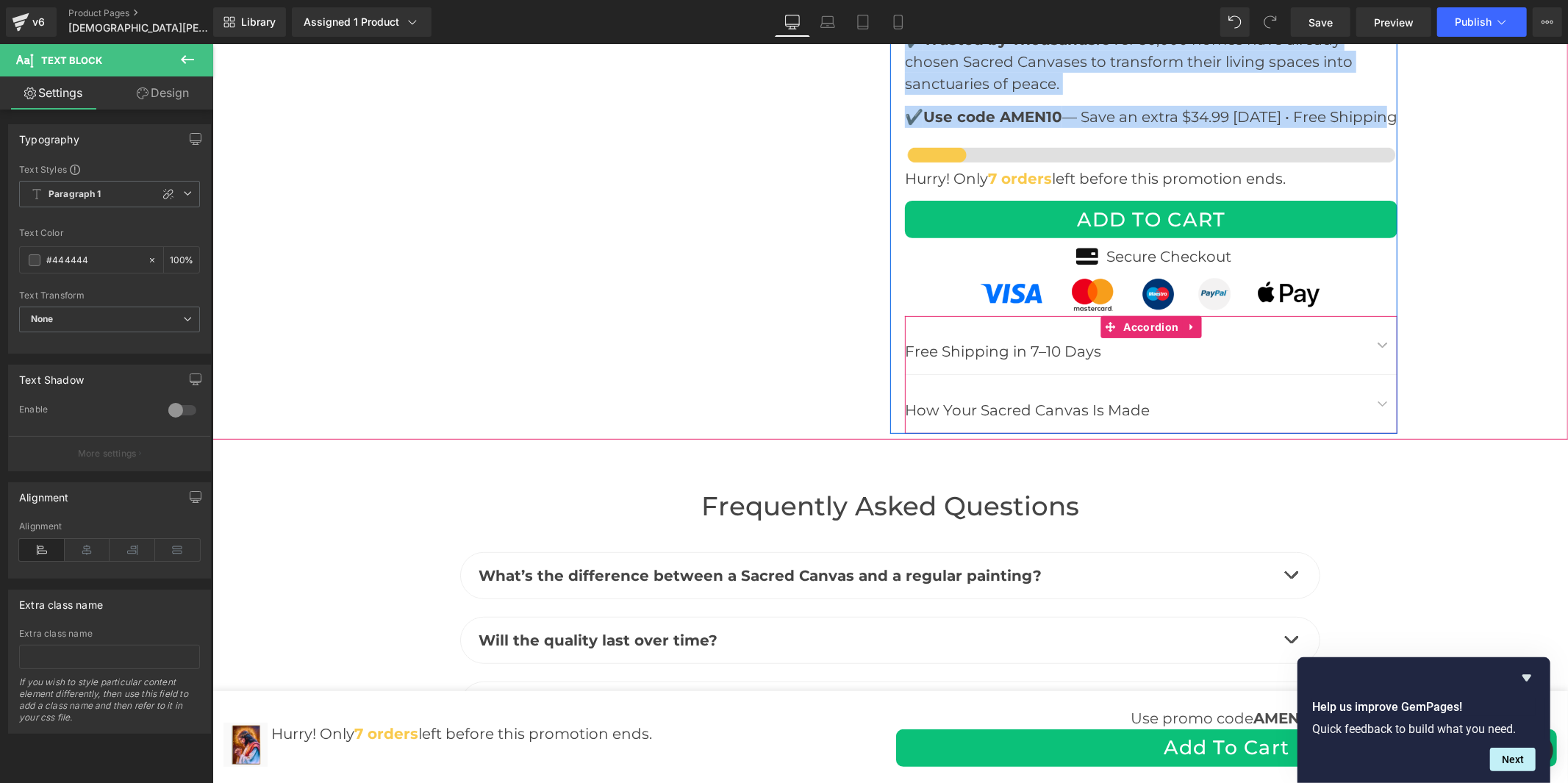
click at [1091, 327] on div "Free Shipping in 7–10 Days Text Block" at bounding box center [1150, 345] width 493 height 59
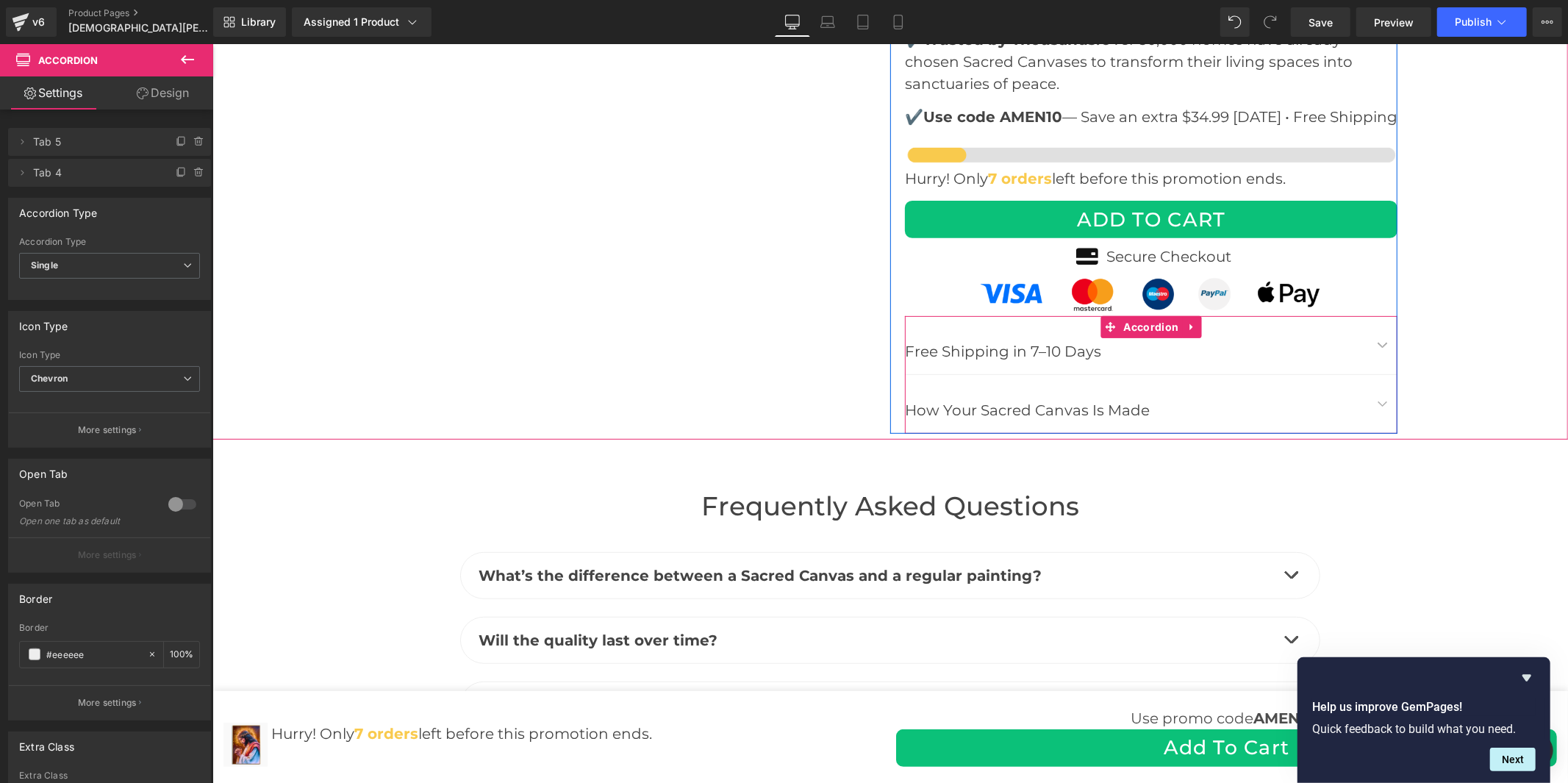
click at [1382, 348] on span "button" at bounding box center [1382, 348] width 0 height 0
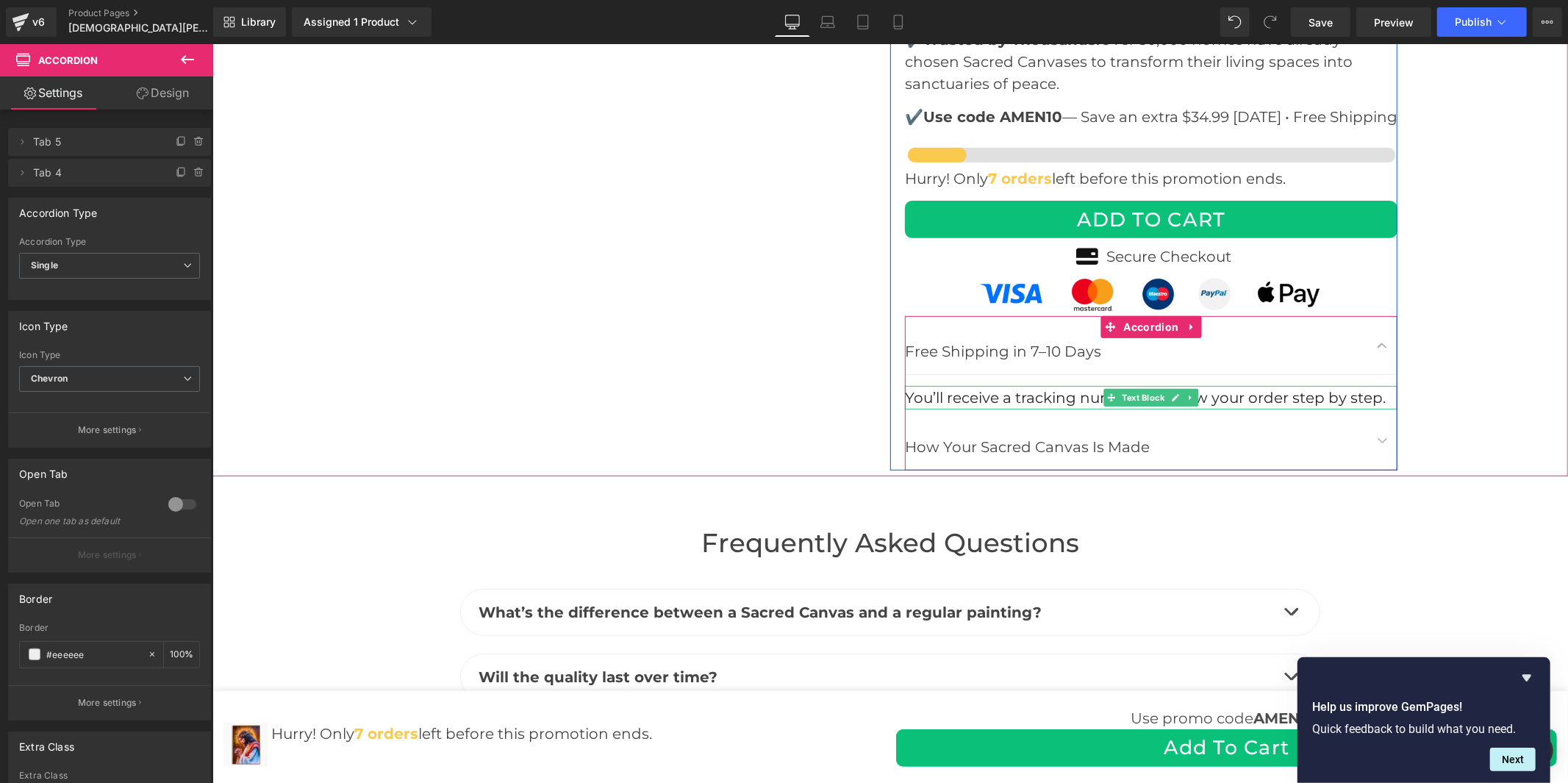
click at [1268, 388] on font "You’ll receive a tracking number to follow your order step by step." at bounding box center [1144, 397] width 481 height 18
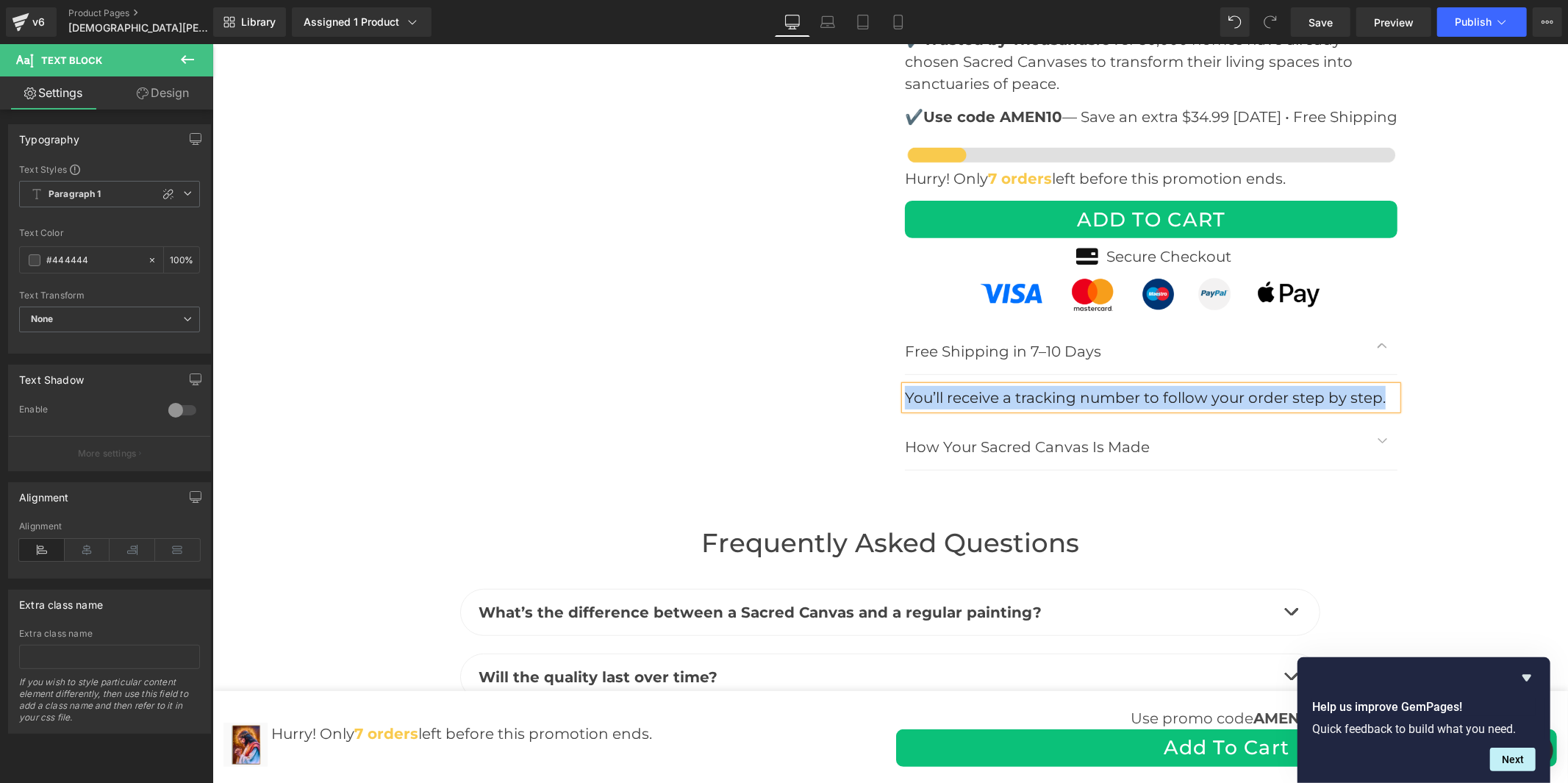
click at [1383, 411] on button "button" at bounding box center [1382, 440] width 29 height 58
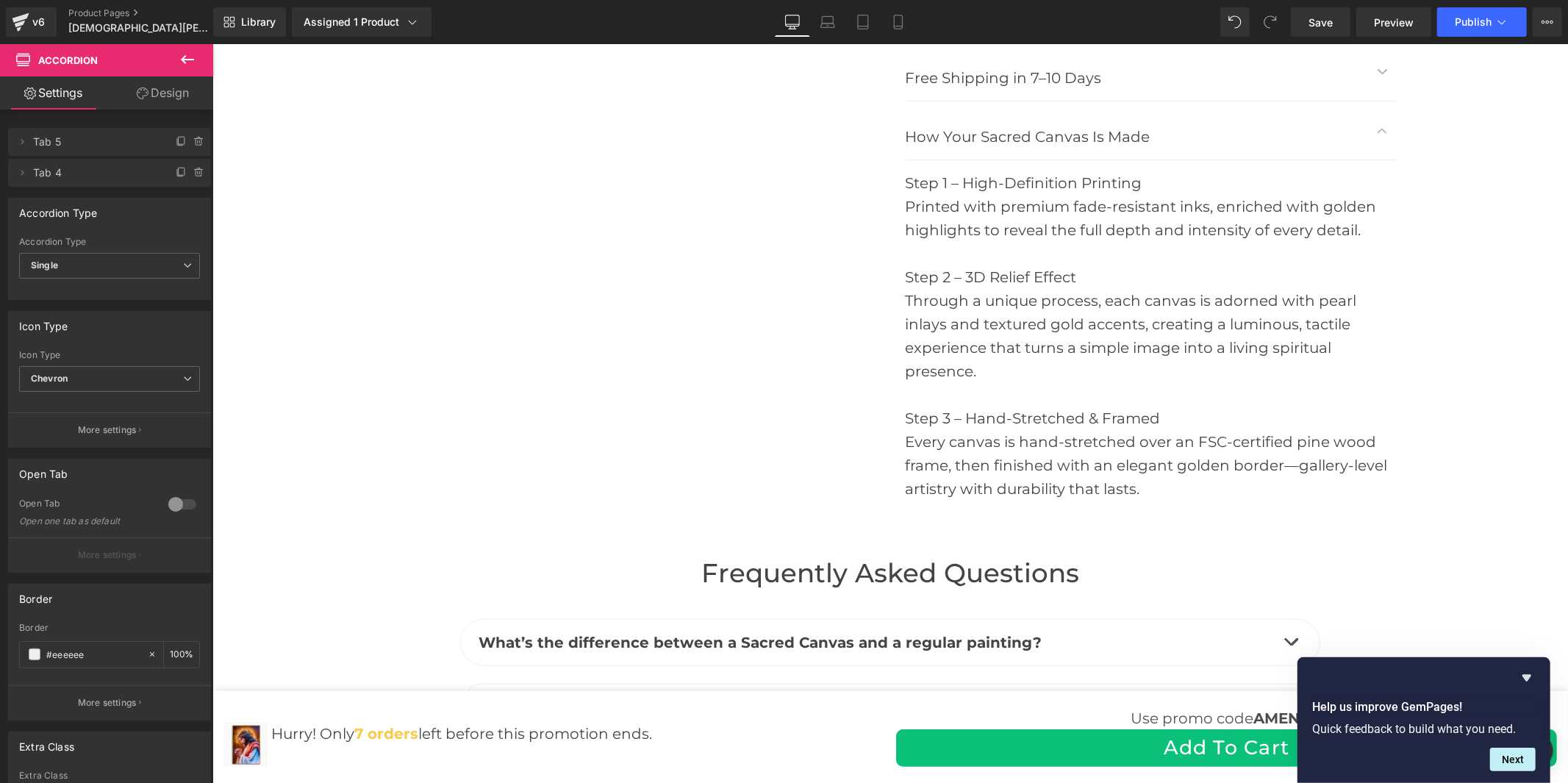
scroll to position [5380, 0]
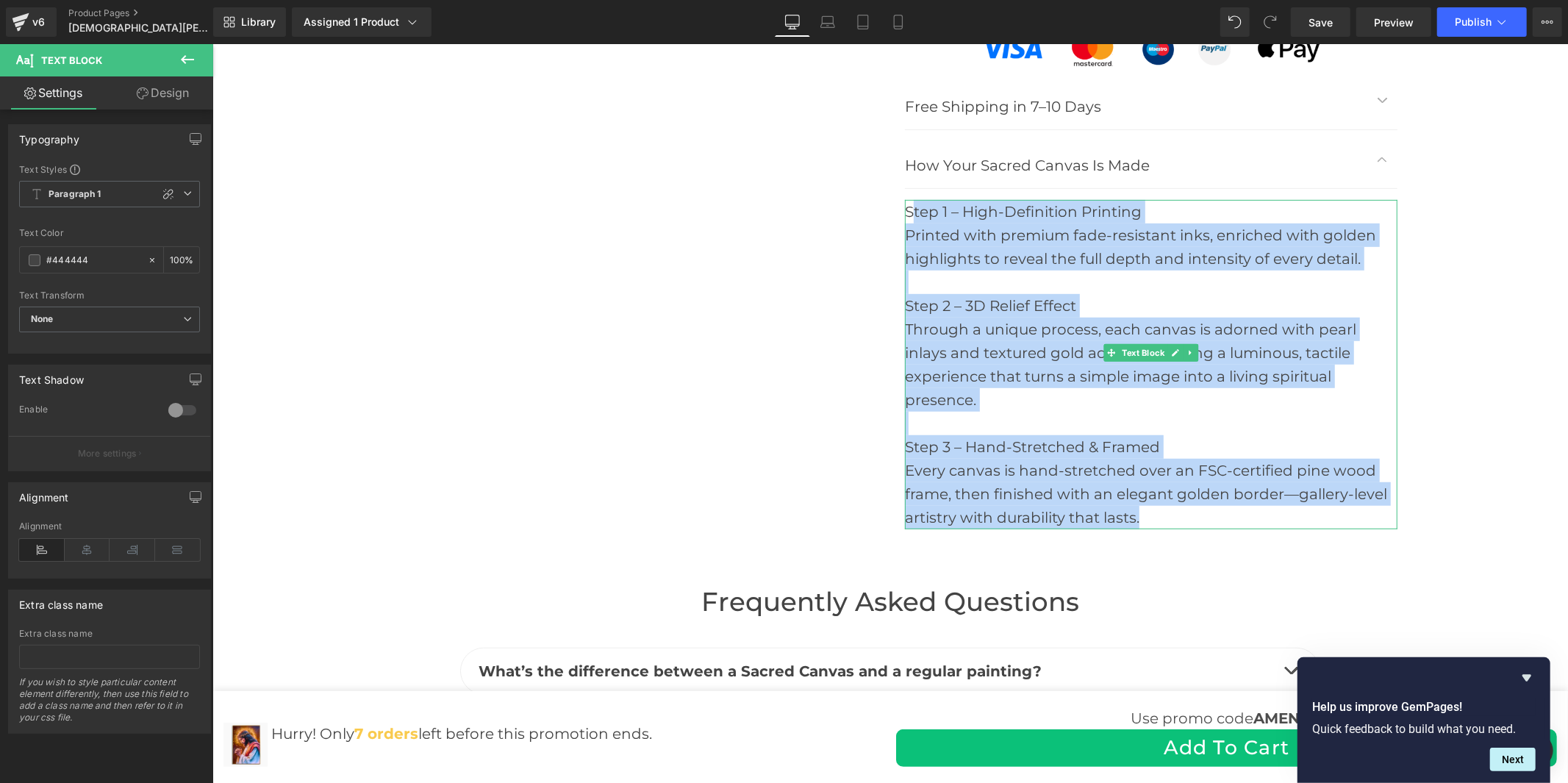
drag, startPoint x: 966, startPoint y: 274, endPoint x: 903, endPoint y: 172, distance: 119.9
click at [904, 200] on div "Step 1 – High-Definition Printing Printed with premium fade-resistant inks, enr…" at bounding box center [1150, 364] width 493 height 329
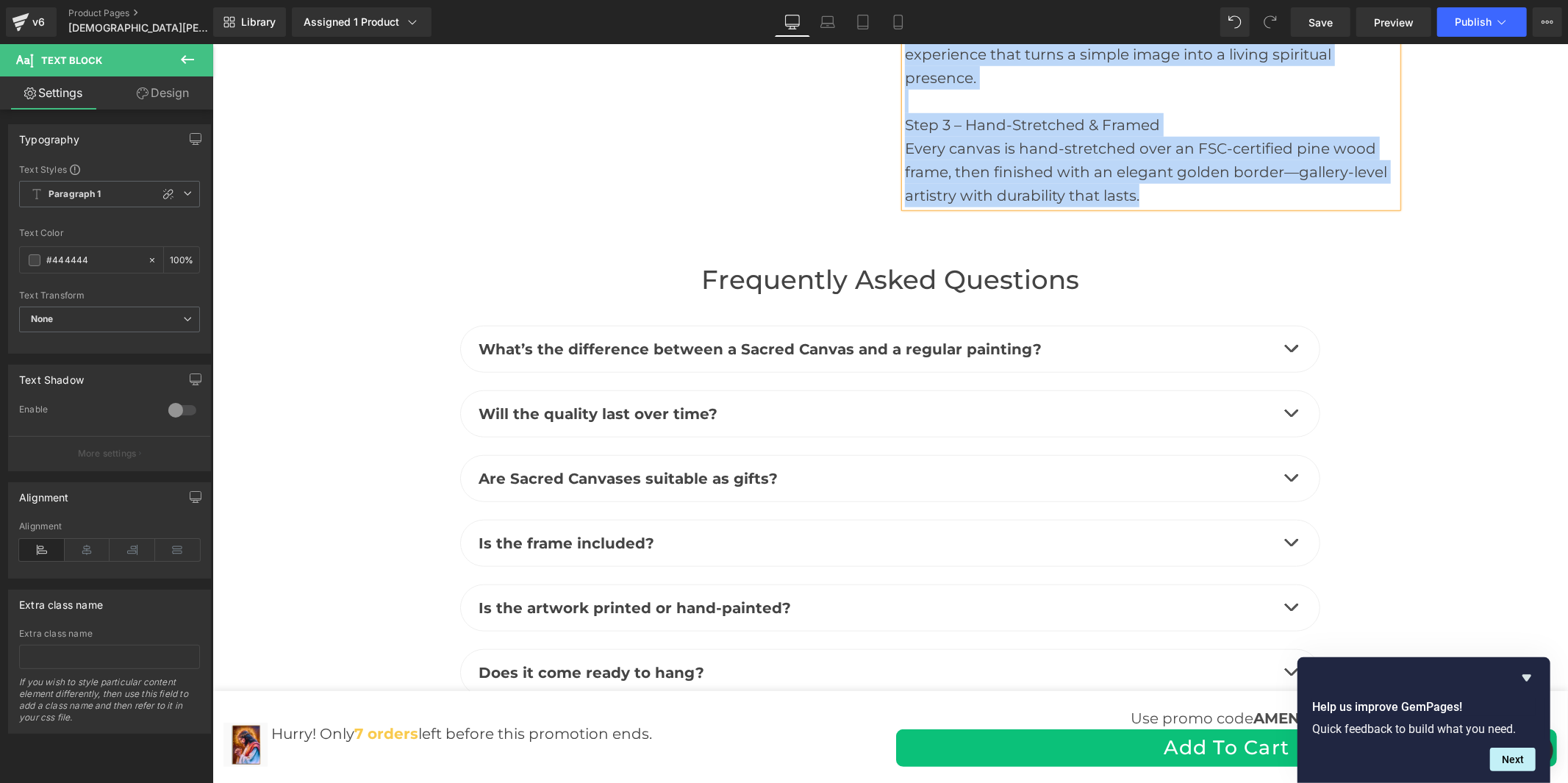
scroll to position [5708, 0]
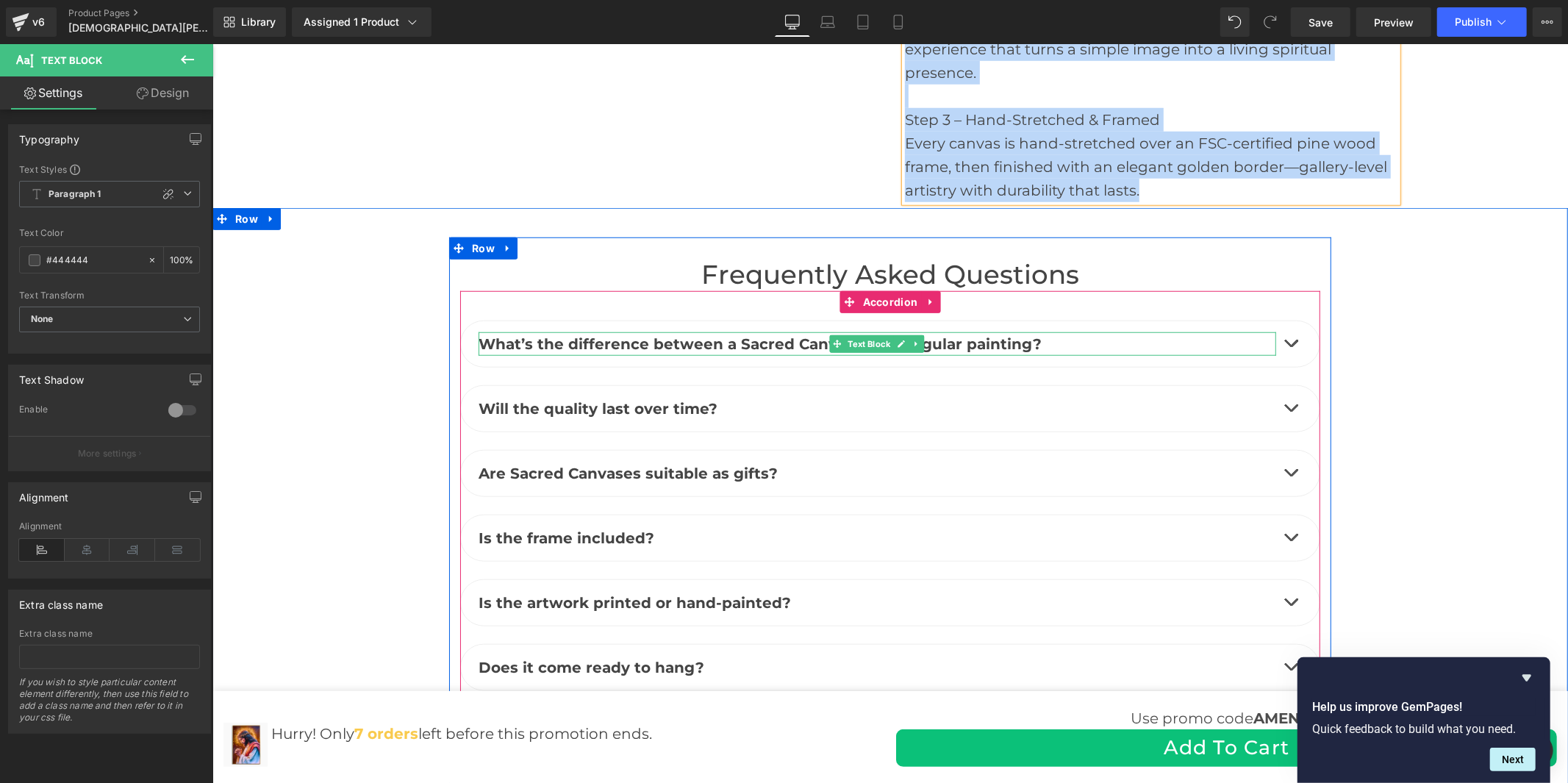
drag, startPoint x: 1079, startPoint y: 284, endPoint x: 1048, endPoint y: 284, distance: 31.0
click at [1061, 332] on p "What’s the difference between a Sacred Canvas and a regular painting?" at bounding box center [876, 343] width 797 height 24
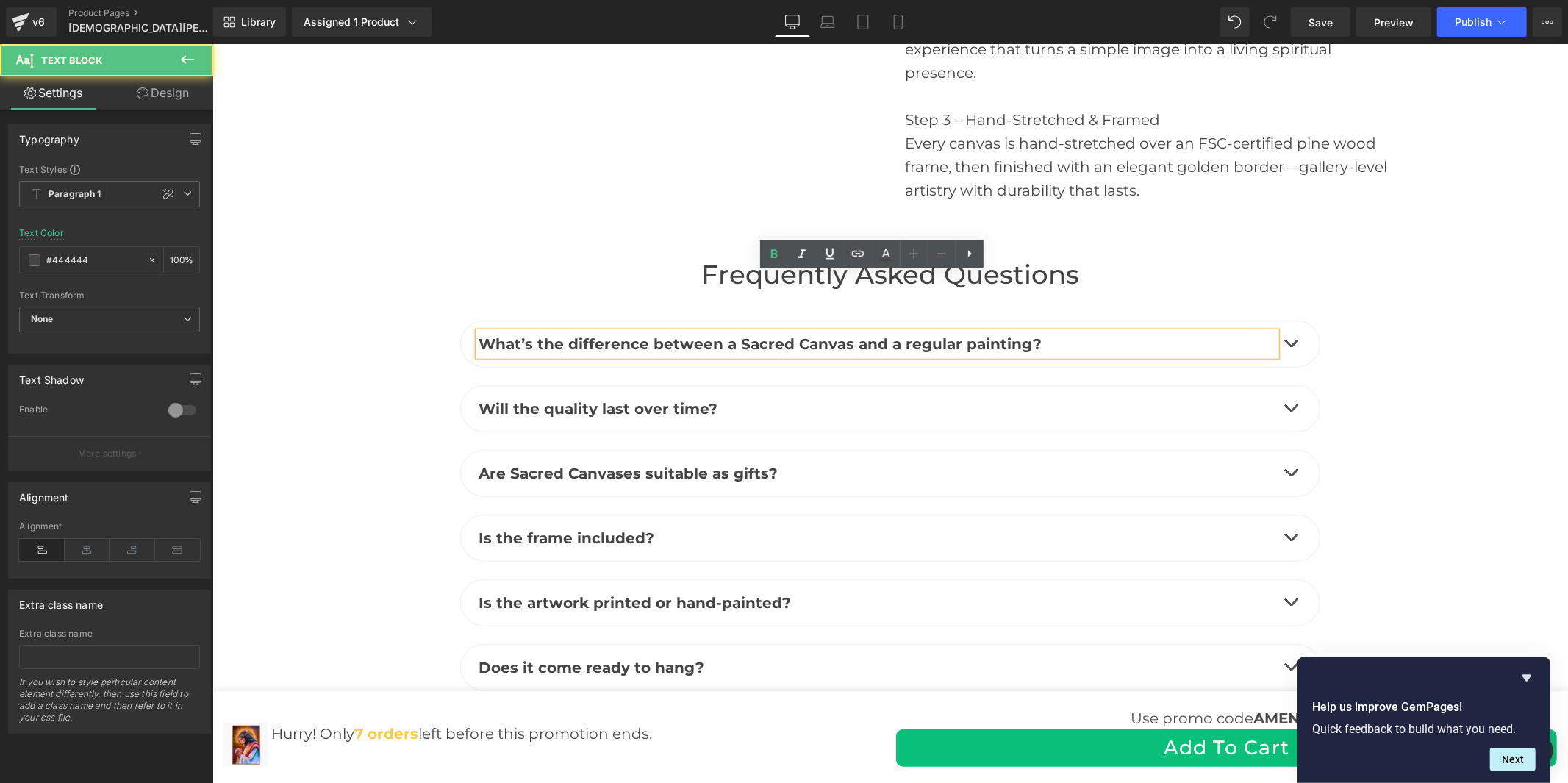
click at [1035, 332] on p "What’s the difference between a Sacred Canvas and a regular painting?" at bounding box center [876, 343] width 797 height 24
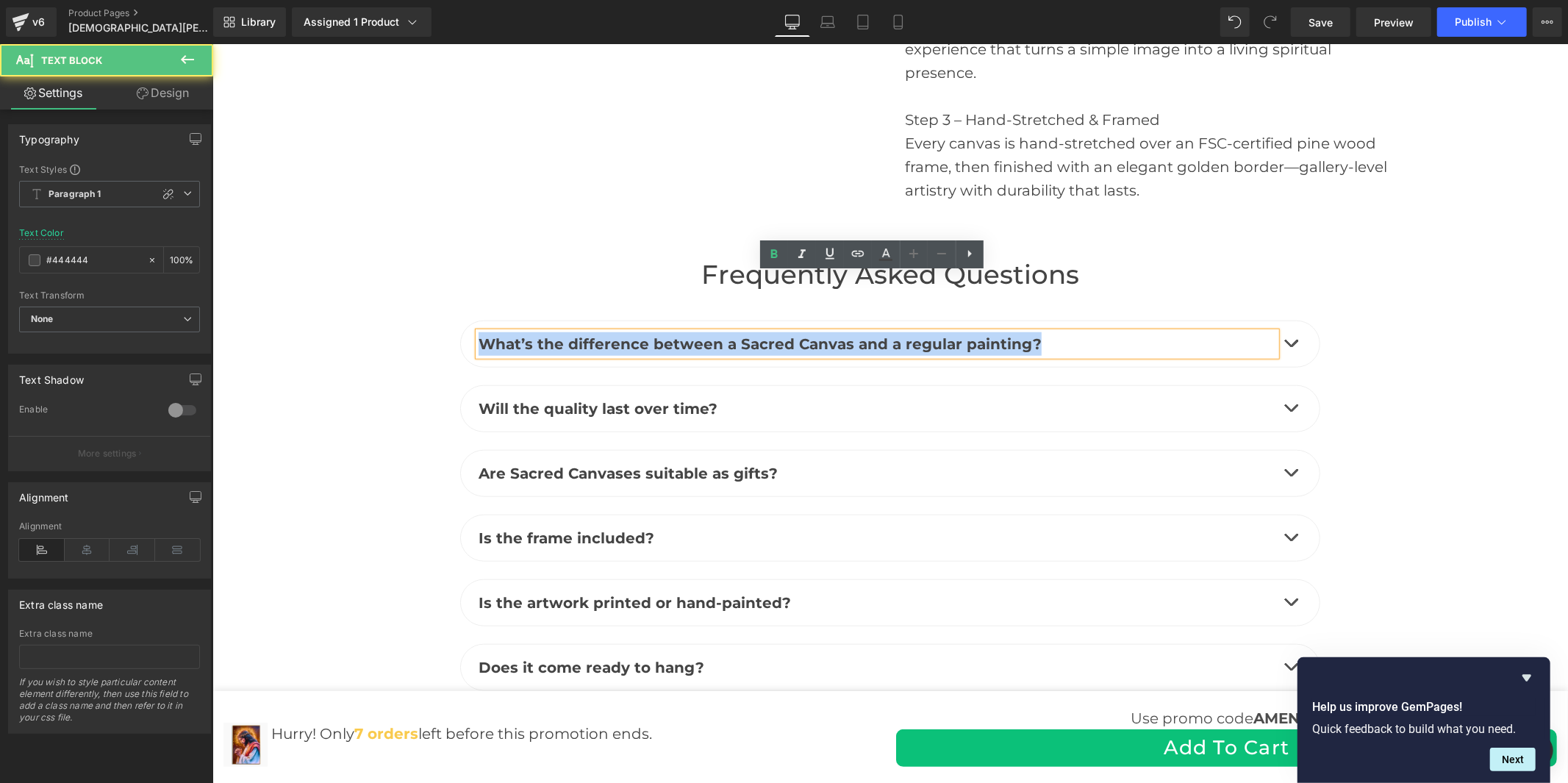
click at [1035, 332] on p "What’s the difference between a Sacred Canvas and a regular painting?" at bounding box center [876, 343] width 797 height 24
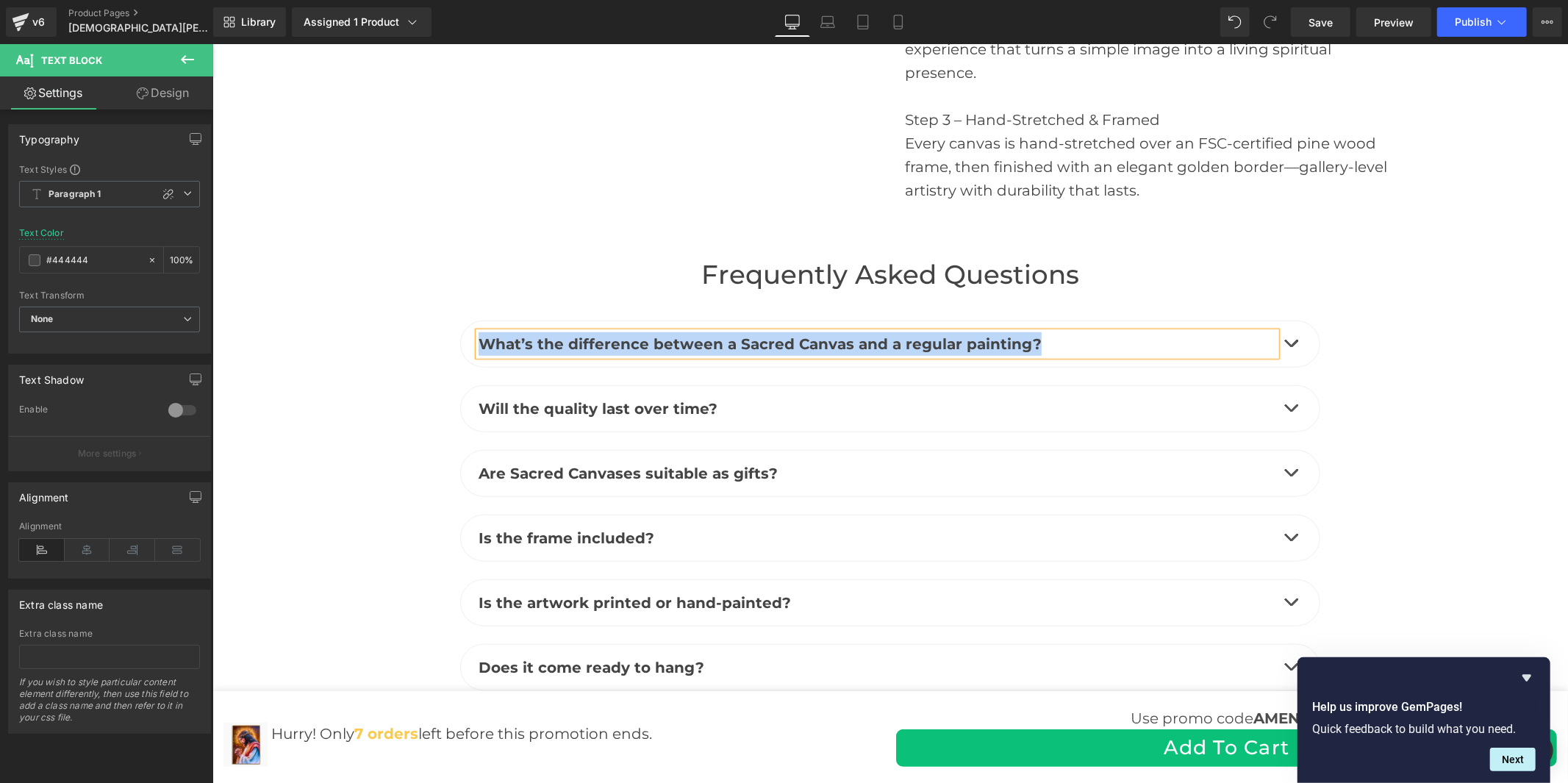
click at [1290, 346] on span "button" at bounding box center [1290, 346] width 0 height 0
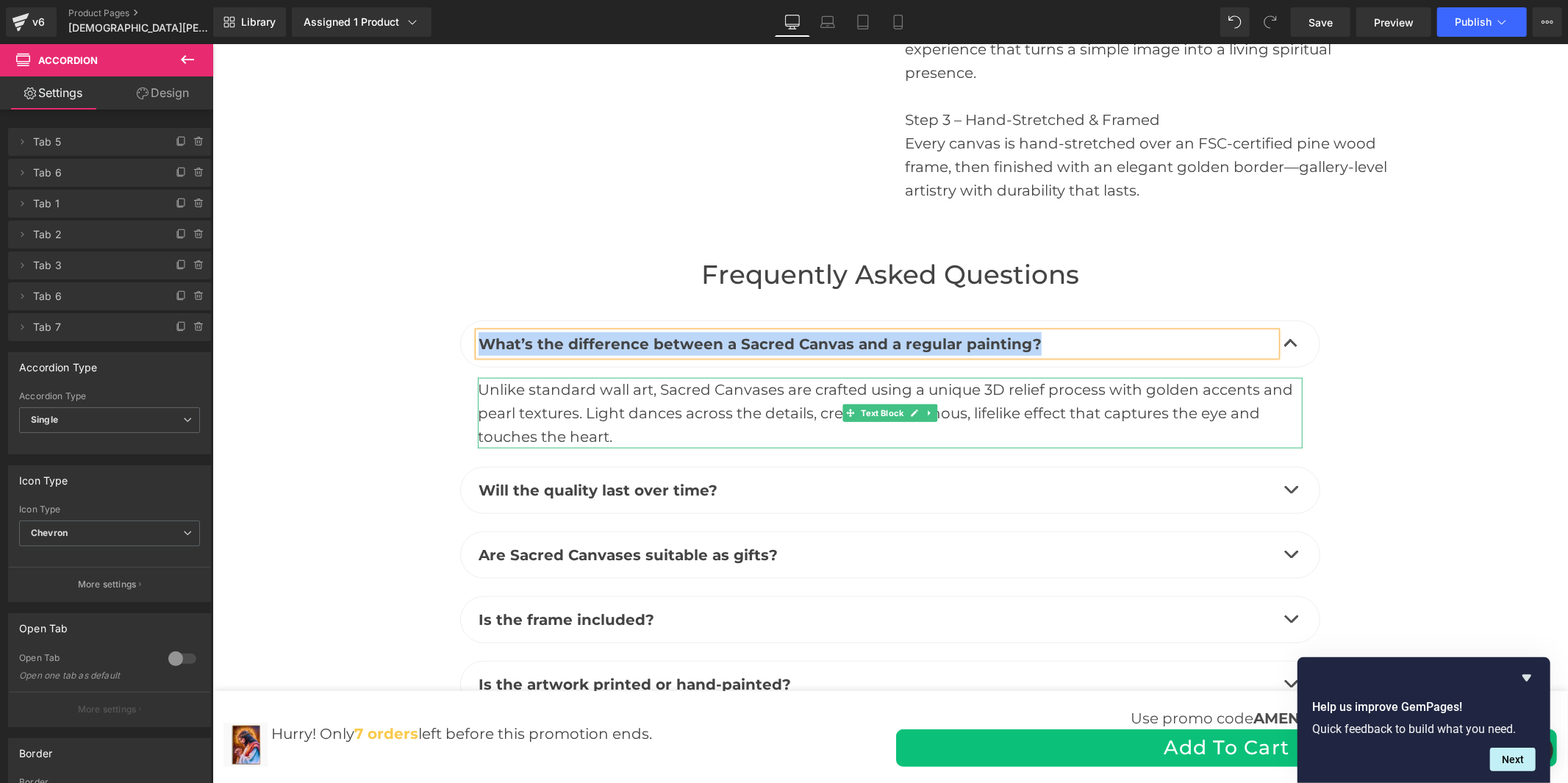
click at [798, 377] on div "Unlike standard wall art, Sacred Canvases are crafted using a unique 3D relief …" at bounding box center [890, 412] width 825 height 71
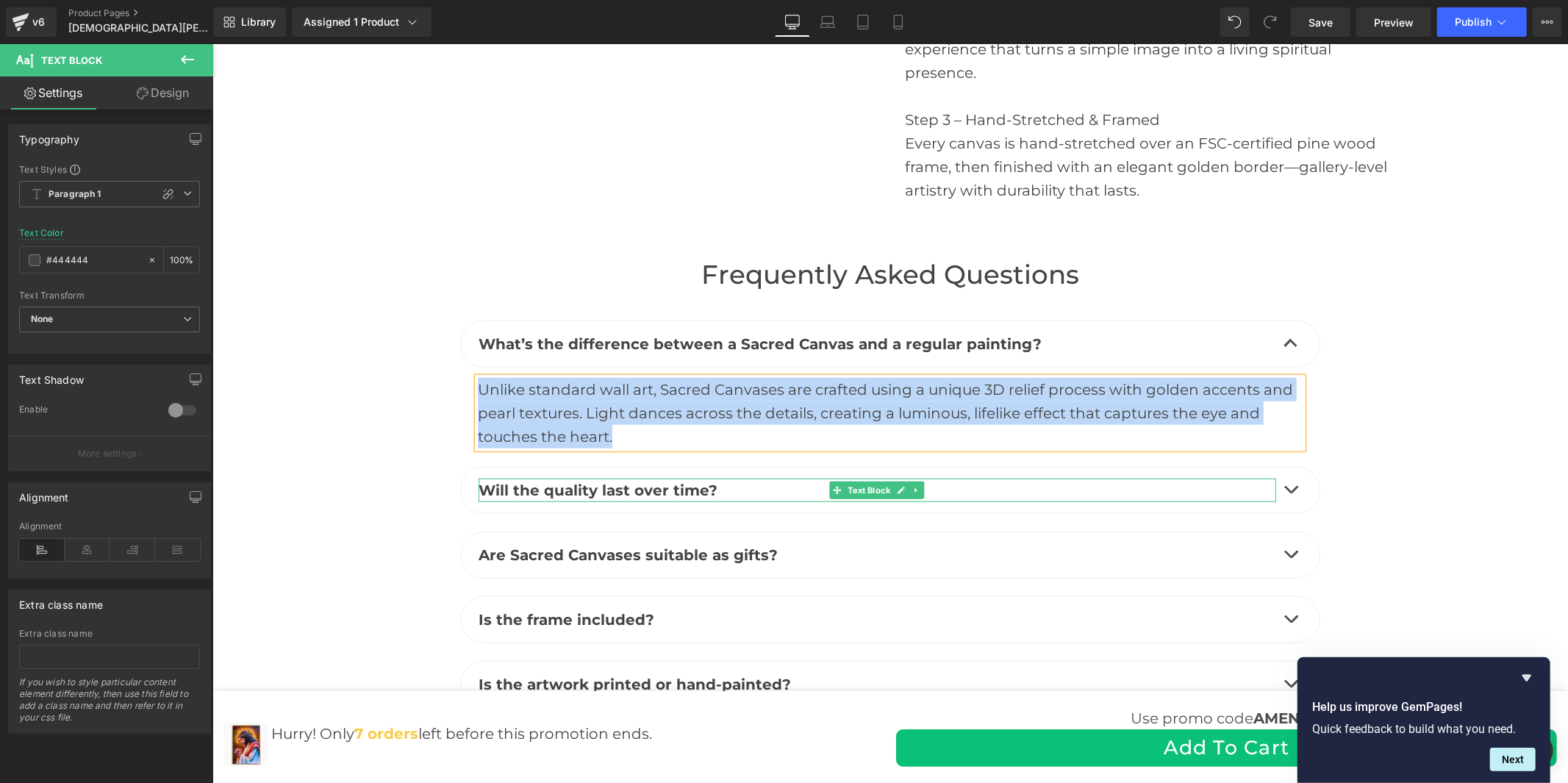
click at [695, 481] on b "Will the quality last over time?" at bounding box center [597, 490] width 239 height 18
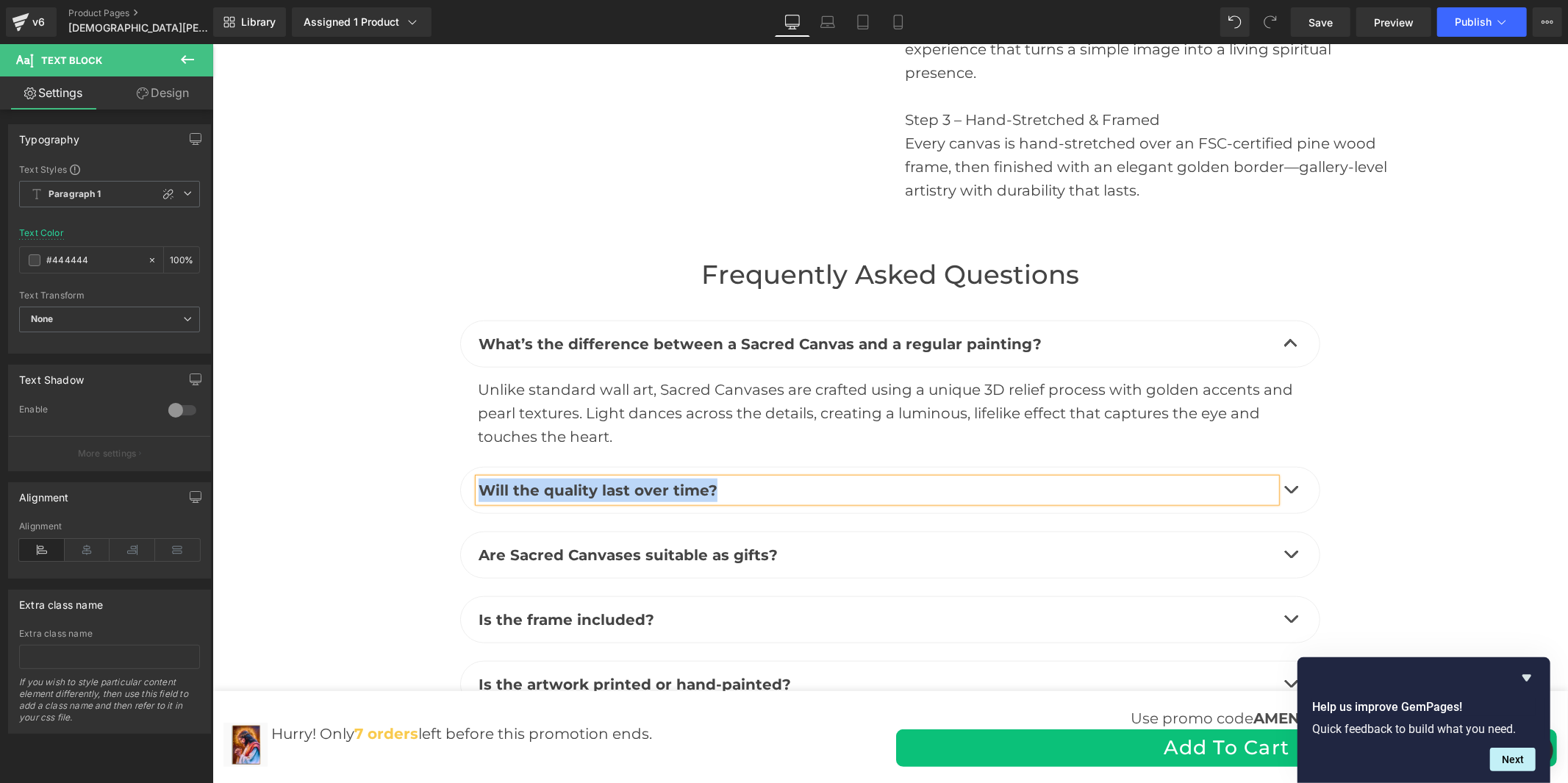
click at [1292, 467] on button "button" at bounding box center [1290, 489] width 29 height 45
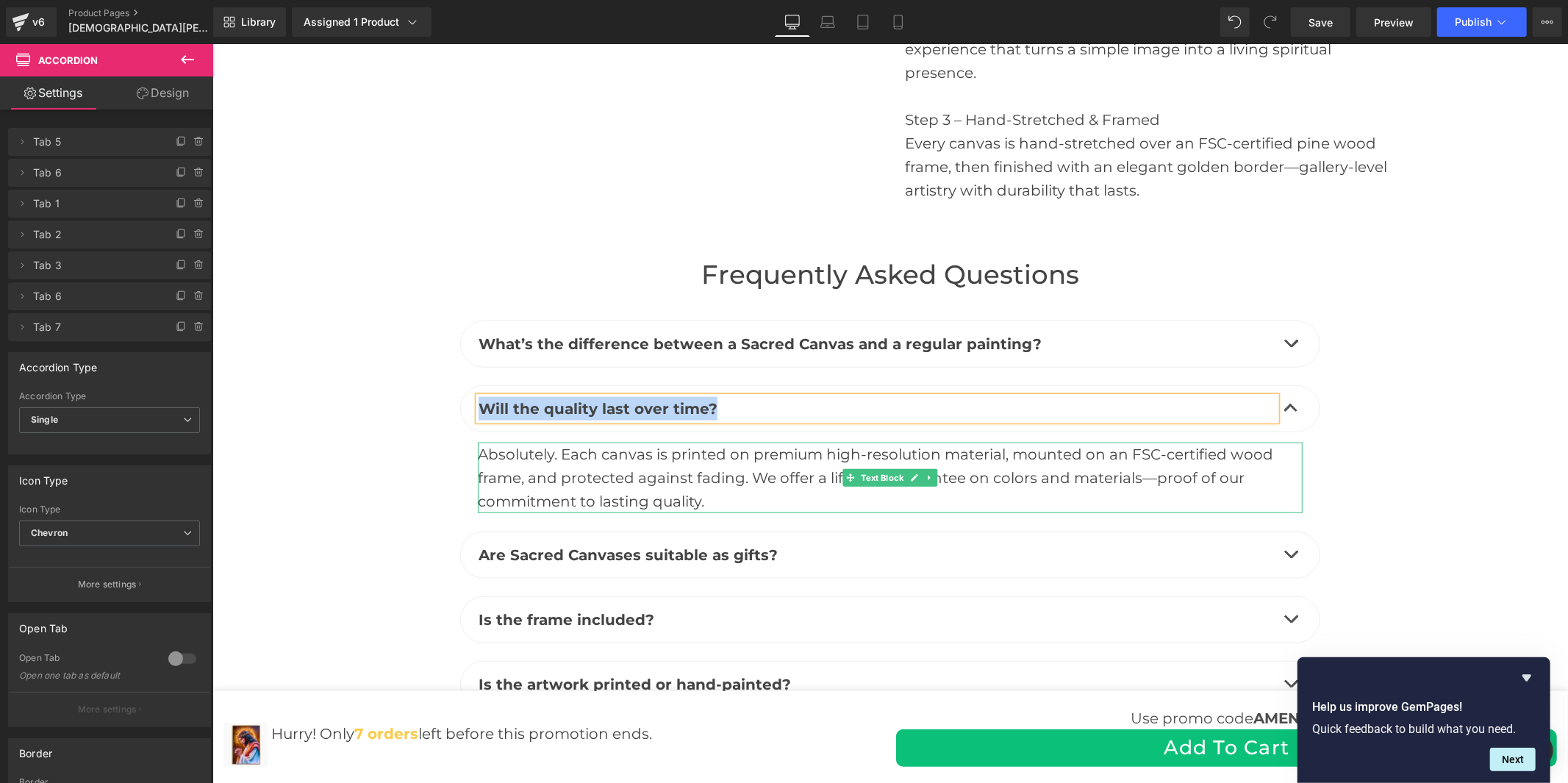
click at [711, 442] on div "Absolutely. Each canvas is printed on premium high-resolution material, mounted…" at bounding box center [890, 477] width 825 height 71
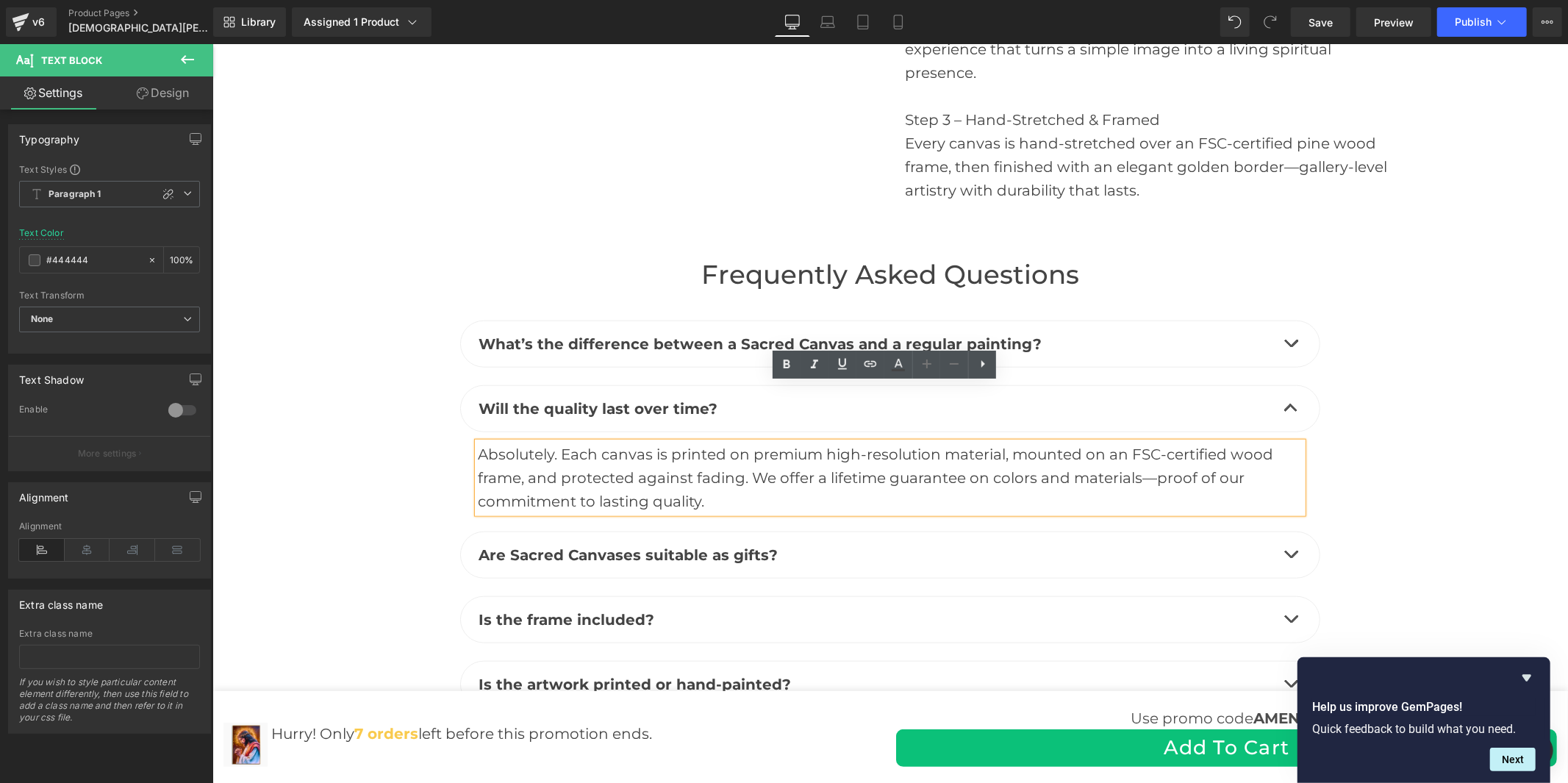
drag, startPoint x: 711, startPoint y: 441, endPoint x: 470, endPoint y: 395, distance: 245.4
click at [477, 442] on div "Absolutely. Each canvas is printed on premium high-resolution material, mounted…" at bounding box center [890, 477] width 825 height 71
click at [520, 442] on div "Absolutely. Each canvas is printed on premium high-resolution material, mounted…" at bounding box center [890, 477] width 825 height 71
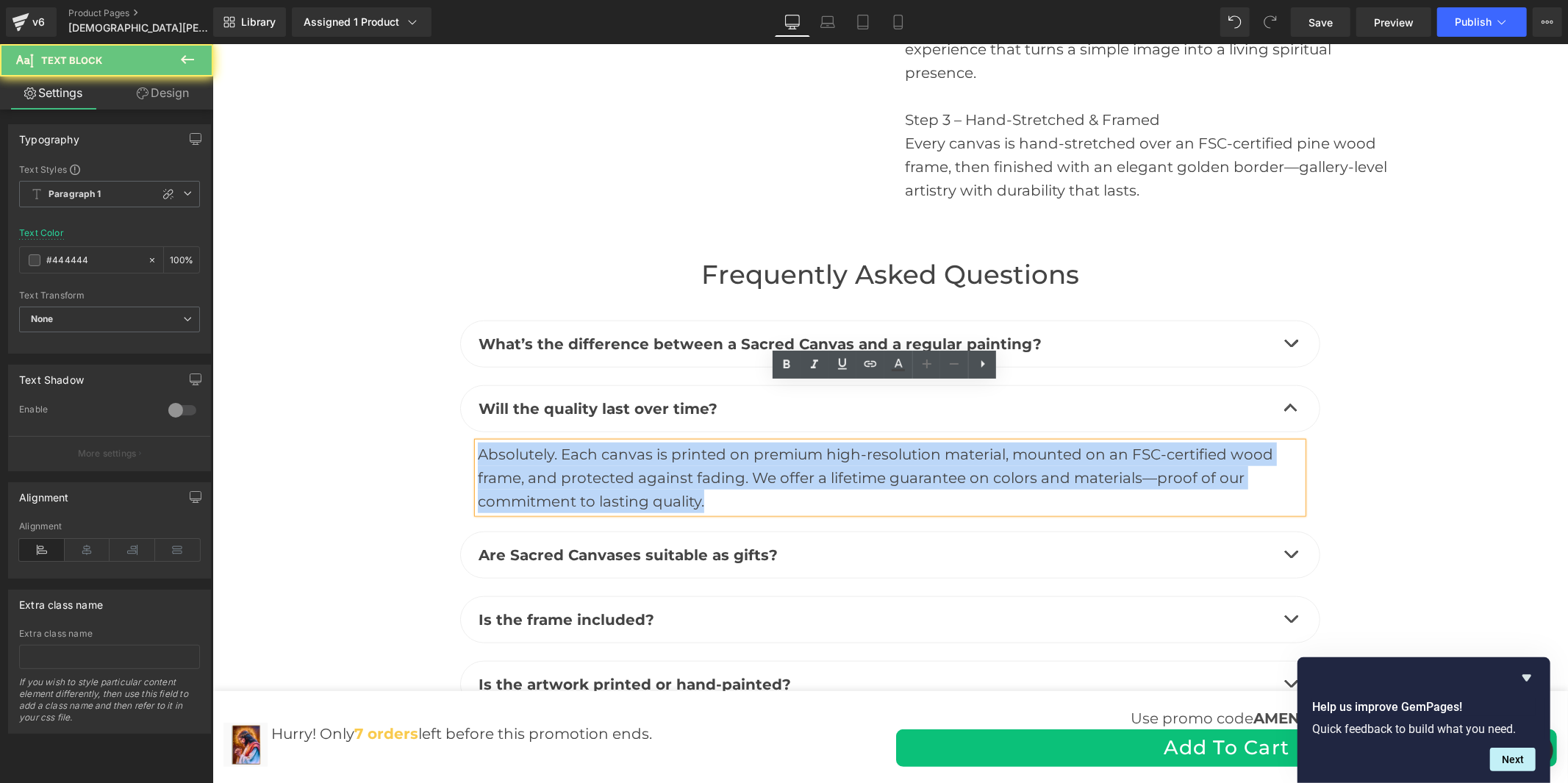
click at [520, 442] on div "Absolutely. Each canvas is printed on premium high-resolution material, mounted…" at bounding box center [890, 477] width 825 height 71
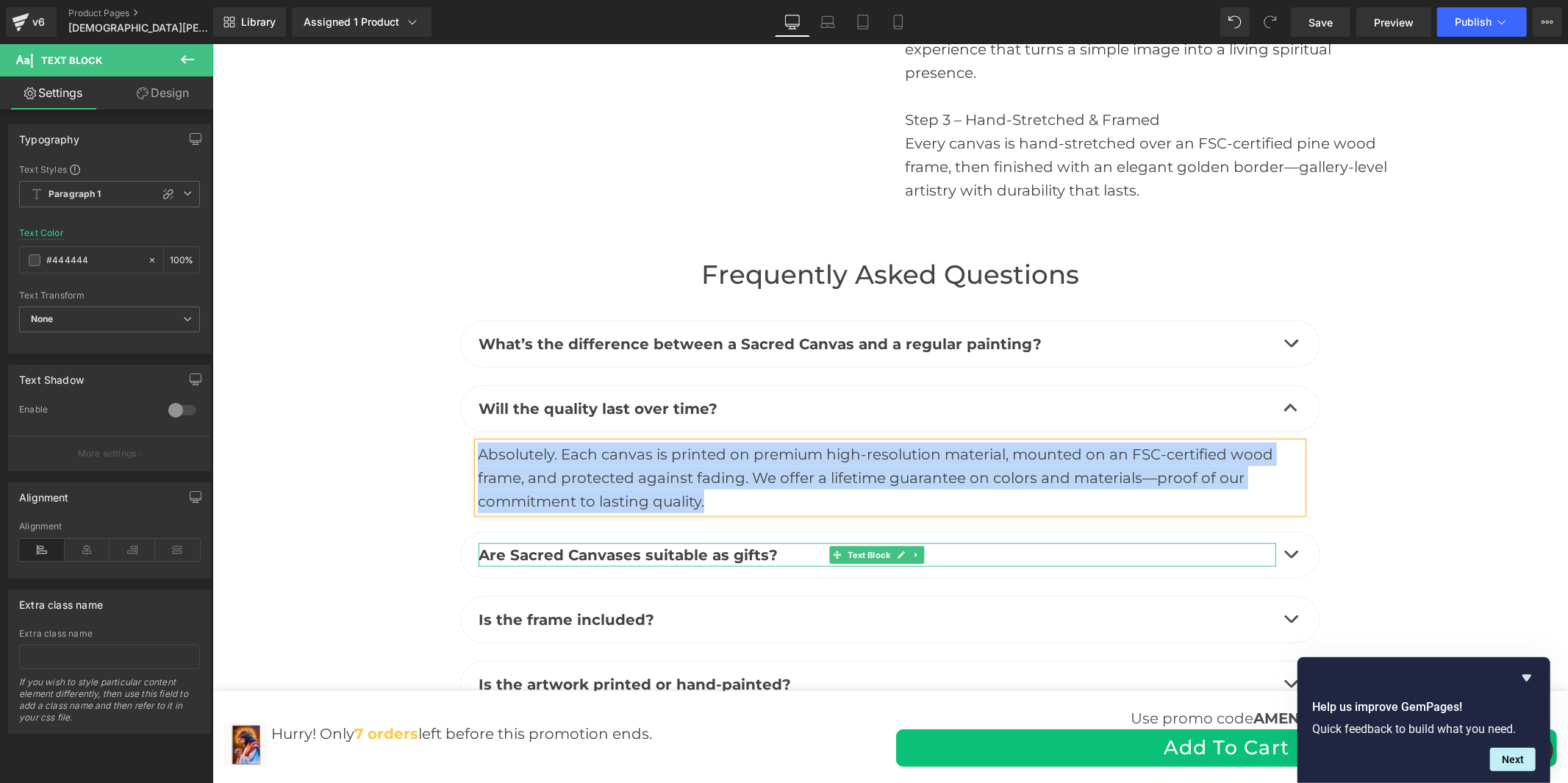
click at [727, 546] on b "Are Sacred Canvases suitable as gifts?" at bounding box center [628, 554] width 299 height 18
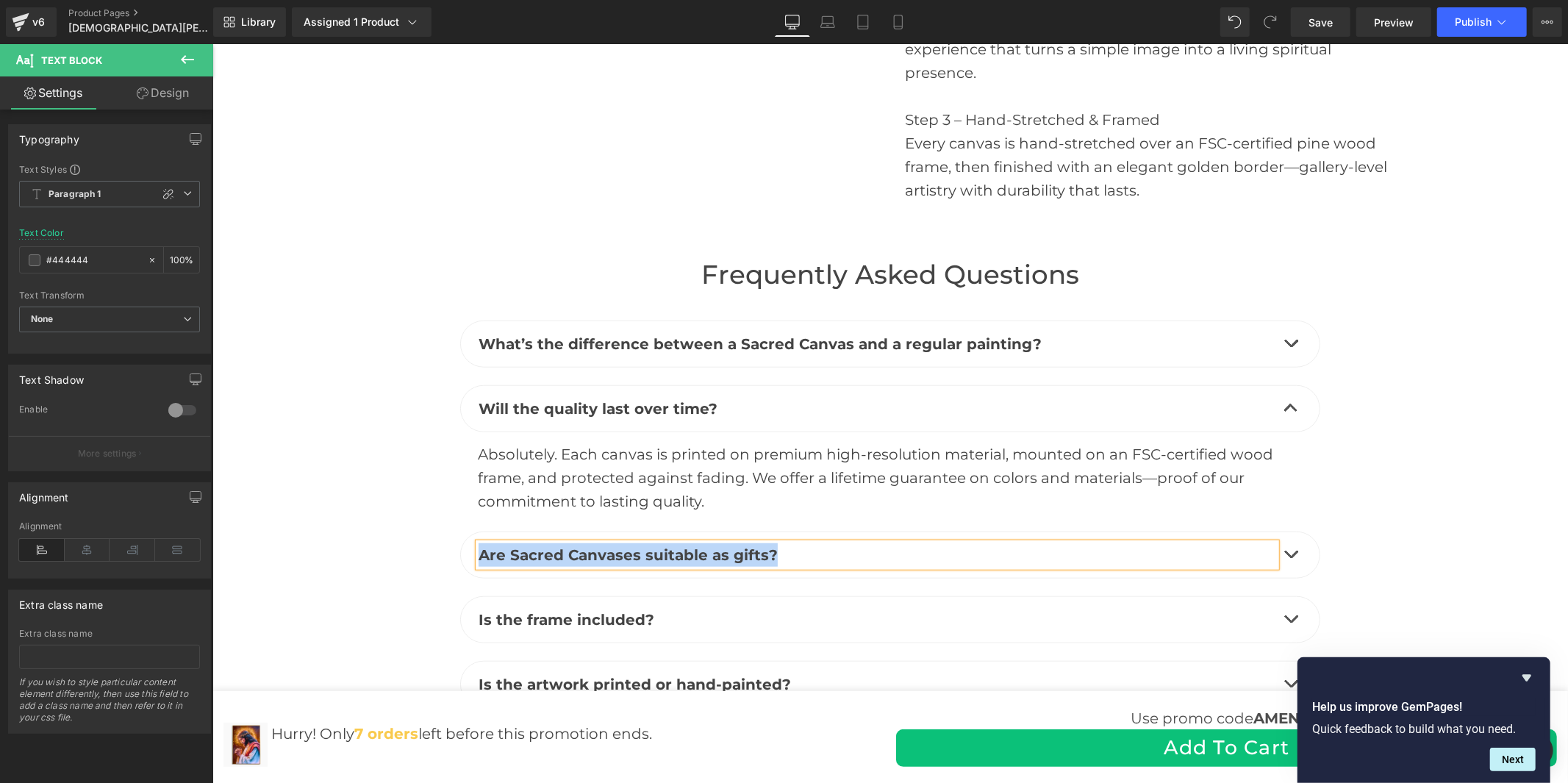
click at [1284, 532] on button "button" at bounding box center [1290, 554] width 29 height 45
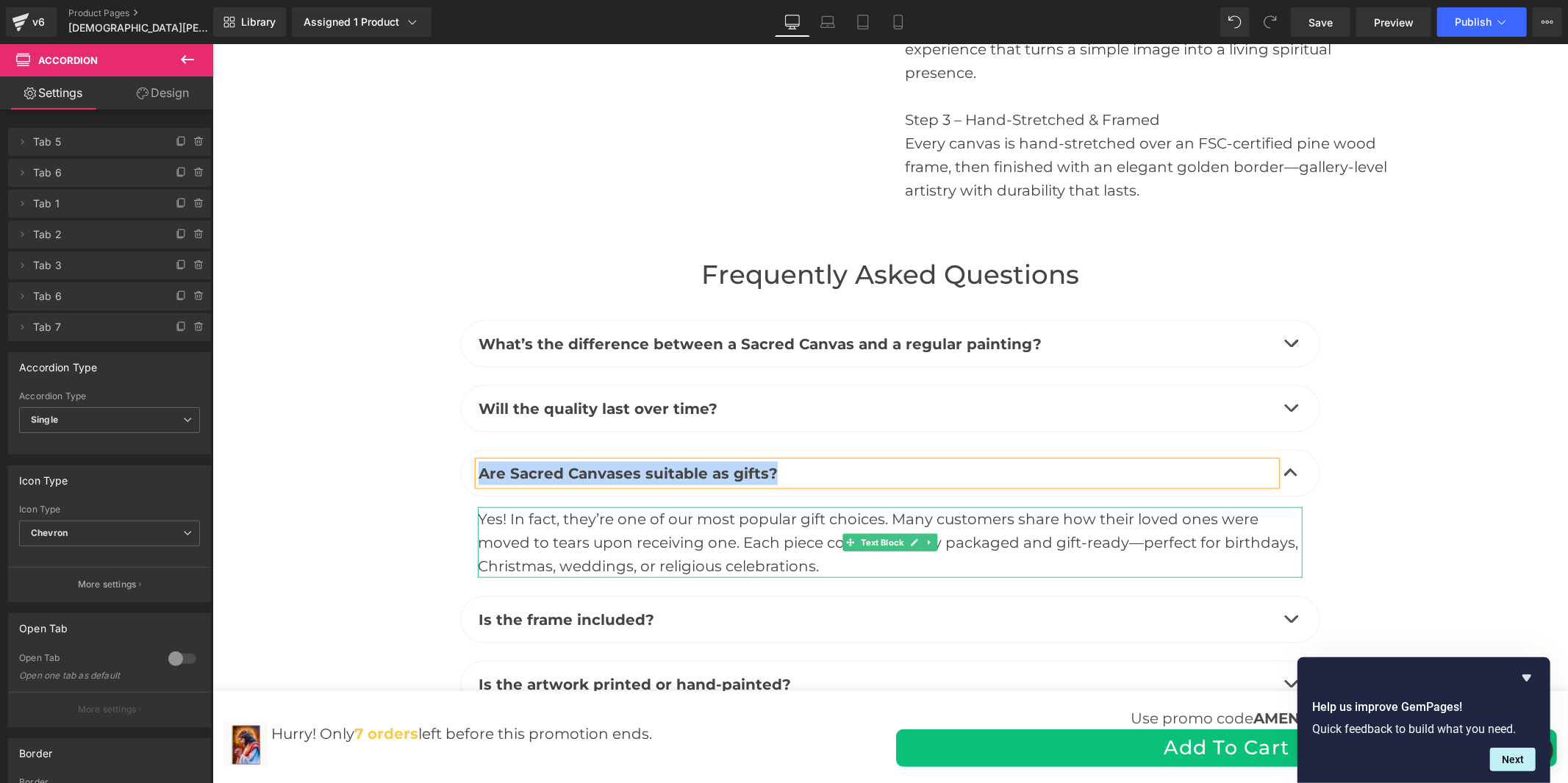
click at [725, 507] on div "Yes! In fact, they’re one of our most popular gift choices. Many customers shar…" at bounding box center [890, 542] width 825 height 71
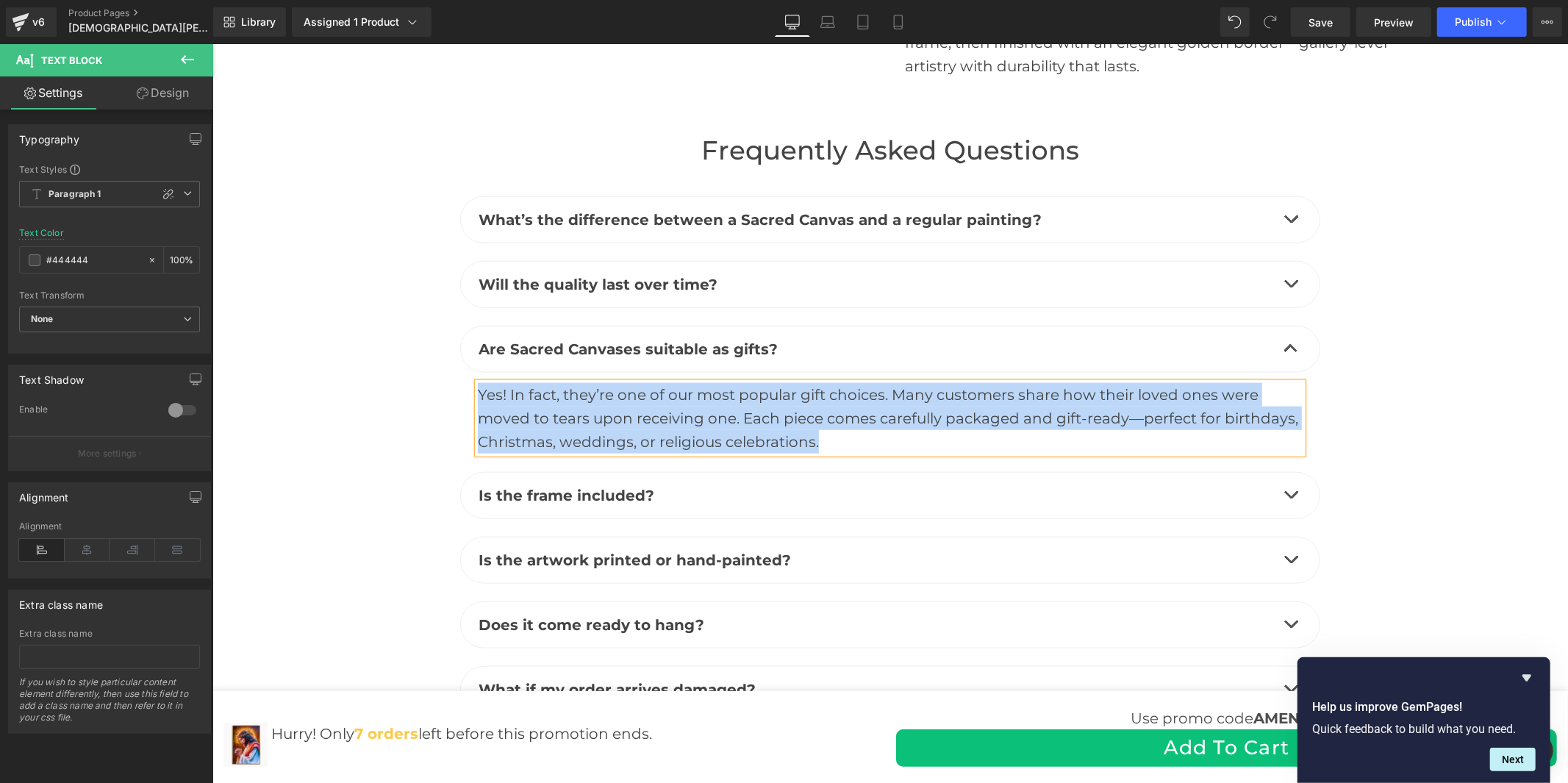
scroll to position [6034, 0]
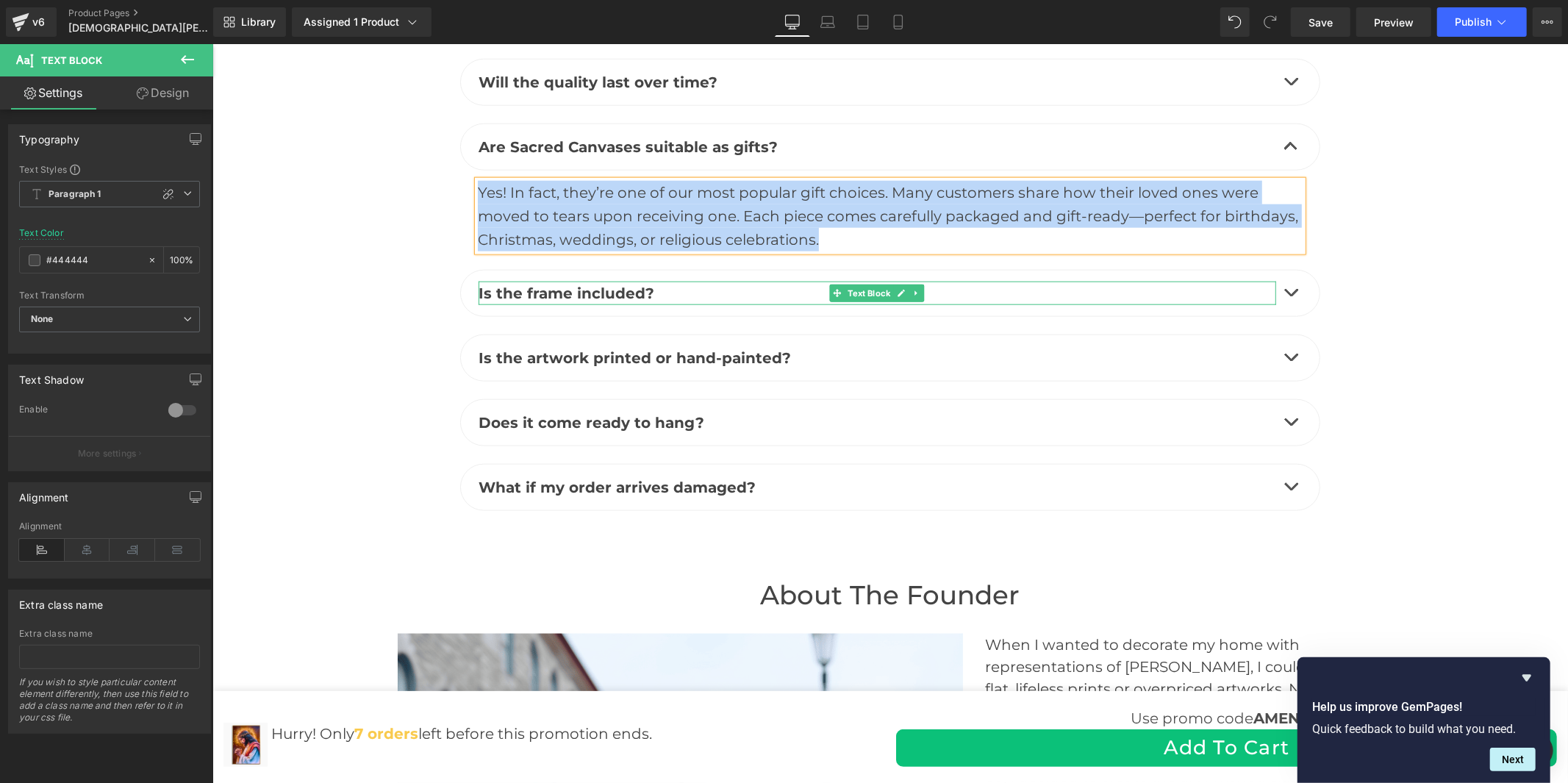
click at [620, 284] on b "Is the frame included?" at bounding box center [566, 292] width 176 height 18
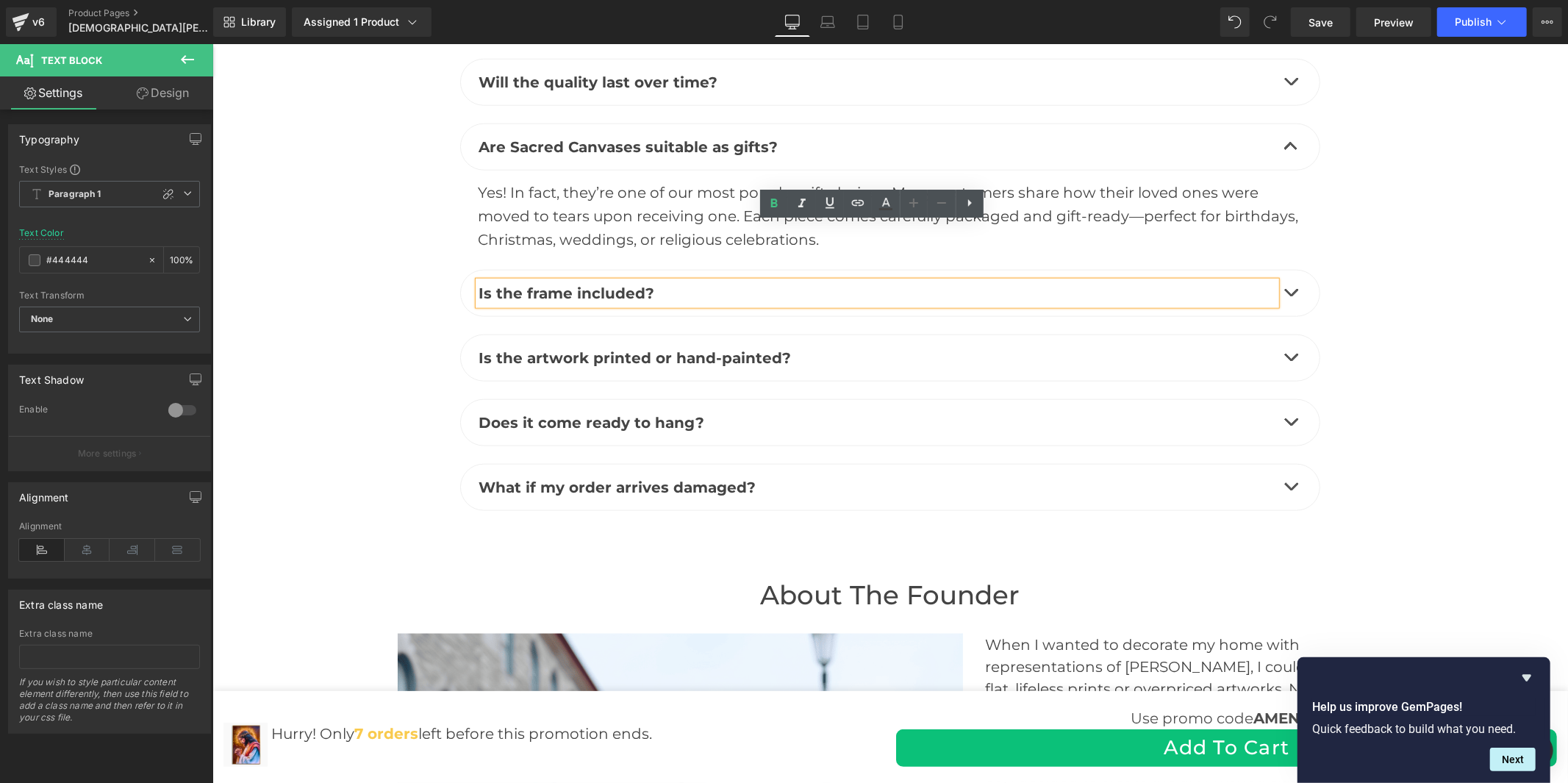
click at [1279, 270] on button "button" at bounding box center [1290, 292] width 29 height 45
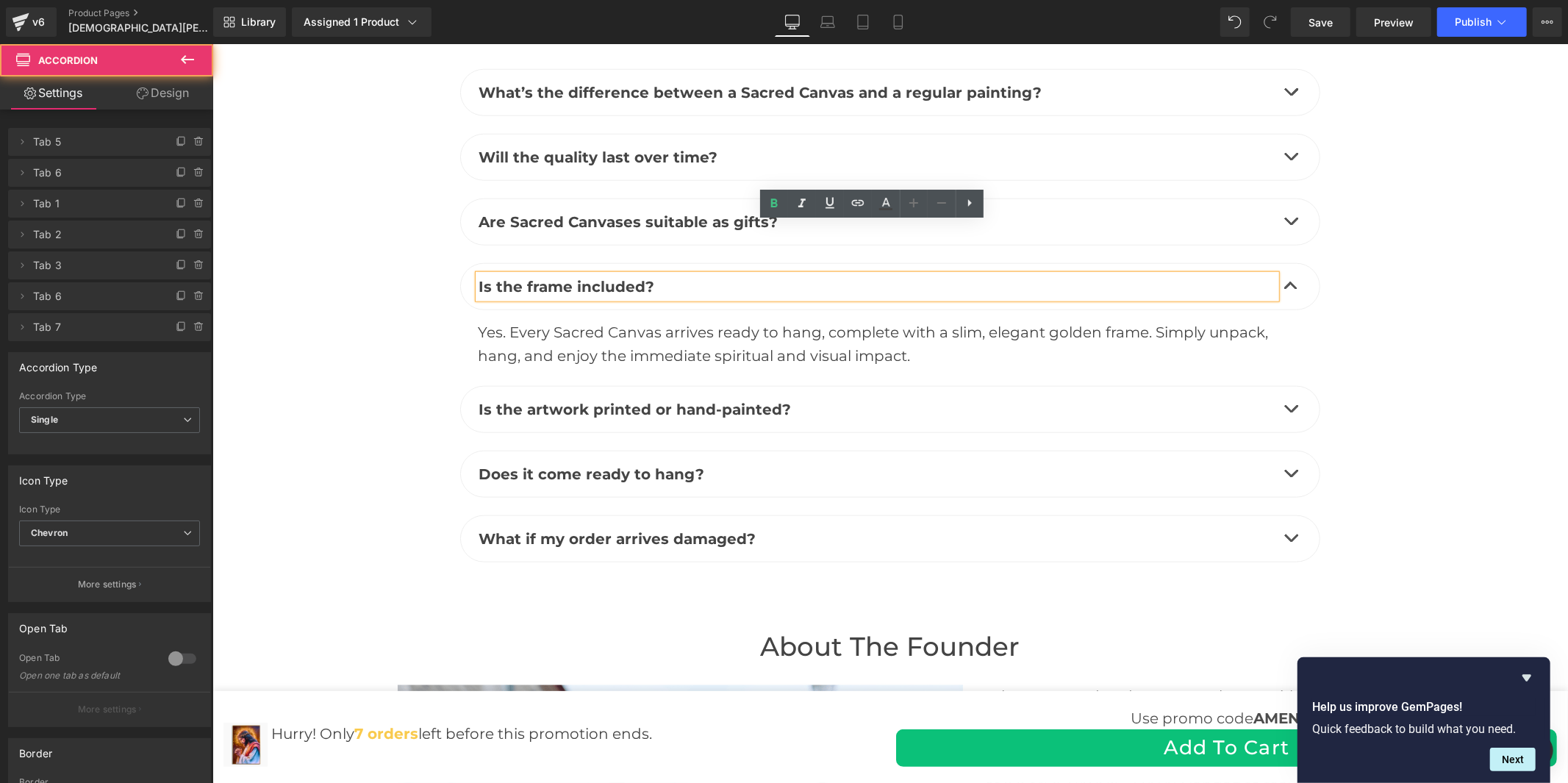
scroll to position [5953, 0]
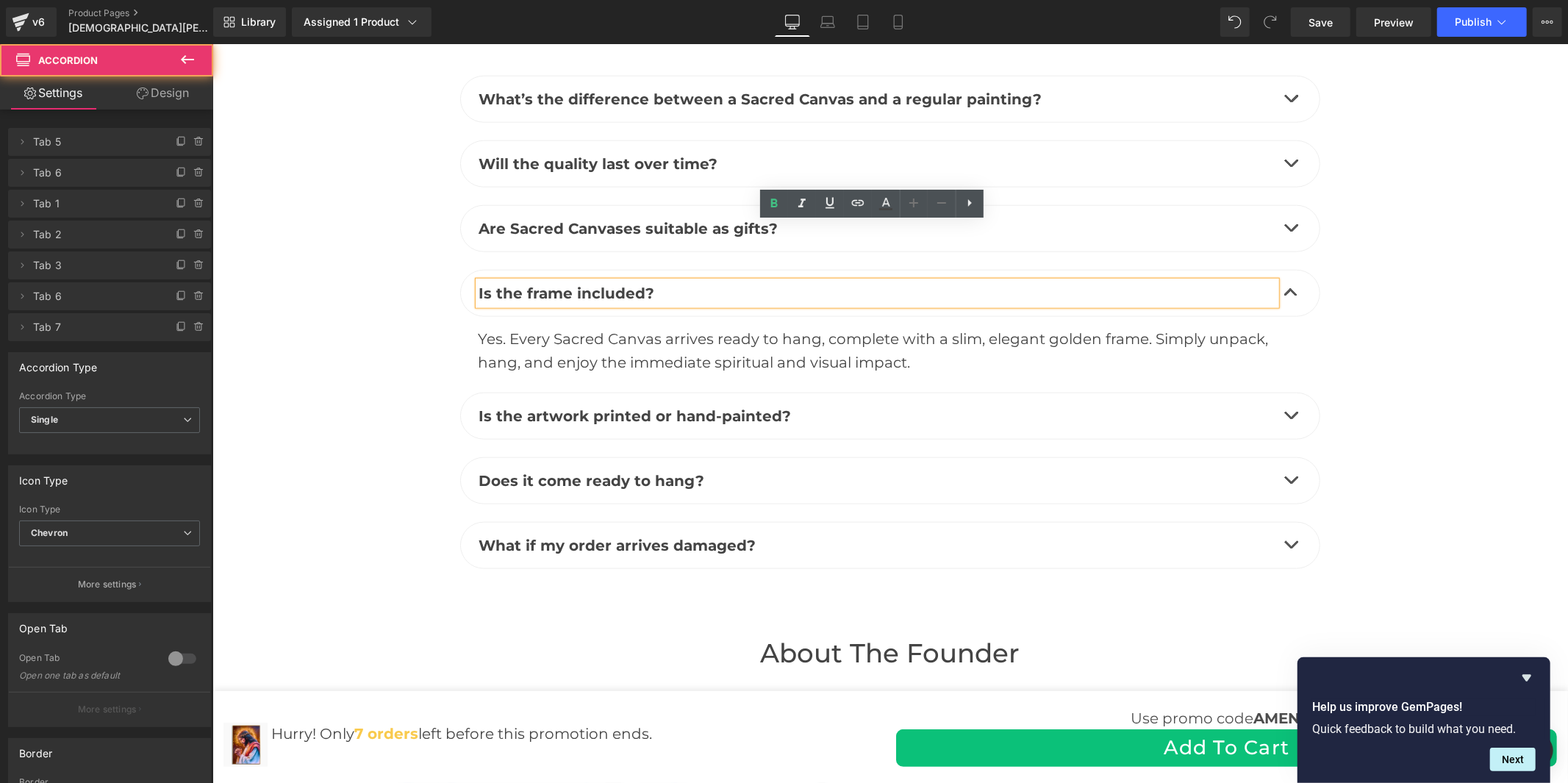
click at [682, 326] on div "Yes. Every Sacred Canvas arrives ready to hang, complete with a slim, elegant g…" at bounding box center [890, 349] width 825 height 47
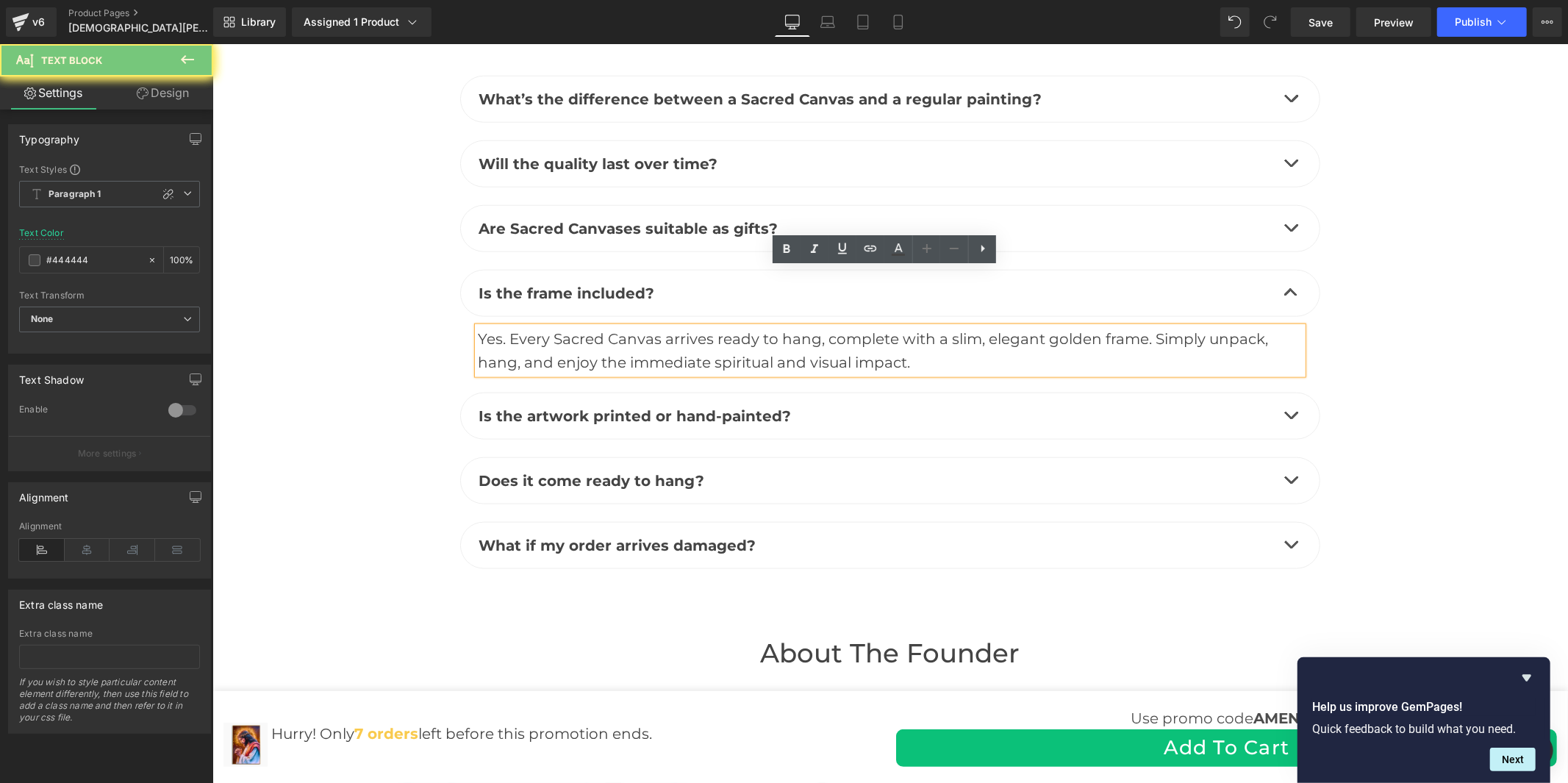
click at [682, 326] on div "Yes. Every Sacred Canvas arrives ready to hang, complete with a slim, elegant g…" at bounding box center [890, 349] width 825 height 47
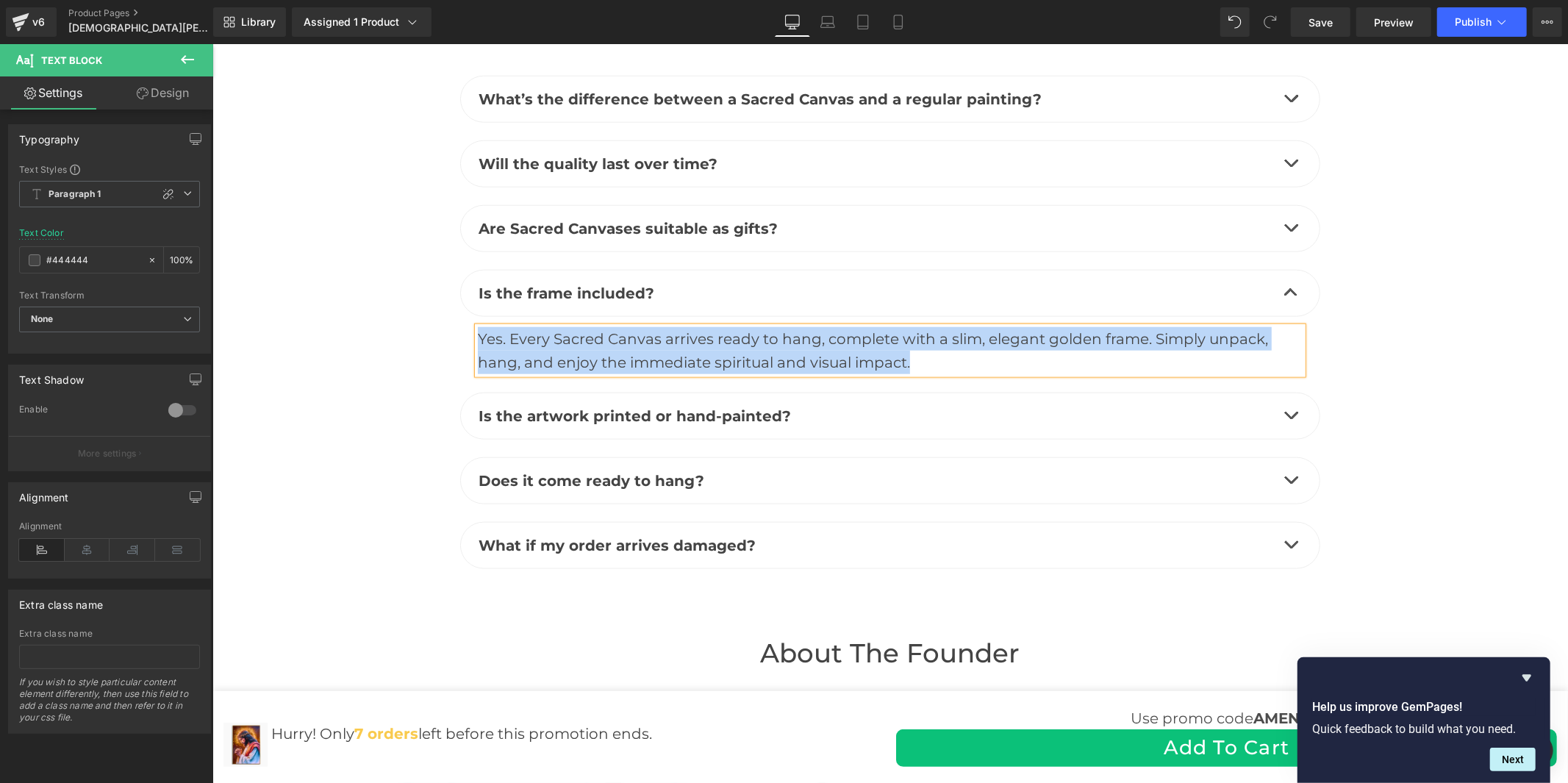
click at [1292, 393] on button "button" at bounding box center [1290, 415] width 29 height 45
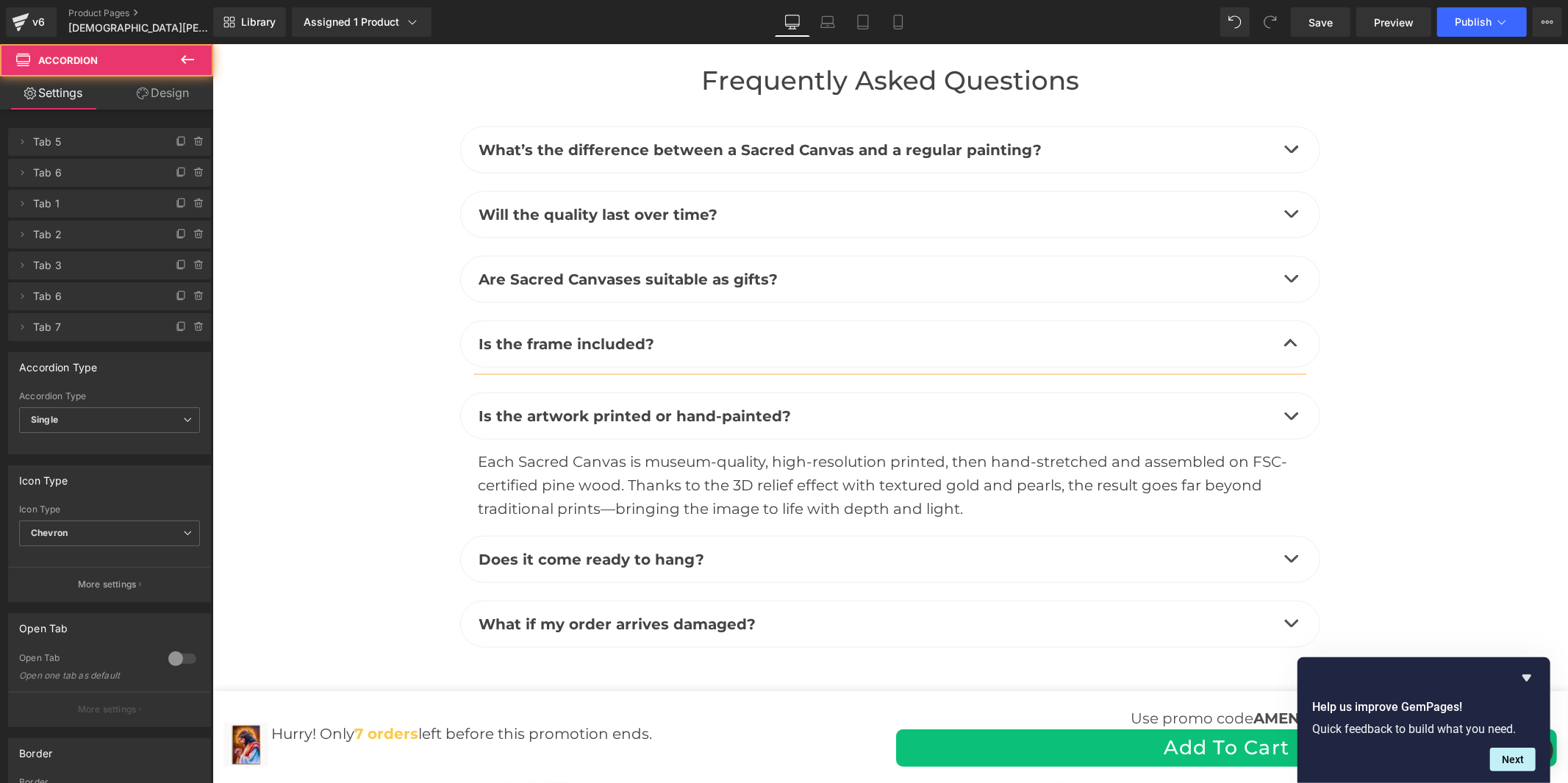
scroll to position [5895, 0]
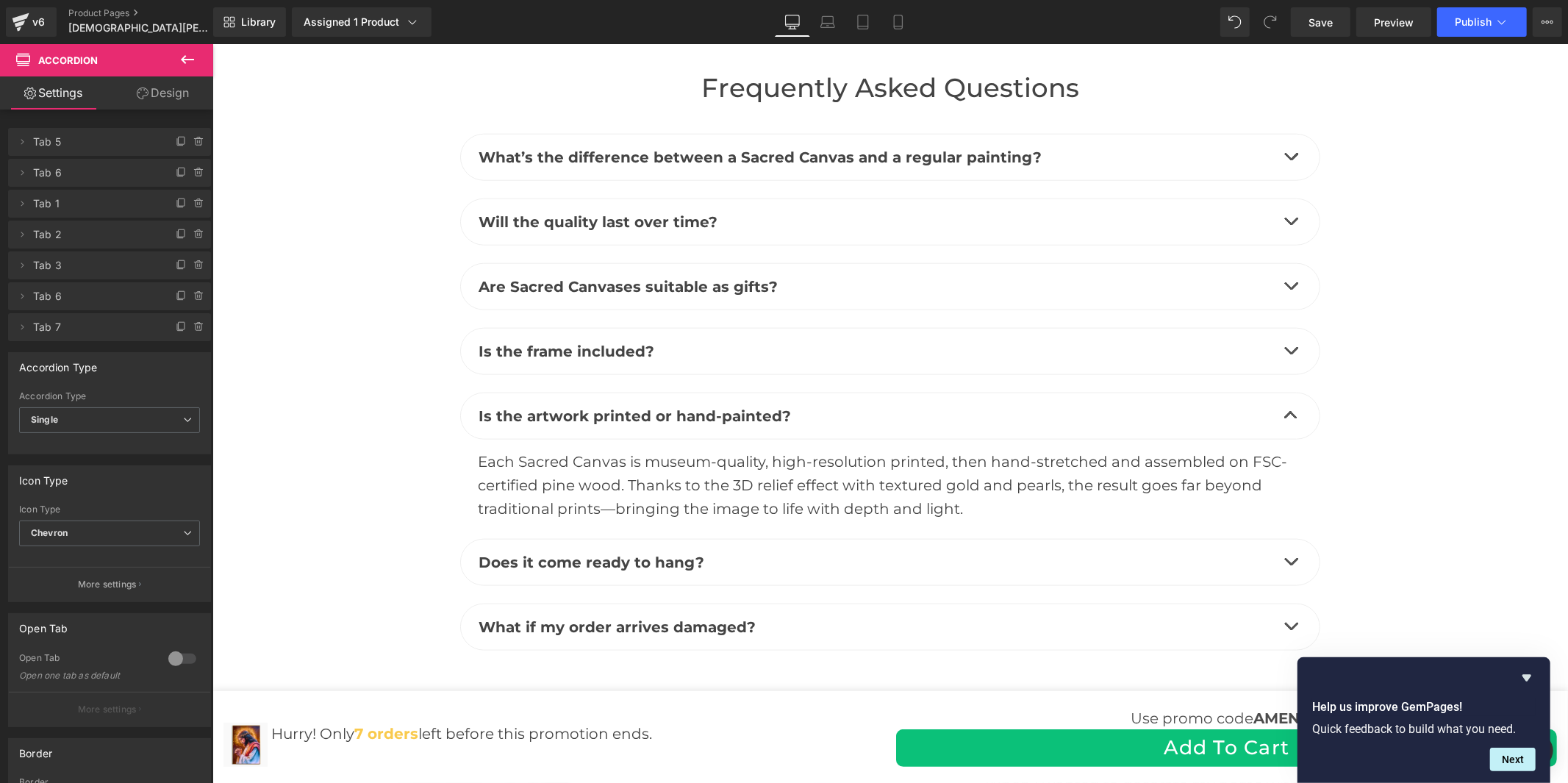
click at [739, 449] on div "Each Sacred Canvas is museum-quality, high-resolution printed, then hand-stretc…" at bounding box center [890, 484] width 825 height 71
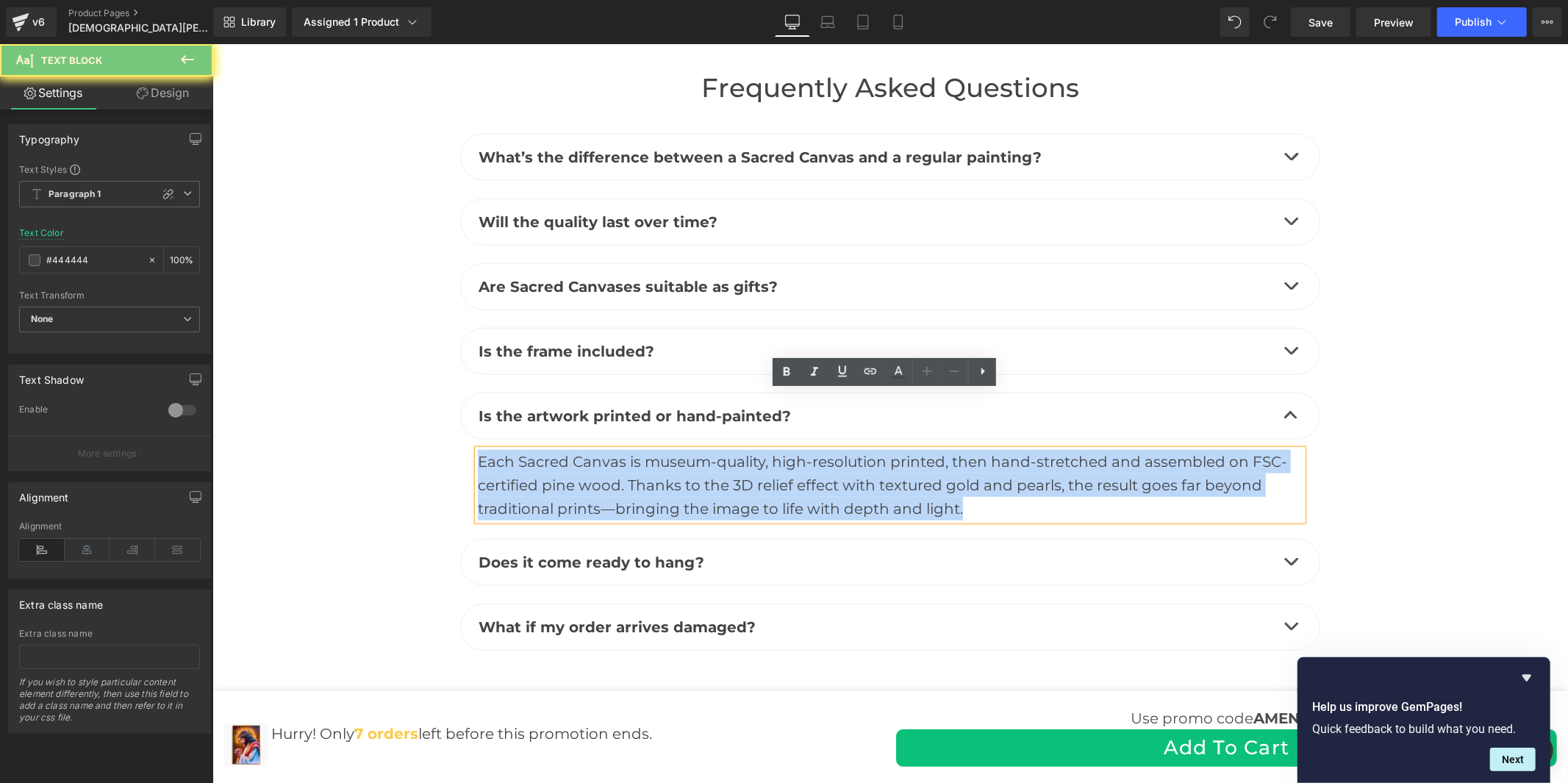
click at [739, 449] on div "Each Sacred Canvas is museum-quality, high-resolution printed, then hand-stretc…" at bounding box center [890, 484] width 825 height 71
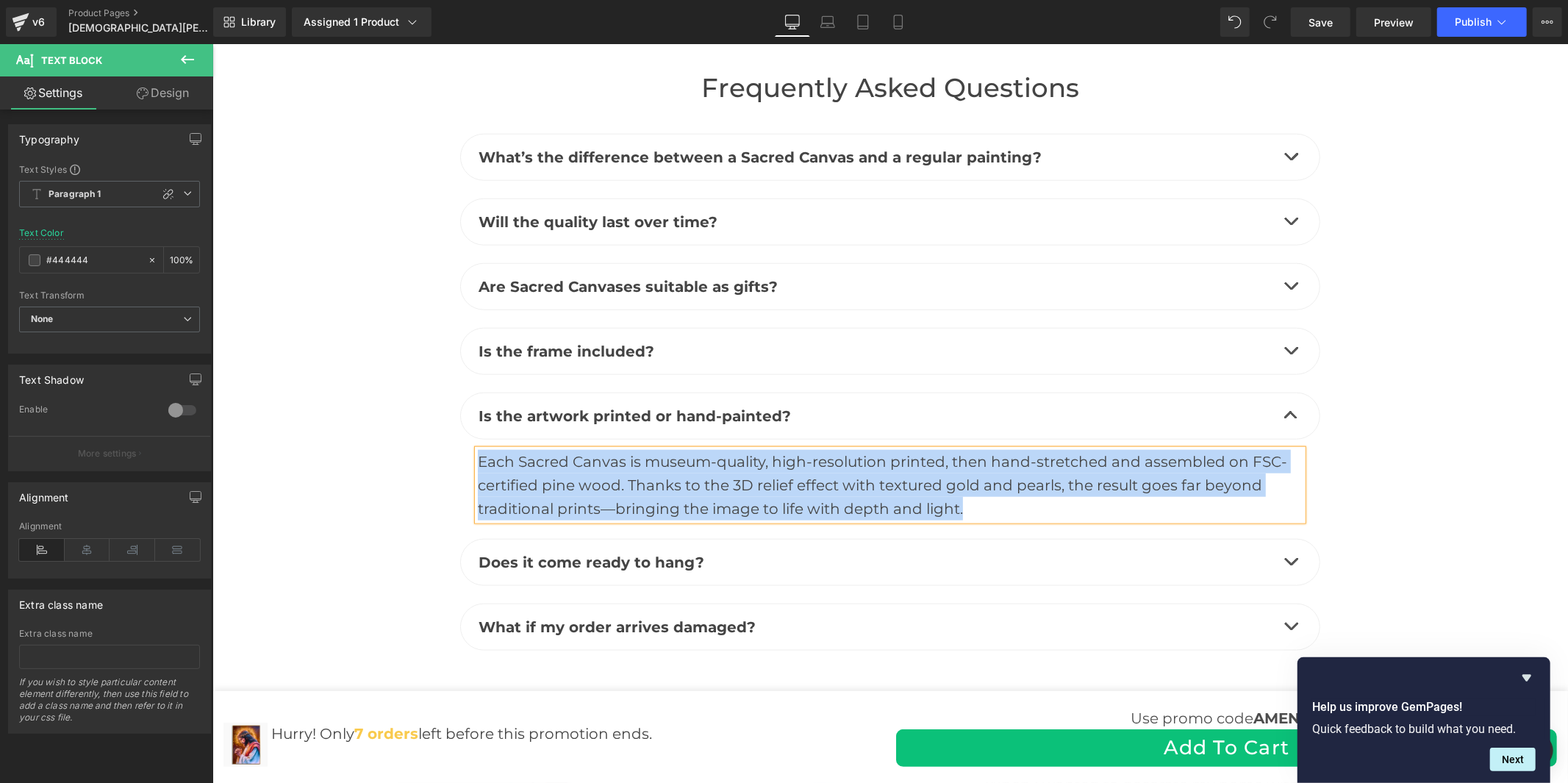
click at [1284, 539] on button "button" at bounding box center [1290, 561] width 29 height 45
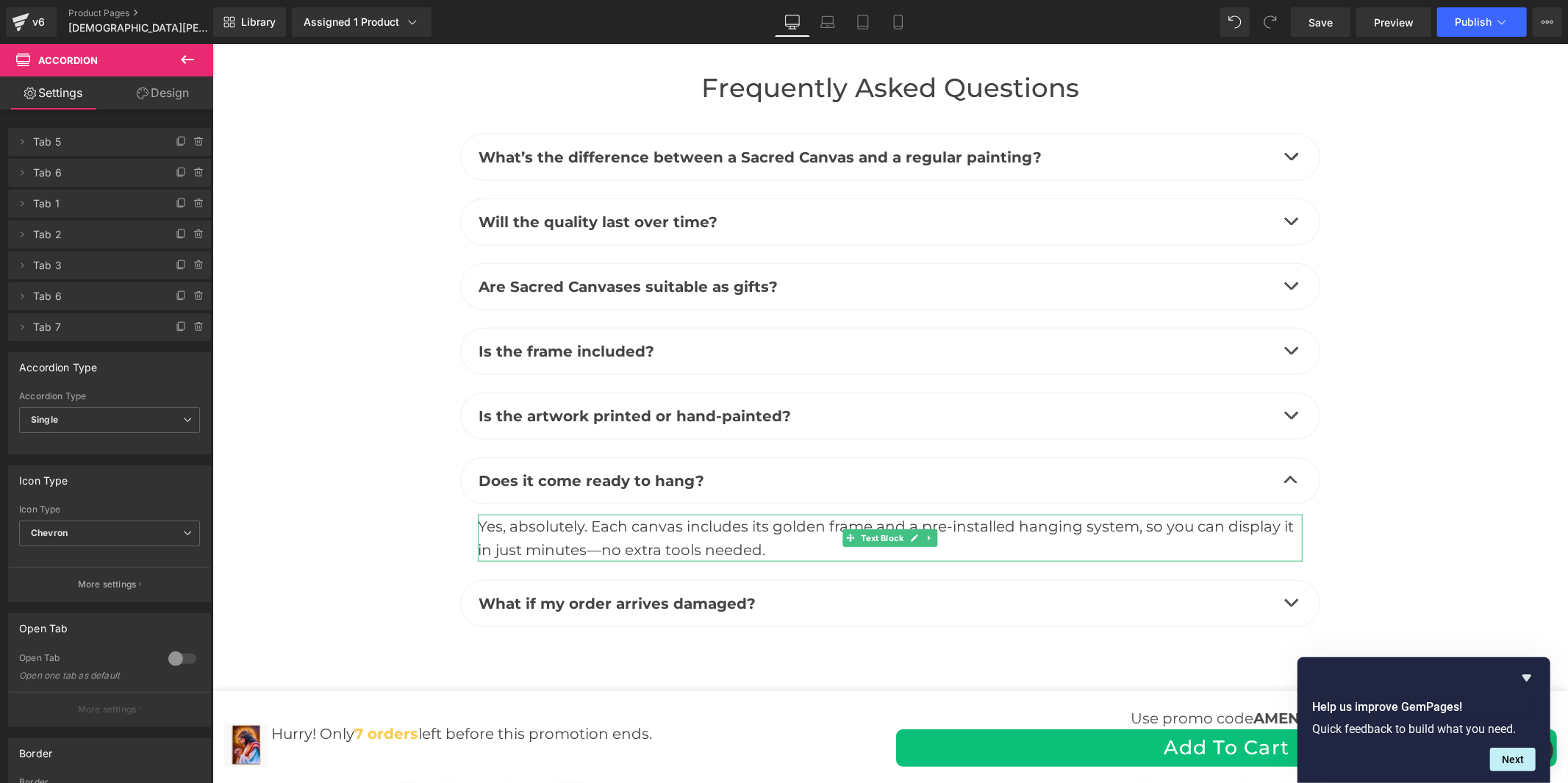
click at [684, 514] on div "Yes, absolutely. Each canvas includes its golden frame and a pre-installed hang…" at bounding box center [890, 537] width 825 height 47
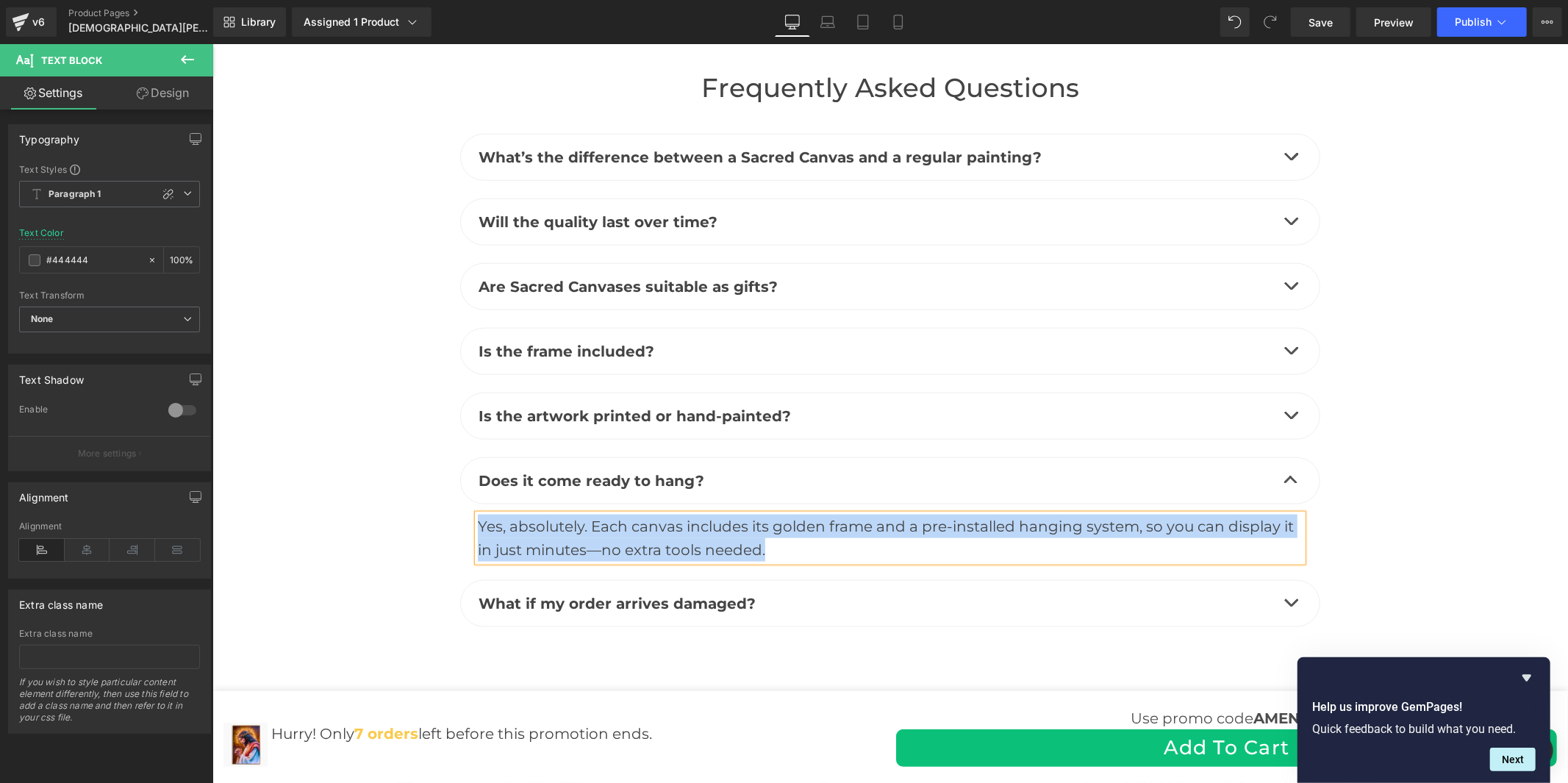
click at [1276, 580] on button "button" at bounding box center [1290, 603] width 29 height 45
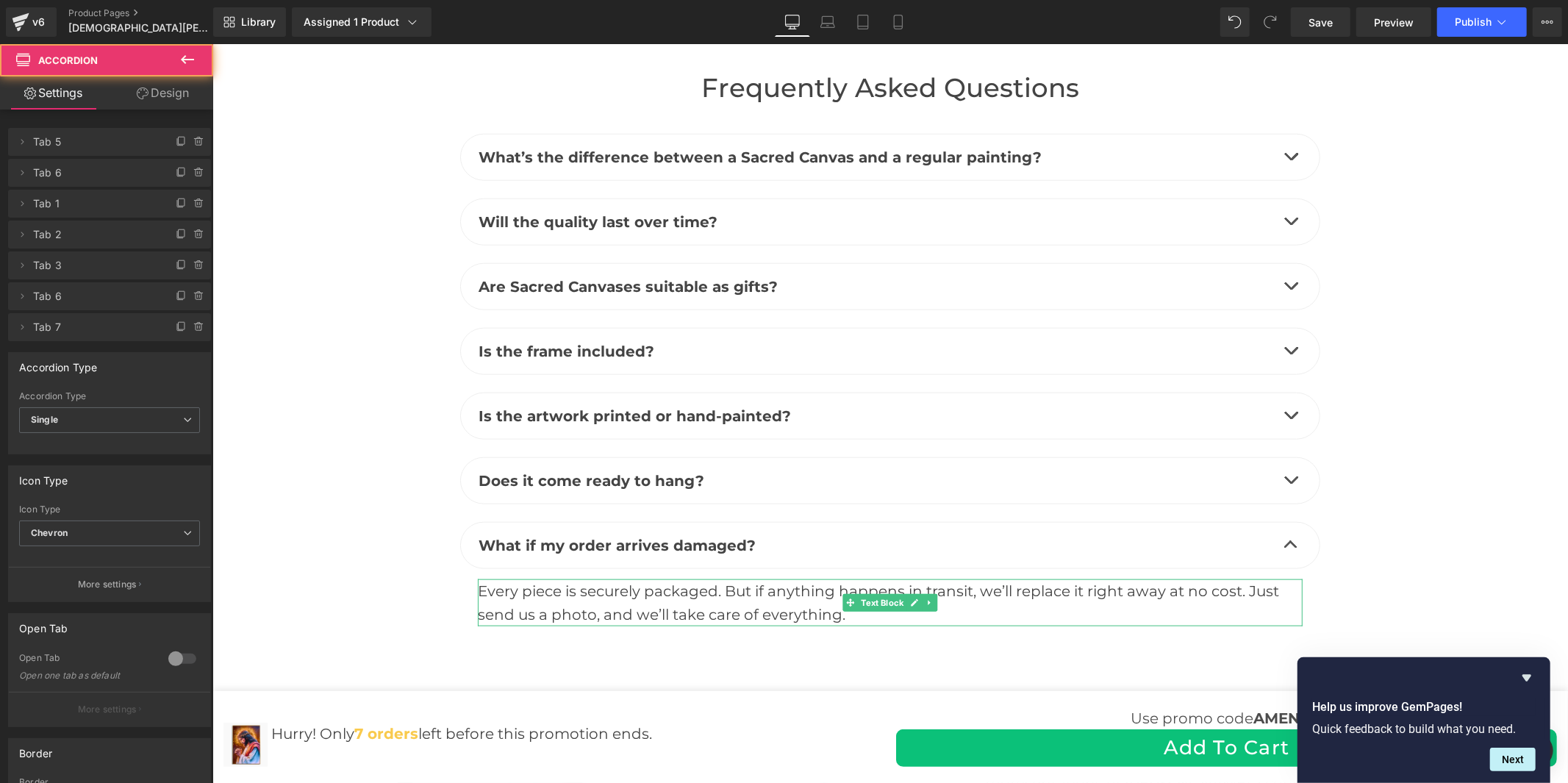
click at [687, 579] on div "Every piece is securely packaged. But if anything happens in transit, we’ll rep…" at bounding box center [890, 602] width 825 height 47
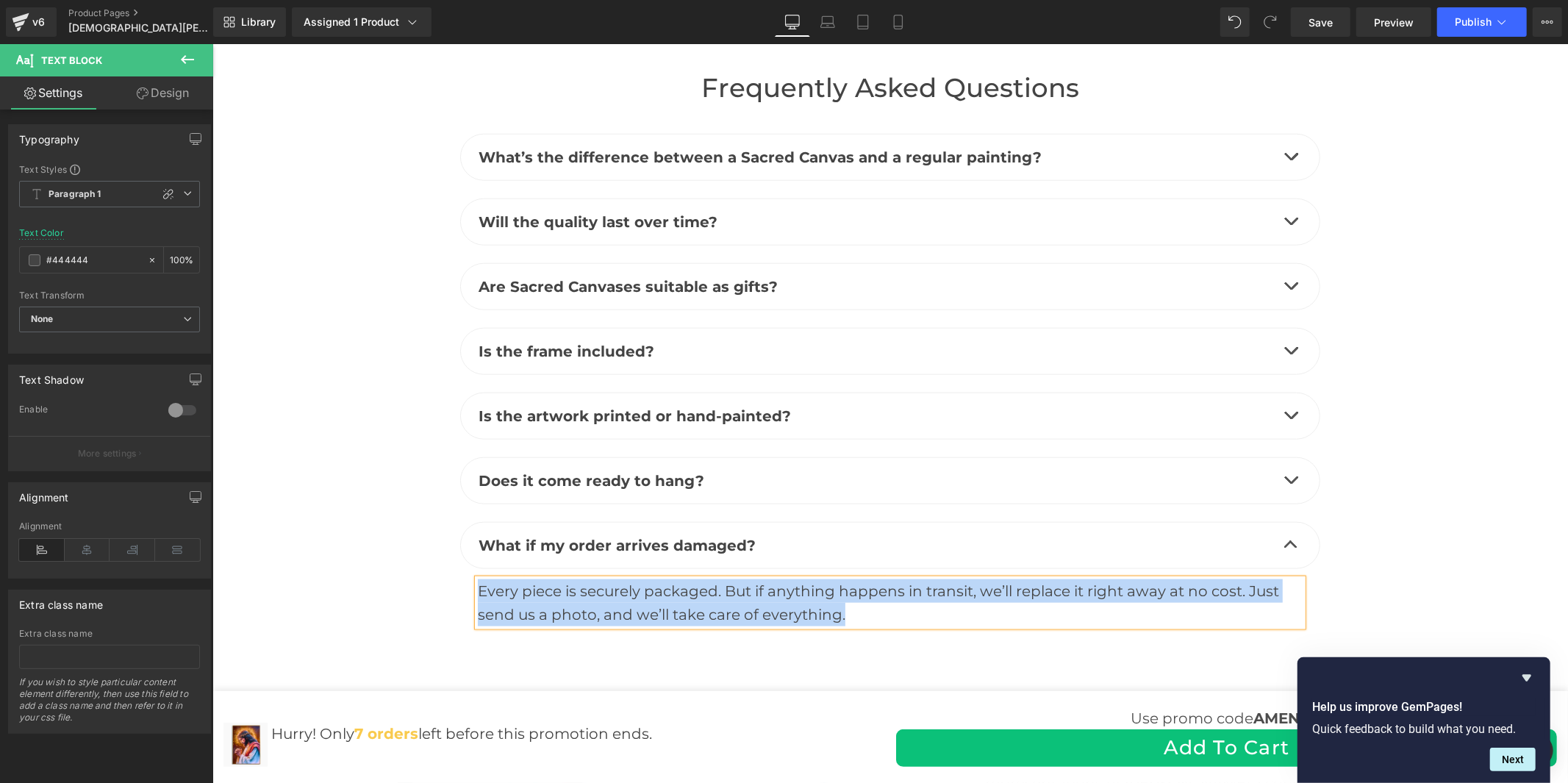
click at [1282, 328] on button "button" at bounding box center [1290, 350] width 29 height 45
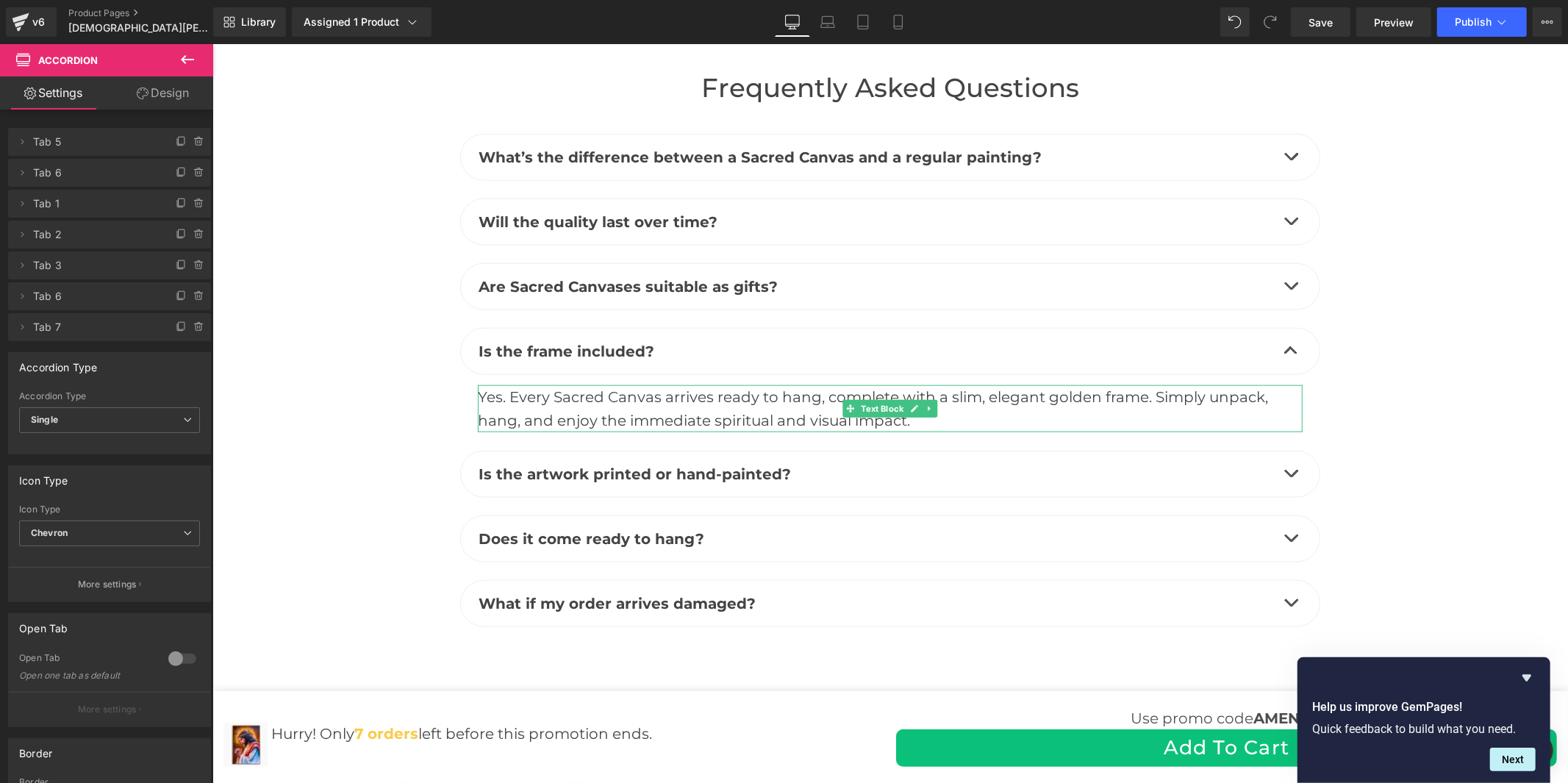
click at [643, 385] on div "Yes. Every Sacred Canvas arrives ready to hang, complete with a slim, elegant g…" at bounding box center [890, 408] width 825 height 47
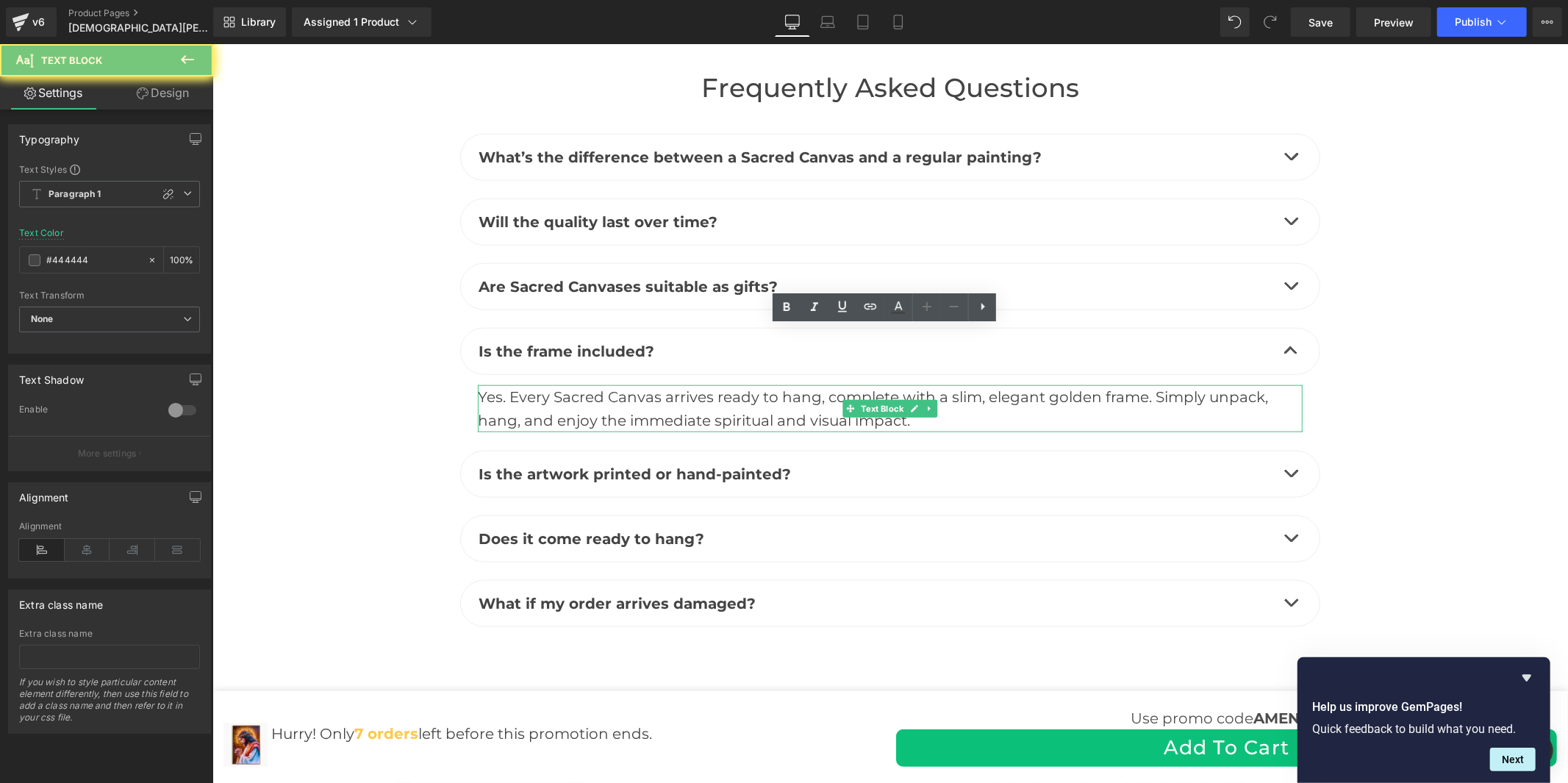
click at [643, 385] on div "Yes. Every Sacred Canvas arrives ready to hang, complete with a slim, elegant g…" at bounding box center [890, 408] width 825 height 47
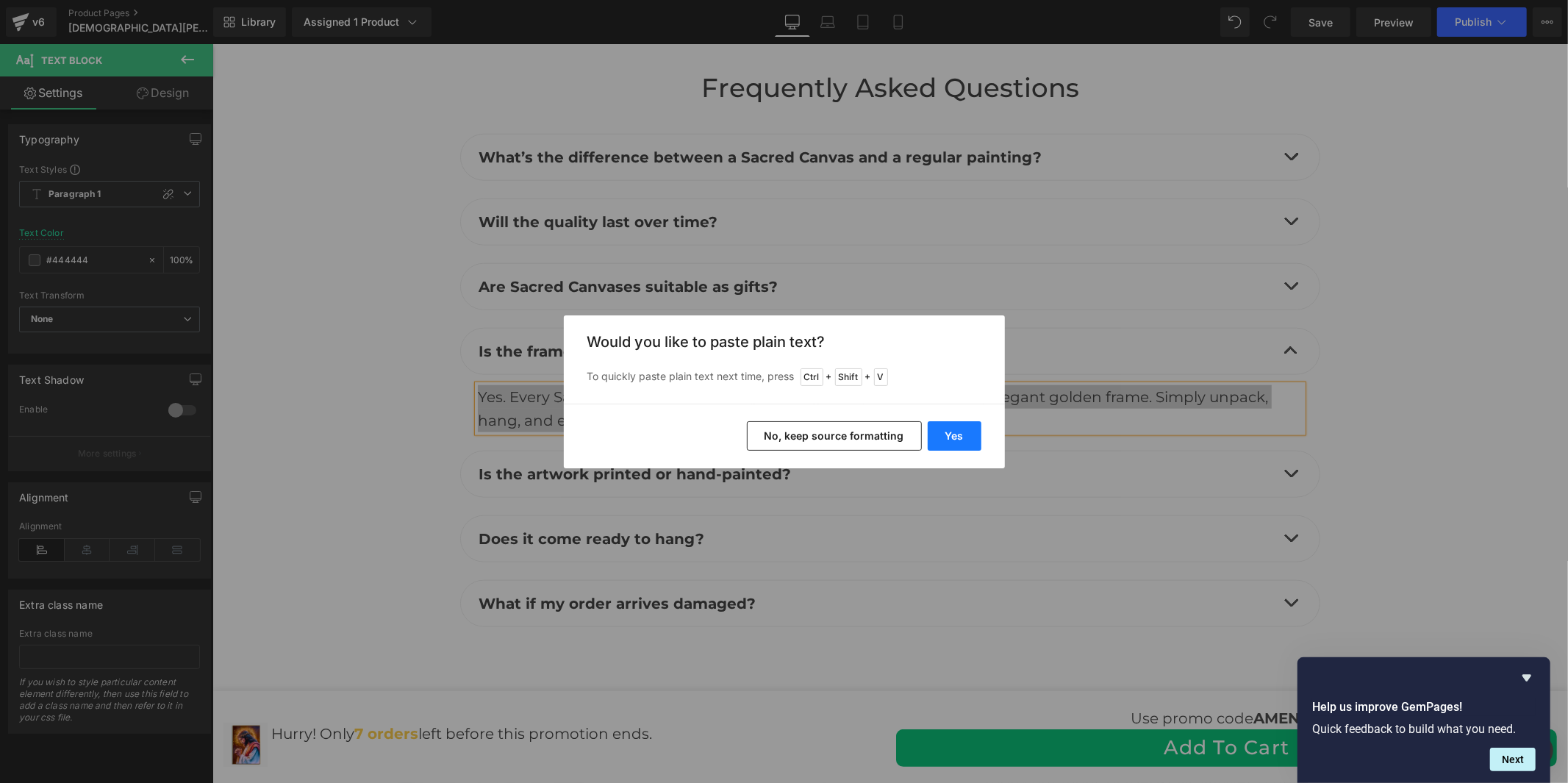
click at [952, 438] on button "Yes" at bounding box center [955, 436] width 54 height 29
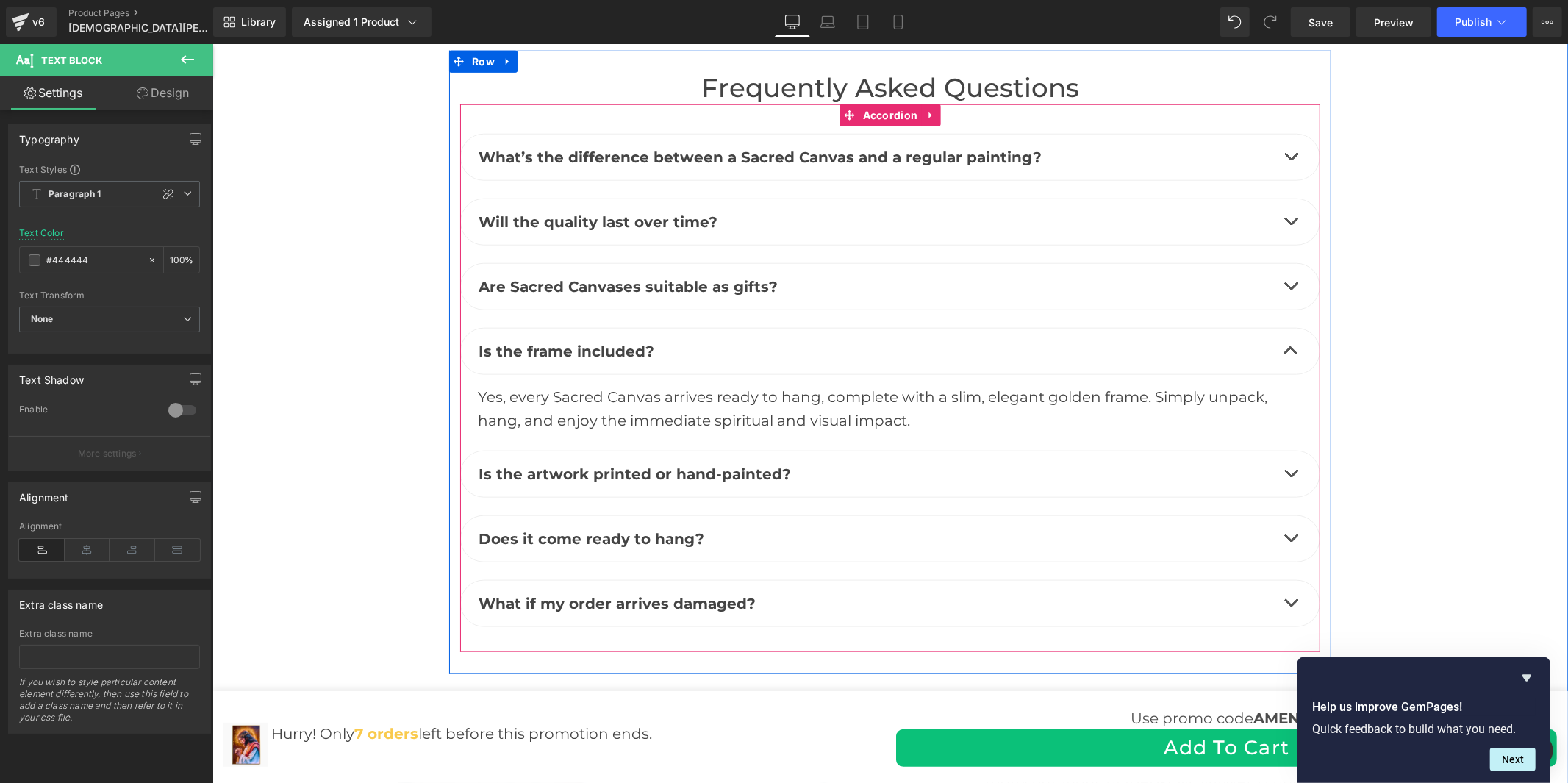
click at [1286, 451] on button "button" at bounding box center [1290, 473] width 29 height 45
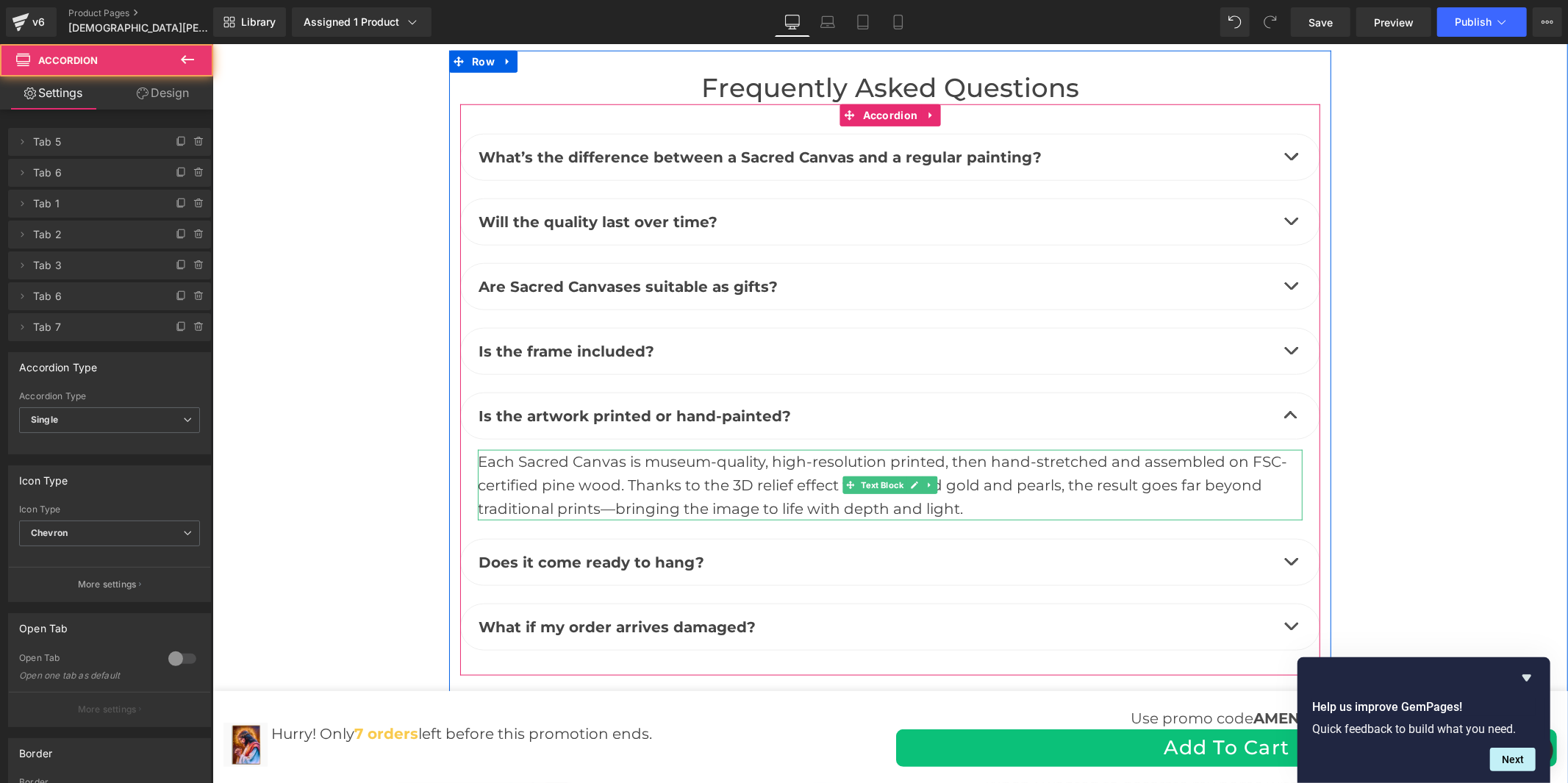
click at [593, 449] on div "Each Sacred Canvas is museum-quality, high-resolution printed, then hand-stretc…" at bounding box center [890, 484] width 825 height 71
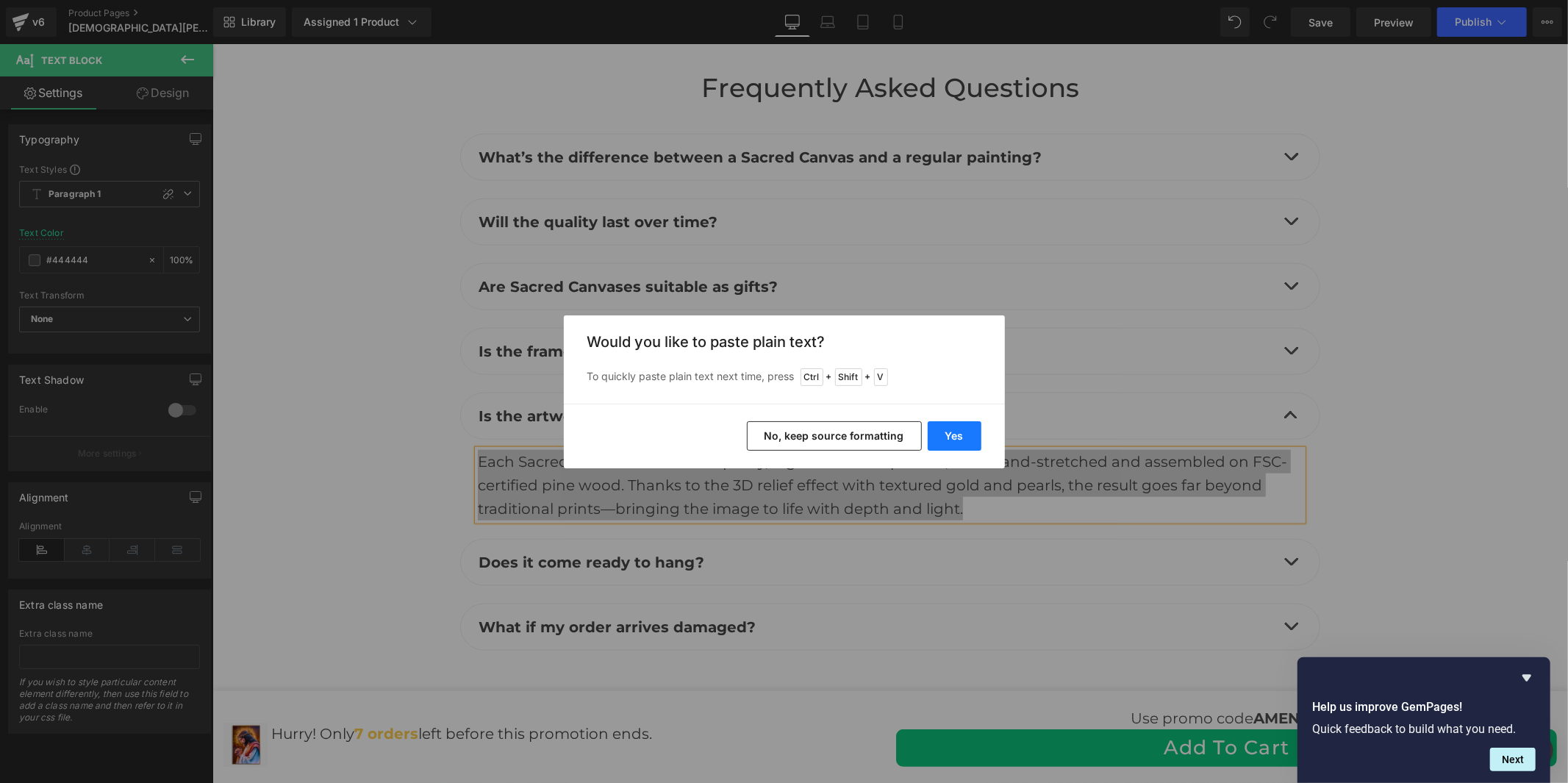
click at [959, 428] on button "Yes" at bounding box center [955, 436] width 54 height 29
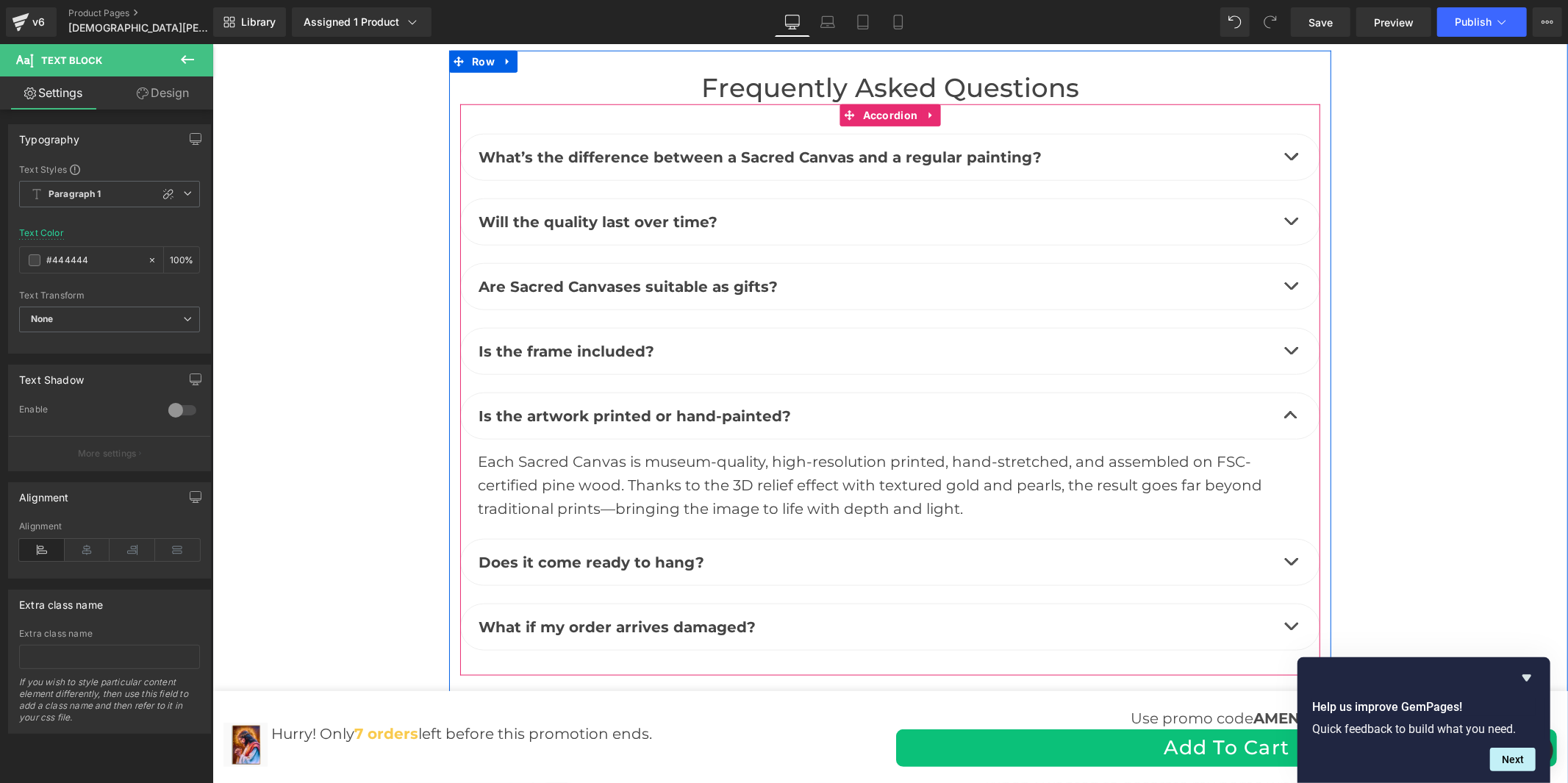
click at [1290, 565] on span "button" at bounding box center [1290, 565] width 0 height 0
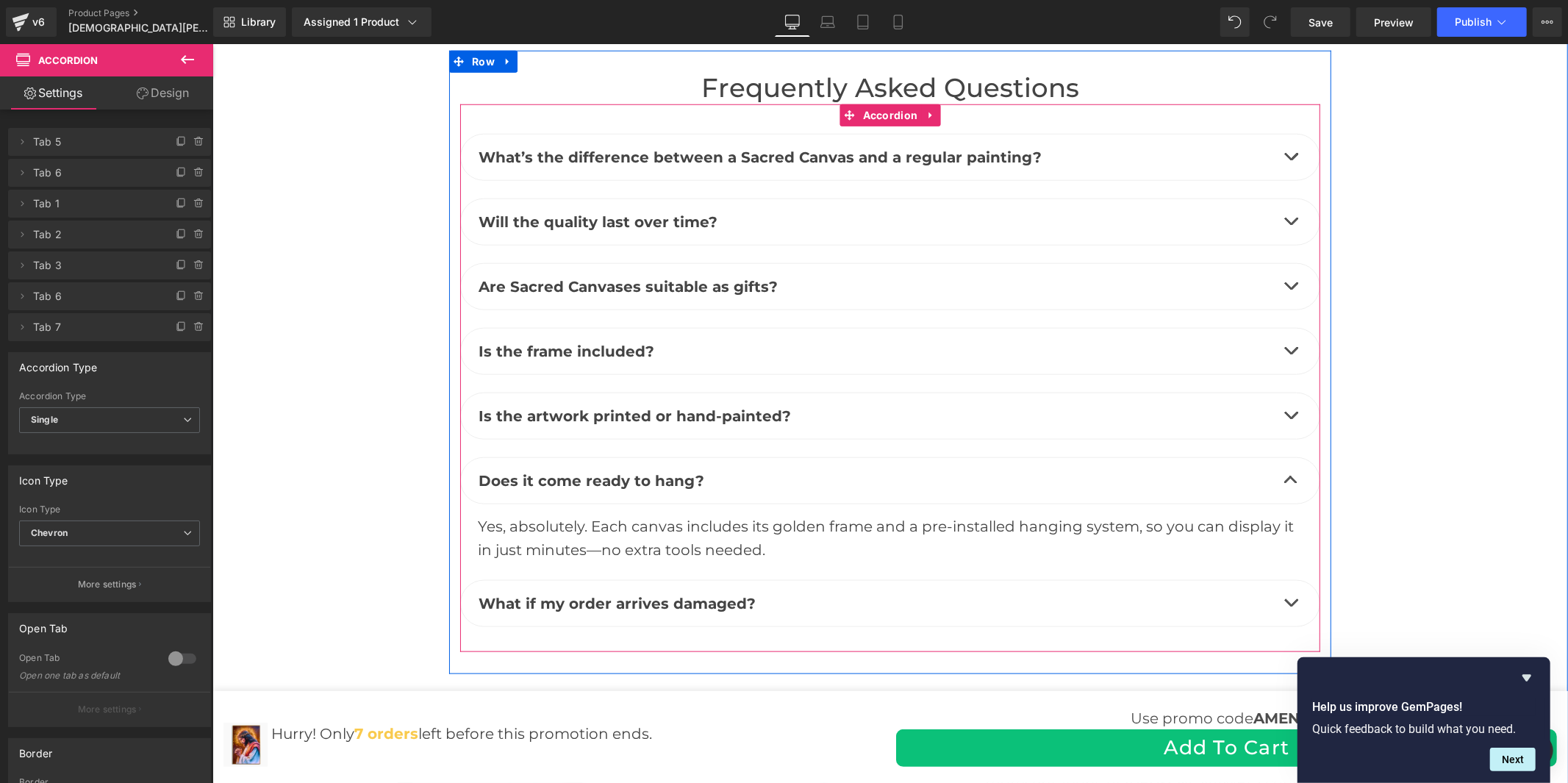
click at [593, 514] on div "Yes, absolutely. Each canvas includes its golden frame and a pre-installed hang…" at bounding box center [890, 537] width 825 height 47
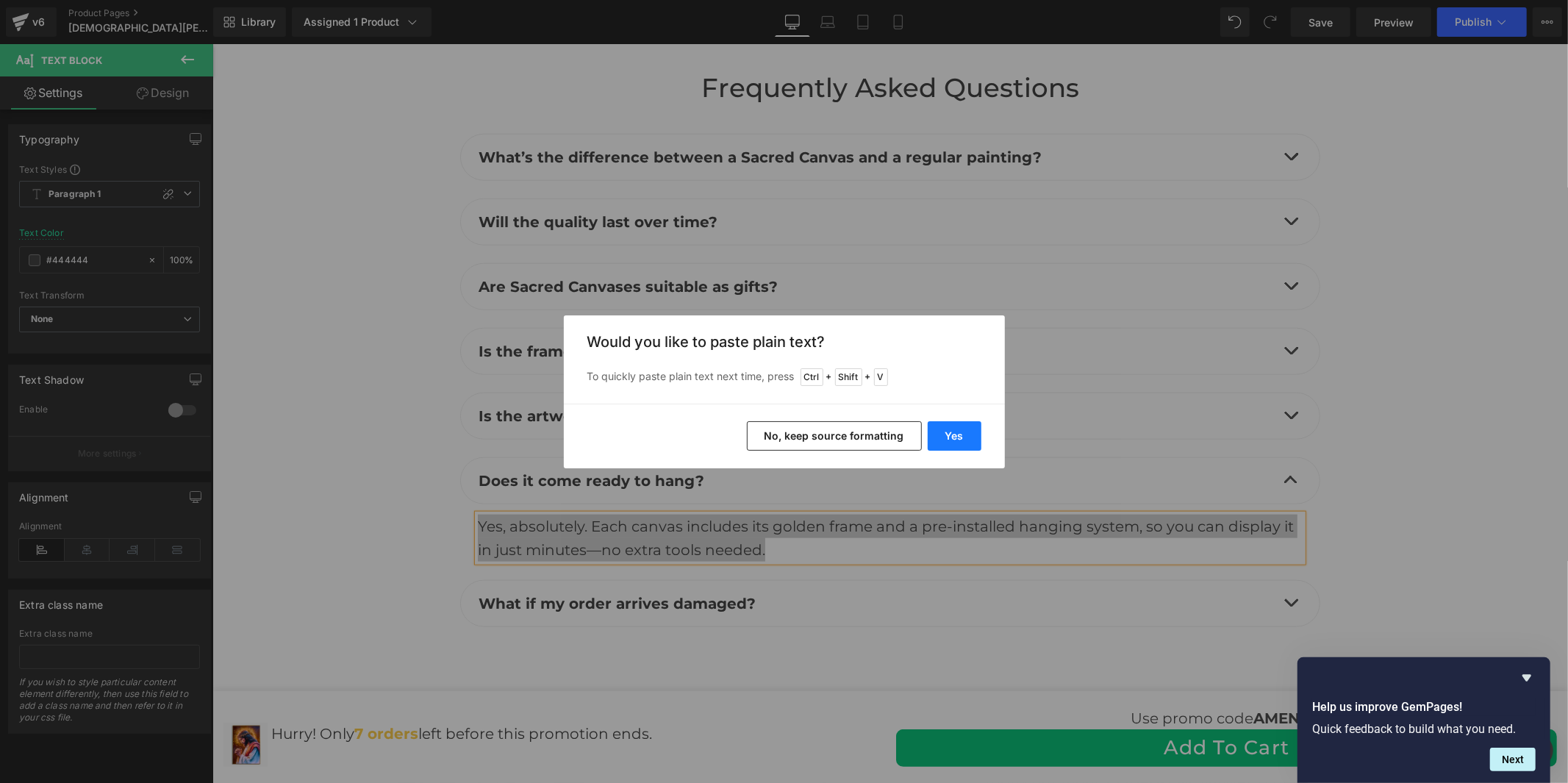
click at [974, 432] on button "Yes" at bounding box center [955, 436] width 54 height 29
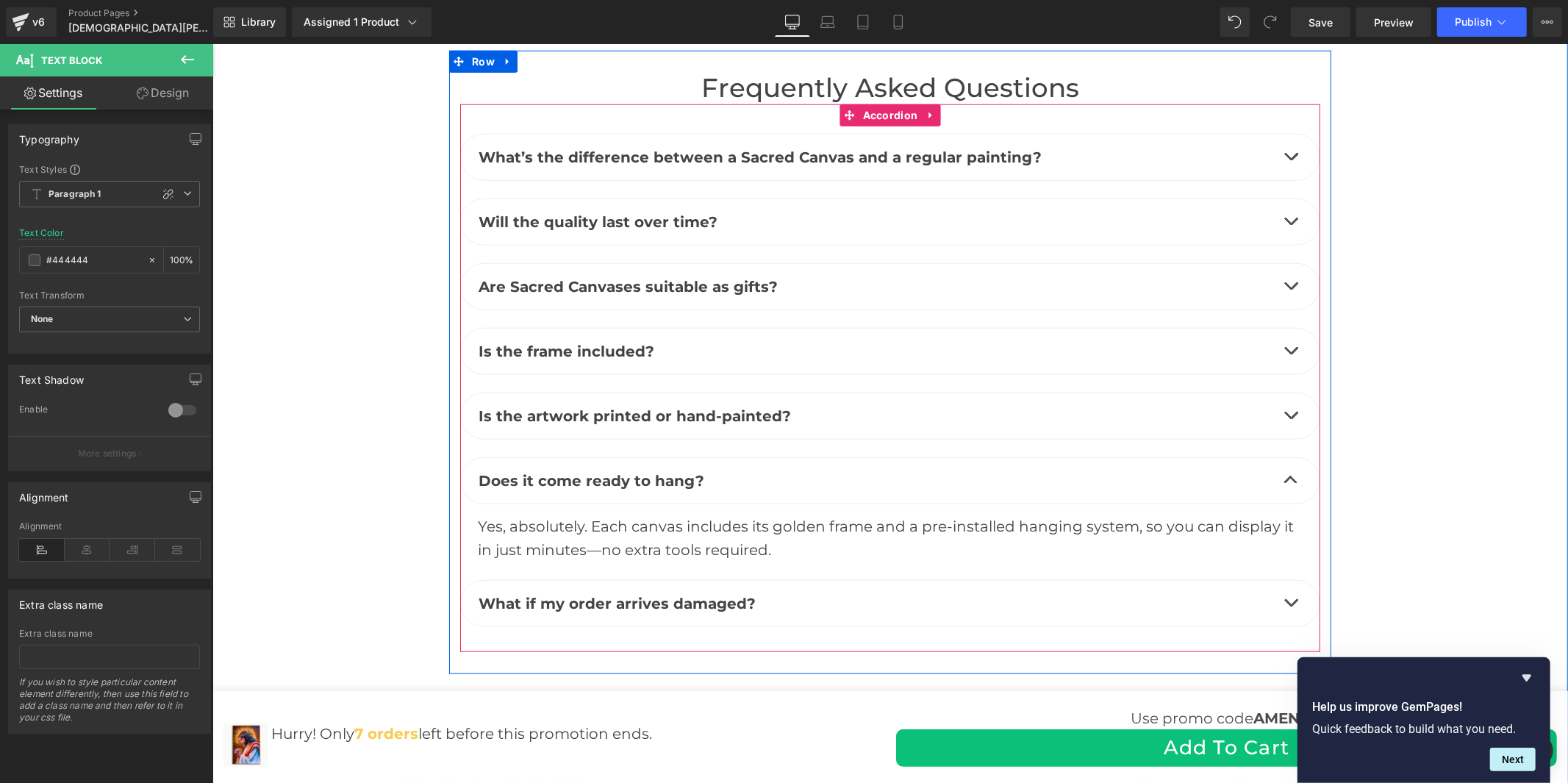
click at [1286, 580] on button "button" at bounding box center [1290, 603] width 29 height 45
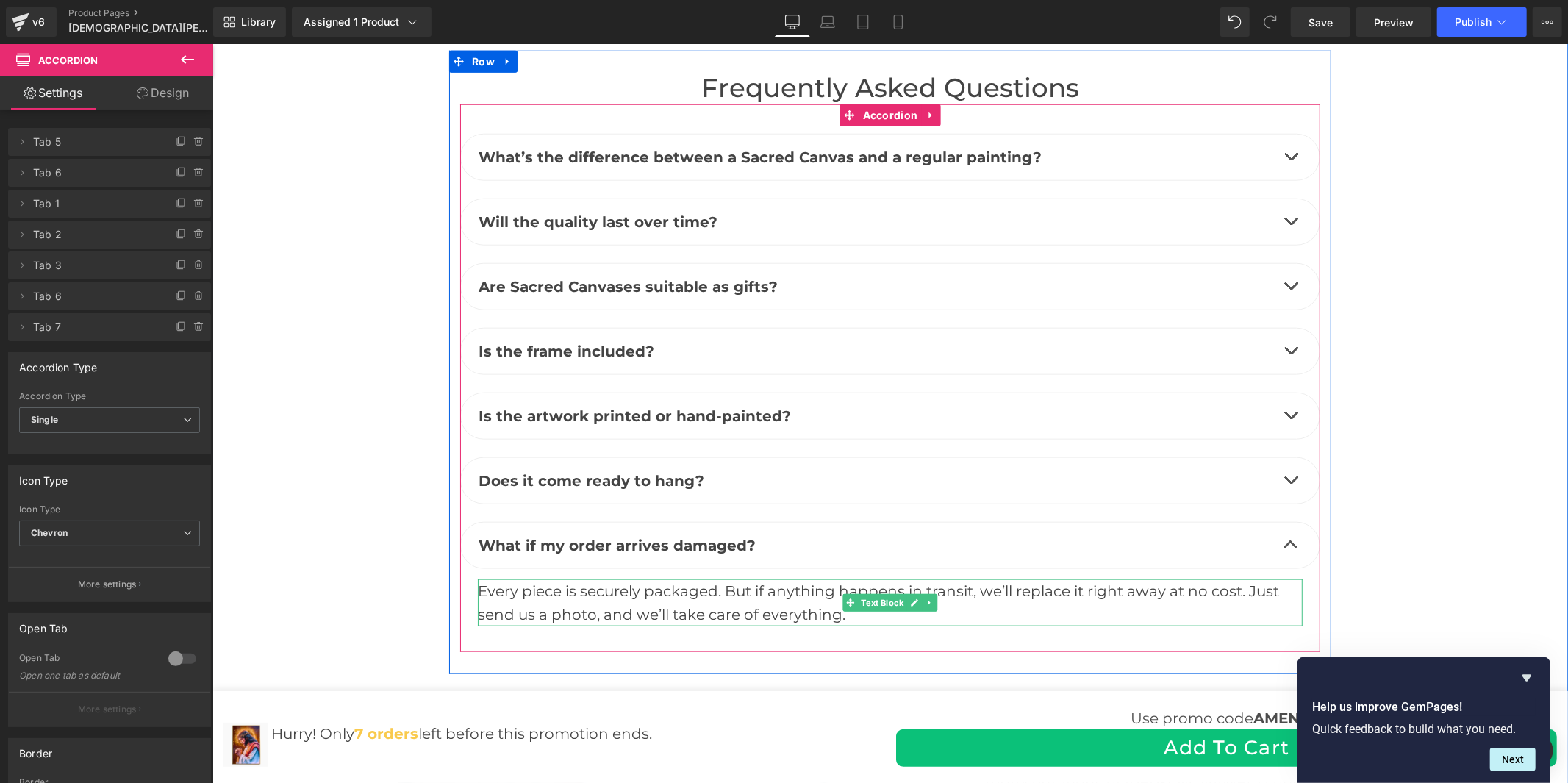
click at [738, 579] on div "Every piece is securely packaged. But if anything happens in transit, we’ll rep…" at bounding box center [890, 602] width 825 height 47
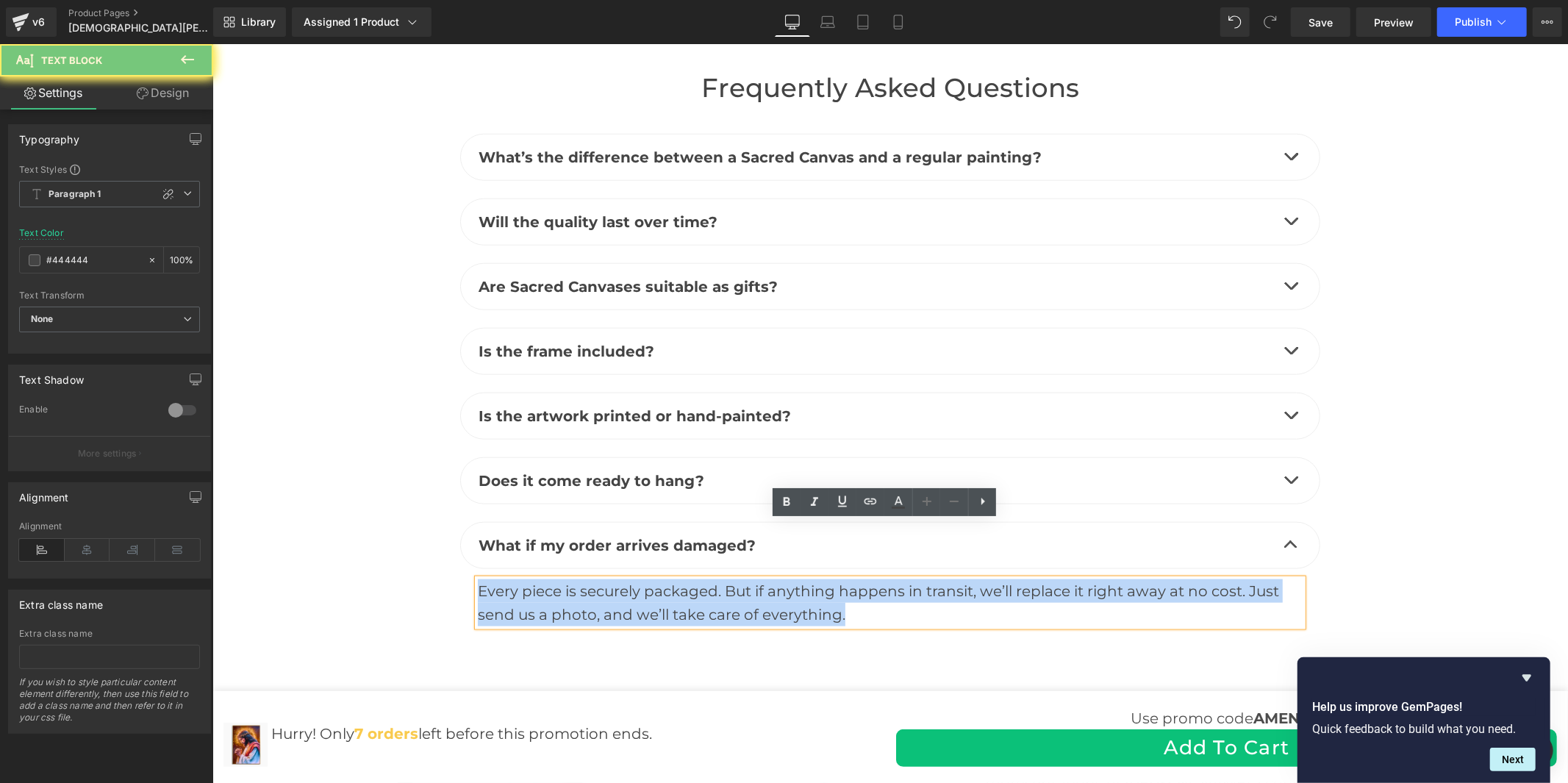
click at [738, 579] on div "Every piece is securely packaged. But if anything happens in transit, we’ll rep…" at bounding box center [890, 602] width 825 height 47
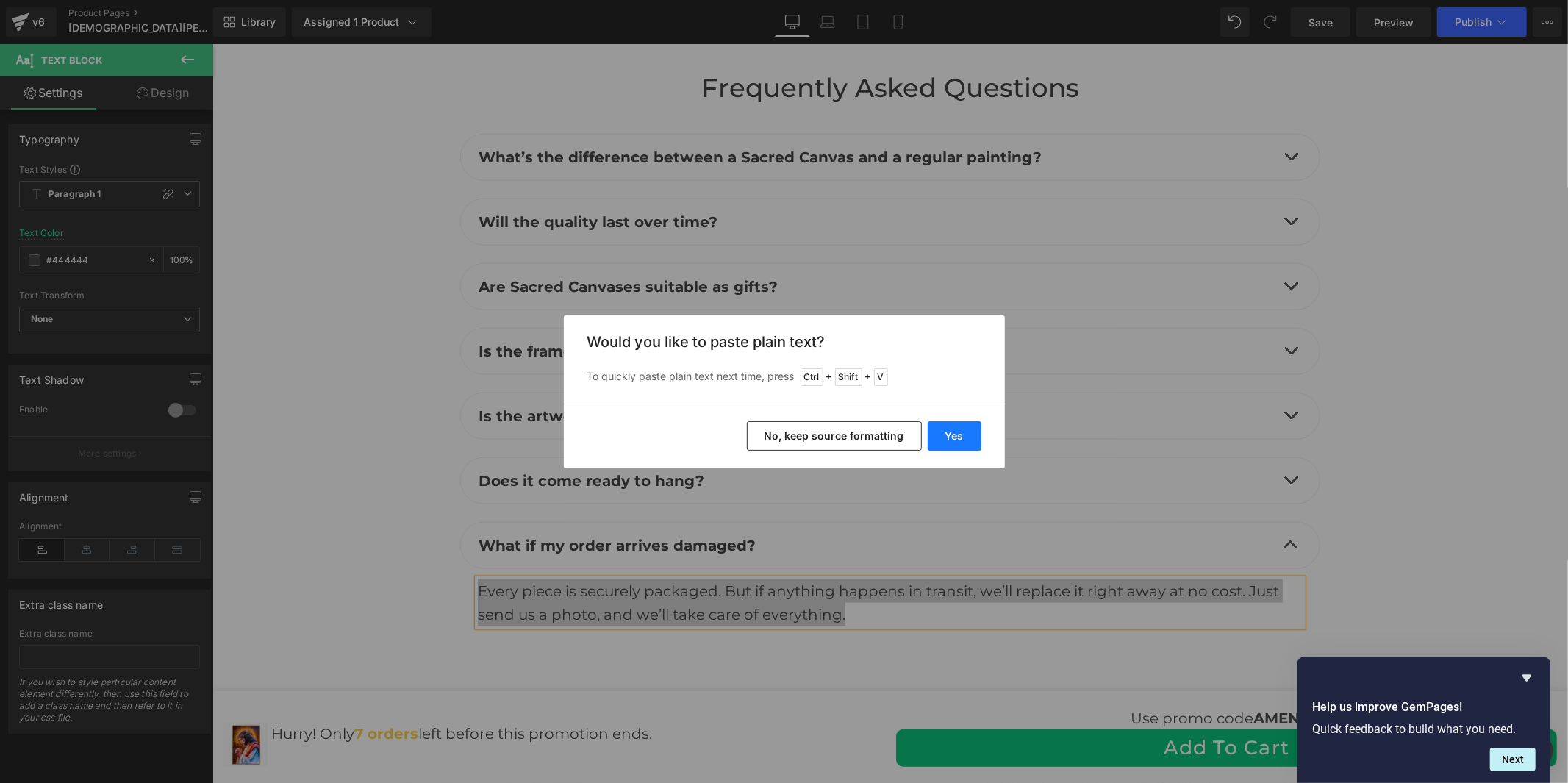
click at [958, 434] on button "Yes" at bounding box center [955, 436] width 54 height 29
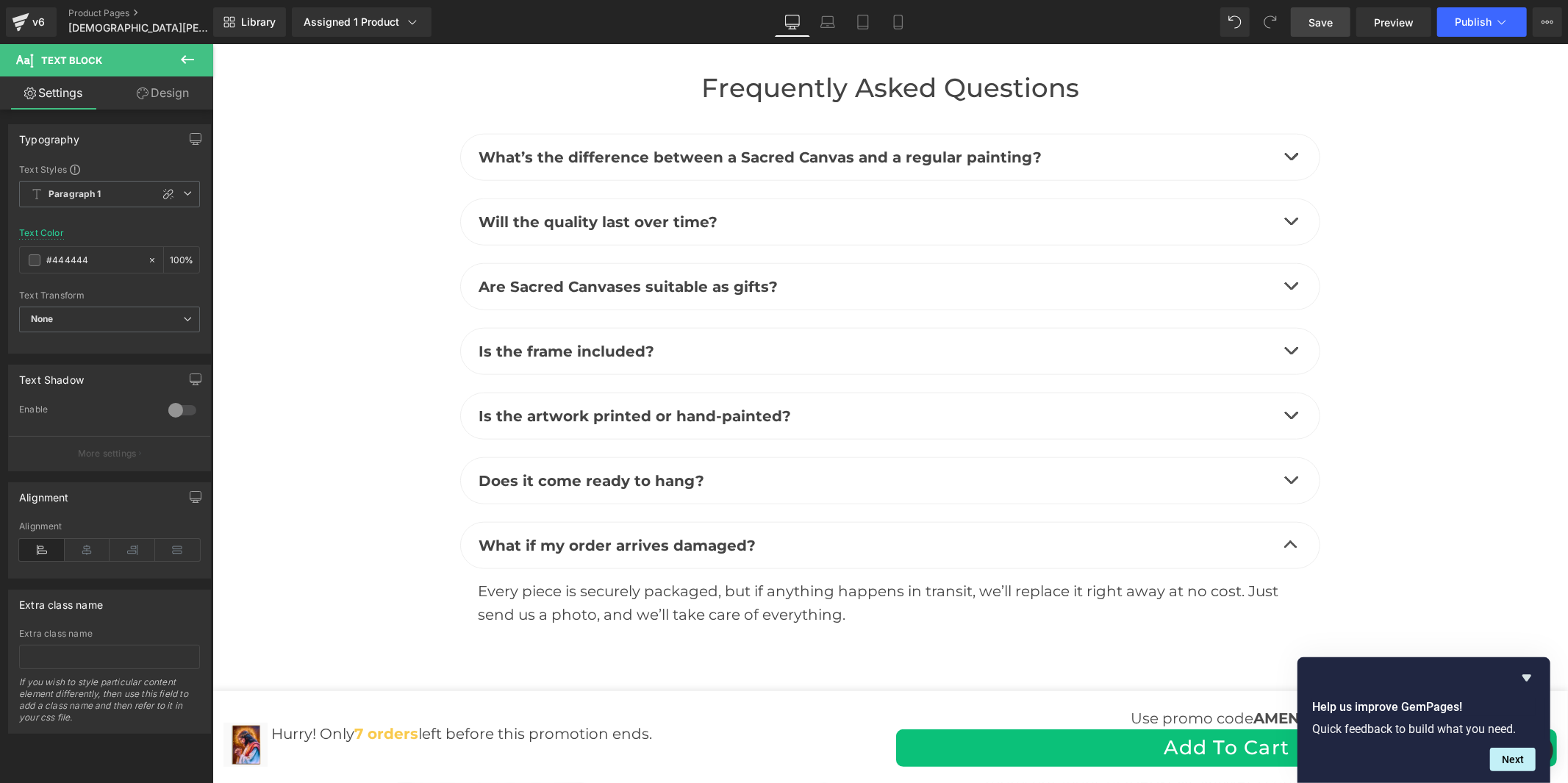
click at [1315, 21] on span "Save" at bounding box center [1321, 22] width 25 height 15
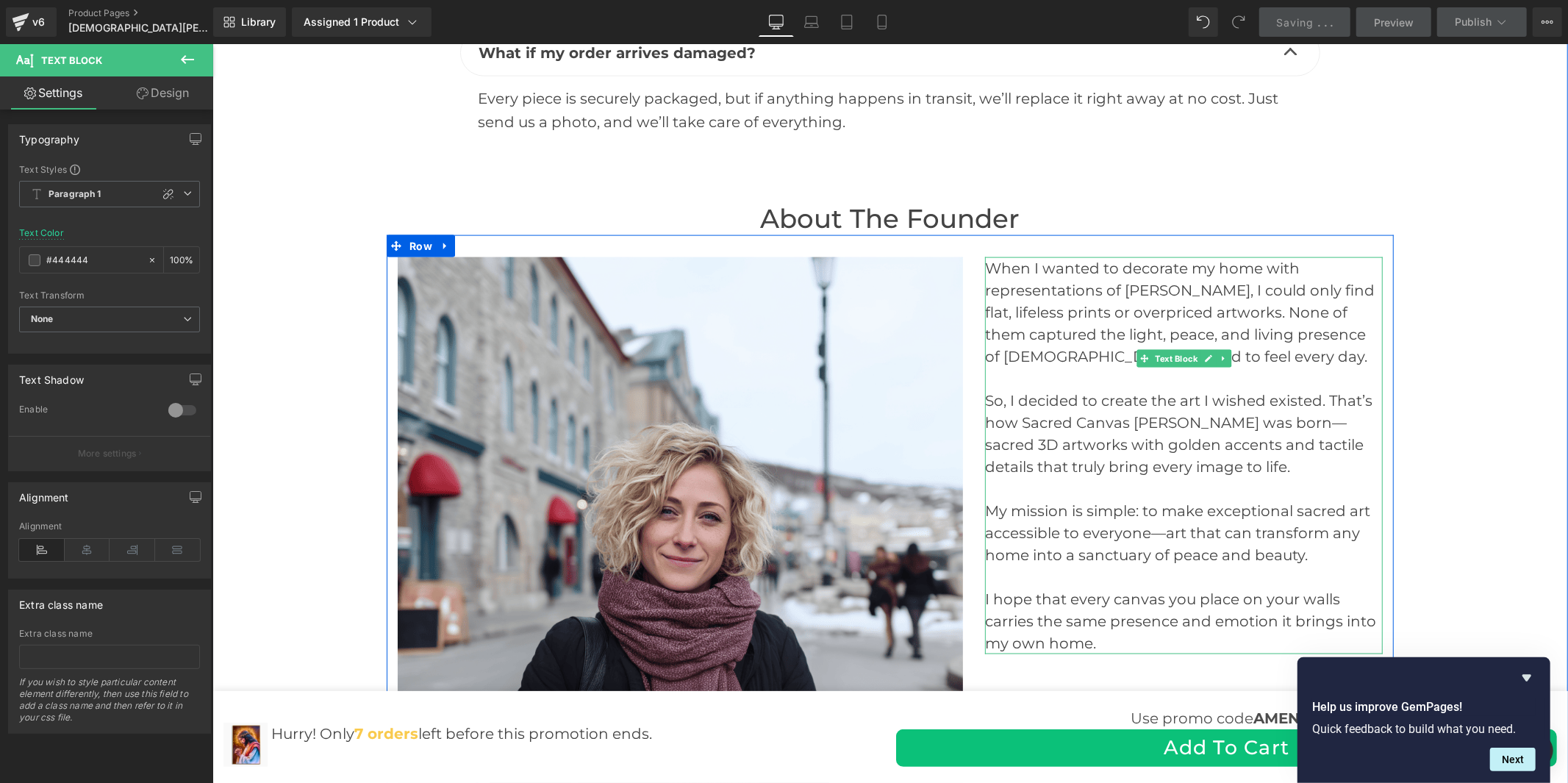
scroll to position [6385, 0]
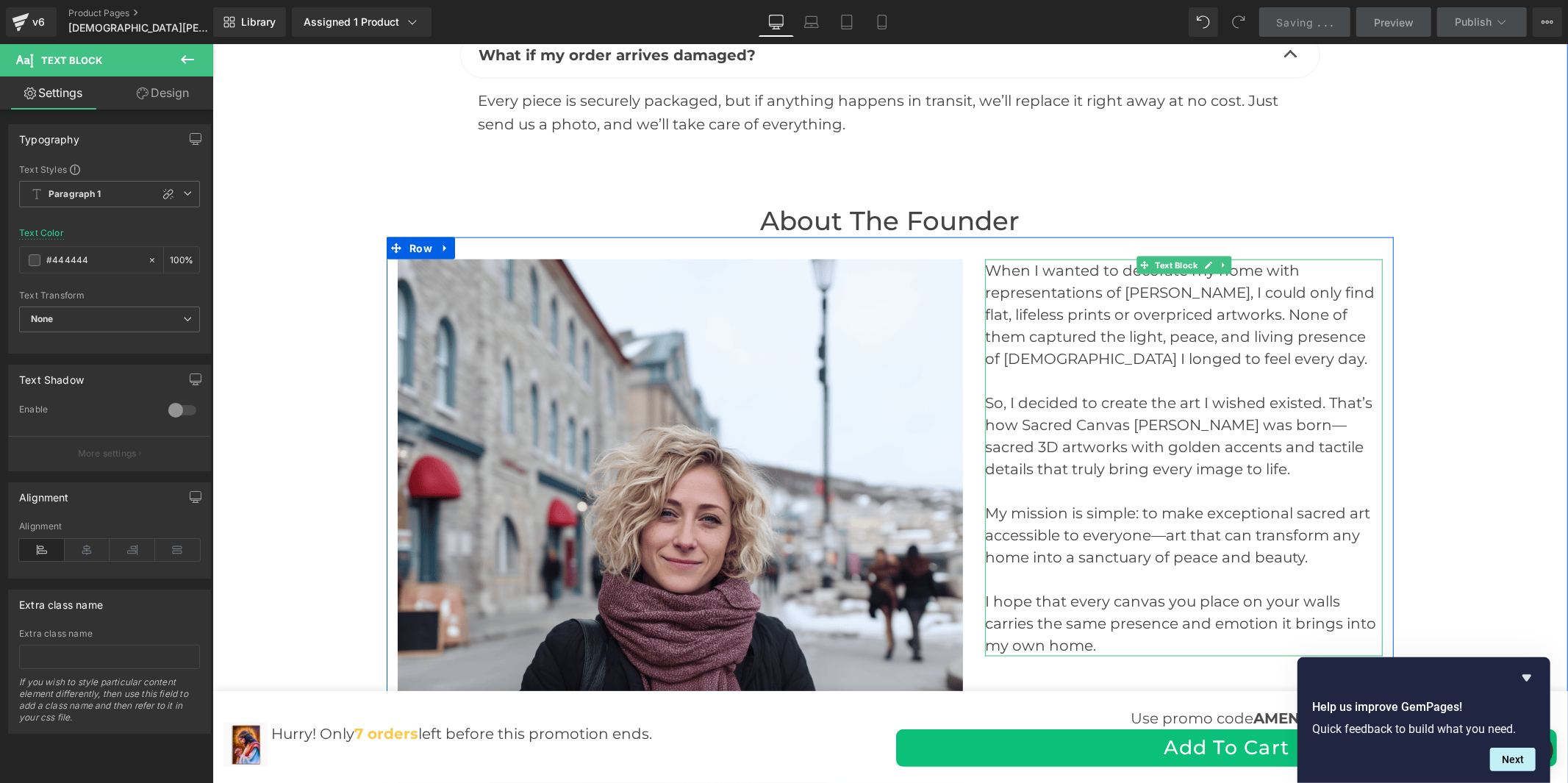
click at [1128, 480] on p at bounding box center [1183, 491] width 398 height 22
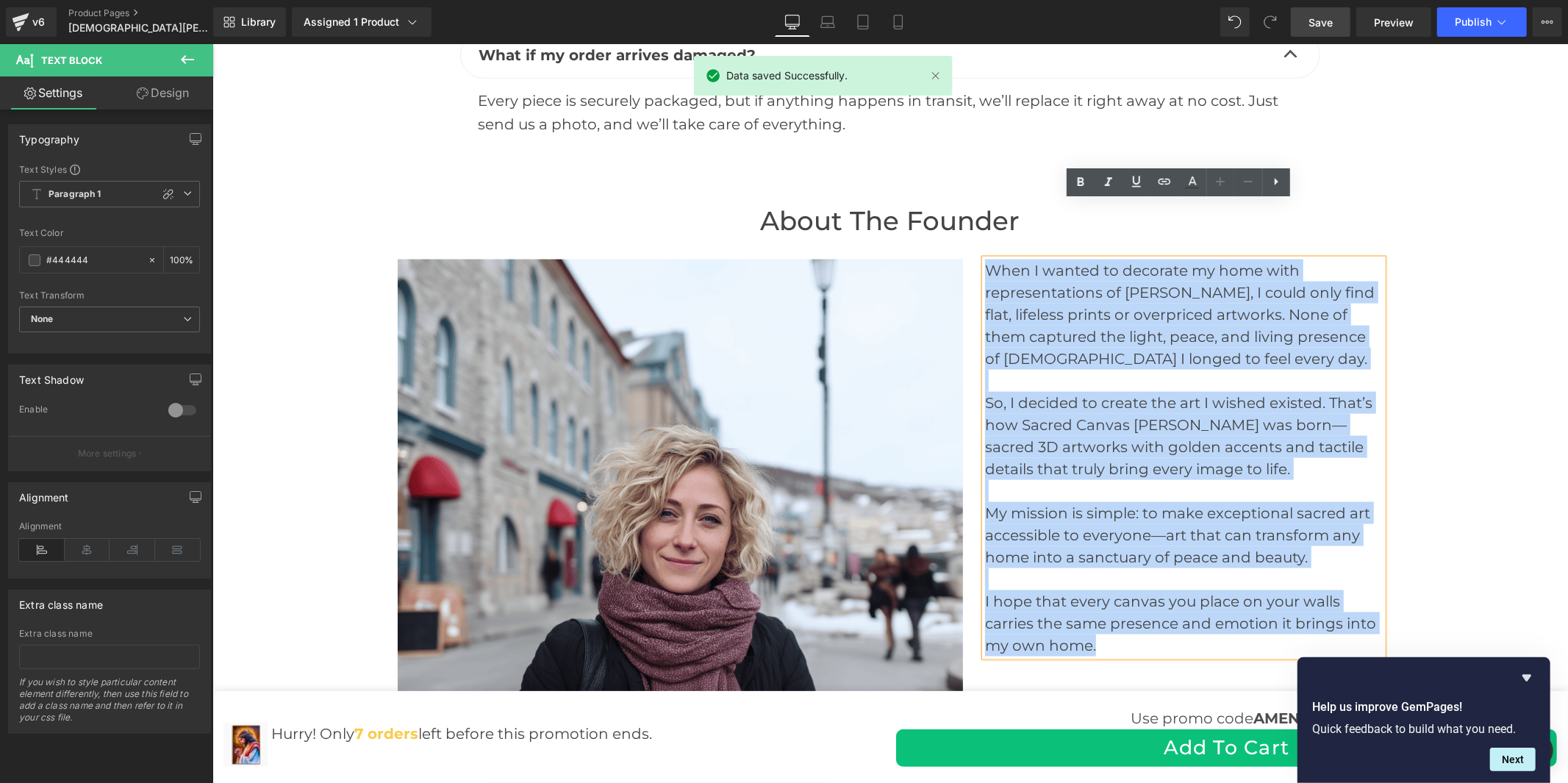
drag, startPoint x: 1071, startPoint y: 568, endPoint x: 980, endPoint y: 209, distance: 370.4
click at [985, 259] on div "When I wanted to decorate my home with representations of [PERSON_NAME], I coul…" at bounding box center [1183, 457] width 398 height 397
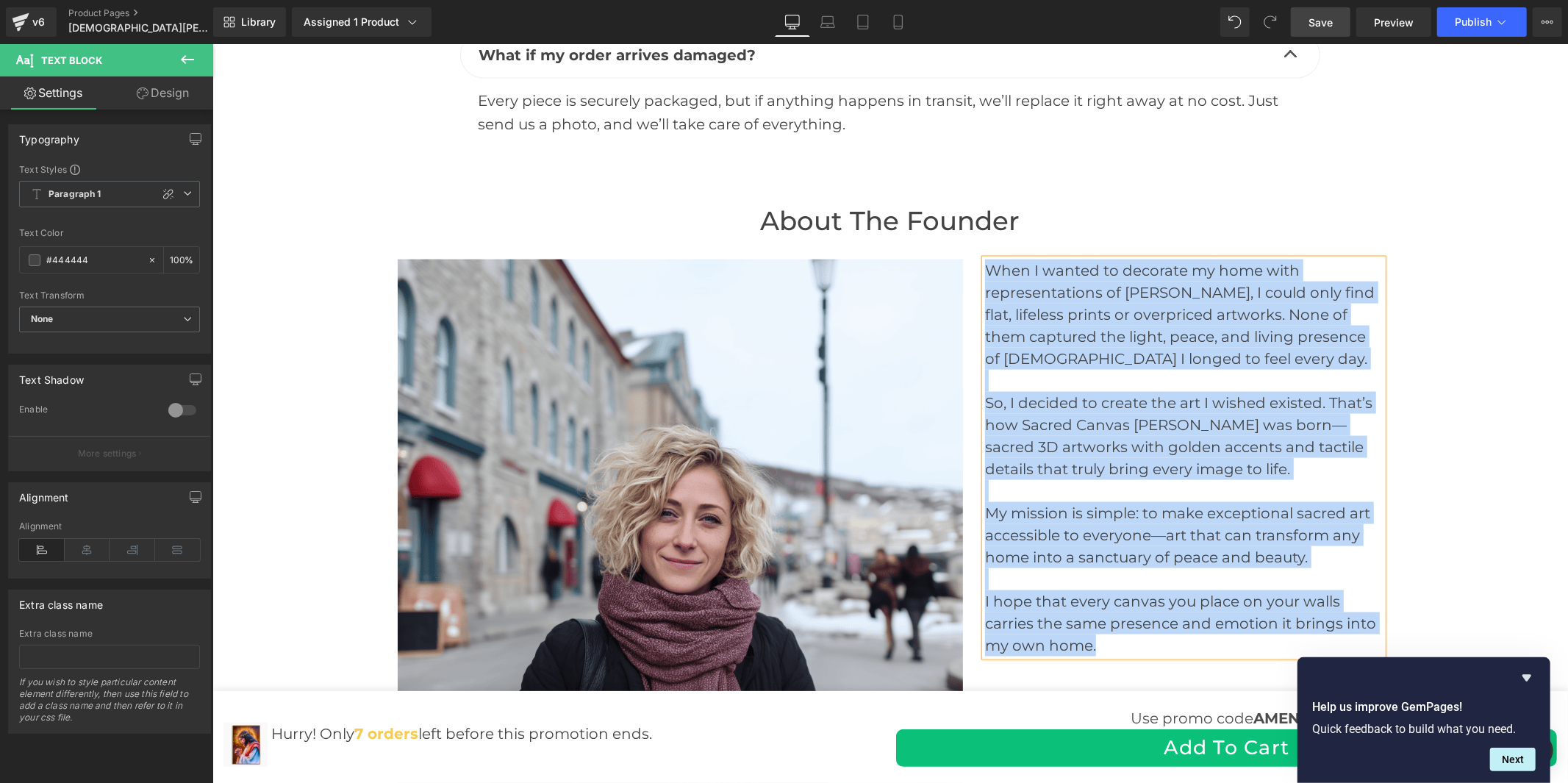
click at [1081, 298] on p "When I wanted to decorate my home with representations of [PERSON_NAME], I coul…" at bounding box center [1183, 314] width 398 height 111
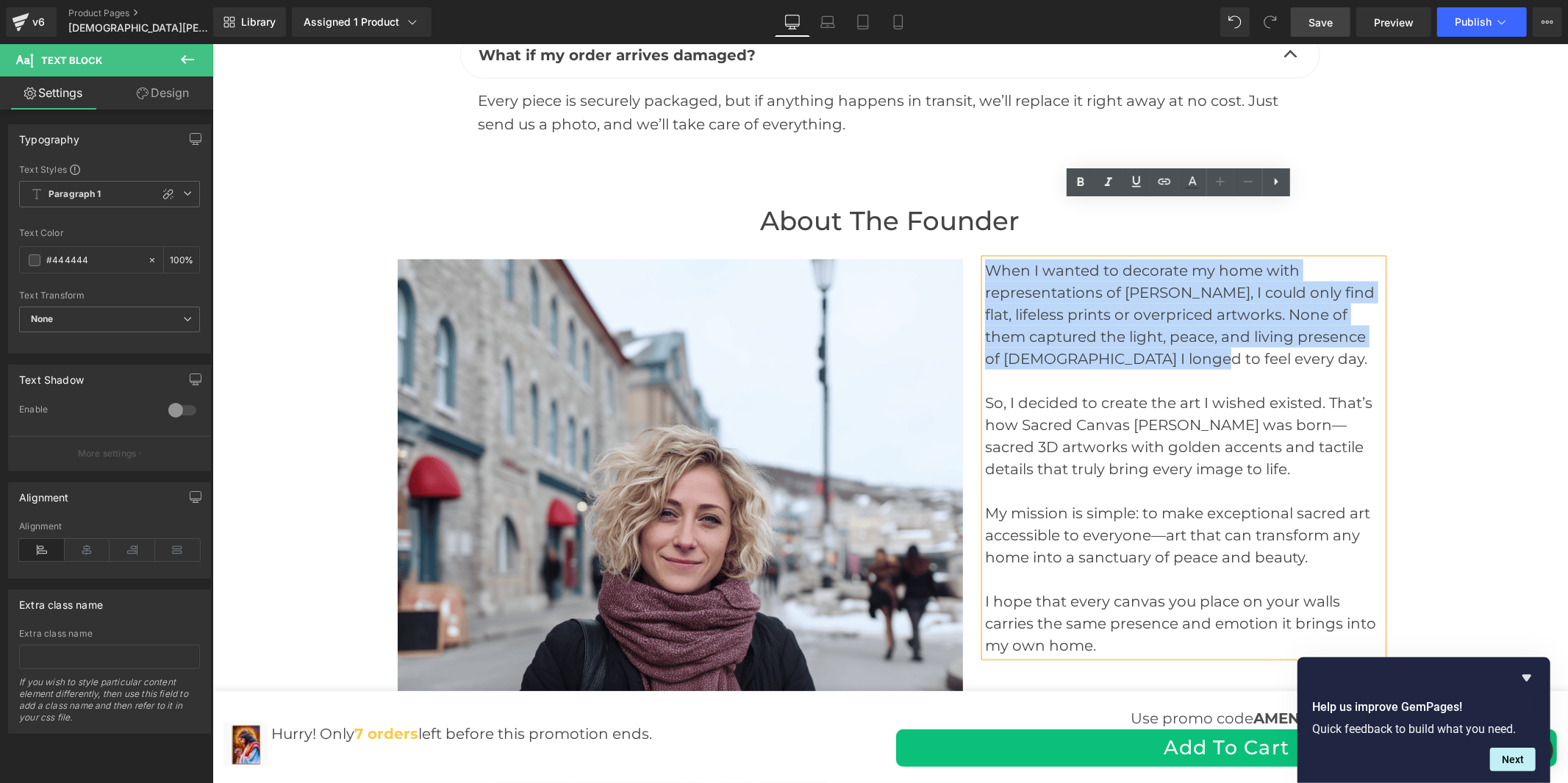
drag, startPoint x: 1111, startPoint y: 303, endPoint x: 968, endPoint y: 203, distance: 174.5
click at [973, 259] on div "When I wanted to decorate my home with representations of [PERSON_NAME], I coul…" at bounding box center [1183, 457] width 420 height 397
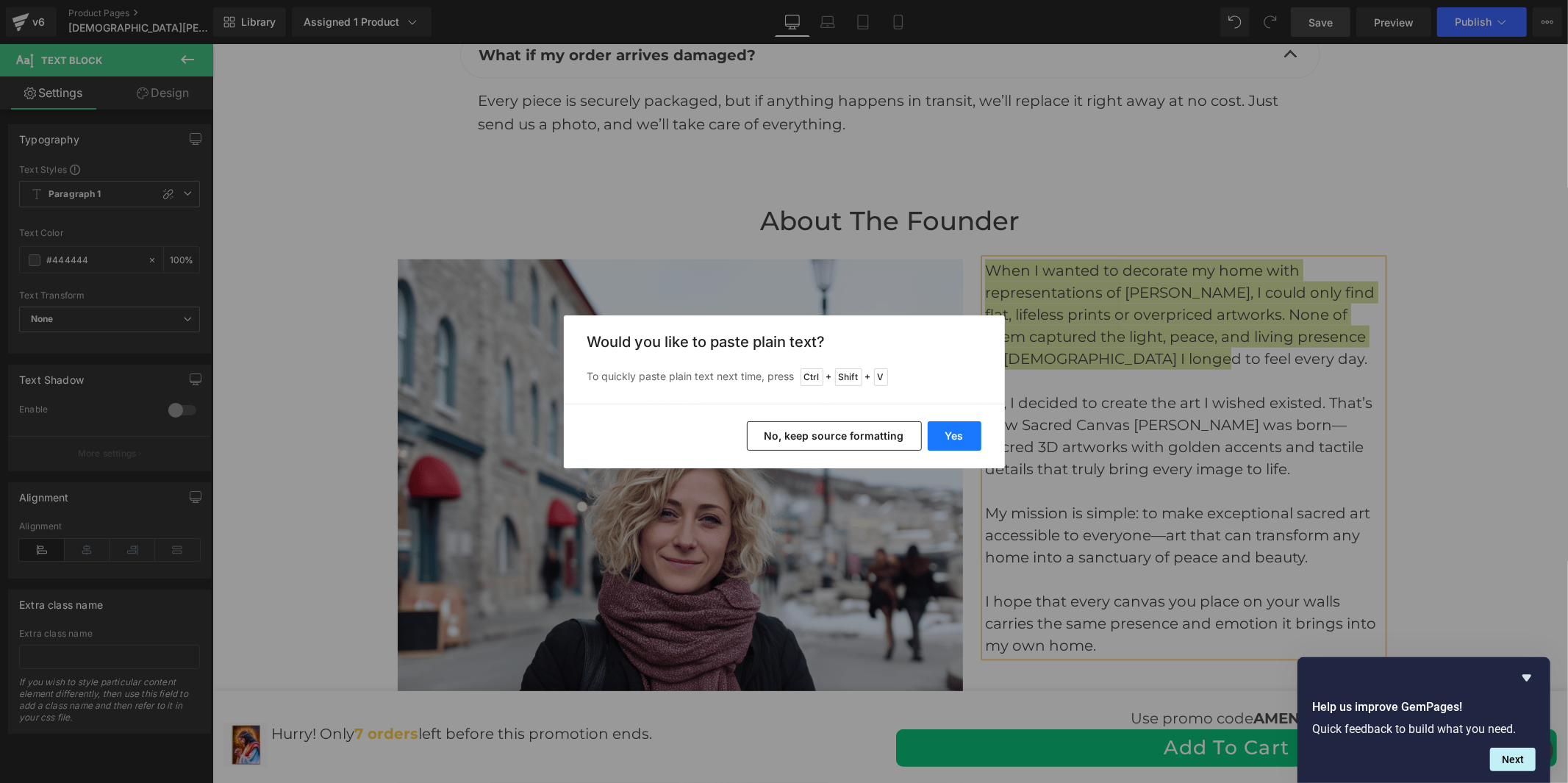
drag, startPoint x: 961, startPoint y: 432, endPoint x: 748, endPoint y: 388, distance: 217.5
click at [961, 432] on button "Yes" at bounding box center [955, 436] width 54 height 29
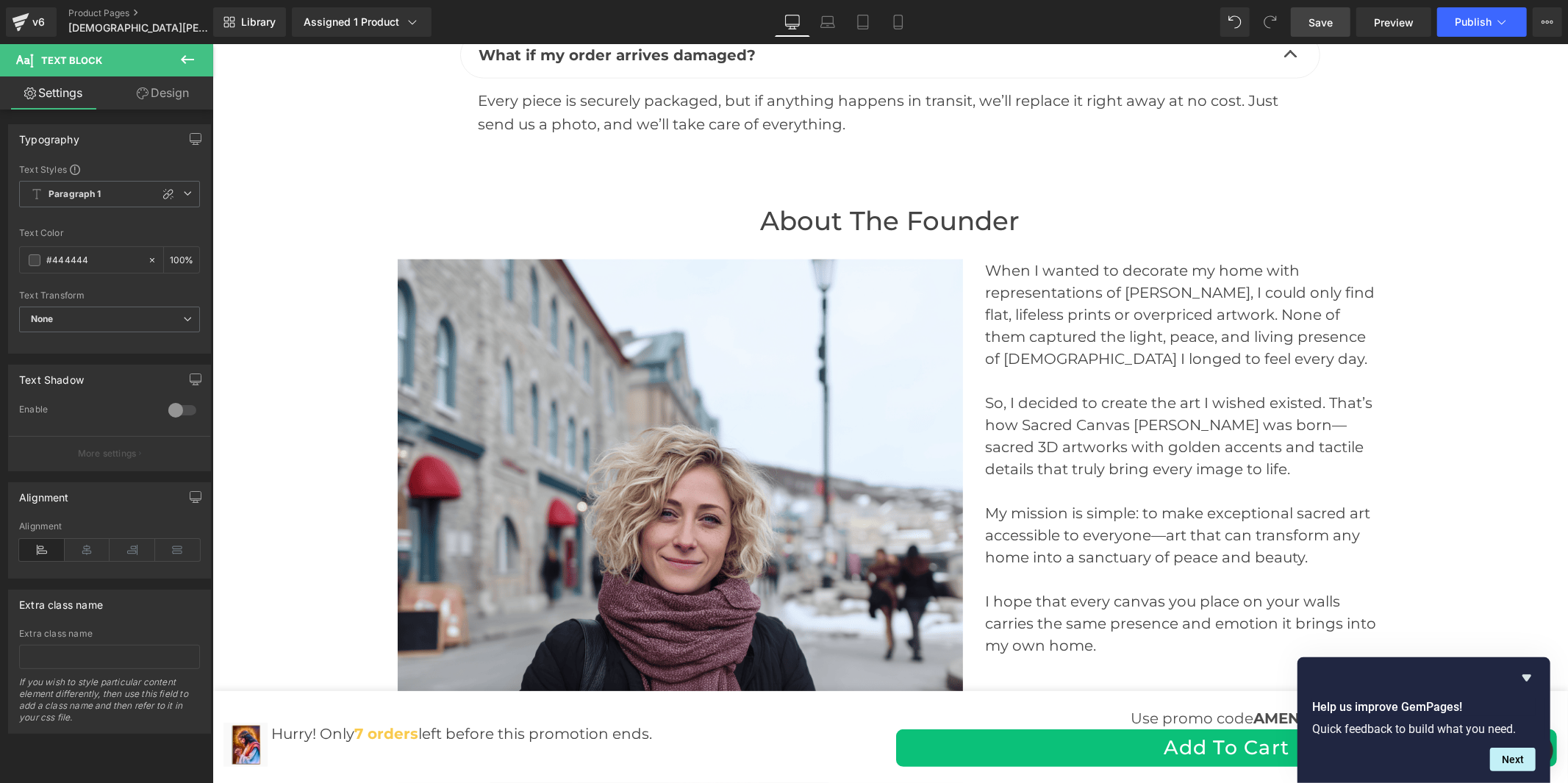
click at [1318, 22] on span "Save" at bounding box center [1321, 22] width 25 height 15
click at [1510, 21] on icon at bounding box center [1502, 21] width 15 height 15
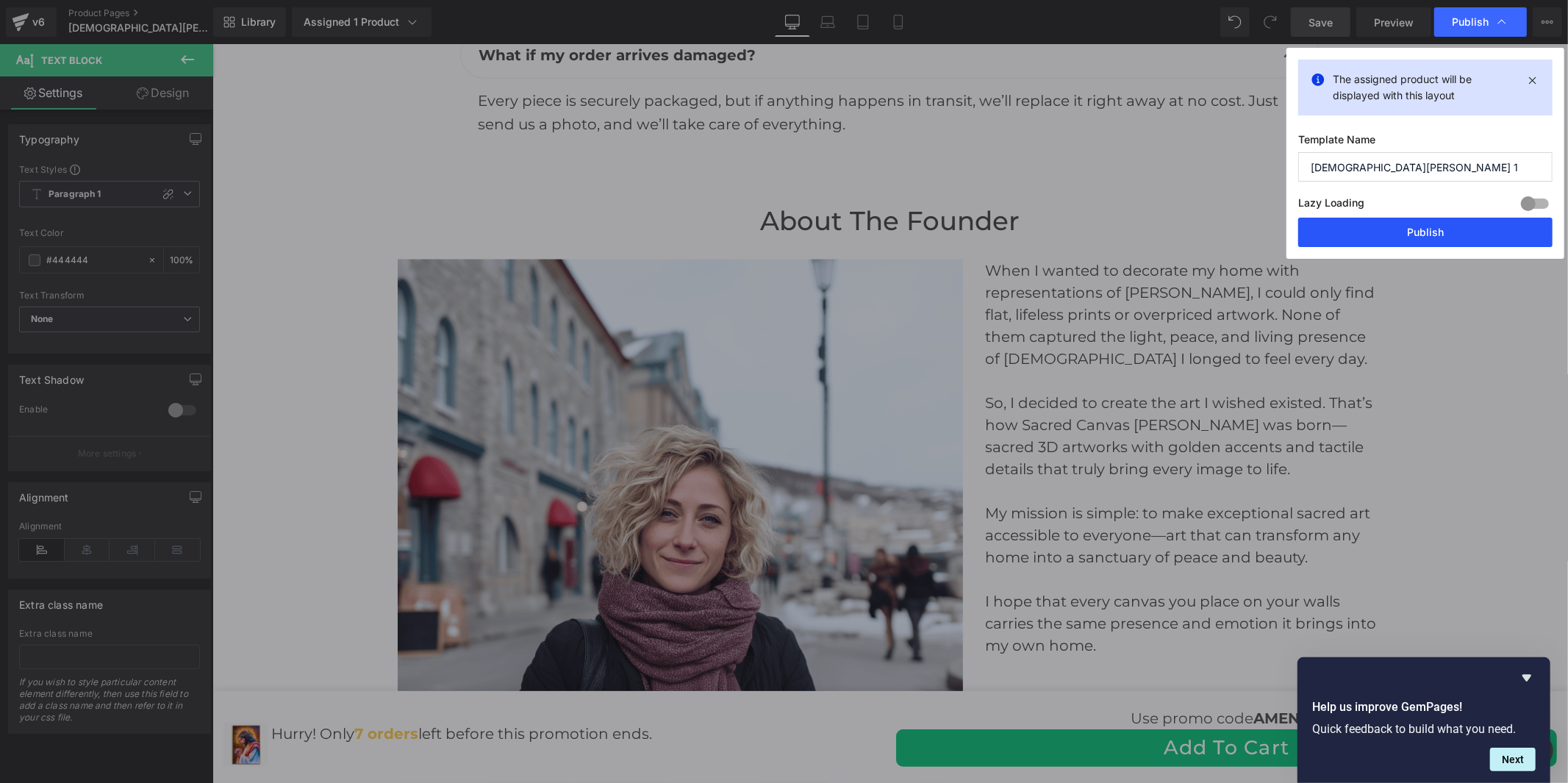
click at [1362, 226] on button "Publish" at bounding box center [1425, 233] width 254 height 29
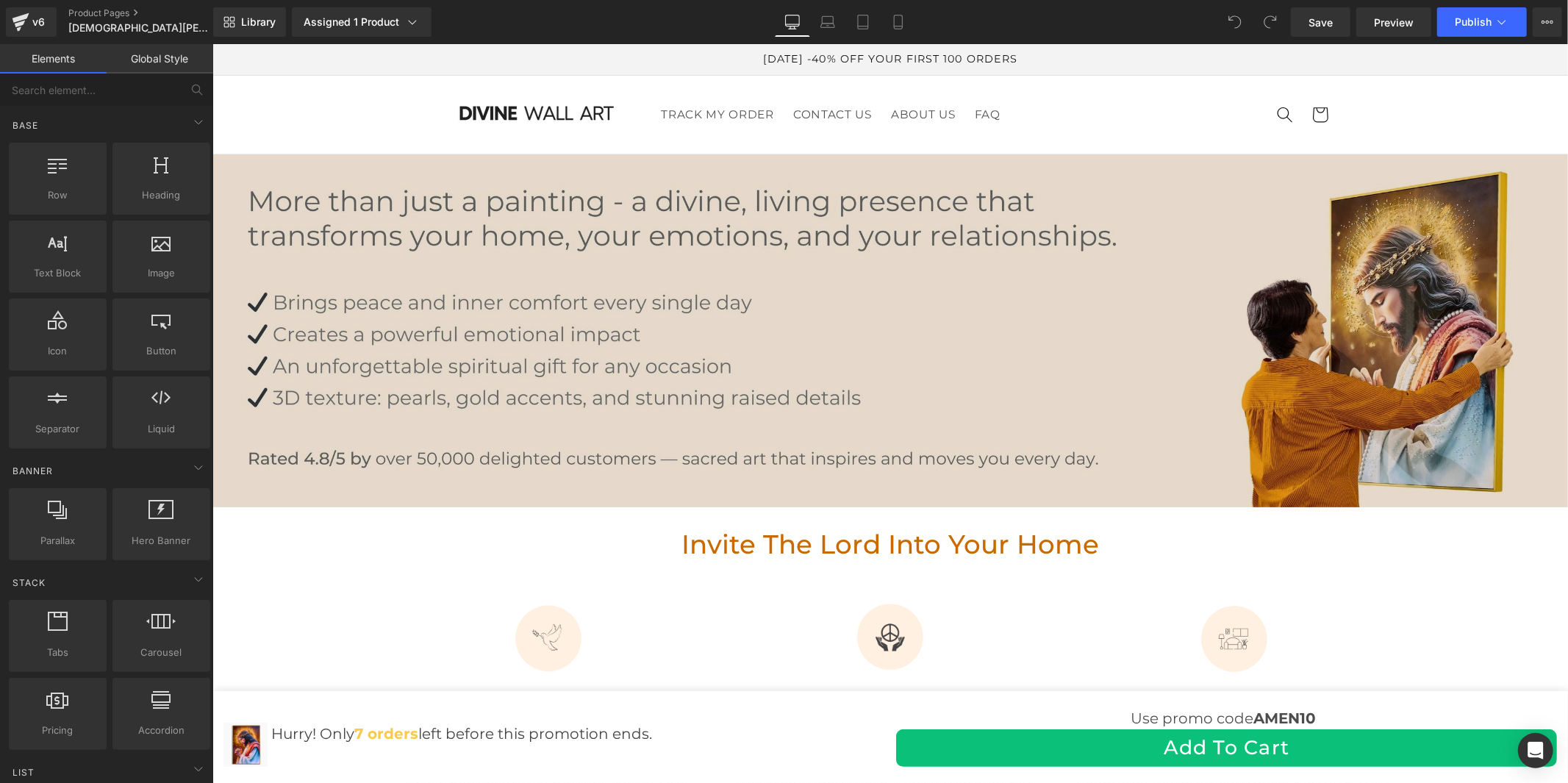
click at [911, 236] on img at bounding box center [890, 330] width 1355 height 353
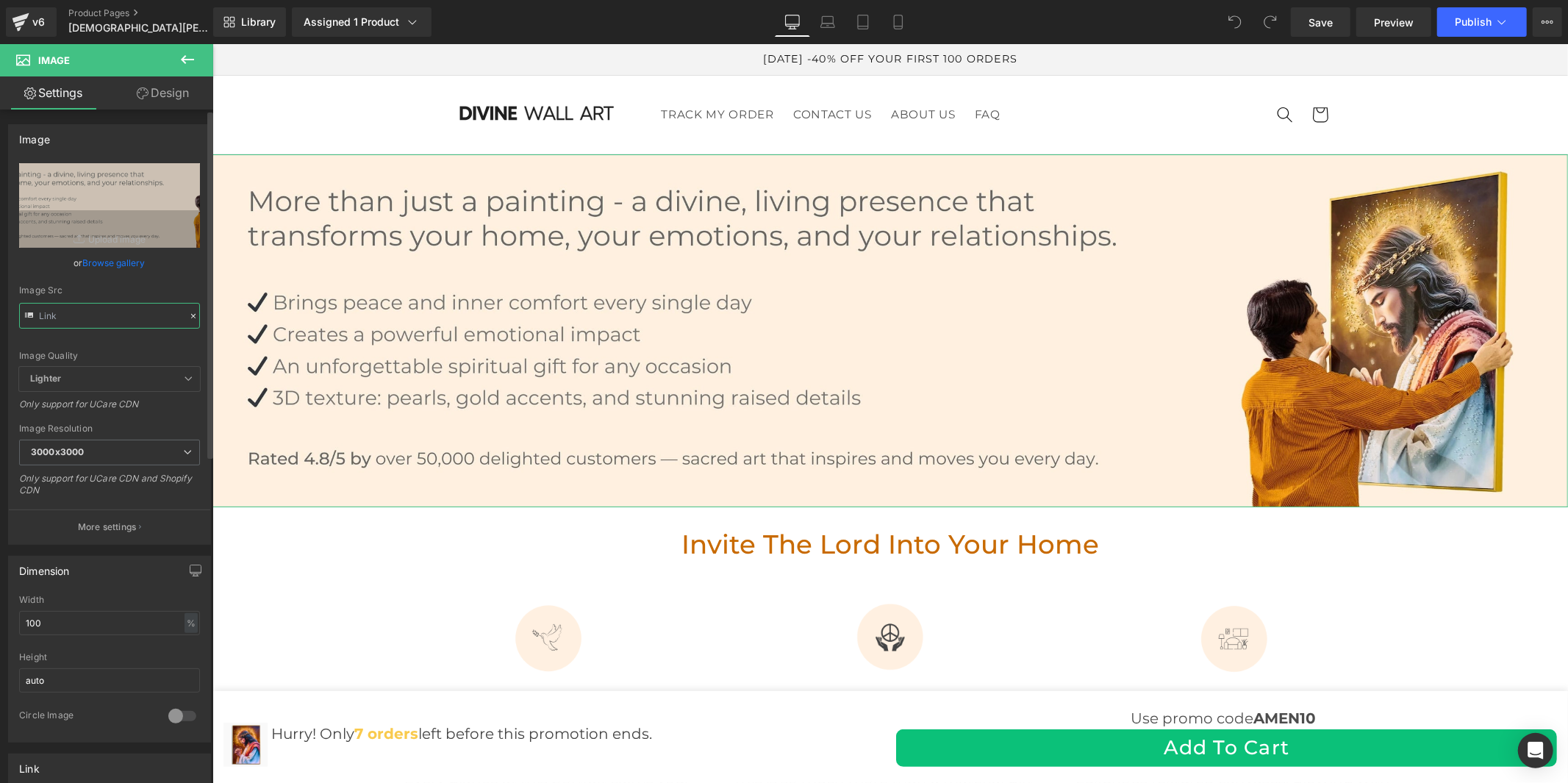
click at [91, 313] on input "text" at bounding box center [110, 316] width 181 height 26
type input "https://cdn.shopify.com/s/files/1/0960/8639/3179/files/Banniere_2025_8faefada-6…"
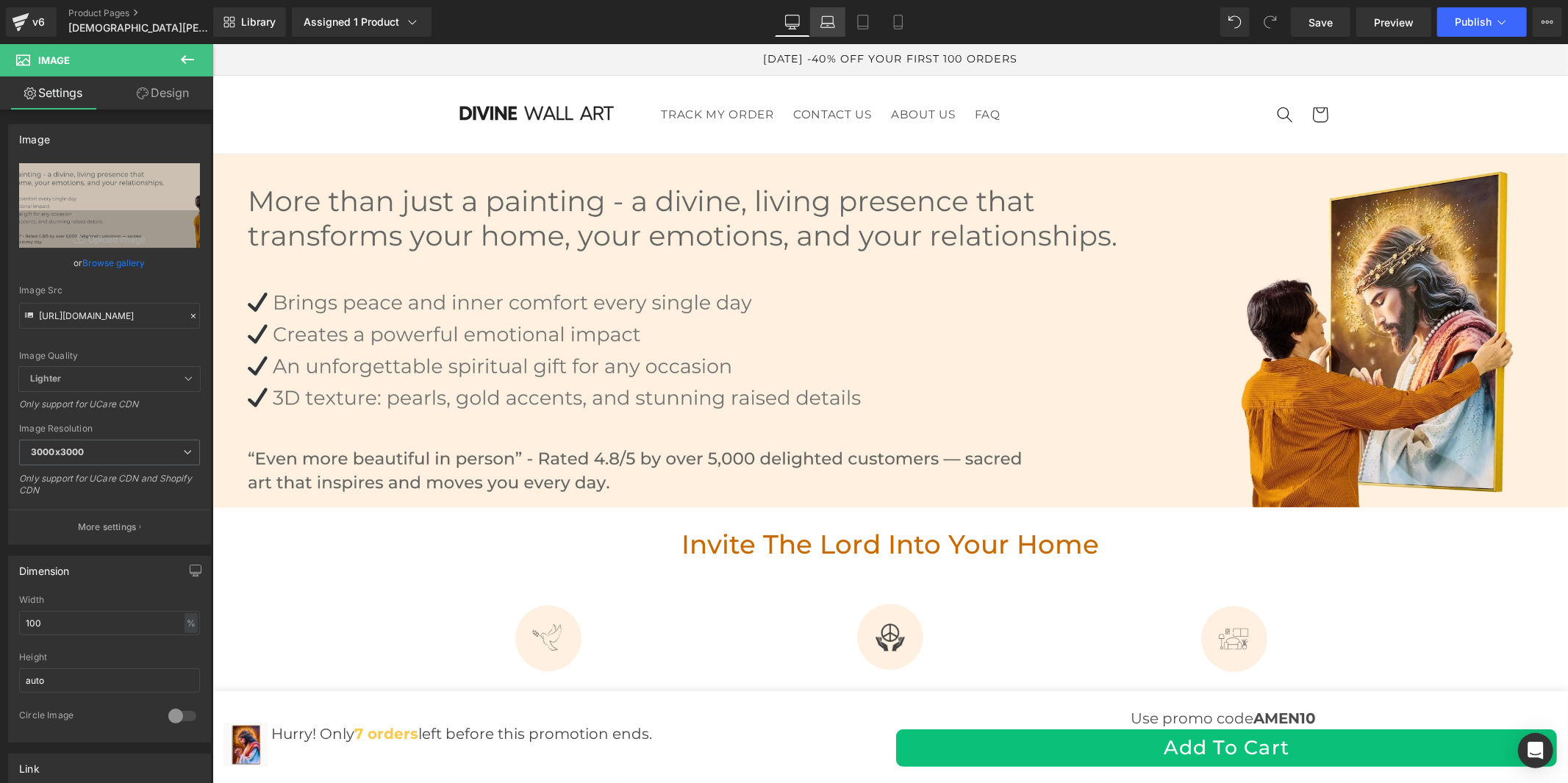
click at [834, 26] on icon at bounding box center [827, 21] width 15 height 15
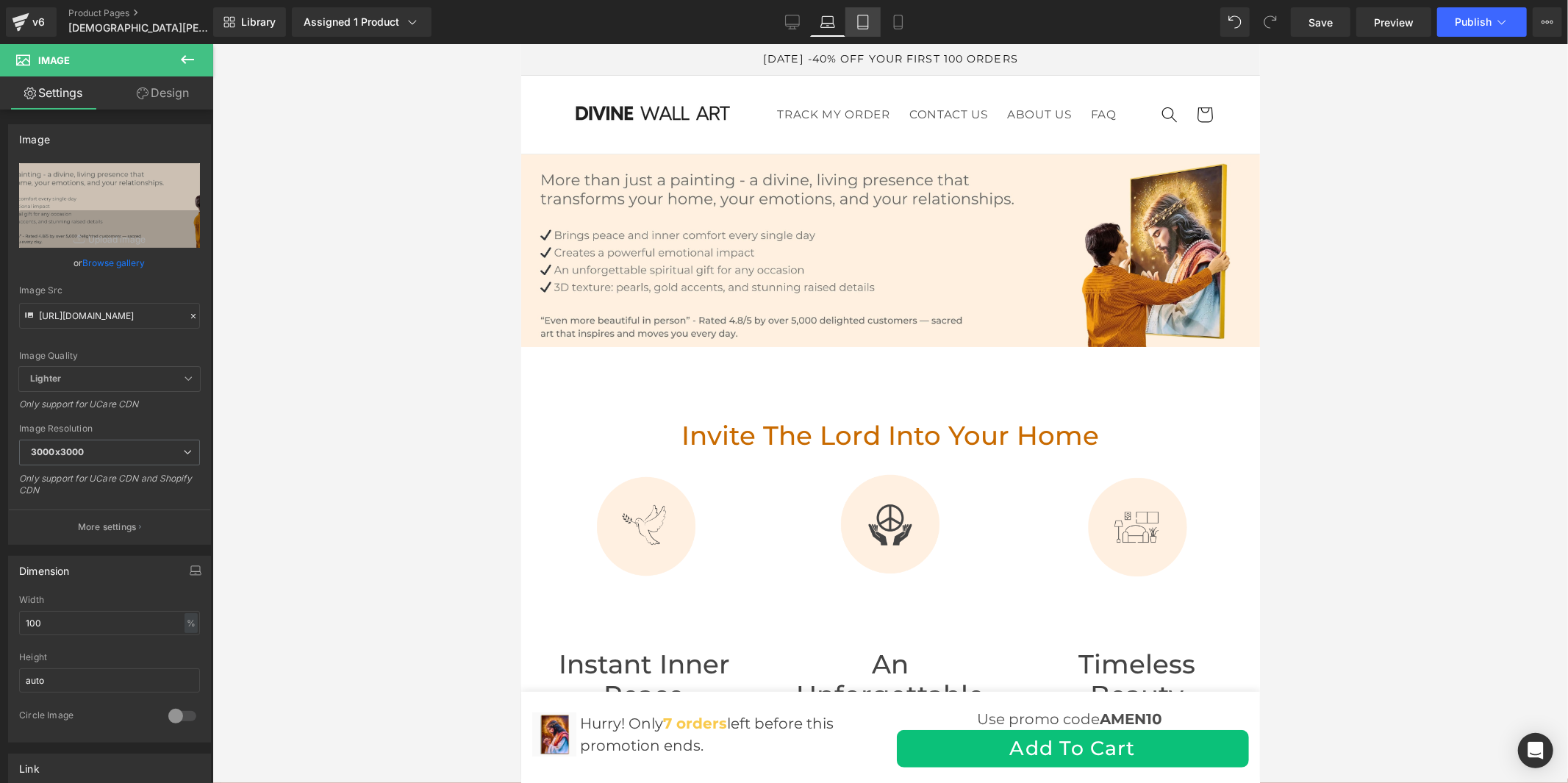
click at [853, 18] on link "Tablet" at bounding box center [863, 22] width 35 height 29
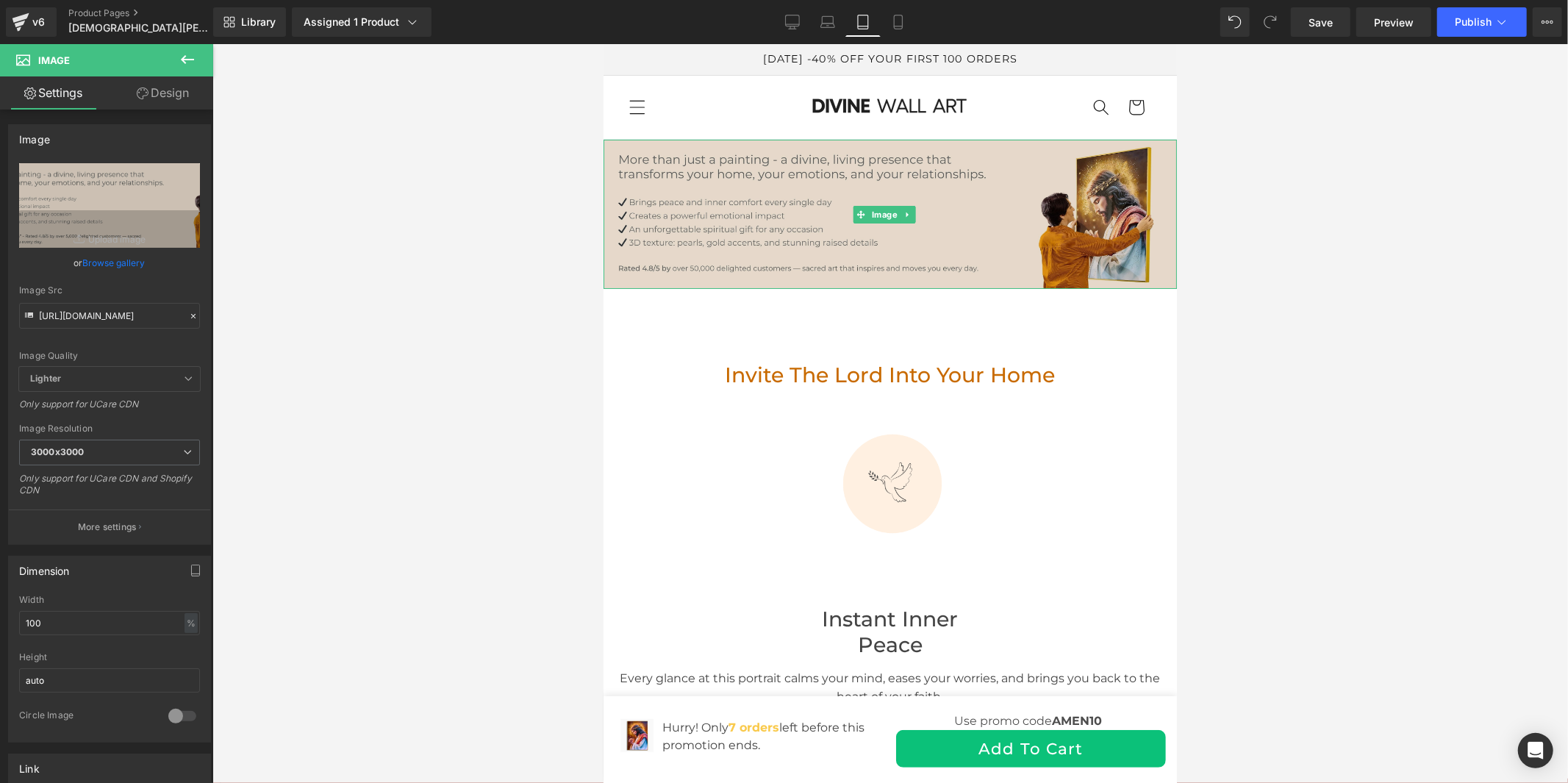
click at [731, 247] on img at bounding box center [890, 213] width 573 height 149
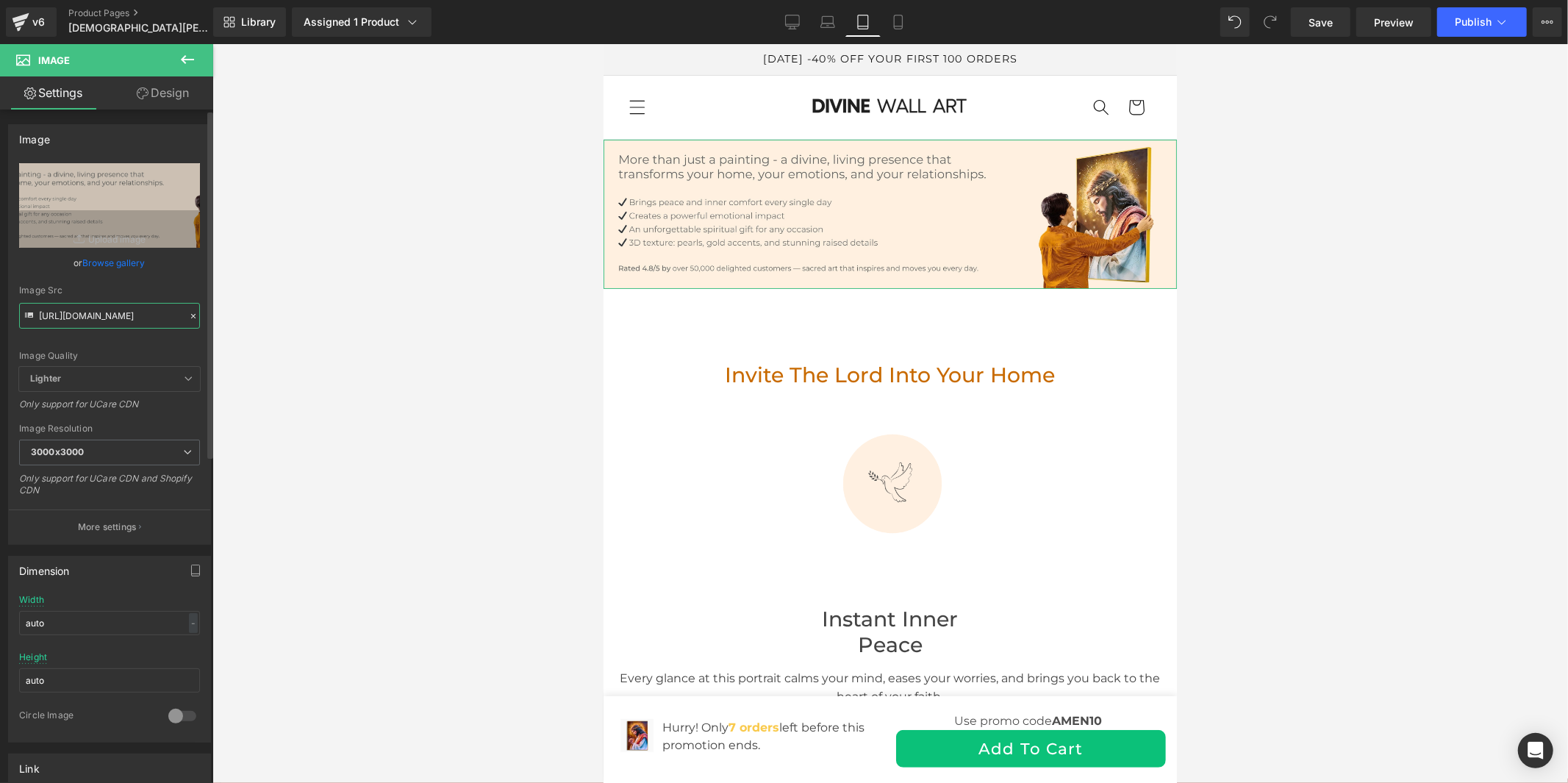
click at [155, 312] on input "https://cdn.shopify.com/s/files/1/0960/8639/3179/files/Banniere_2025_1_5f786bf5…" at bounding box center [110, 316] width 181 height 26
paste input "8faefada-63d1-4c64-86c9-90cf5b0caeae.jpg?v=1760005224"
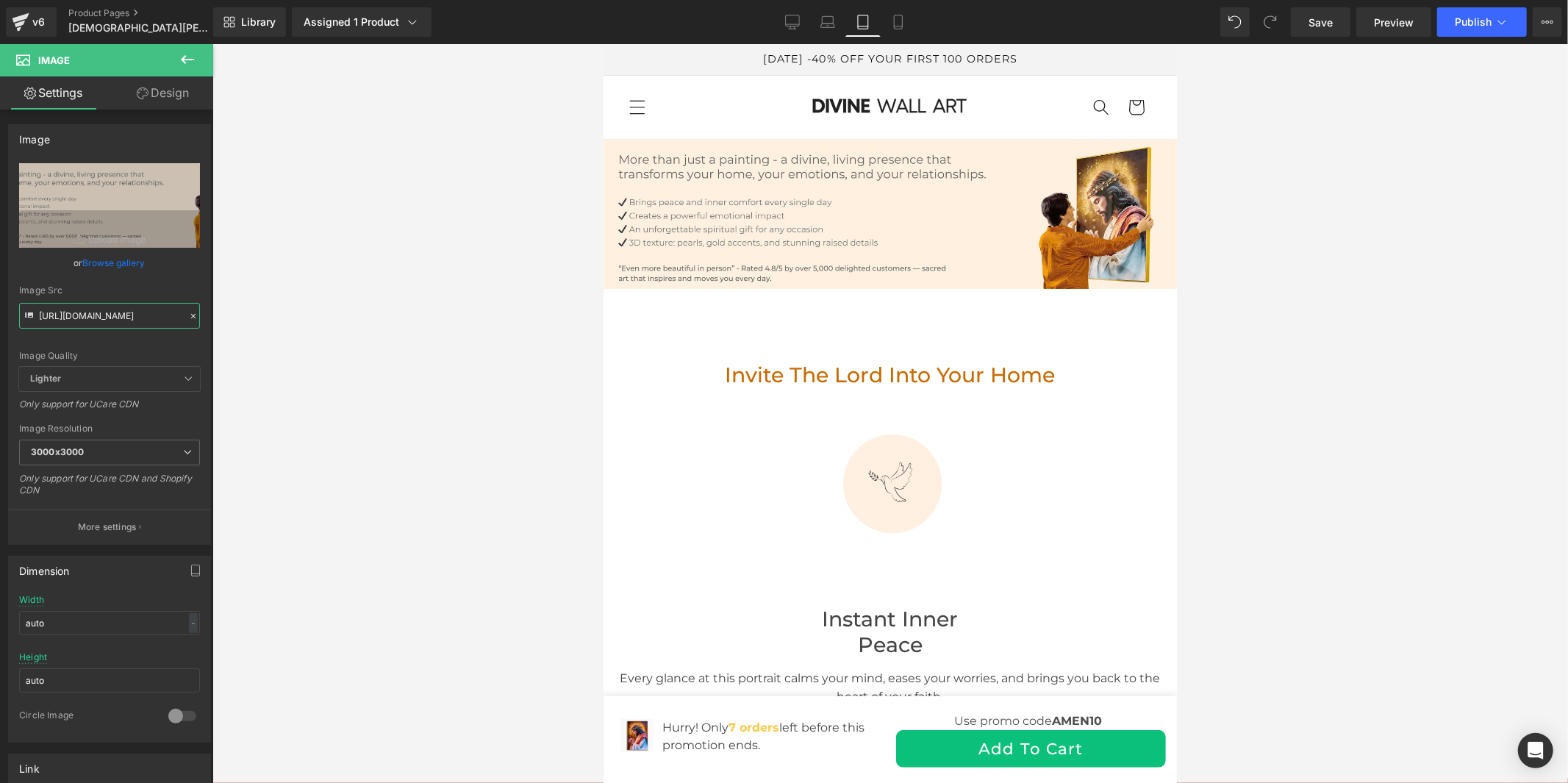
type input "https://cdn.shopify.com/s/files/1/0960/8639/3179/files/Banniere_2025_8faefada-6…"
click at [894, 26] on icon at bounding box center [898, 26] width 8 height 0
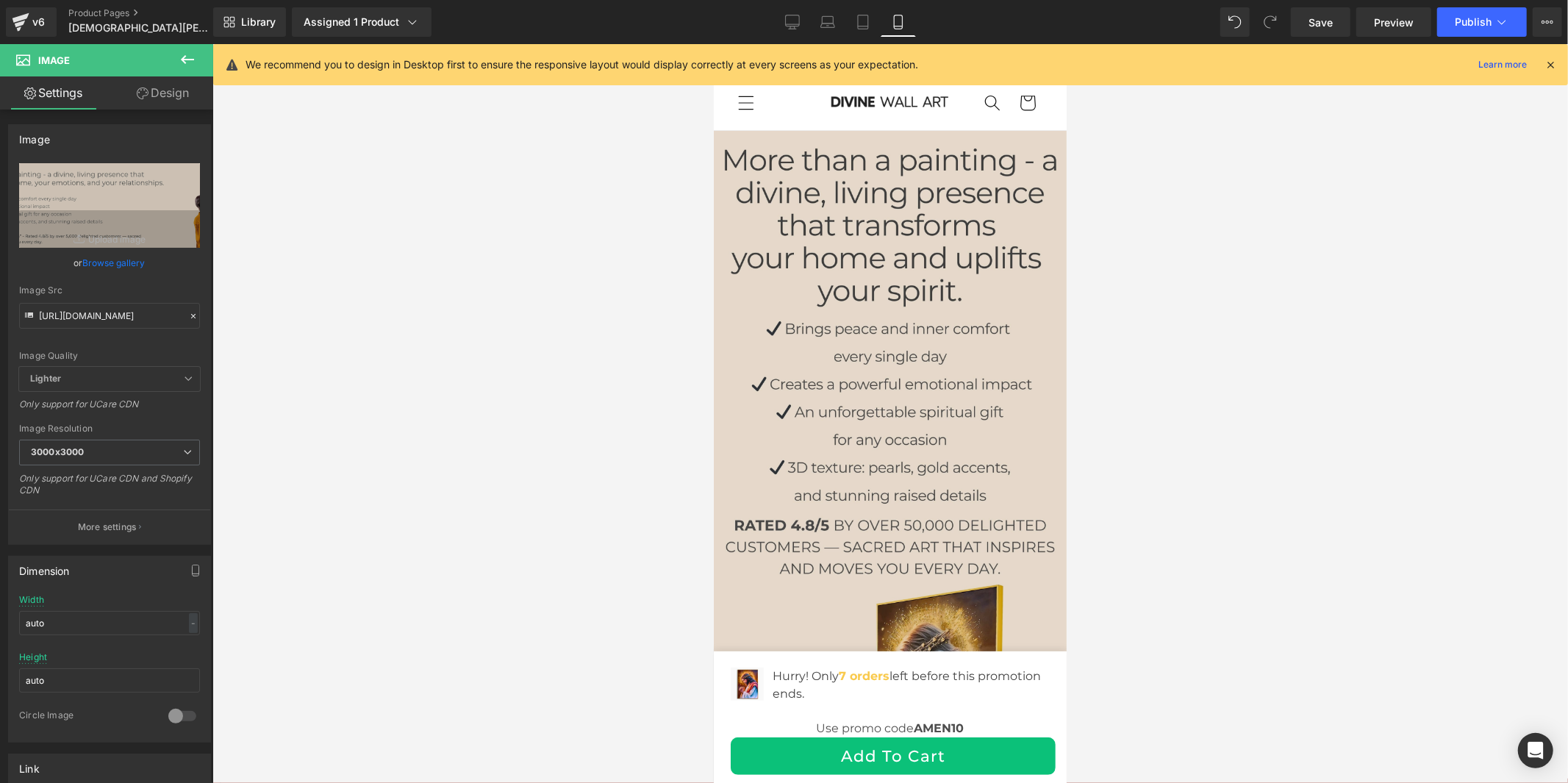
click at [835, 346] on img at bounding box center [890, 484] width 353 height 706
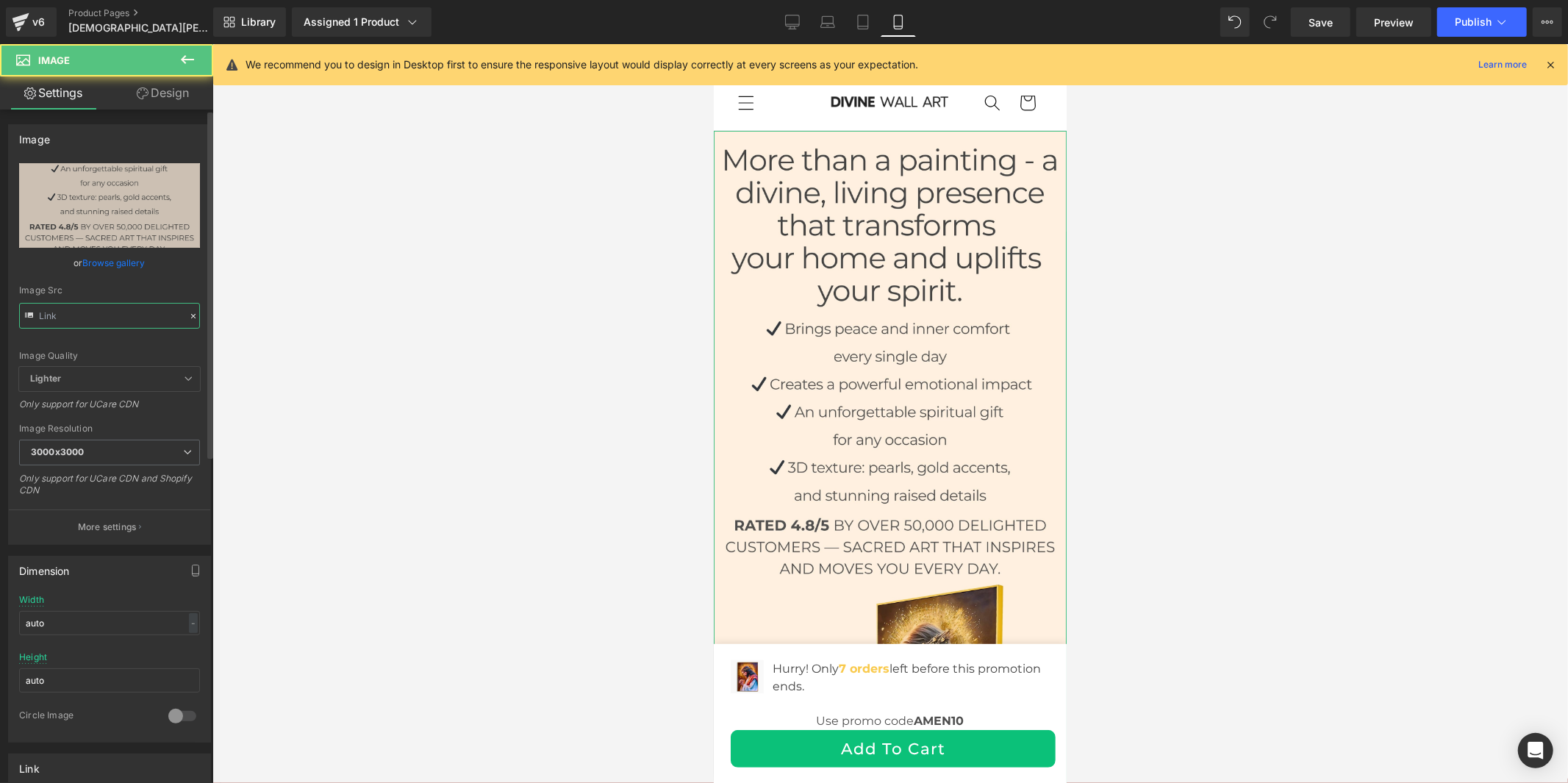
click at [68, 318] on input "text" at bounding box center [110, 316] width 181 height 26
paste input "da7c295c-c18a-4cd0-bac6-24358ebc01d3.jpg?v=1760005223"
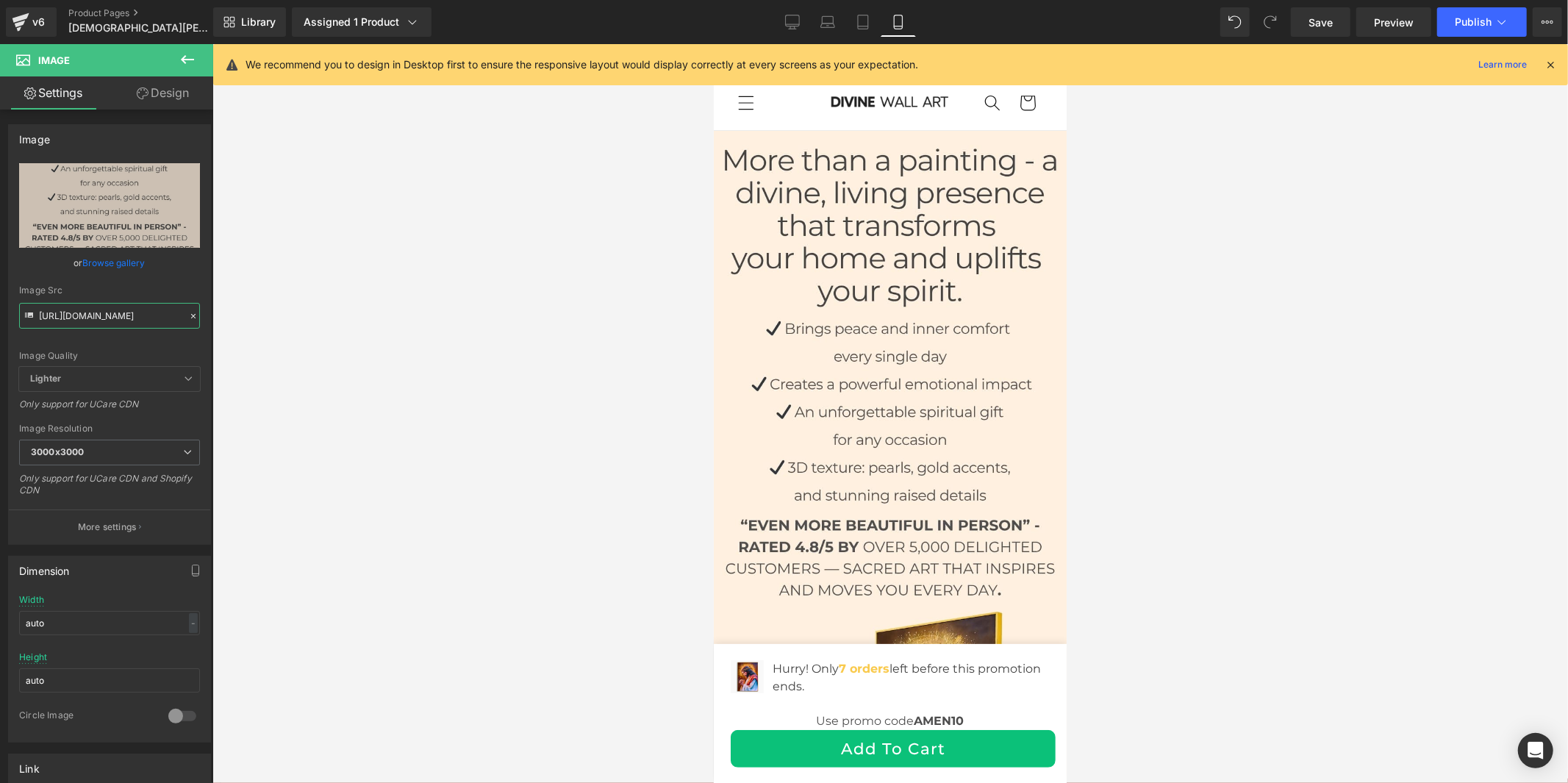
type input "https://cdn.shopify.com/s/files/1/0960/8639/3179/files/Polonais_da7c295c-c18a-4…"
click at [1319, 2] on div "Library Assigned 1 Product Product Preview Sacred Canvas Jesus – Inspiring Fait…" at bounding box center [891, 21] width 1355 height 44
click at [1319, 21] on span "Save" at bounding box center [1321, 22] width 25 height 15
click at [1481, 15] on button "Publish" at bounding box center [1482, 22] width 90 height 29
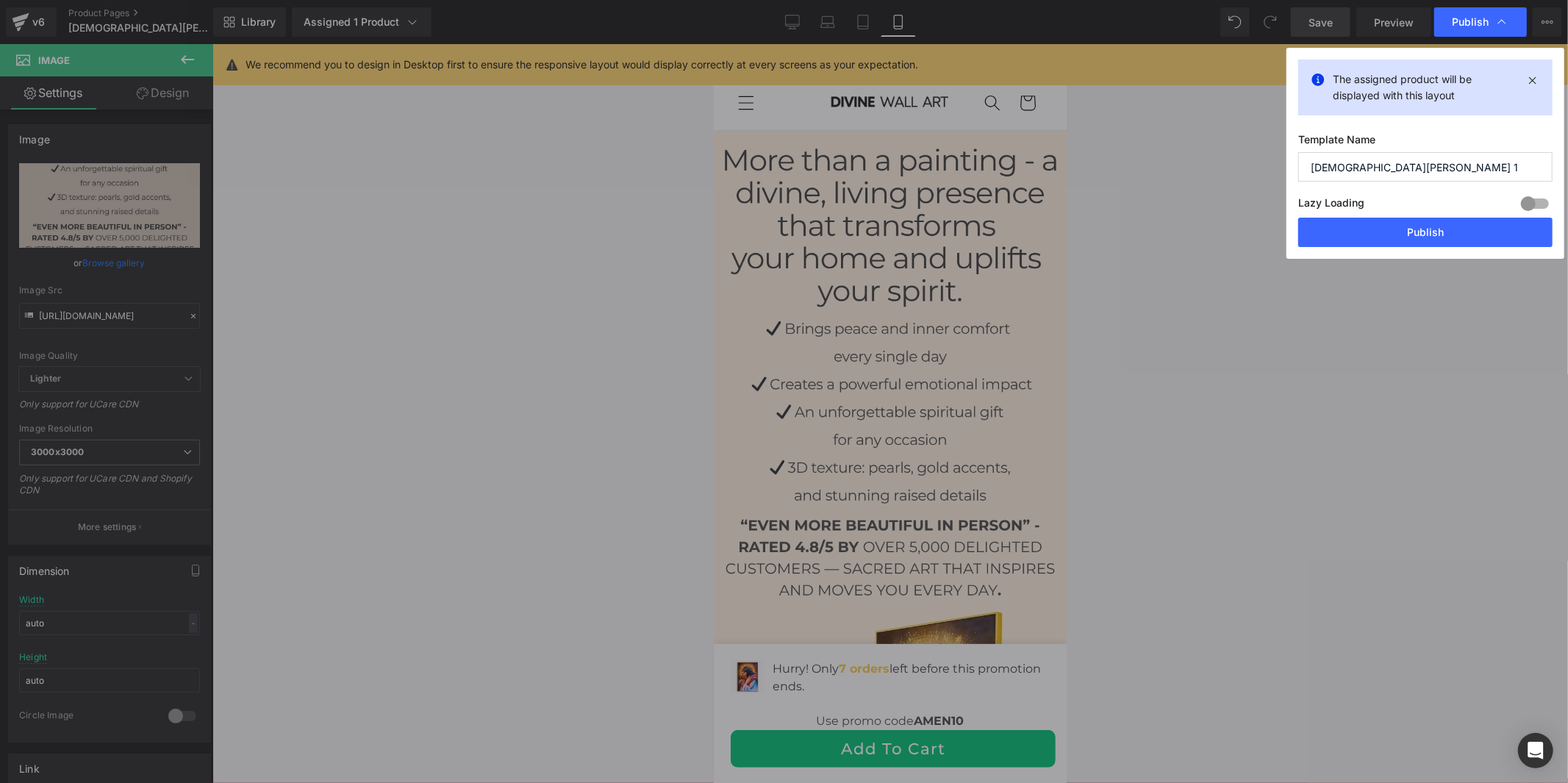
click at [1393, 226] on button "Publish" at bounding box center [1425, 233] width 254 height 29
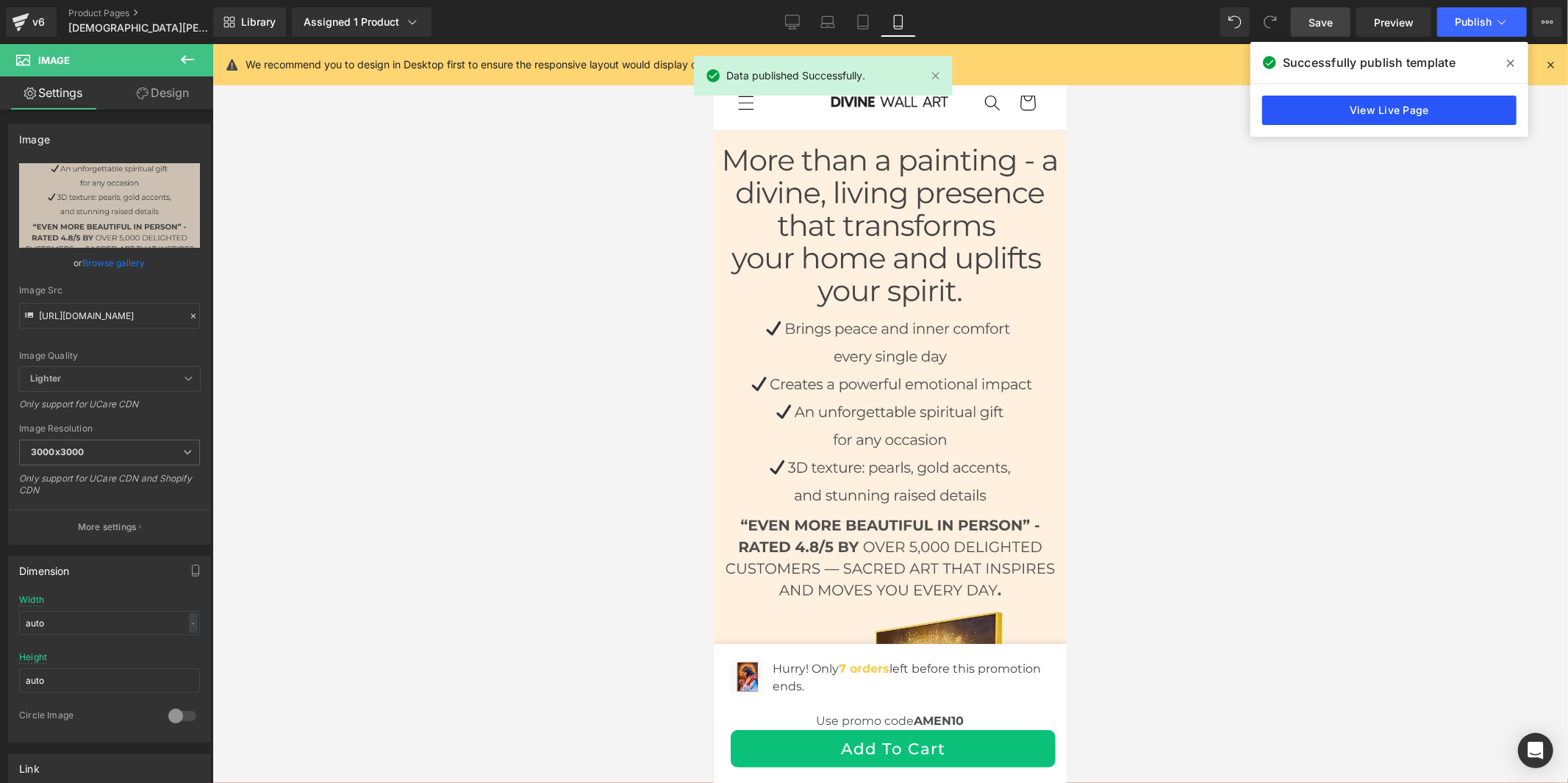
click at [1299, 104] on link "View Live Page" at bounding box center [1389, 111] width 254 height 29
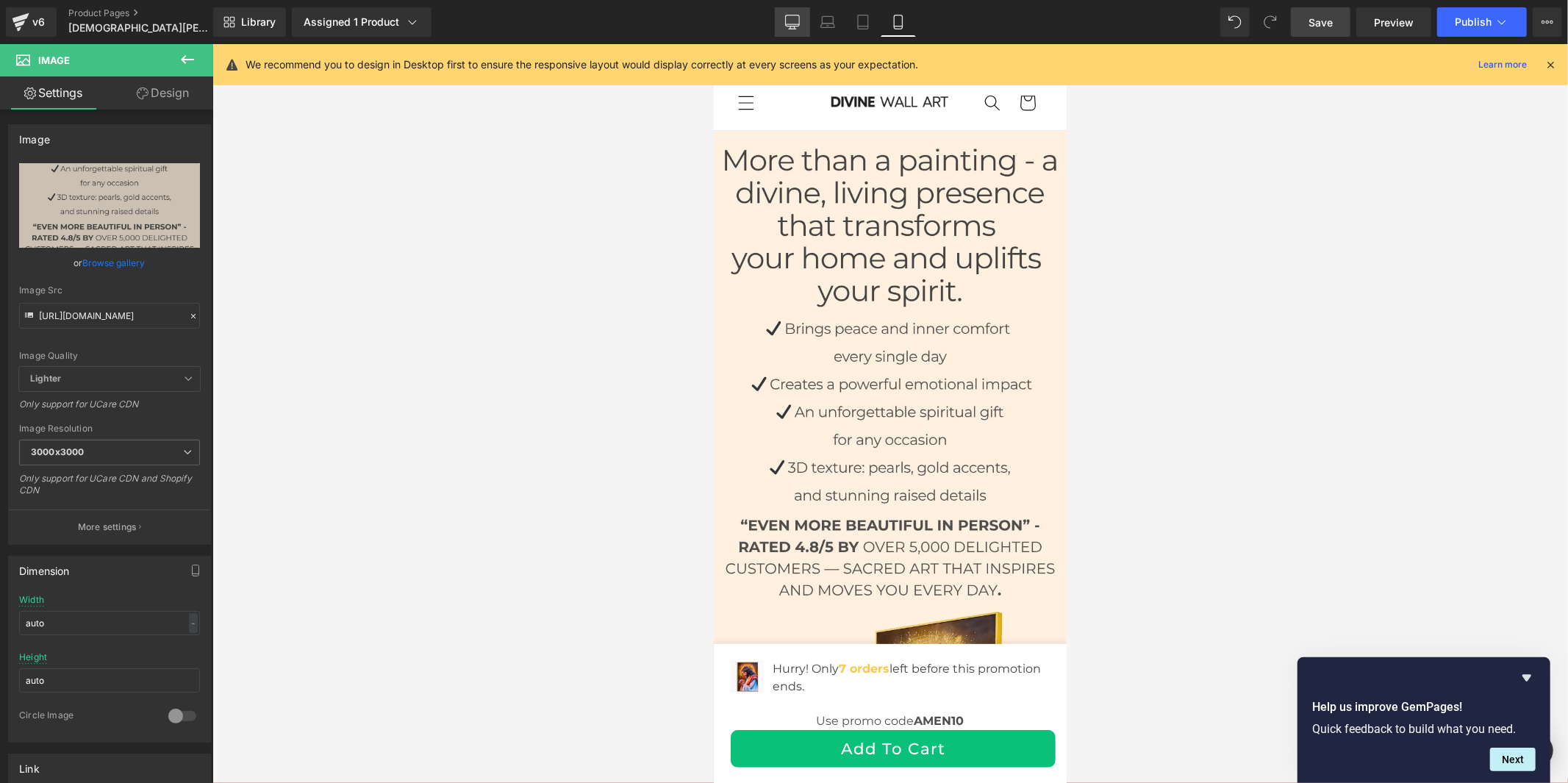
click at [799, 19] on icon at bounding box center [792, 21] width 14 height 11
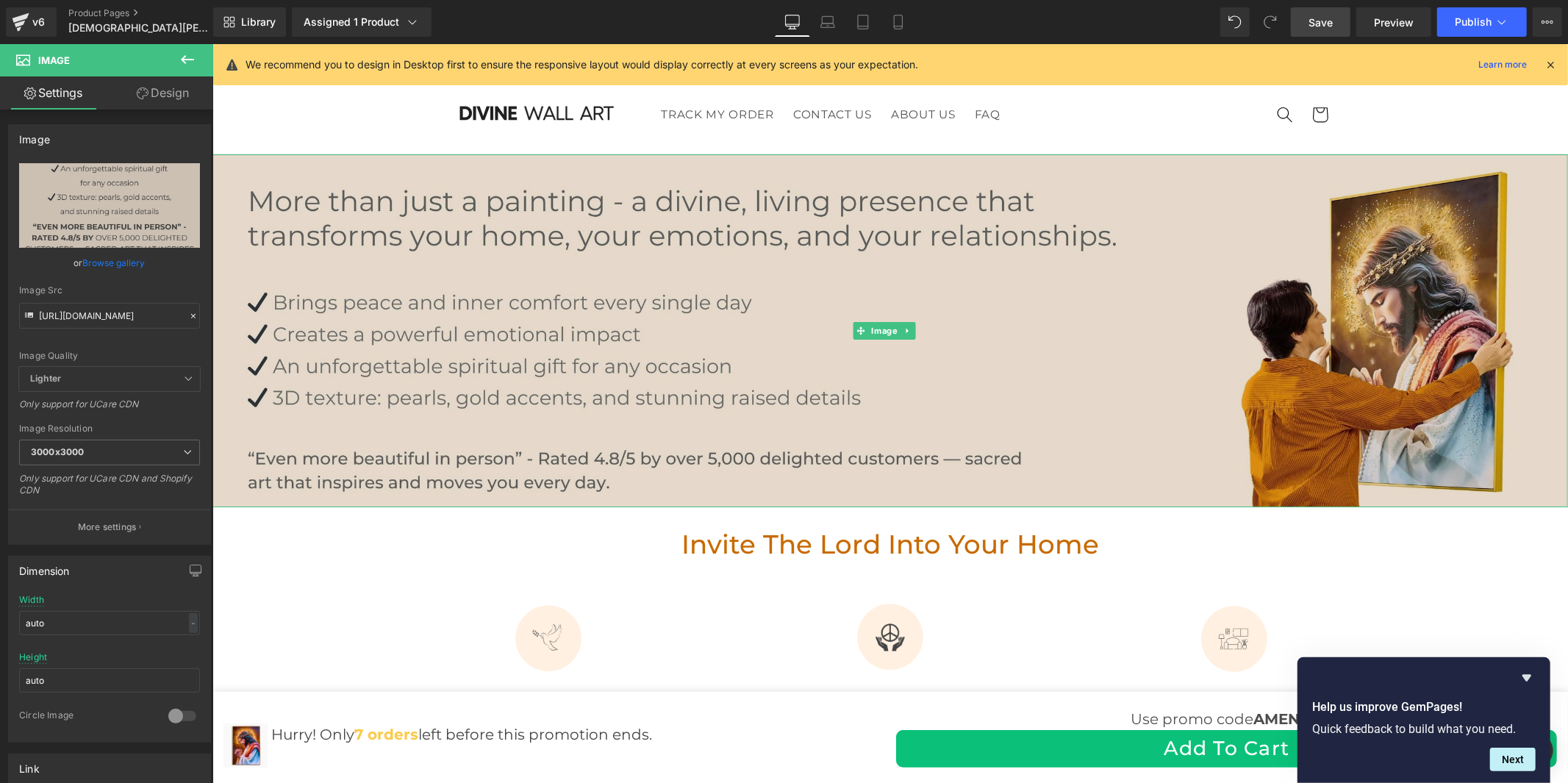
click at [627, 191] on img at bounding box center [890, 330] width 1355 height 353
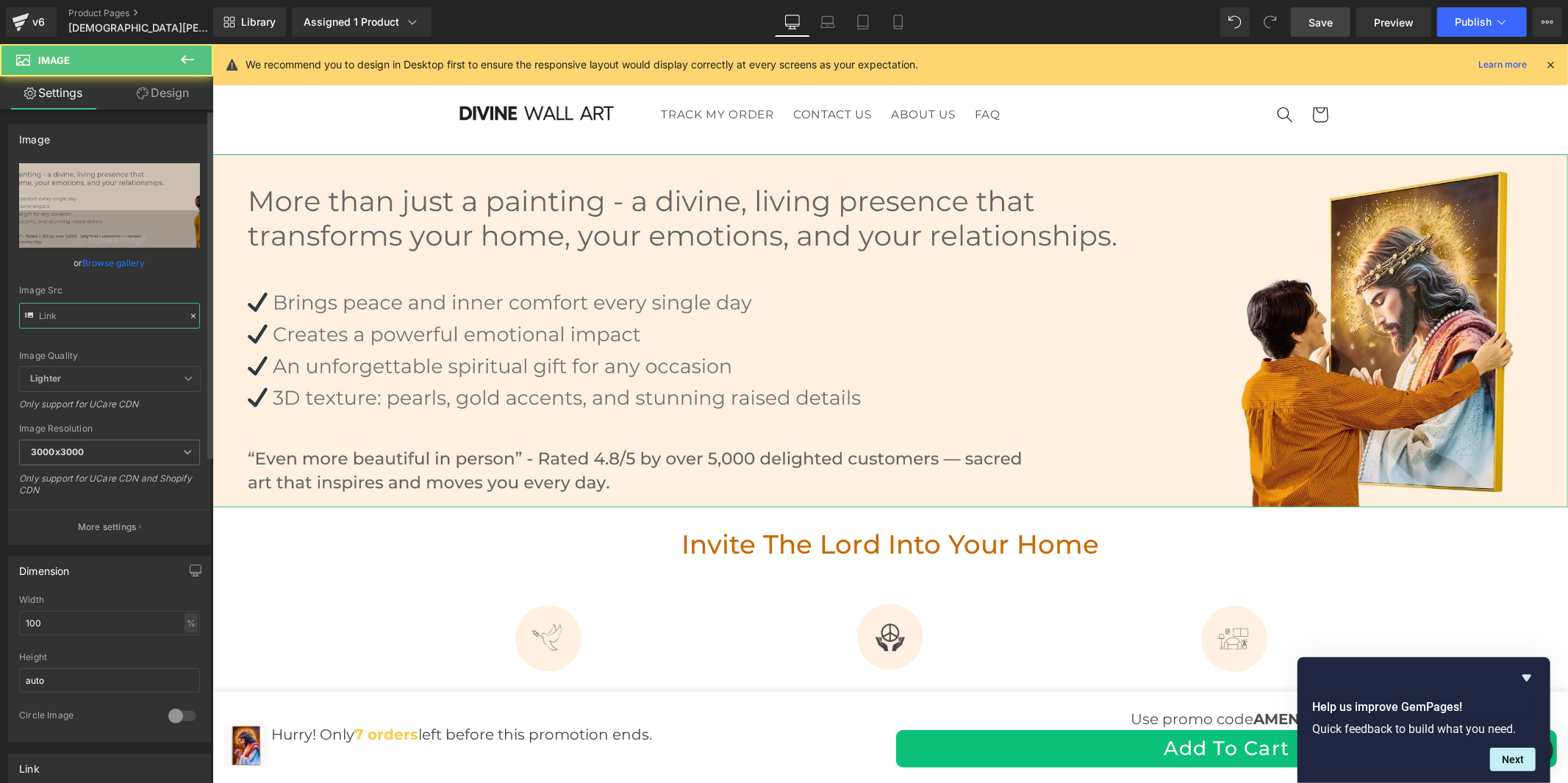
click at [88, 316] on input "text" at bounding box center [110, 316] width 181 height 26
paste input "1_44d2927a-d3f0-4a30-832e-ffad0c65fe13.jpg?v=1760005456"
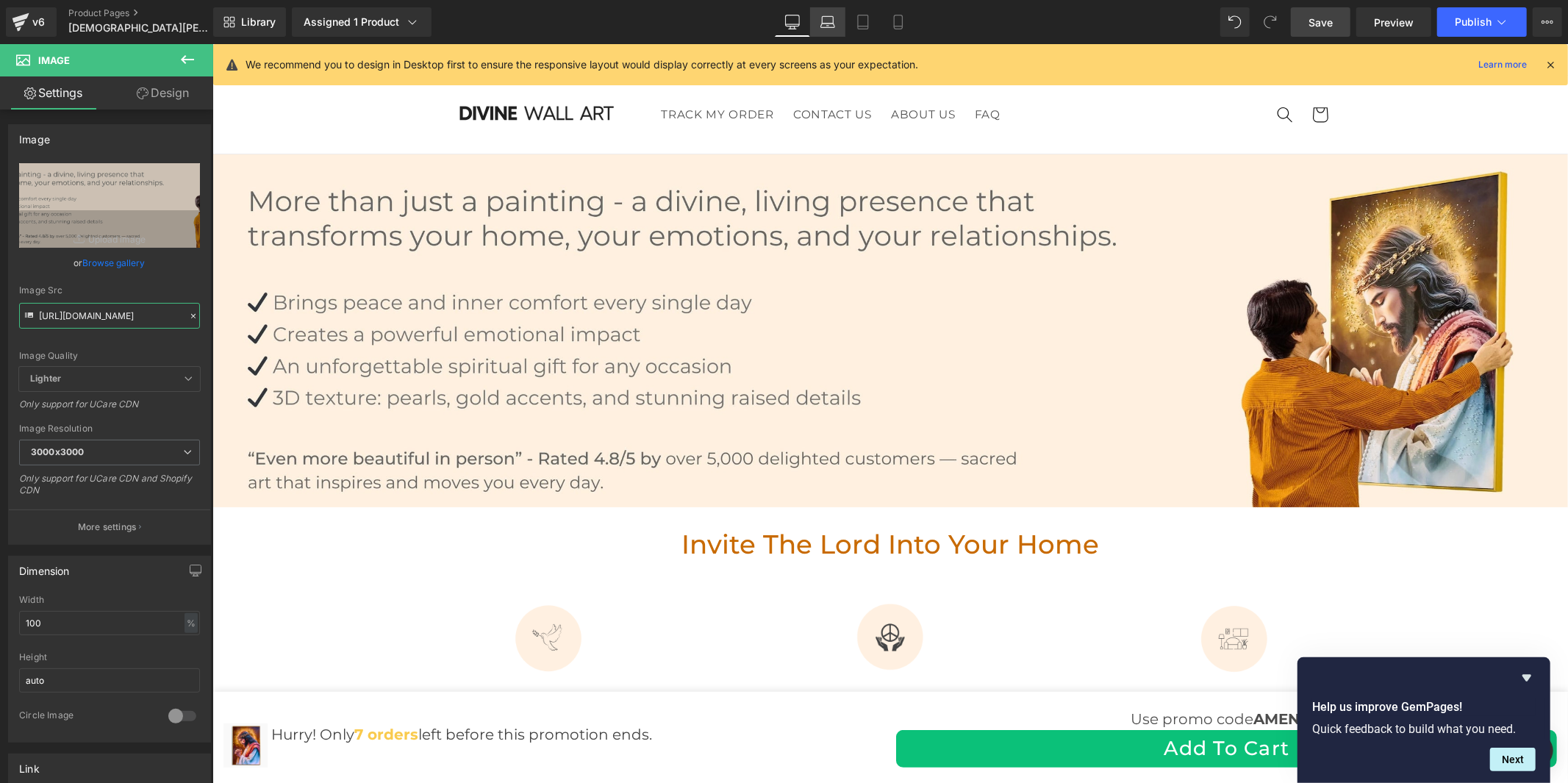
type input "https://cdn.shopify.com/s/files/1/0960/8639/3179/files/Banniere_2025_1_44d2927a…"
click at [834, 27] on icon at bounding box center [827, 26] width 14 height 5
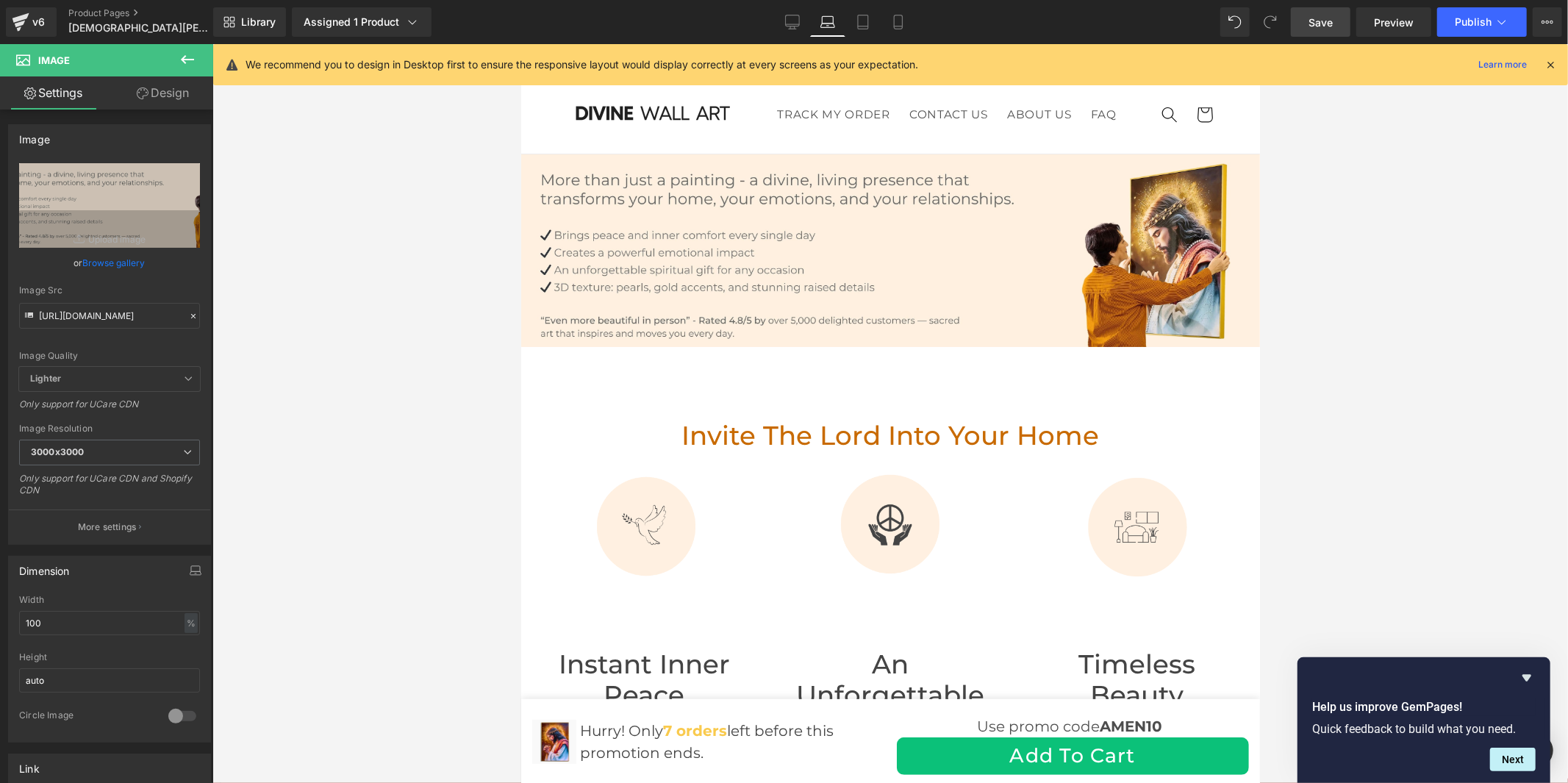
scroll to position [18, 0]
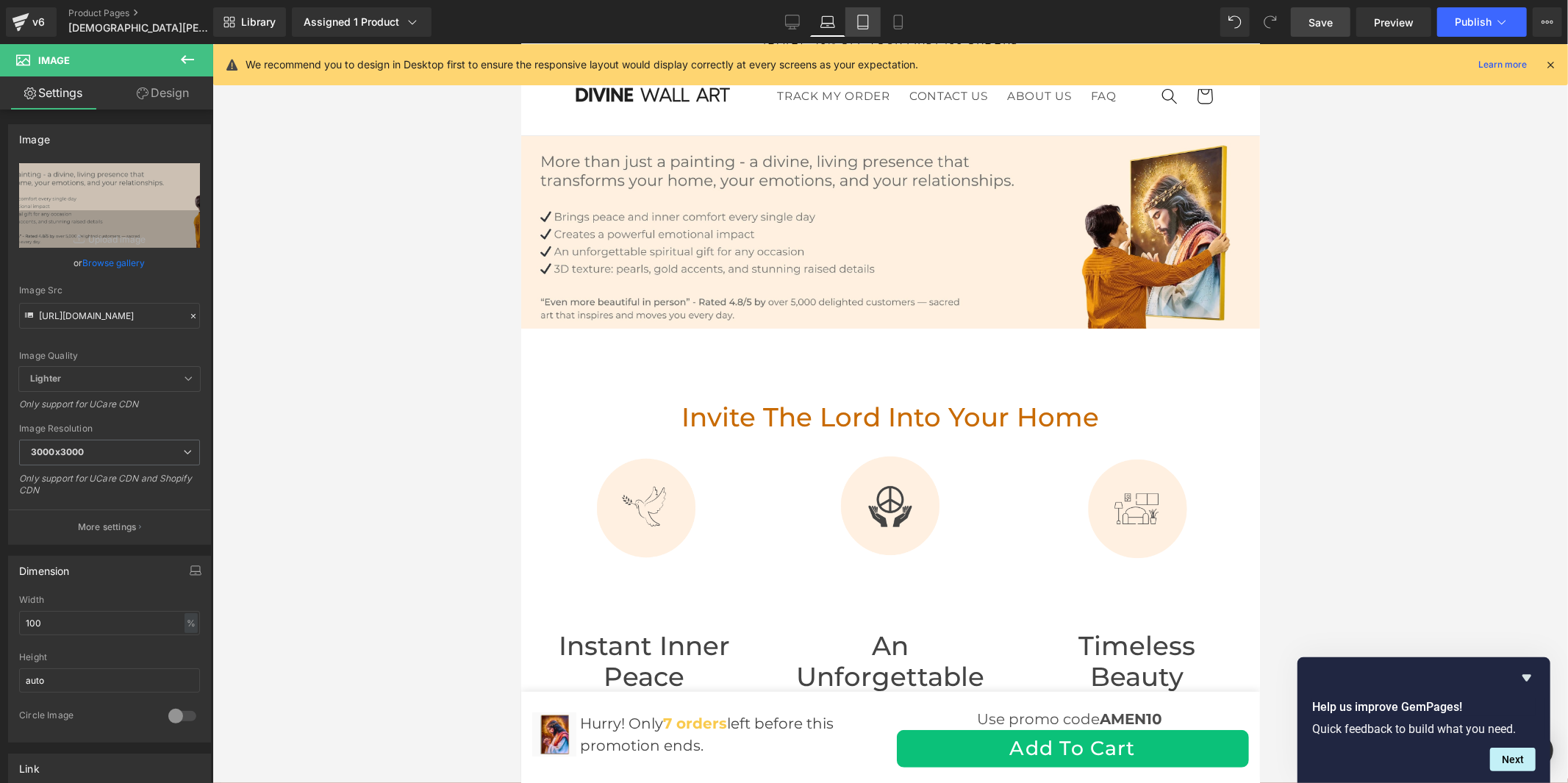
click at [853, 18] on link "Tablet" at bounding box center [863, 22] width 35 height 29
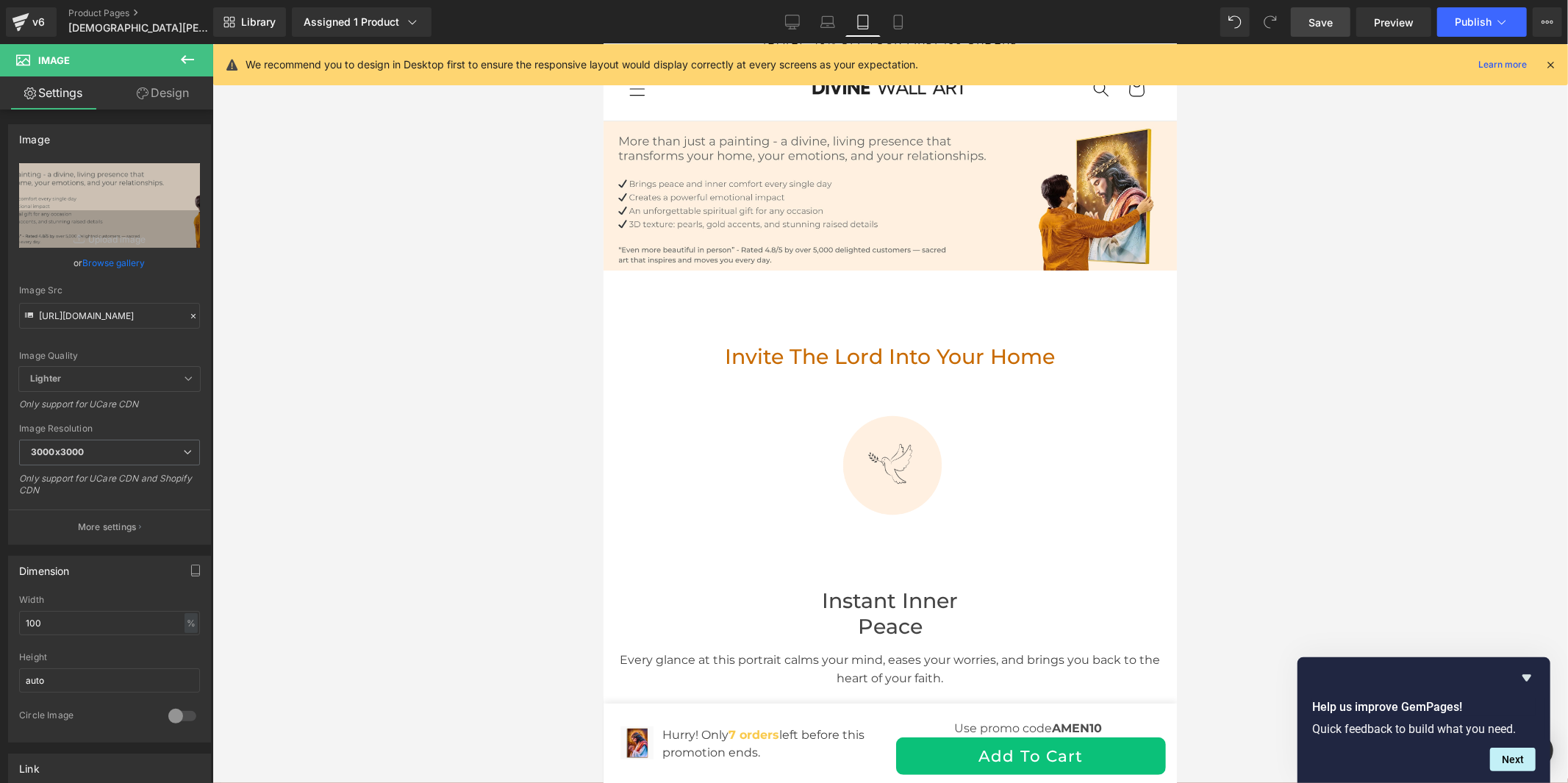
scroll to position [0, 0]
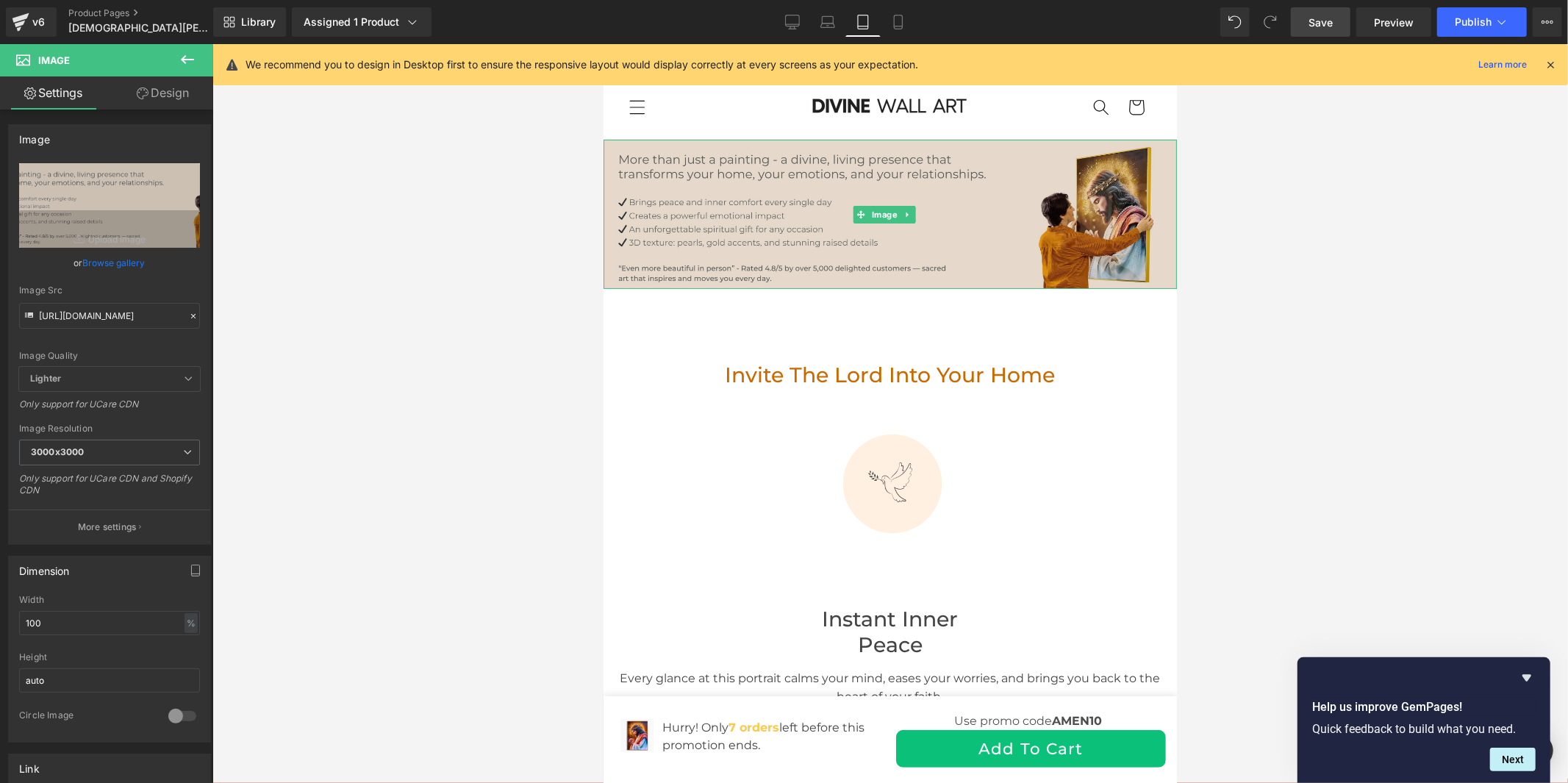
click at [743, 253] on img at bounding box center [890, 213] width 573 height 149
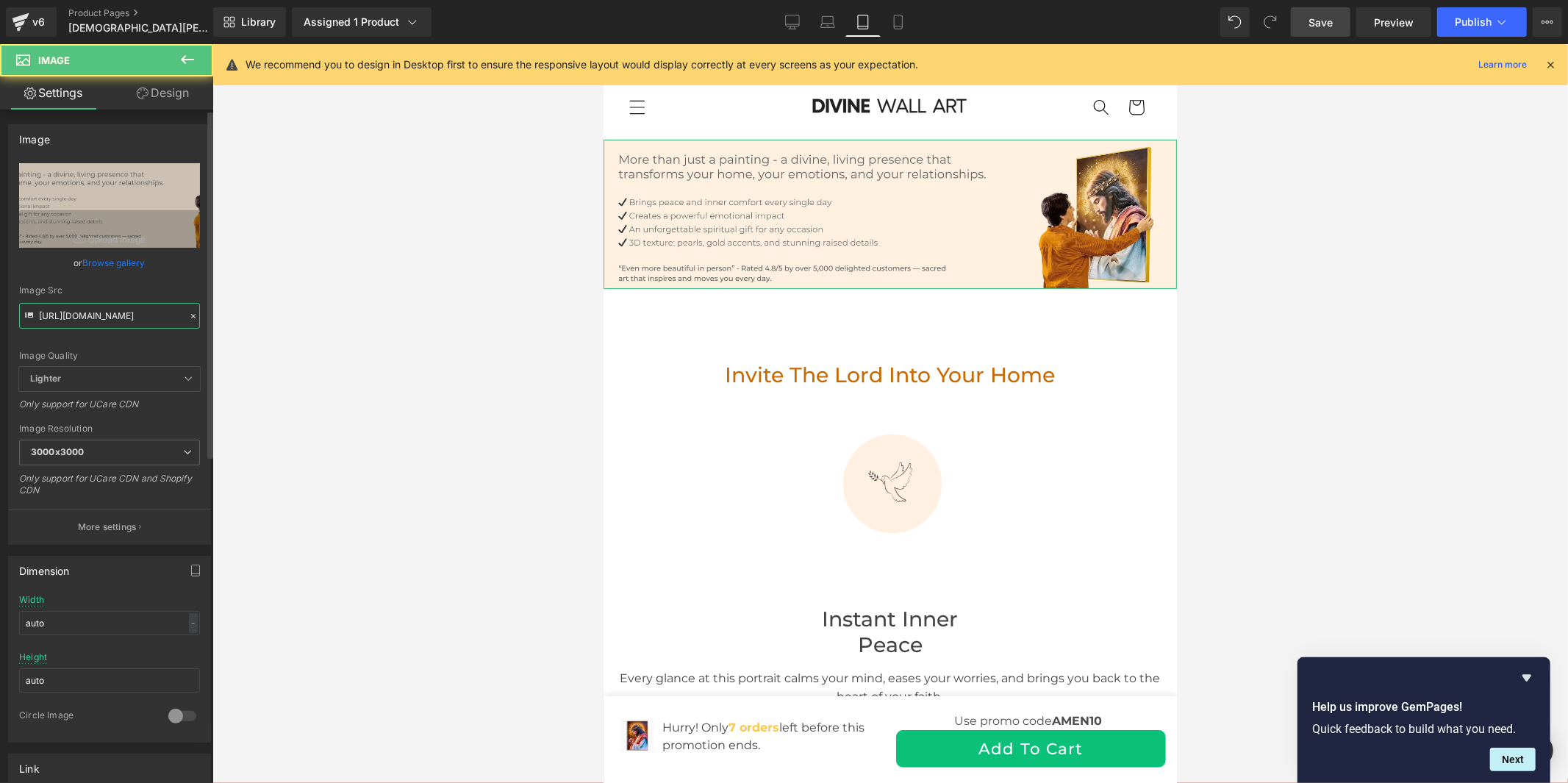
click at [127, 312] on input "https://cdn.shopify.com/s/files/1/0960/8639/3179/files/Banniere_2025_8faefada-6…" at bounding box center [110, 316] width 181 height 26
paste input "1_44d2927a-d3f0-4a30-832e-ffad0c65fe13.jpg?v=1760005456"
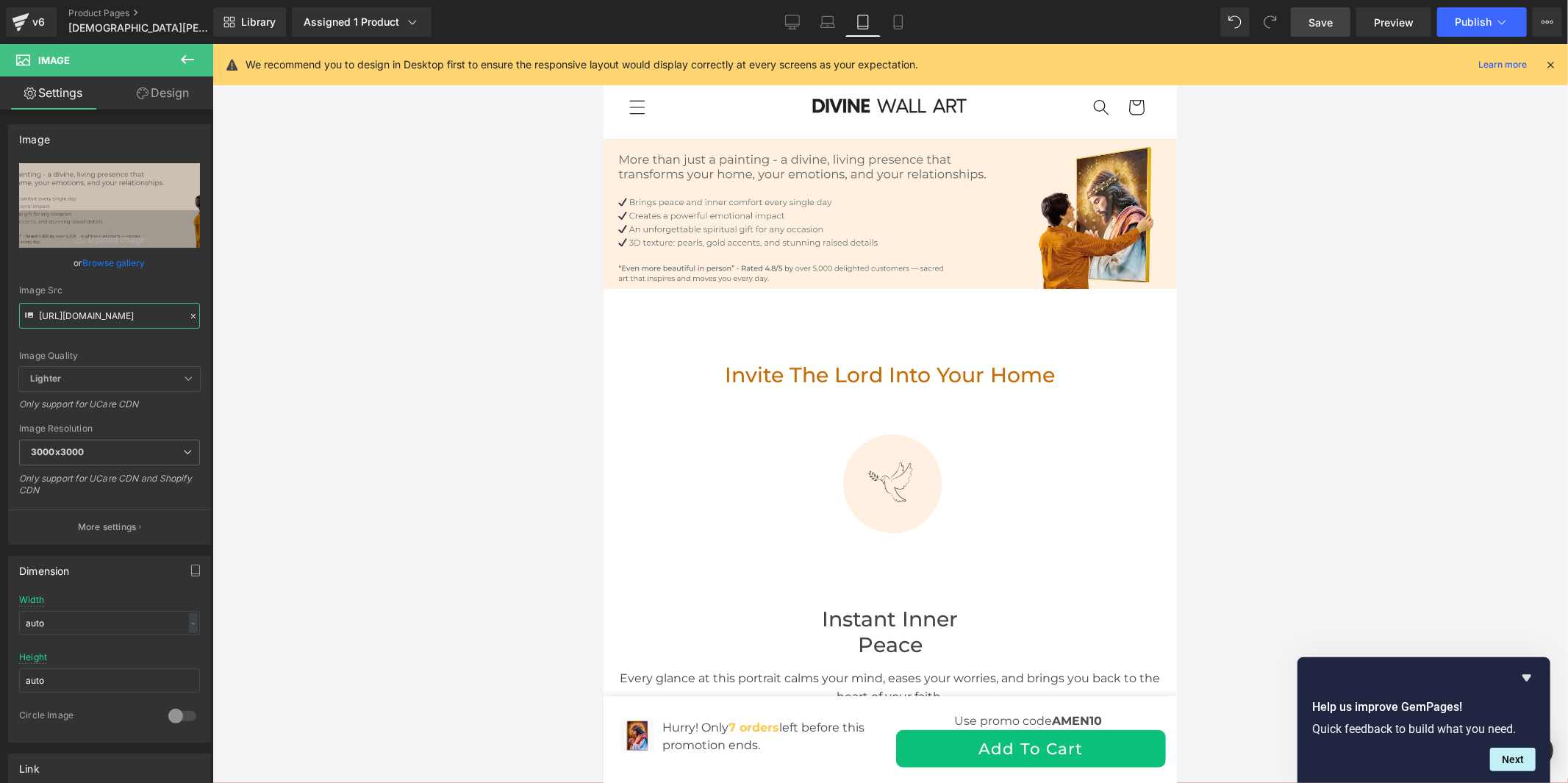
type input "https://cdn.shopify.com/s/files/1/0960/8639/3179/files/Banniere_2025_1_44d2927a…"
click at [1328, 15] on span "Save" at bounding box center [1321, 22] width 25 height 15
click at [1471, 26] on span "Publish" at bounding box center [1474, 21] width 37 height 12
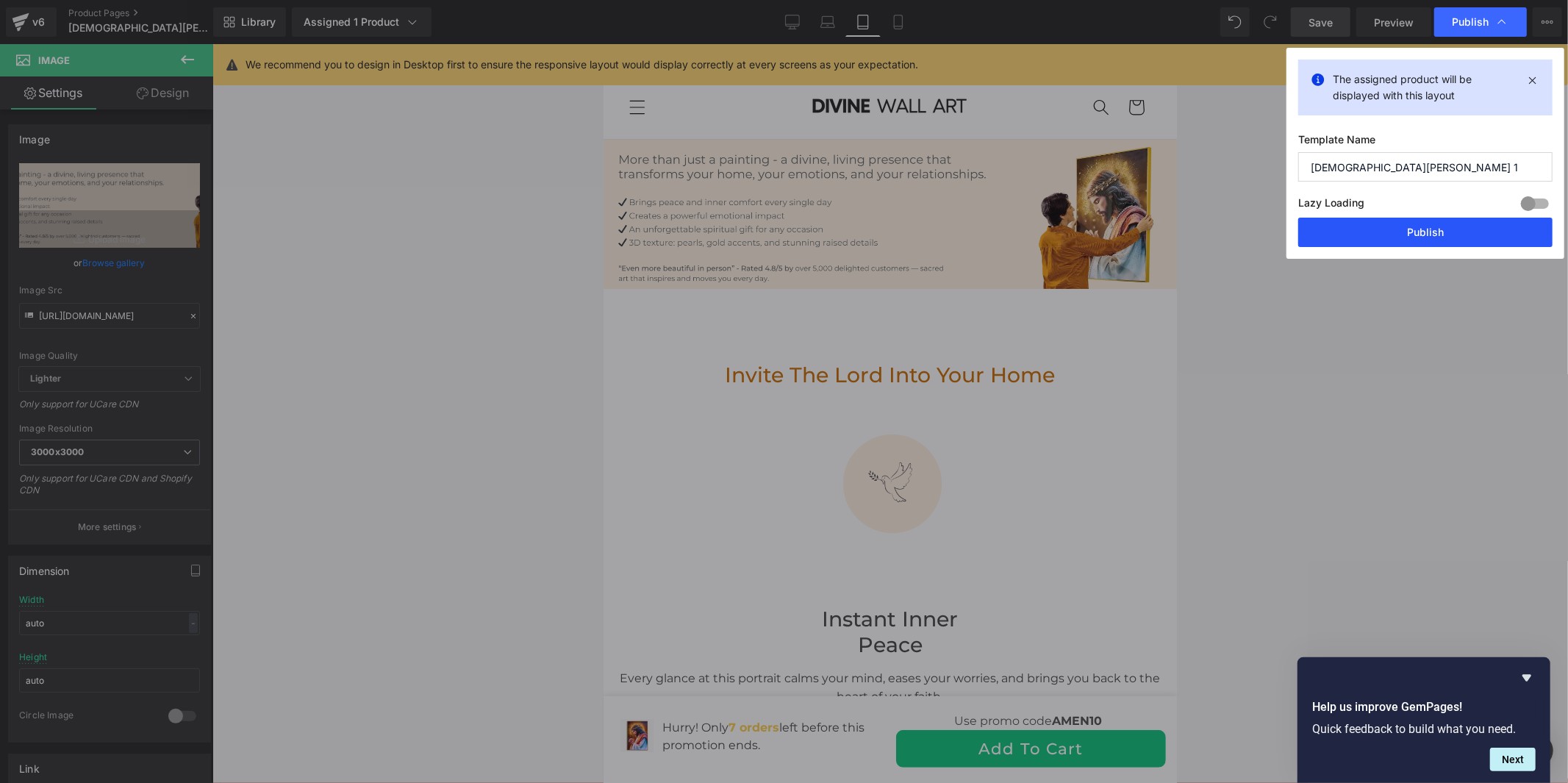
click at [1445, 240] on button "Publish" at bounding box center [1425, 233] width 254 height 29
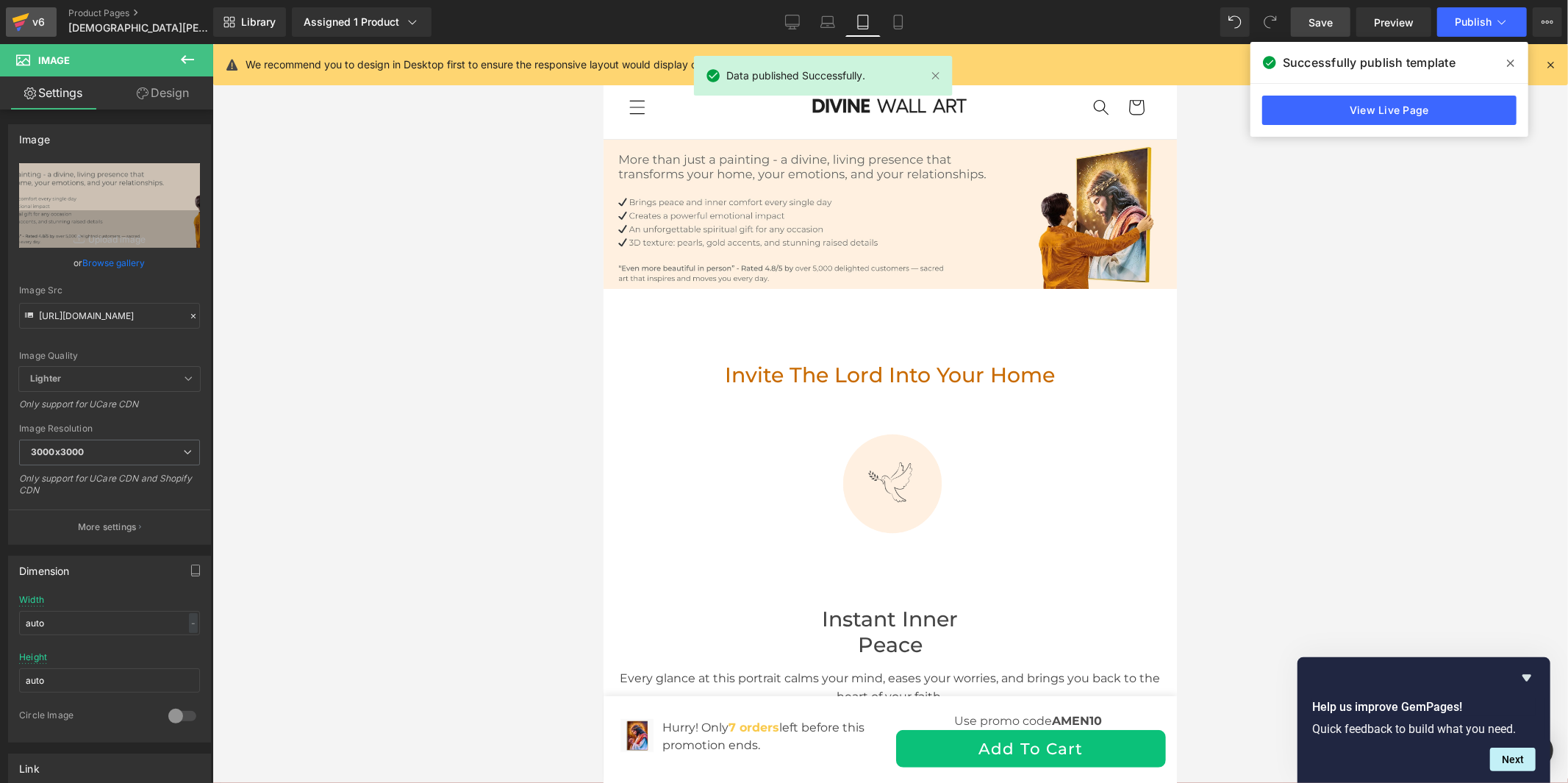
click at [35, 27] on div "v6" at bounding box center [38, 21] width 18 height 19
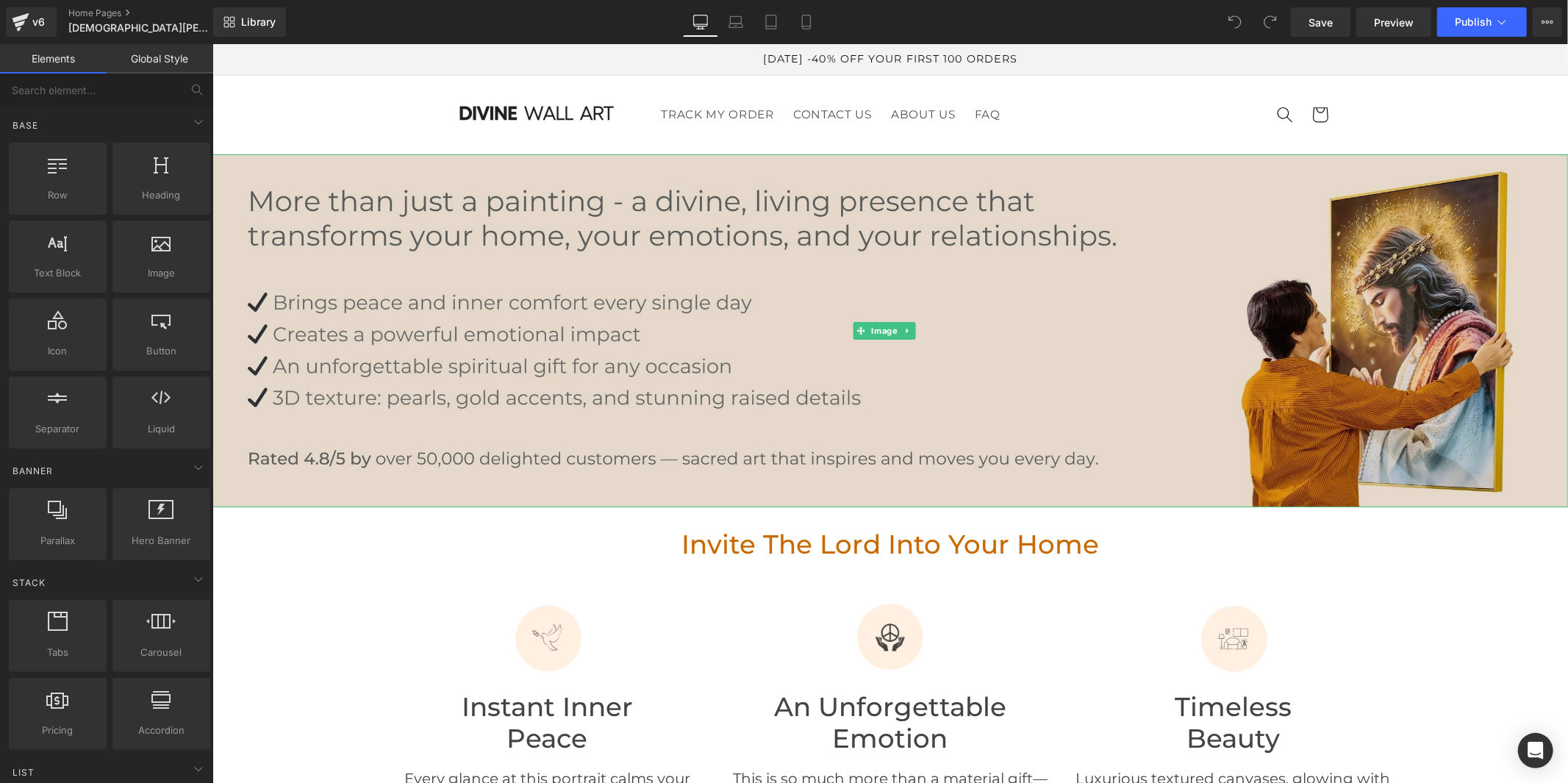
click at [723, 350] on img at bounding box center [890, 330] width 1355 height 353
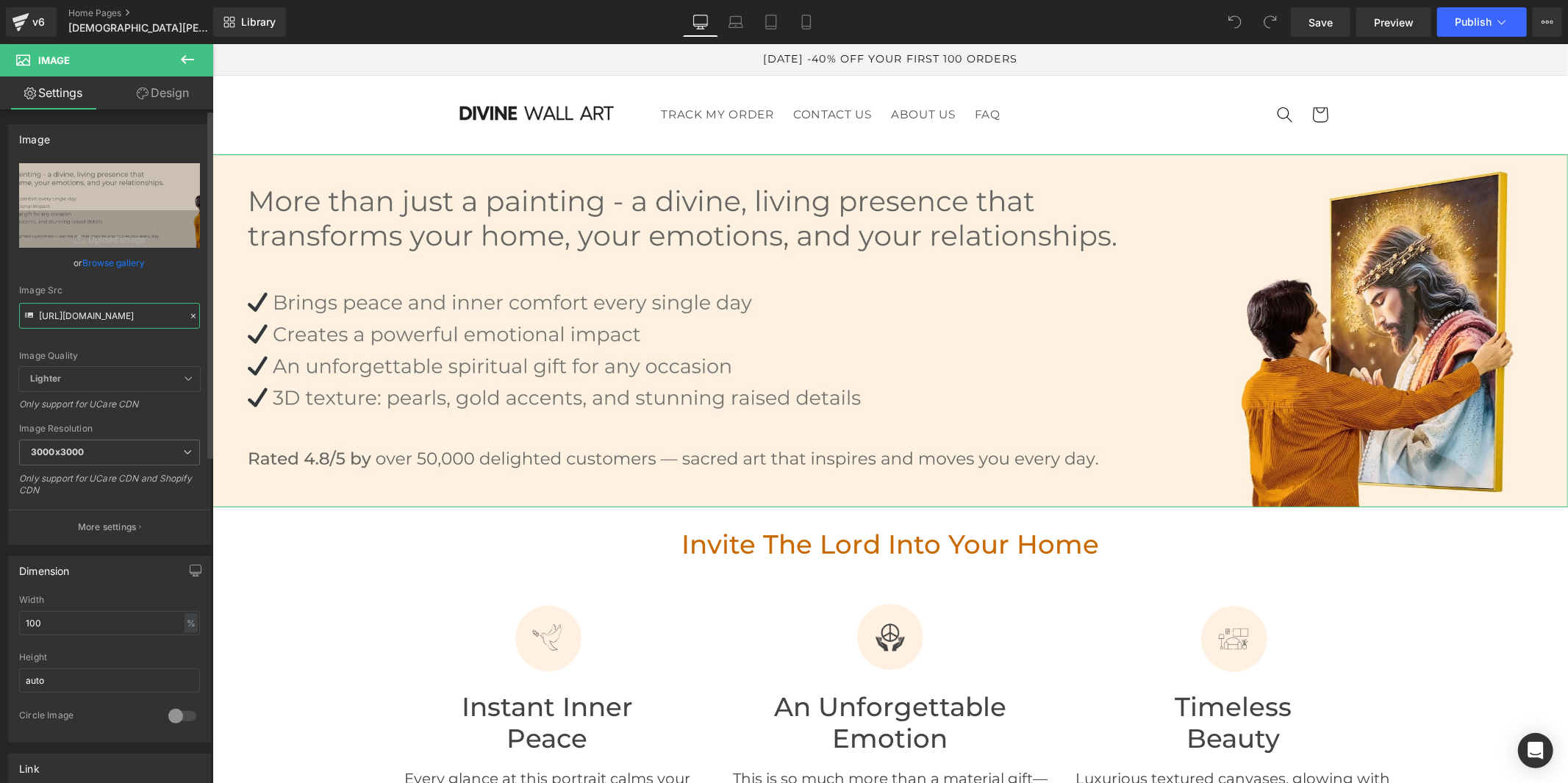
click at [81, 319] on input "https://cdn.shopify.com/s/files/1/0960/8639/3179/files/Banniere_2025_1_5f786bf5…" at bounding box center [110, 316] width 181 height 26
type input "https://cdn.shopify.com/s/files/1/0960/8639/3179/files/Banniere_2025_1_44d2927a…"
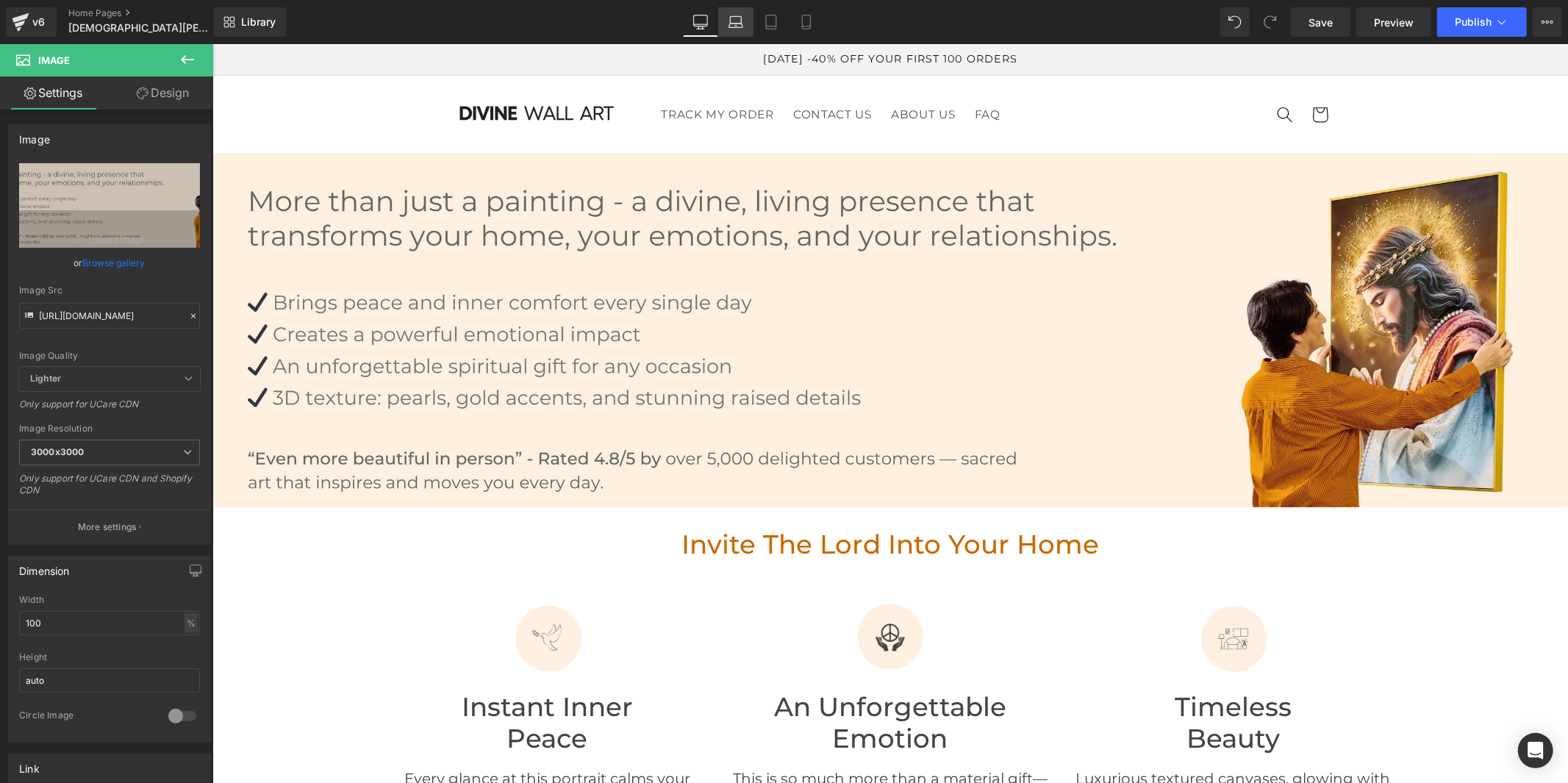
click at [738, 21] on icon at bounding box center [735, 21] width 15 height 15
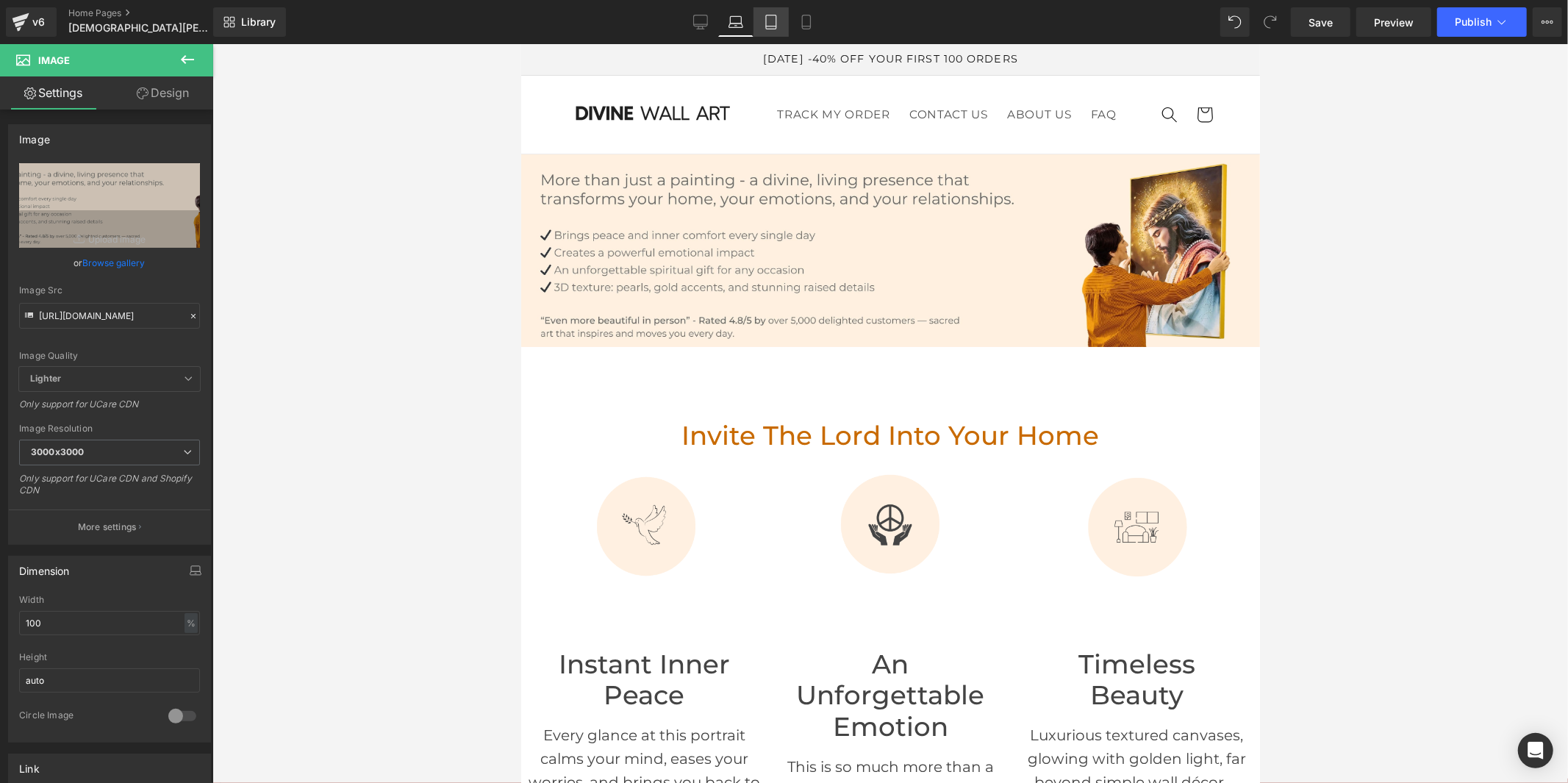
click at [767, 26] on icon at bounding box center [771, 21] width 15 height 15
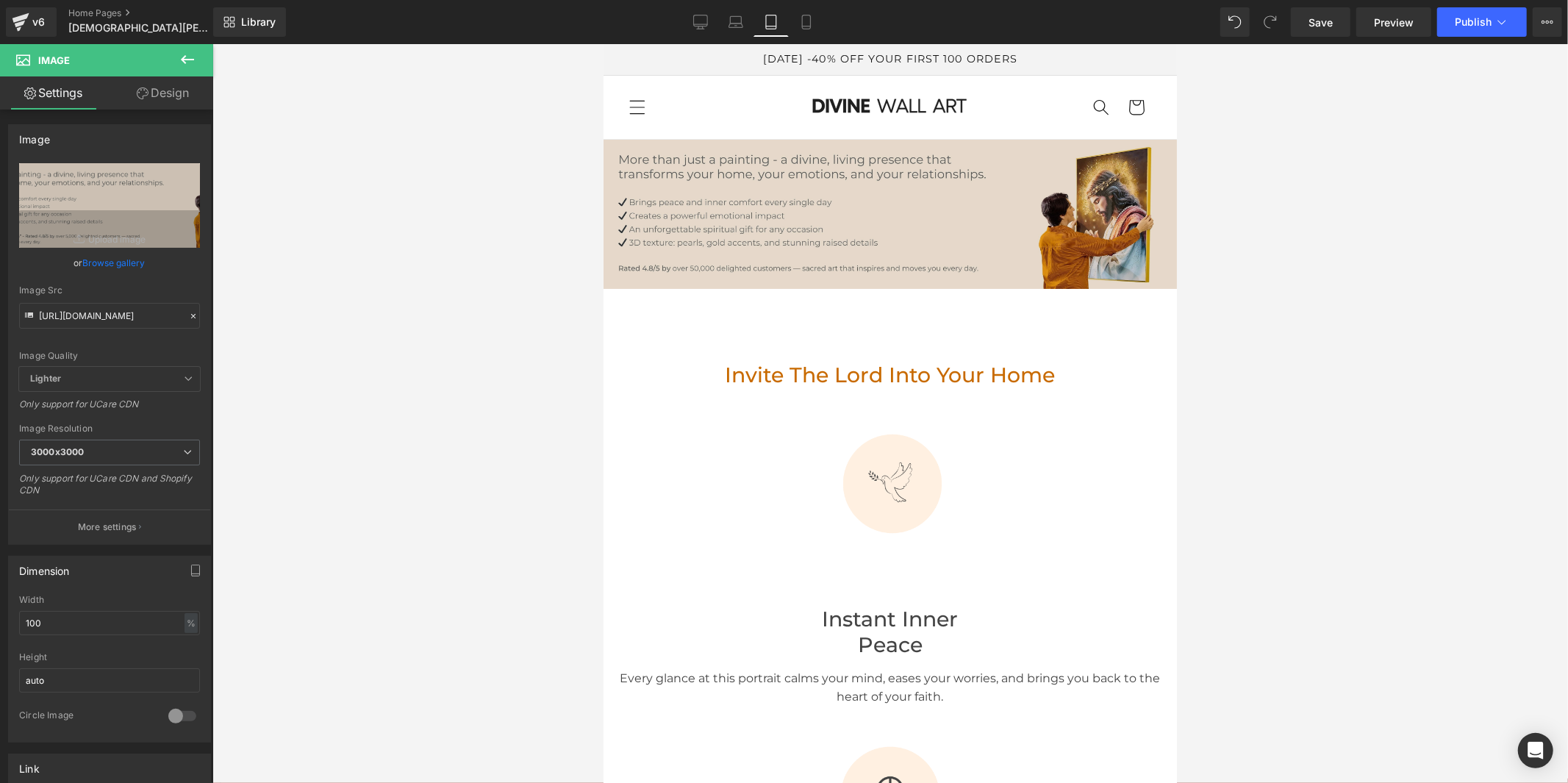
click at [676, 209] on img at bounding box center [890, 213] width 573 height 149
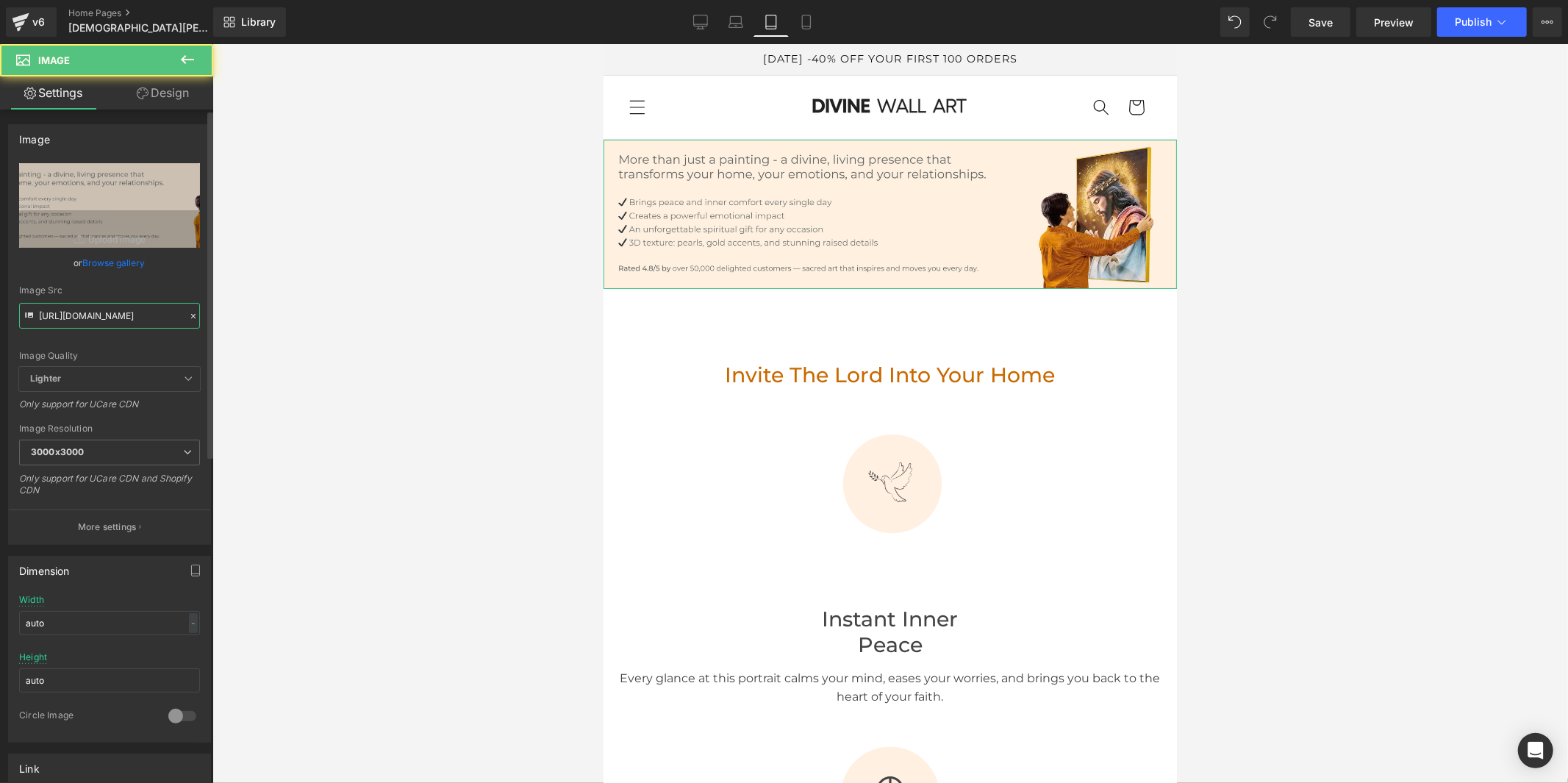
click at [62, 313] on input "https://cdn.shopify.com/s/files/1/0960/8639/3179/files/Banniere_2025_1_5f786bf5…" at bounding box center [110, 316] width 181 height 26
click at [63, 313] on input "https://cdn.shopify.com/s/files/1/0960/8639/3179/files/Banniere_2025_1_5f786bf5…" at bounding box center [110, 316] width 181 height 26
click at [64, 313] on input "https://cdn.shopify.com/s/files/1/0960/8639/3179/files/Banniere_2025_1_5f786bf5…" at bounding box center [110, 316] width 181 height 26
type input "https://cdn.shopify.com/s/files/1/0960/8639/3179/files/Banniere_2025_1_44d2927a…"
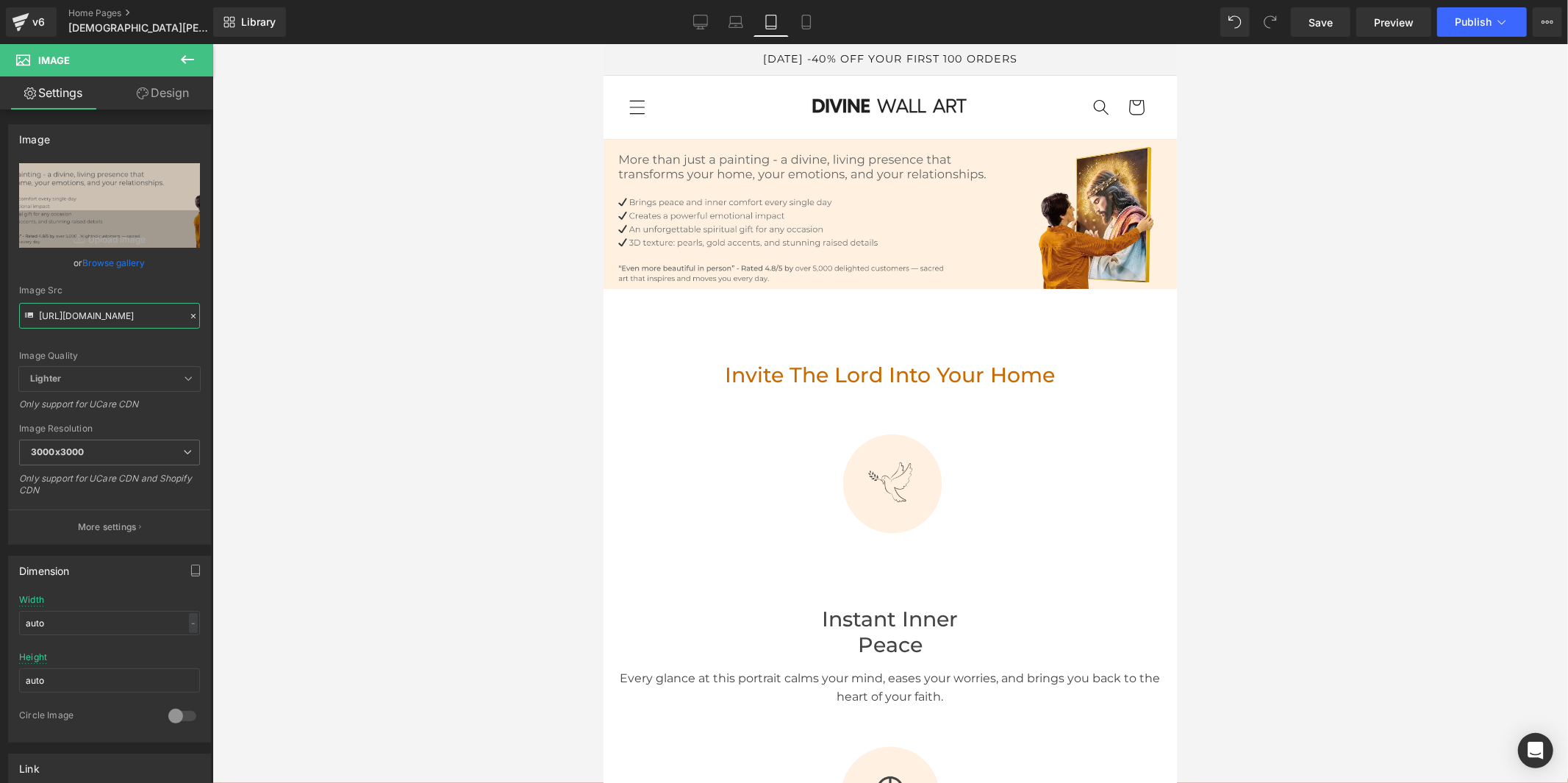
scroll to position [0, 0]
click at [812, 22] on icon at bounding box center [806, 21] width 15 height 15
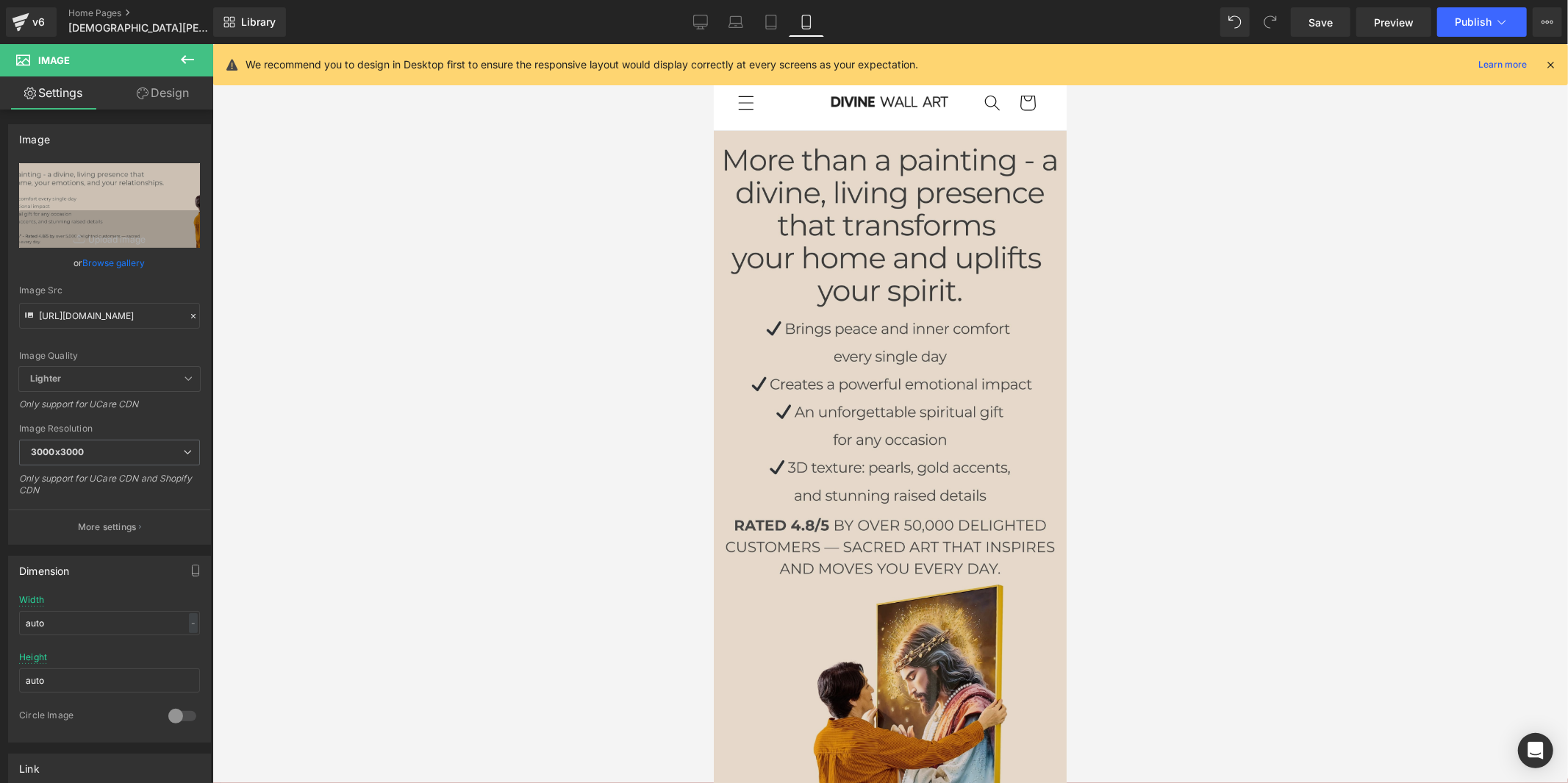
click at [792, 253] on img at bounding box center [890, 484] width 353 height 706
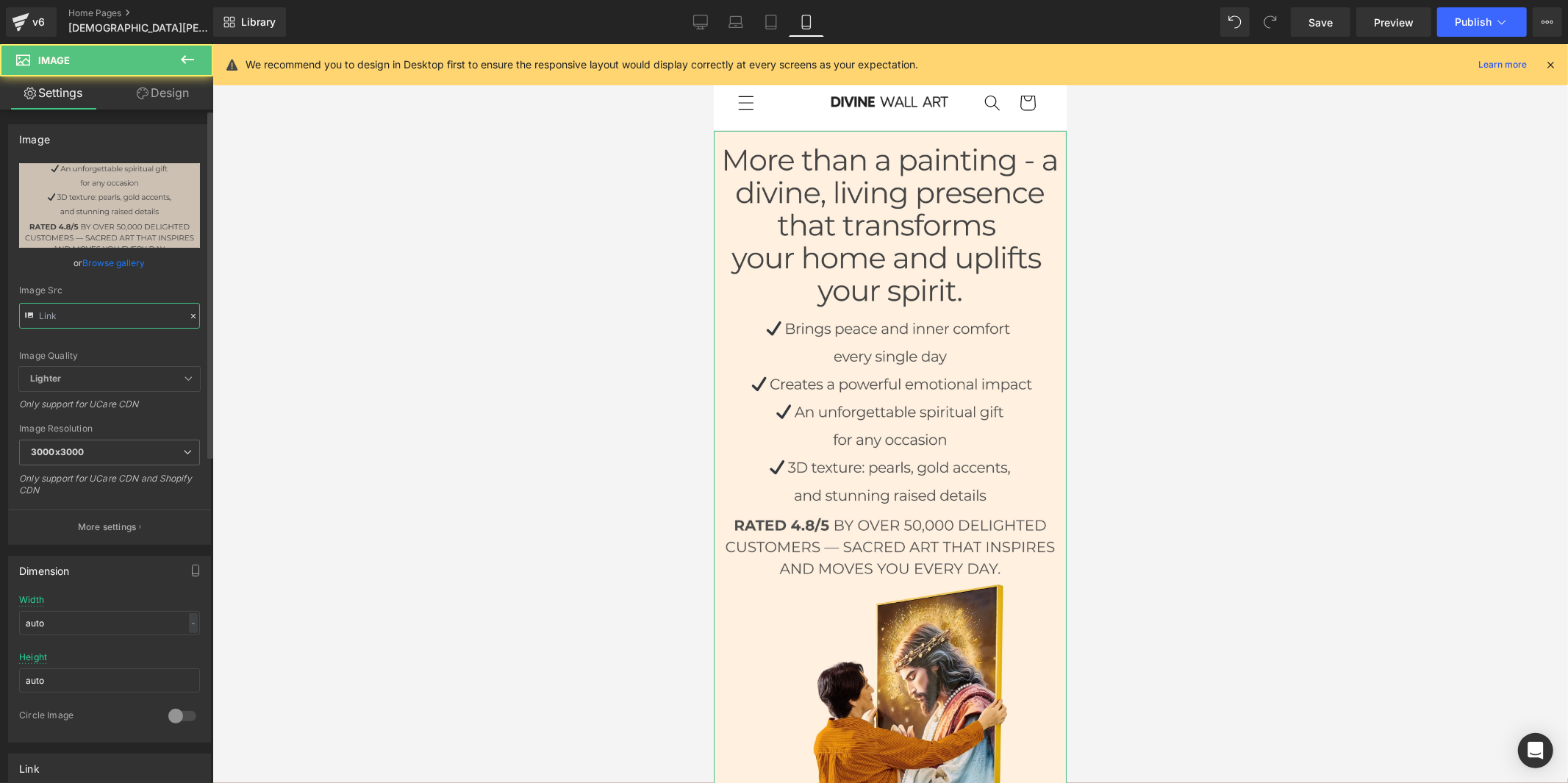
click at [111, 319] on input "text" at bounding box center [110, 316] width 181 height 26
paste input "da7c295c-c18a-4cd0-bac6-24358ebc01d3.jpg?v=1760005223"
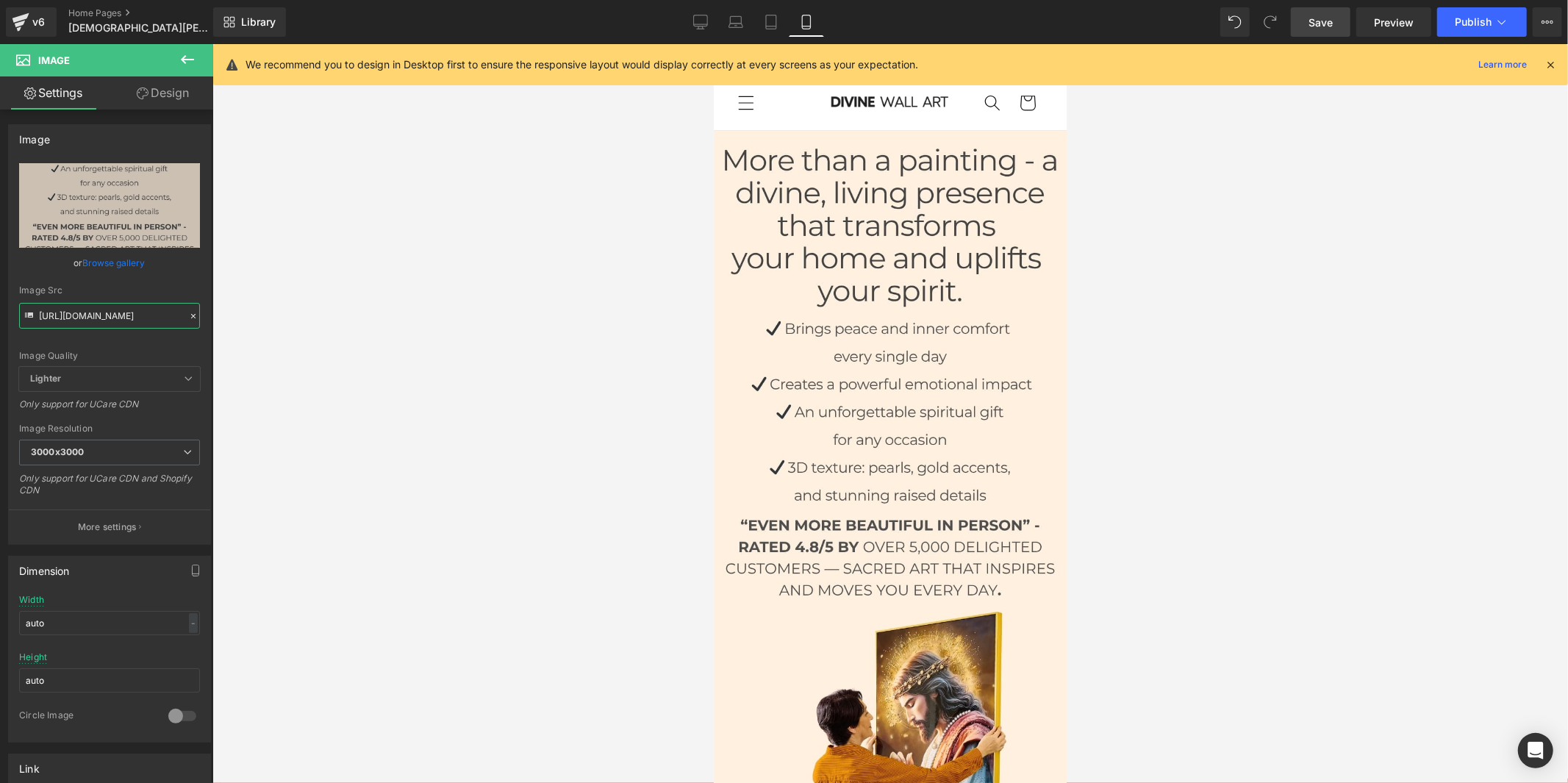
type input "https://cdn.shopify.com/s/files/1/0960/8639/3179/files/Polonais_da7c295c-c18a-4…"
click at [1331, 21] on span "Save" at bounding box center [1321, 22] width 25 height 15
click at [1500, 18] on icon at bounding box center [1502, 21] width 15 height 15
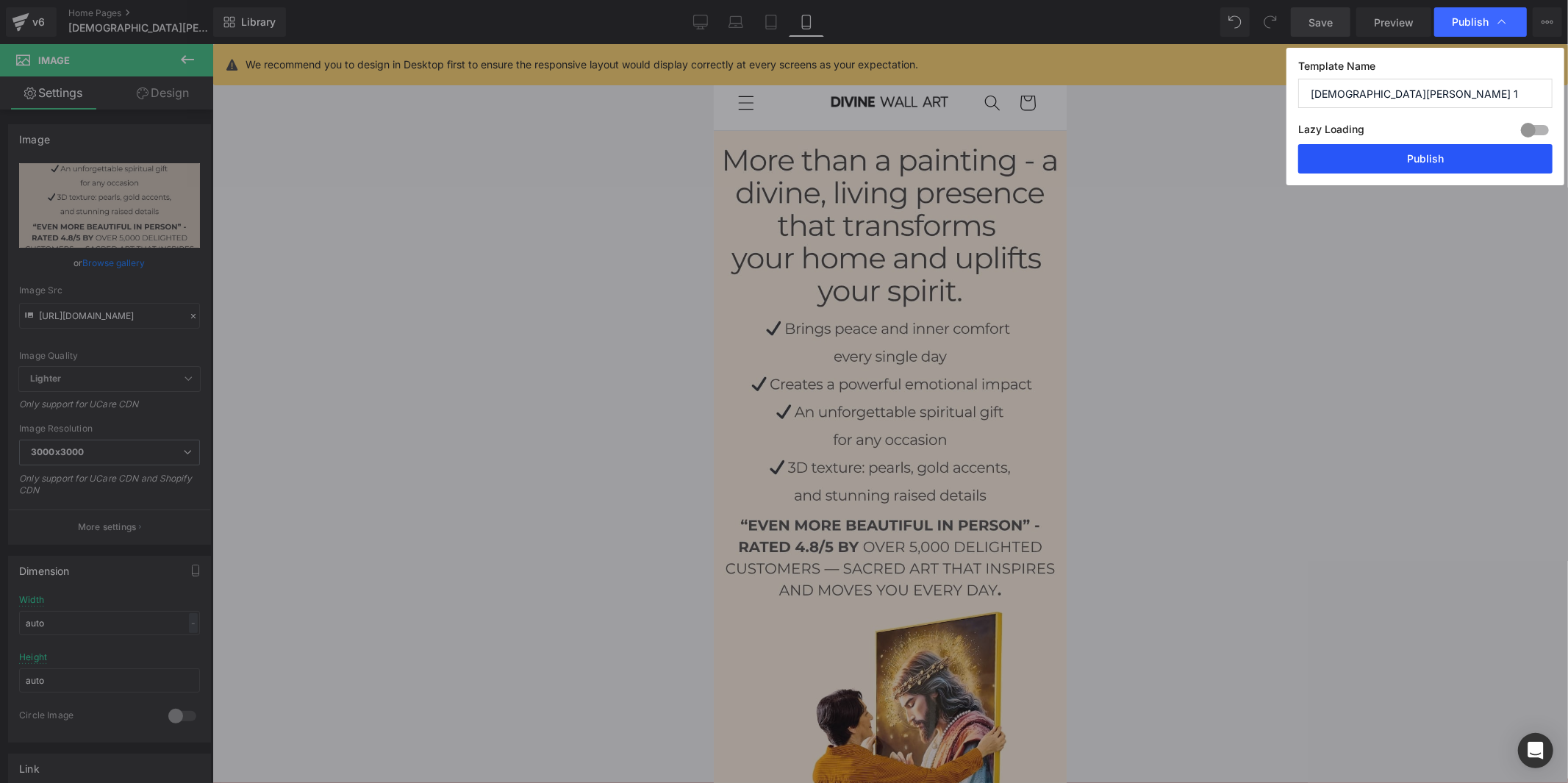
click at [1477, 160] on button "Publish" at bounding box center [1425, 159] width 254 height 29
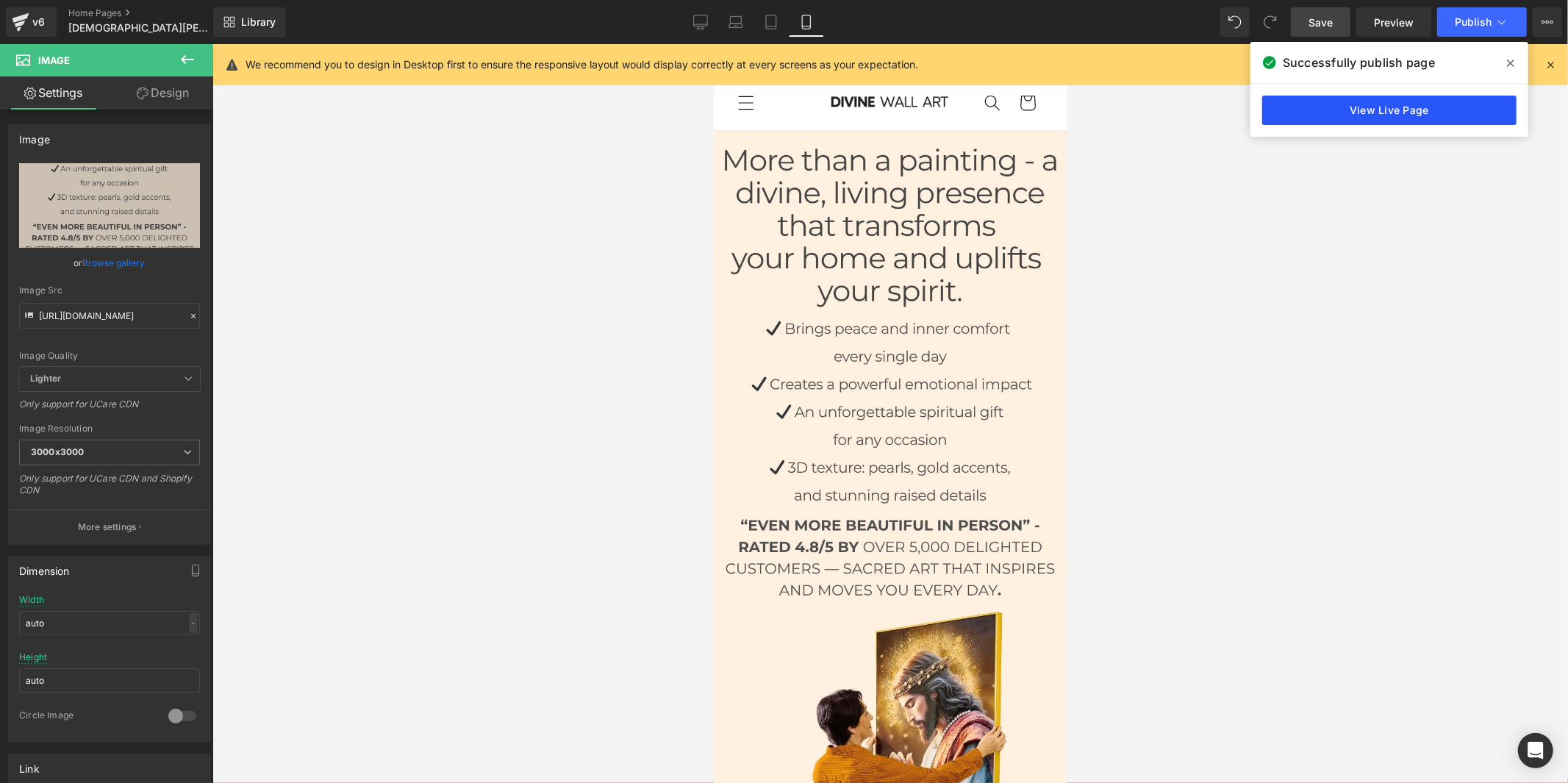
click at [1291, 109] on link "View Live Page" at bounding box center [1389, 111] width 254 height 29
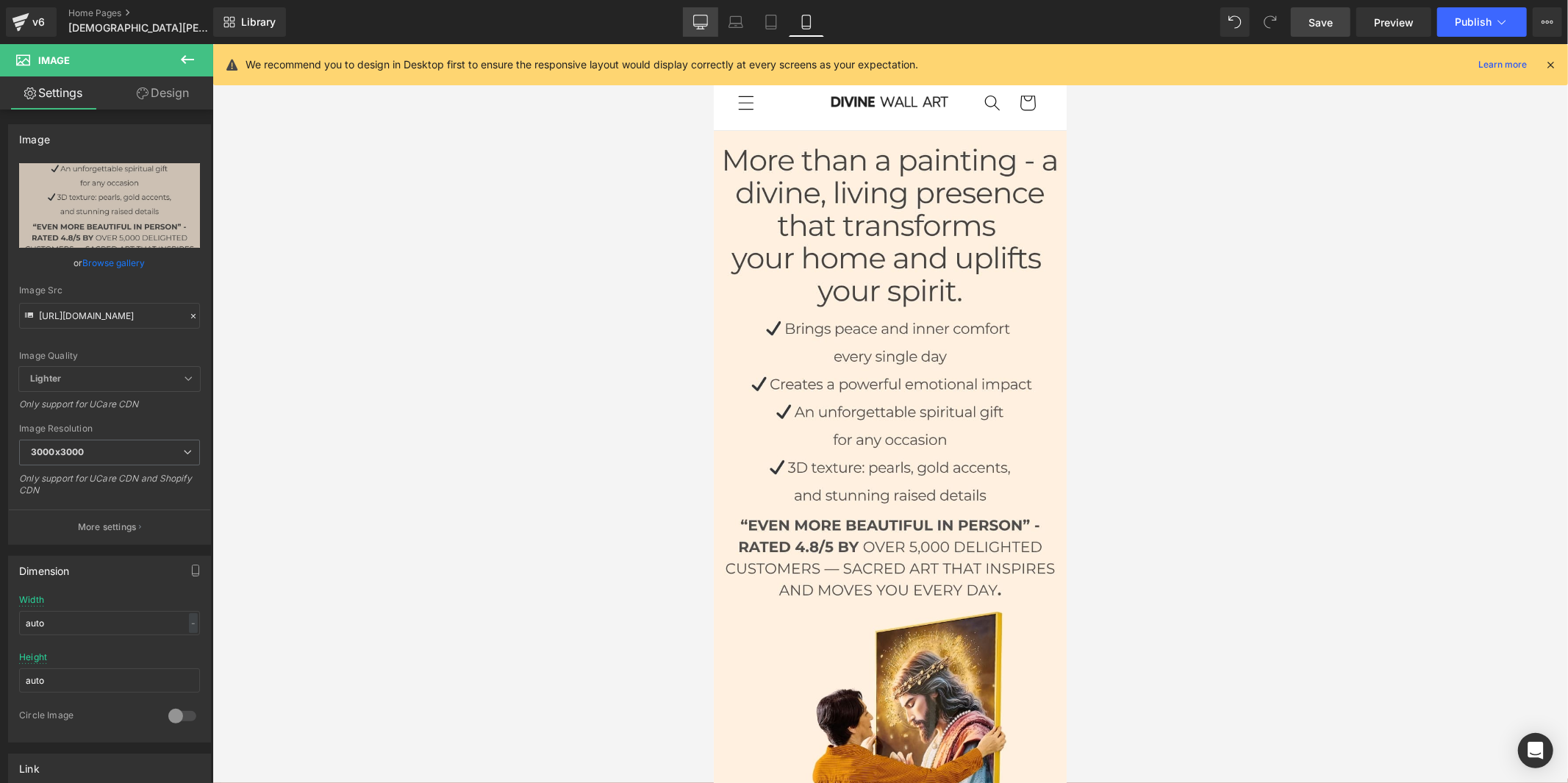
click at [708, 18] on icon at bounding box center [700, 21] width 15 height 15
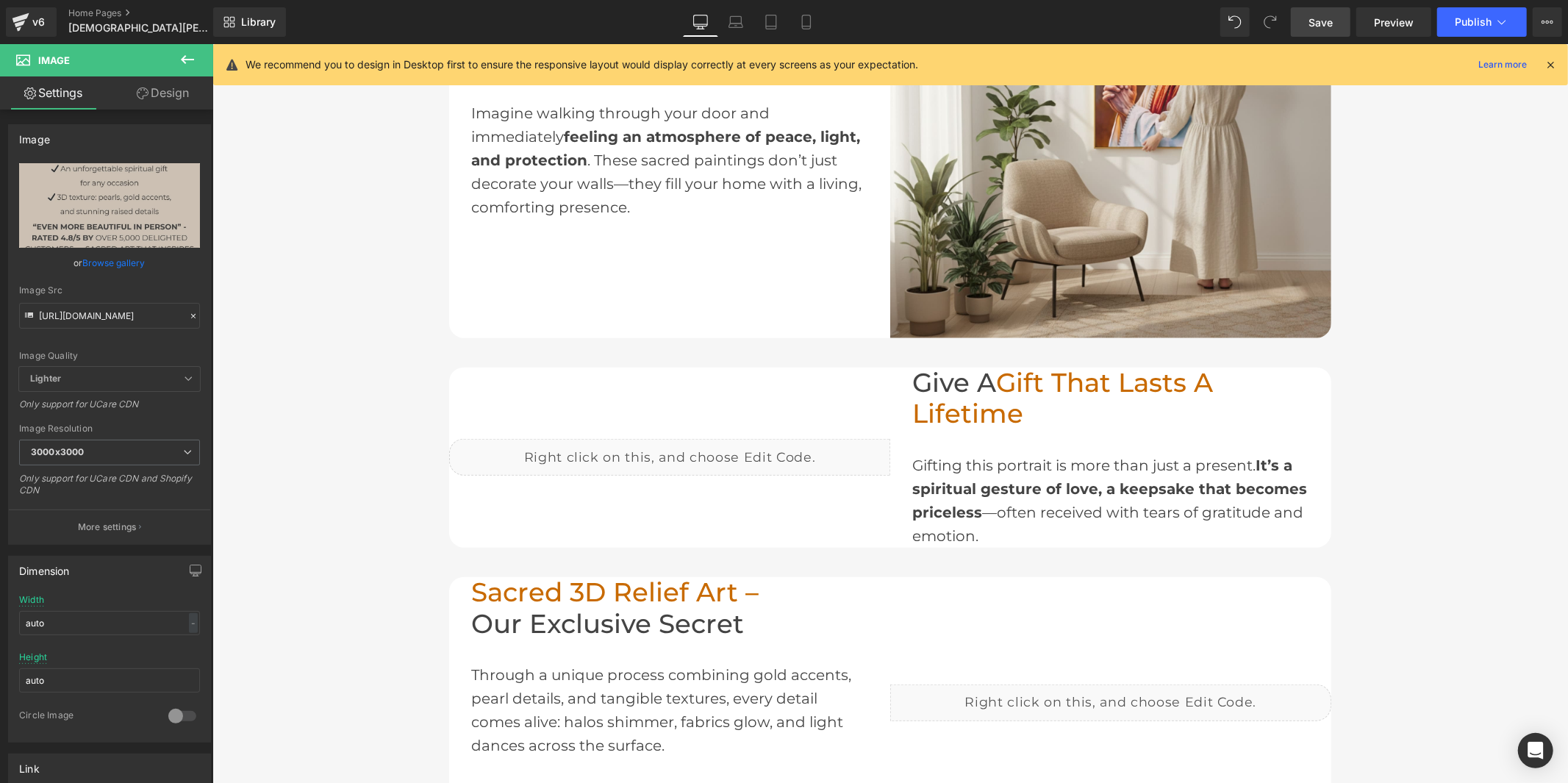
scroll to position [1225, 0]
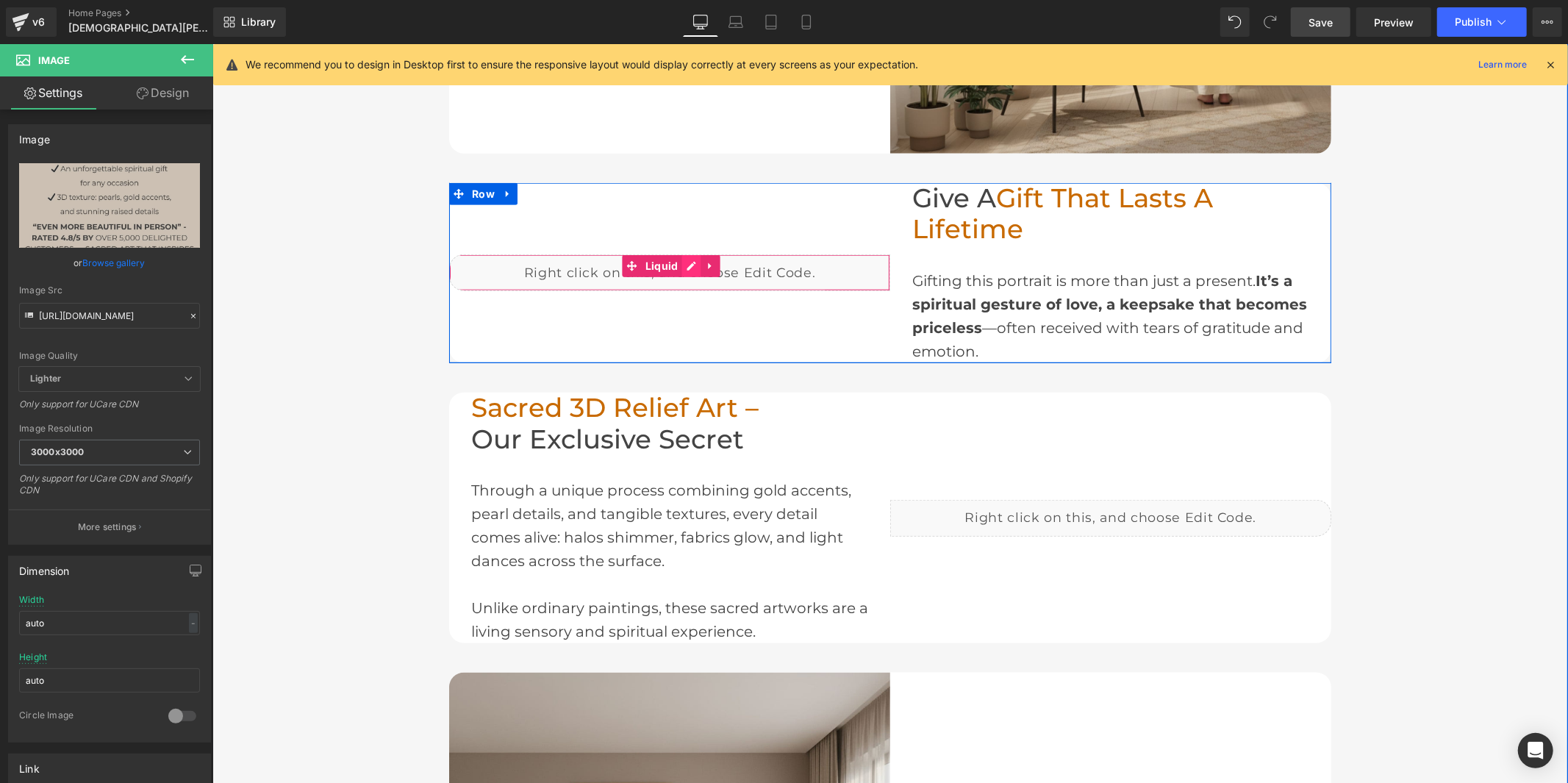
click at [689, 265] on div "Liquid" at bounding box center [668, 272] width 441 height 37
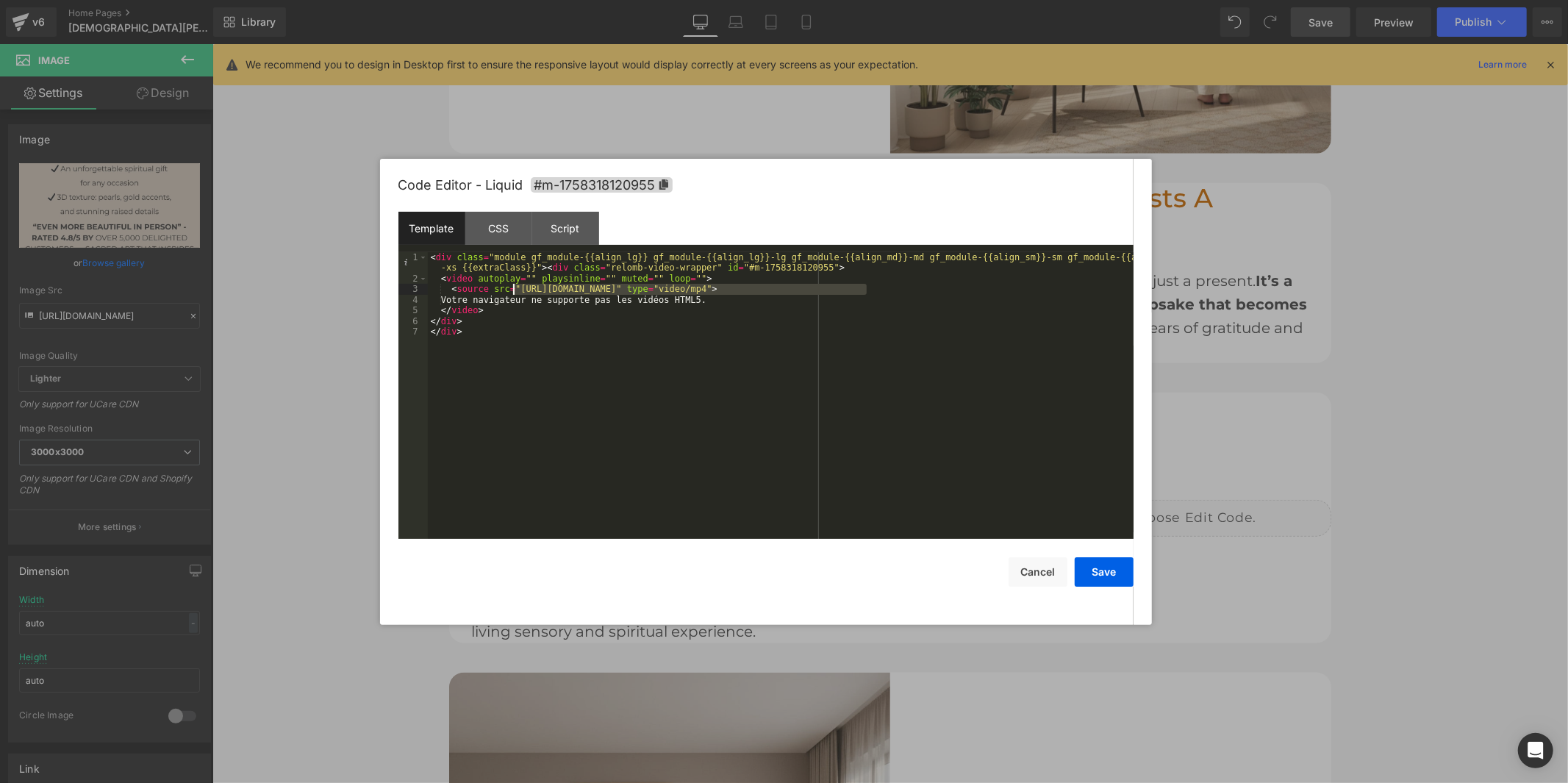
drag, startPoint x: 866, startPoint y: 290, endPoint x: 515, endPoint y: 290, distance: 351.0
click at [515, 290] on div "< div class = "module gf_module-{{align_lg}} gf_module-{{align_lg}}-lg gf_modul…" at bounding box center [781, 411] width 706 height 319
drag, startPoint x: 1115, startPoint y: 580, endPoint x: 935, endPoint y: 496, distance: 198.6
click at [1115, 580] on button "Save" at bounding box center [1104, 572] width 59 height 29
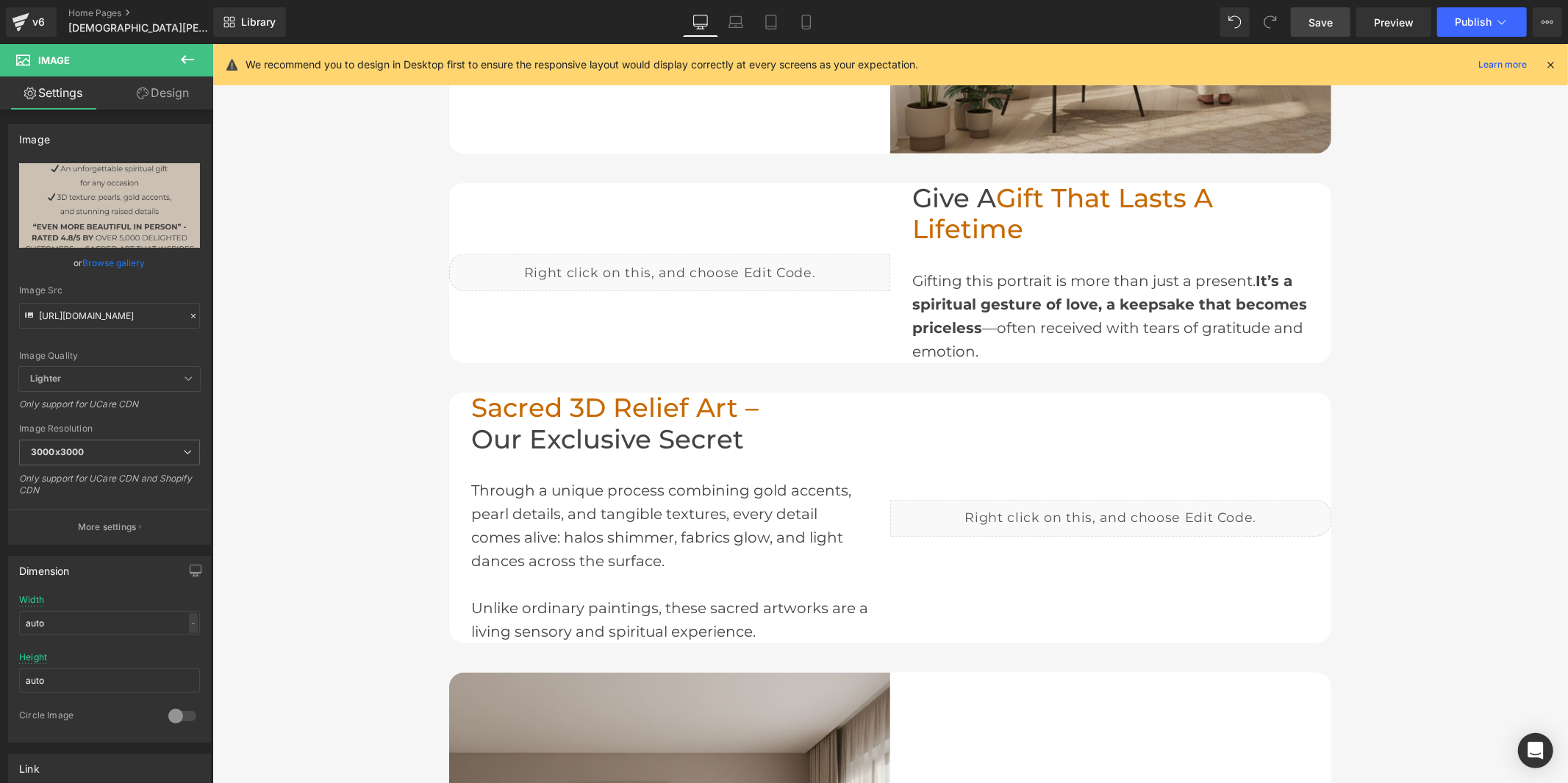
click at [1317, 15] on span "Save" at bounding box center [1321, 22] width 25 height 15
click at [1469, 18] on span "Publish" at bounding box center [1474, 21] width 37 height 12
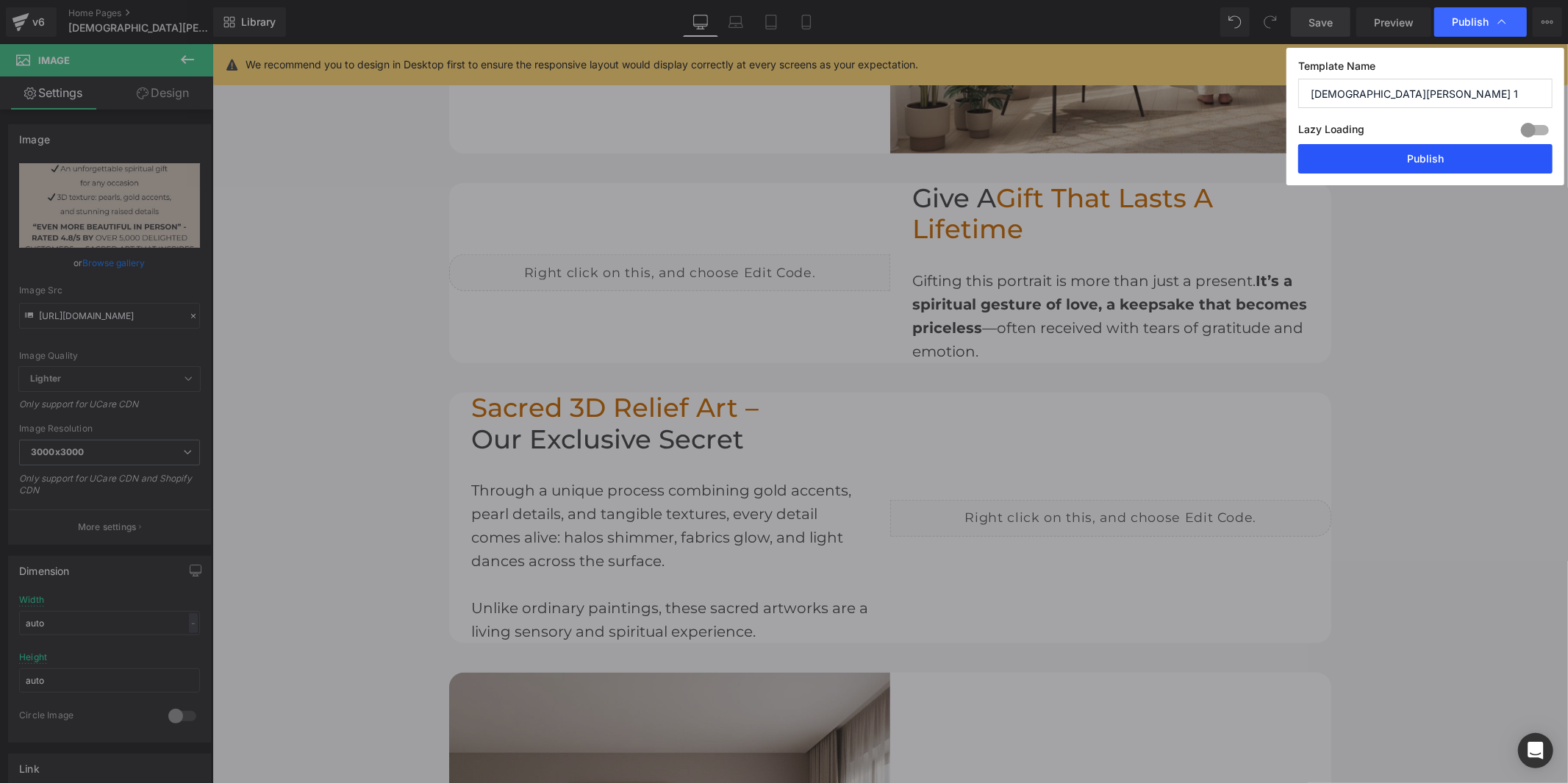
click at [1428, 156] on button "Publish" at bounding box center [1425, 159] width 254 height 29
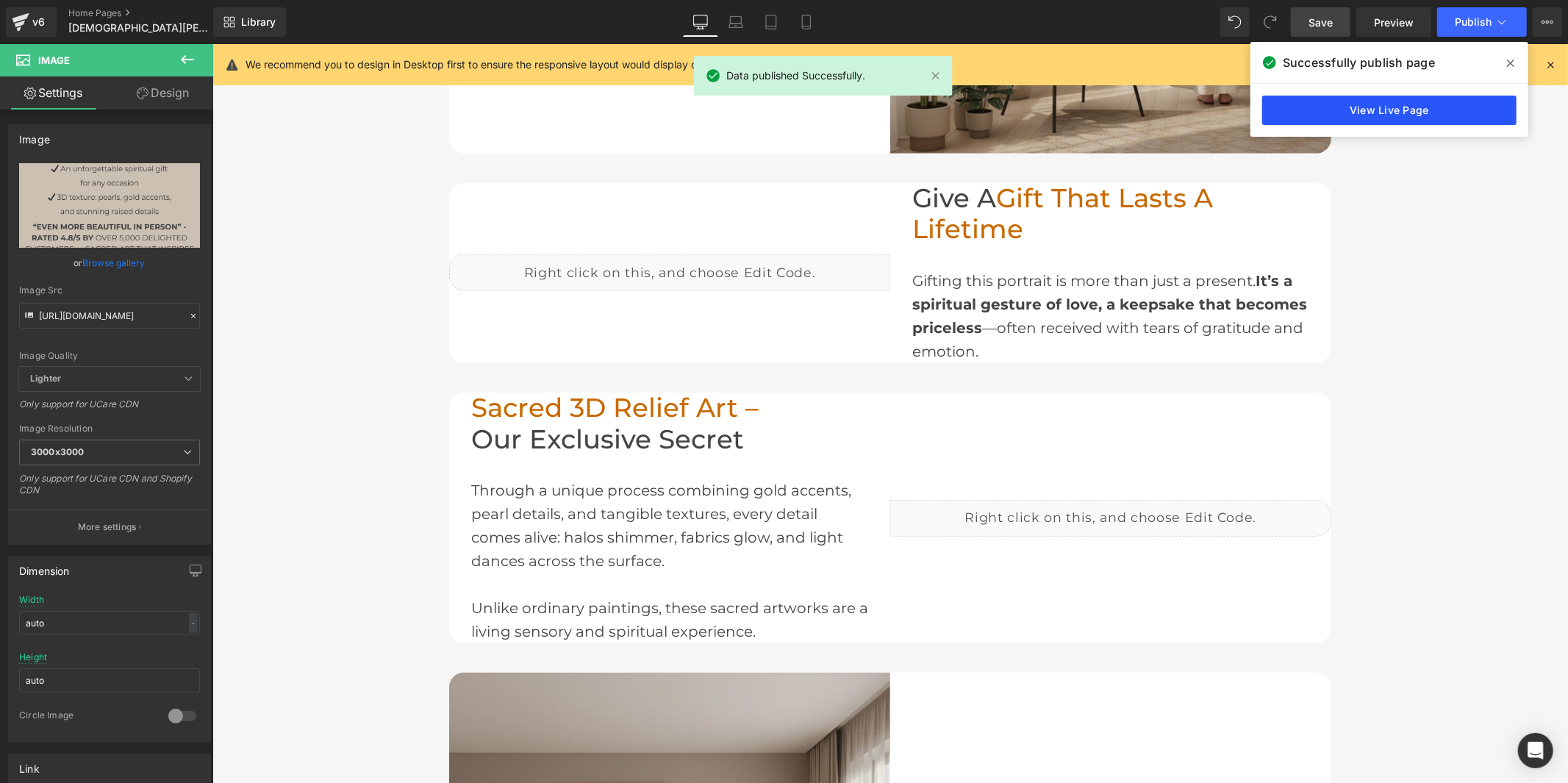
click at [1403, 105] on link "View Live Page" at bounding box center [1389, 111] width 254 height 29
